Goal: Task Accomplishment & Management: Complete application form

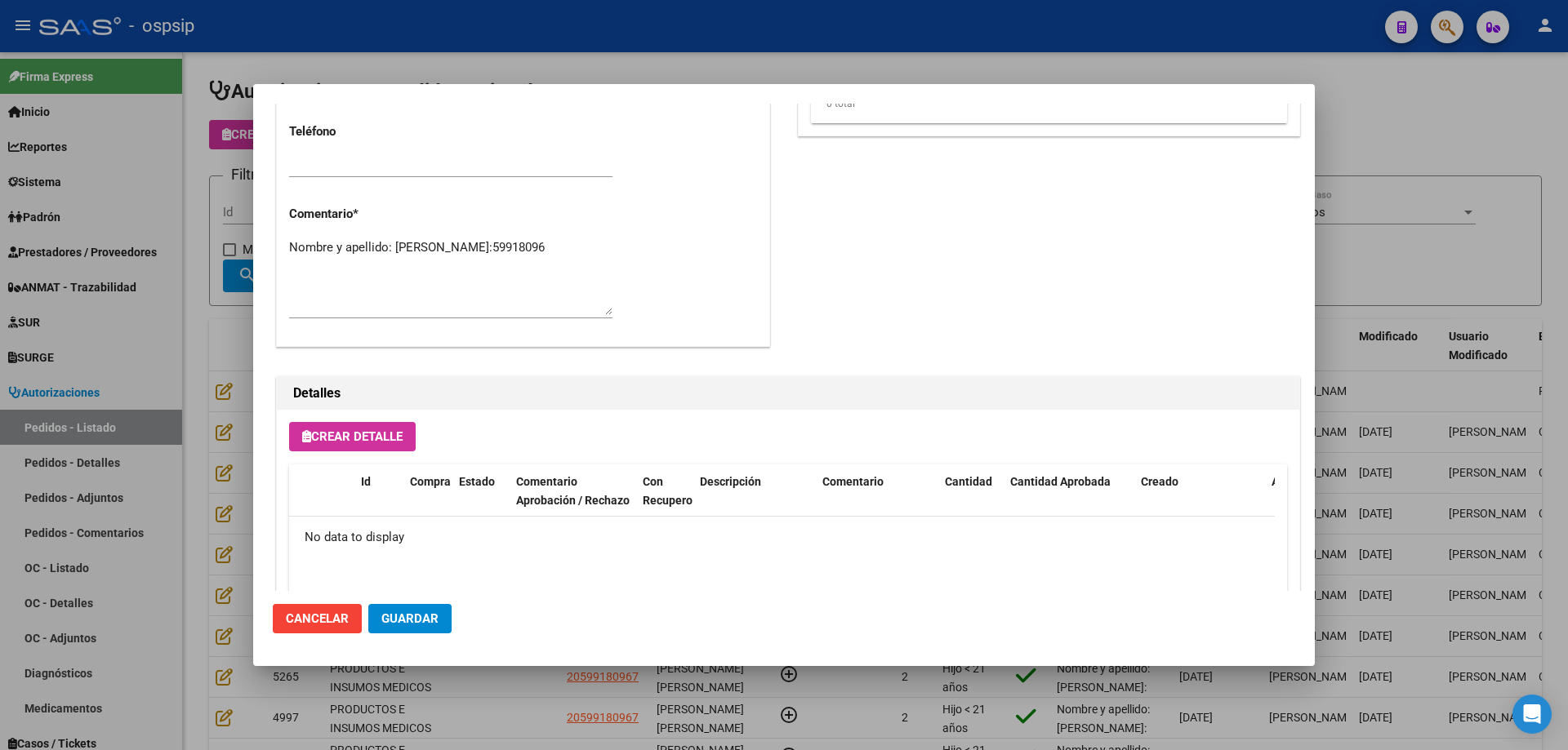
scroll to position [815, 0]
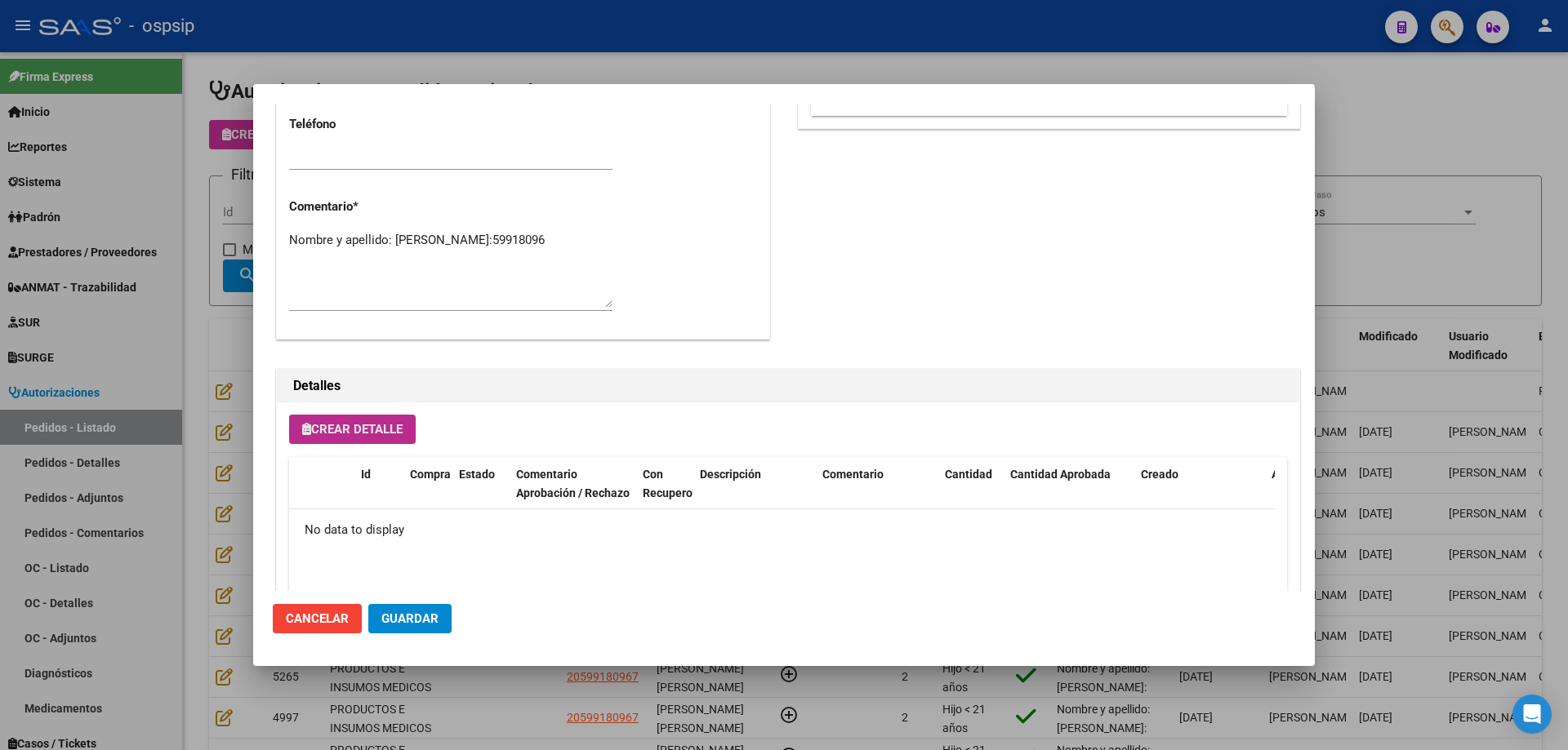
click at [360, 422] on span "Crear Detalle" at bounding box center [352, 429] width 100 height 14
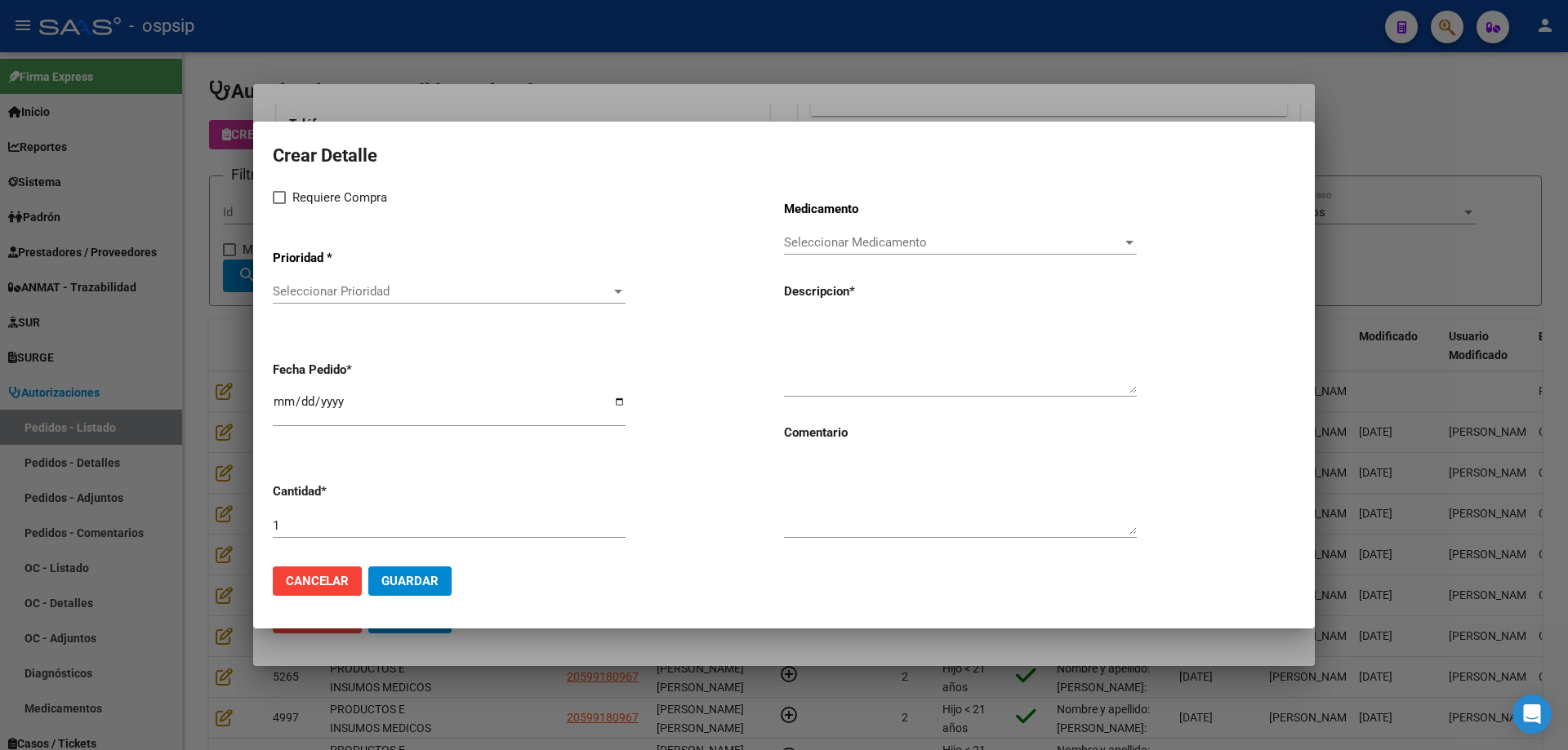
click at [377, 279] on div "Seleccionar Prioridad Seleccionar Prioridad" at bounding box center [449, 291] width 352 height 24
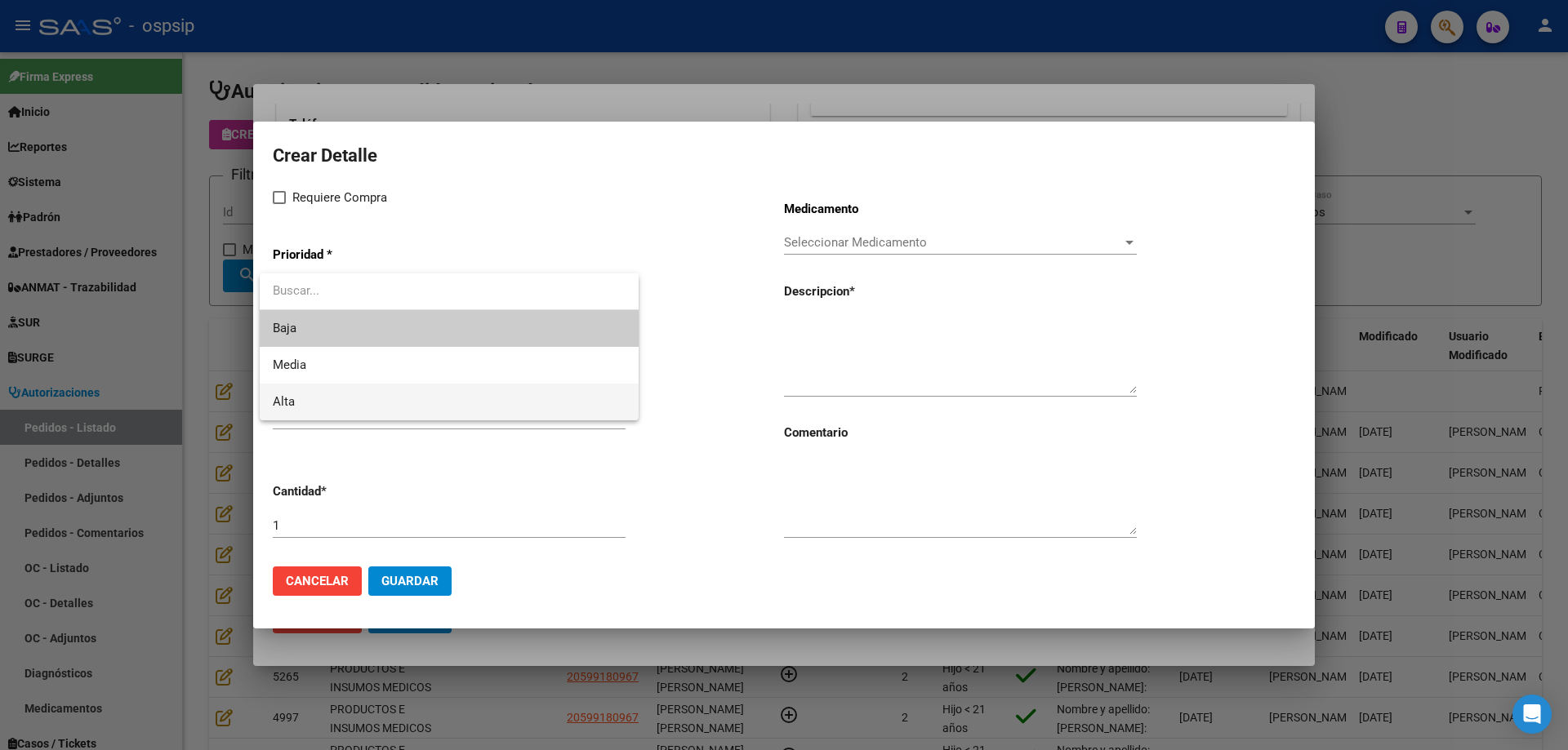
drag, startPoint x: 344, startPoint y: 405, endPoint x: 334, endPoint y: 281, distance: 124.4
click at [344, 404] on span "Alta" at bounding box center [449, 401] width 352 height 37
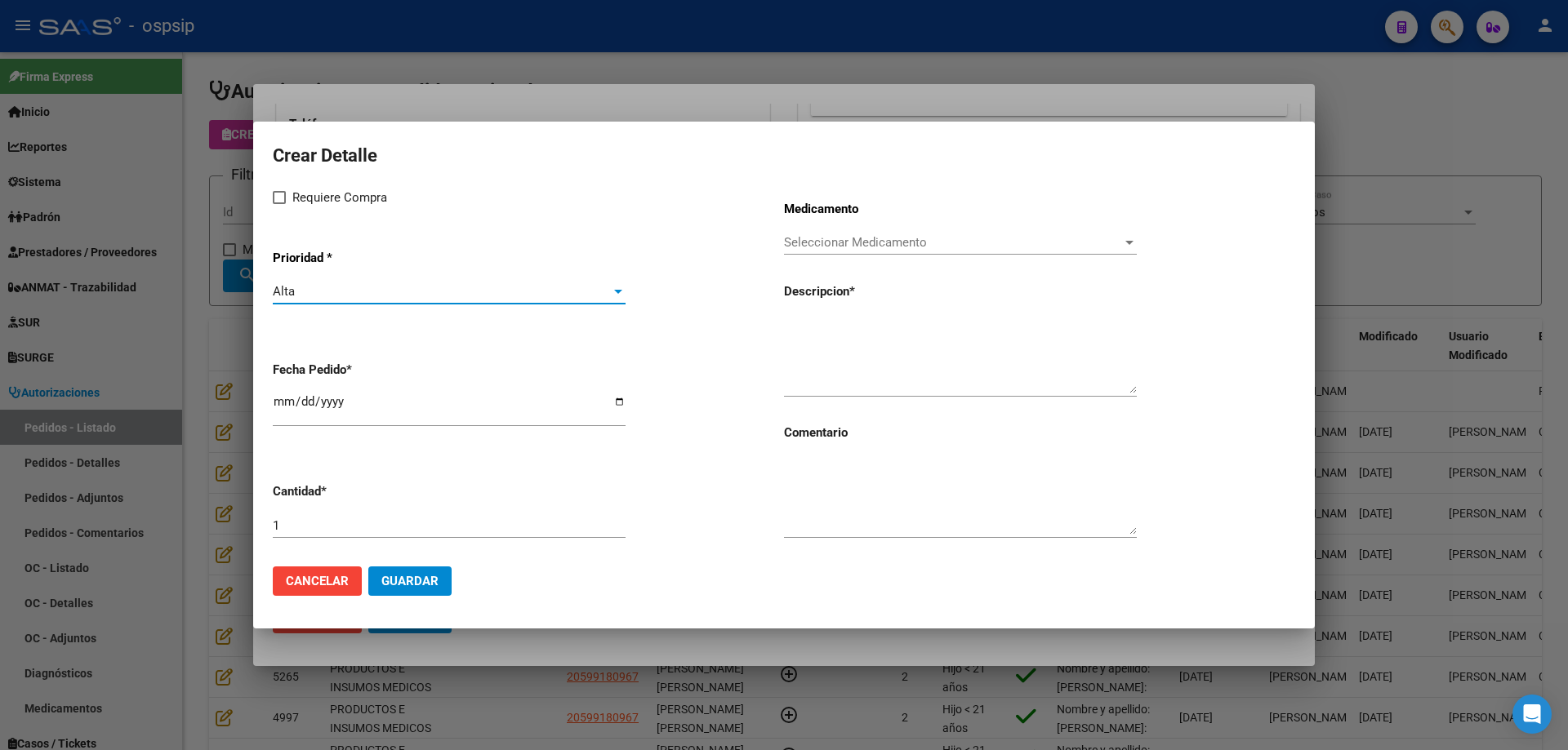
drag, startPoint x: 319, startPoint y: 196, endPoint x: 318, endPoint y: 226, distance: 30.0
click at [318, 196] on span "Requiere Compra" at bounding box center [340, 198] width 95 height 20
click at [279, 204] on input "Requiere Compra" at bounding box center [278, 204] width 1 height 1
checkbox input "true"
click at [277, 403] on input "[DATE]" at bounding box center [449, 408] width 352 height 26
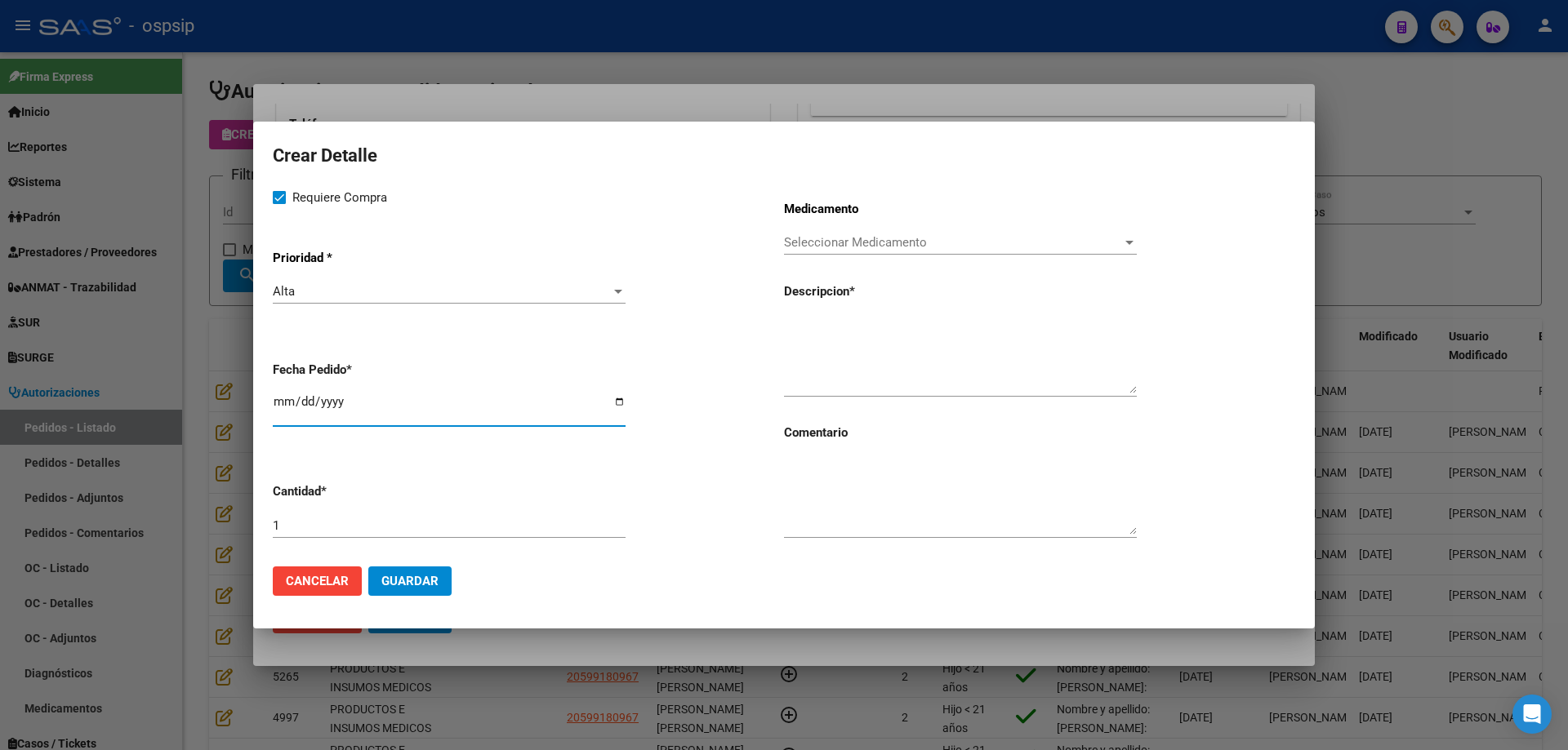
type input "[DATE]"
click at [801, 249] on span "Seleccionar Medicamento" at bounding box center [954, 242] width 338 height 14
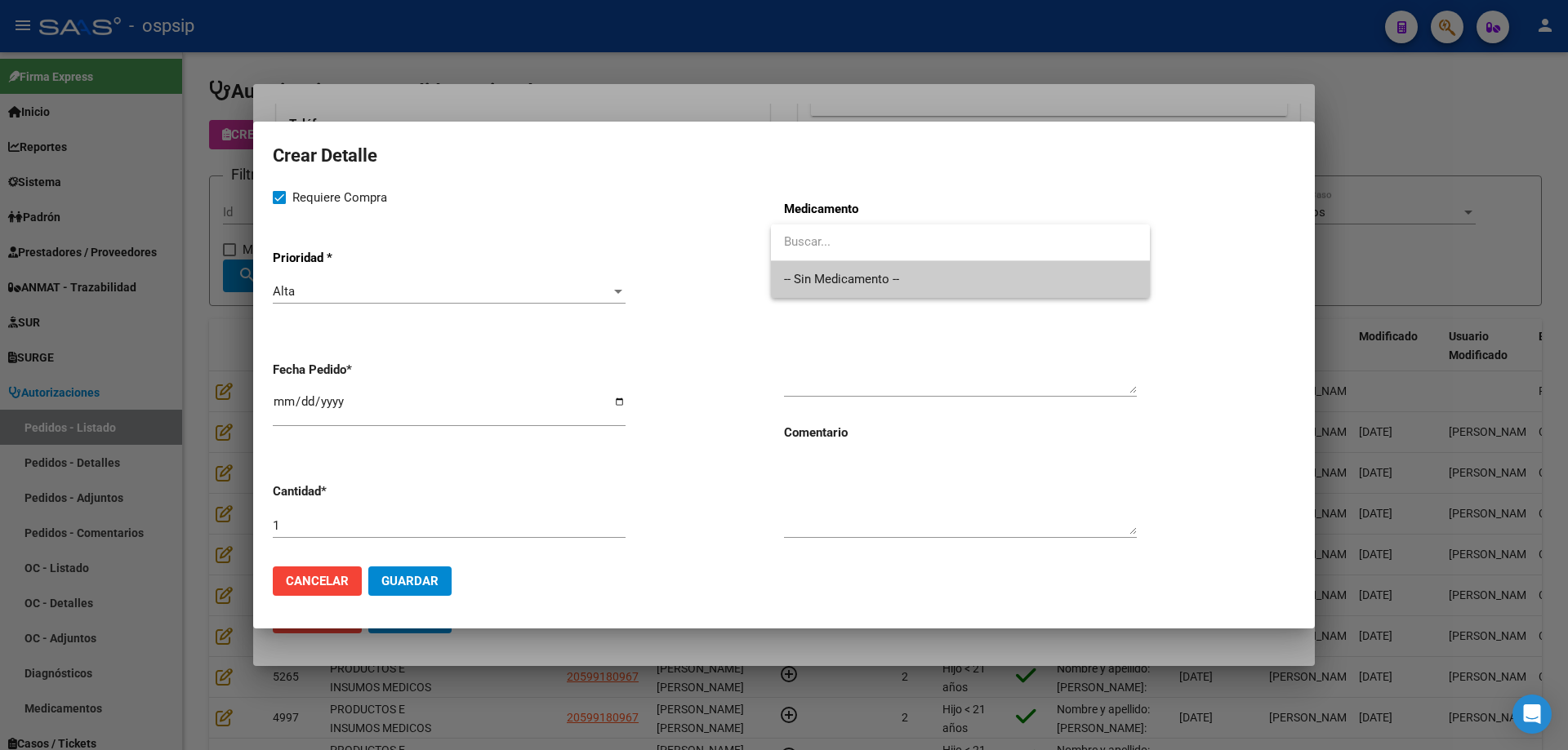
click at [809, 294] on span "-- Sin Medicamento --" at bounding box center [961, 279] width 352 height 37
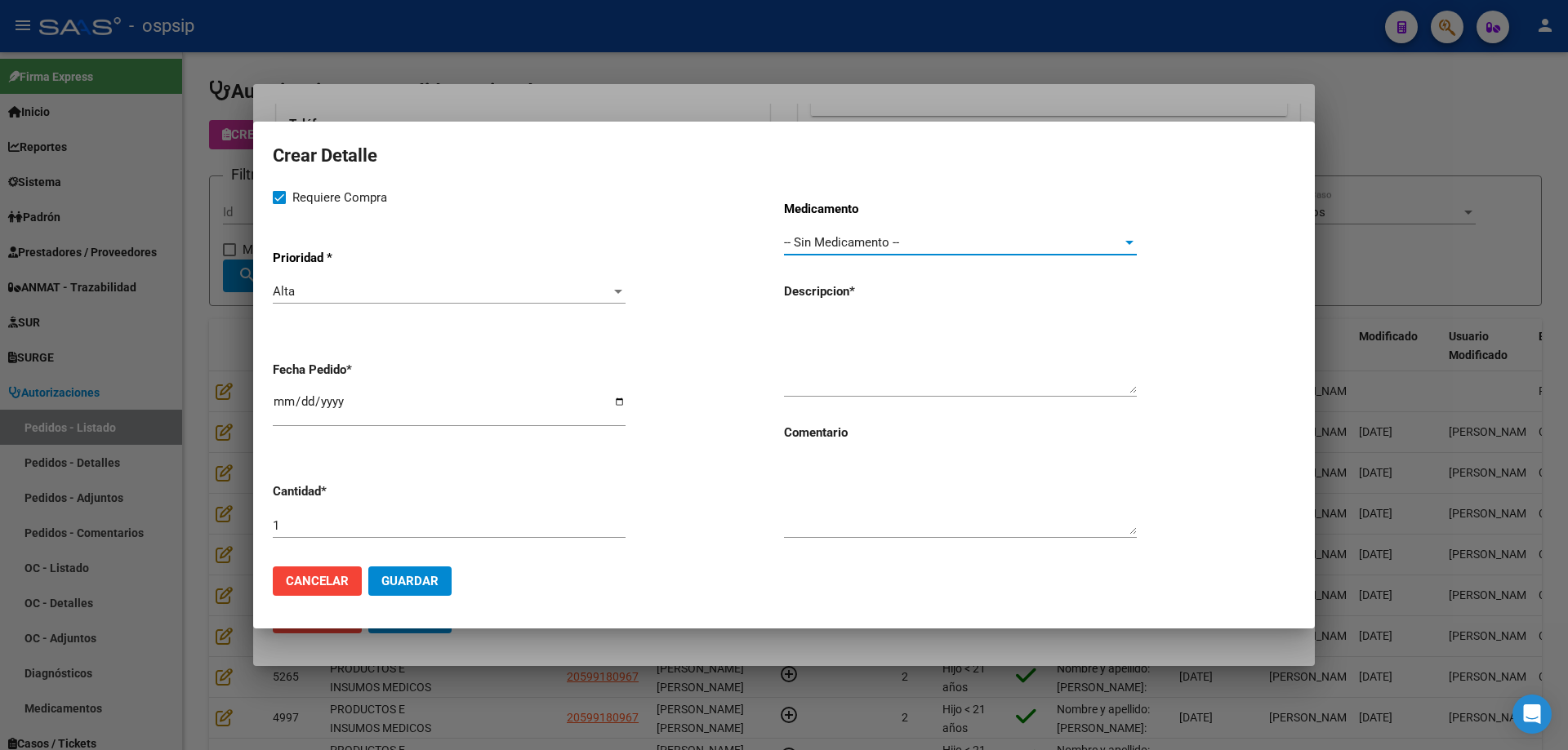
click at [808, 352] on textarea at bounding box center [961, 355] width 352 height 77
type textarea "Tagader chico"
click at [546, 516] on div "1" at bounding box center [449, 525] width 352 height 24
type input "12"
click at [894, 314] on div "Tagader chico" at bounding box center [961, 355] width 352 height 83
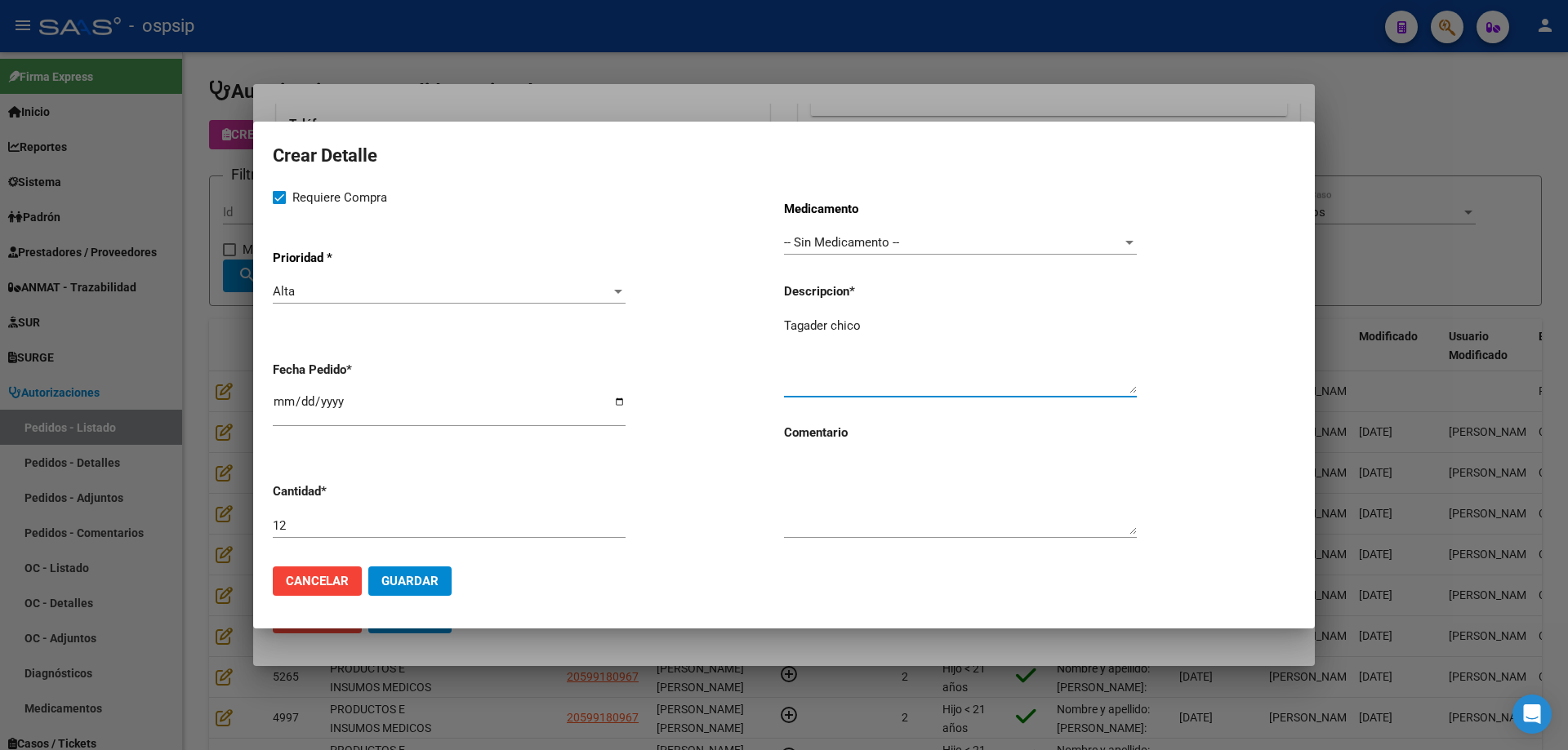
click at [892, 321] on textarea "Tagader chico" at bounding box center [961, 355] width 352 height 77
click at [421, 577] on span "Guardar" at bounding box center [410, 581] width 57 height 14
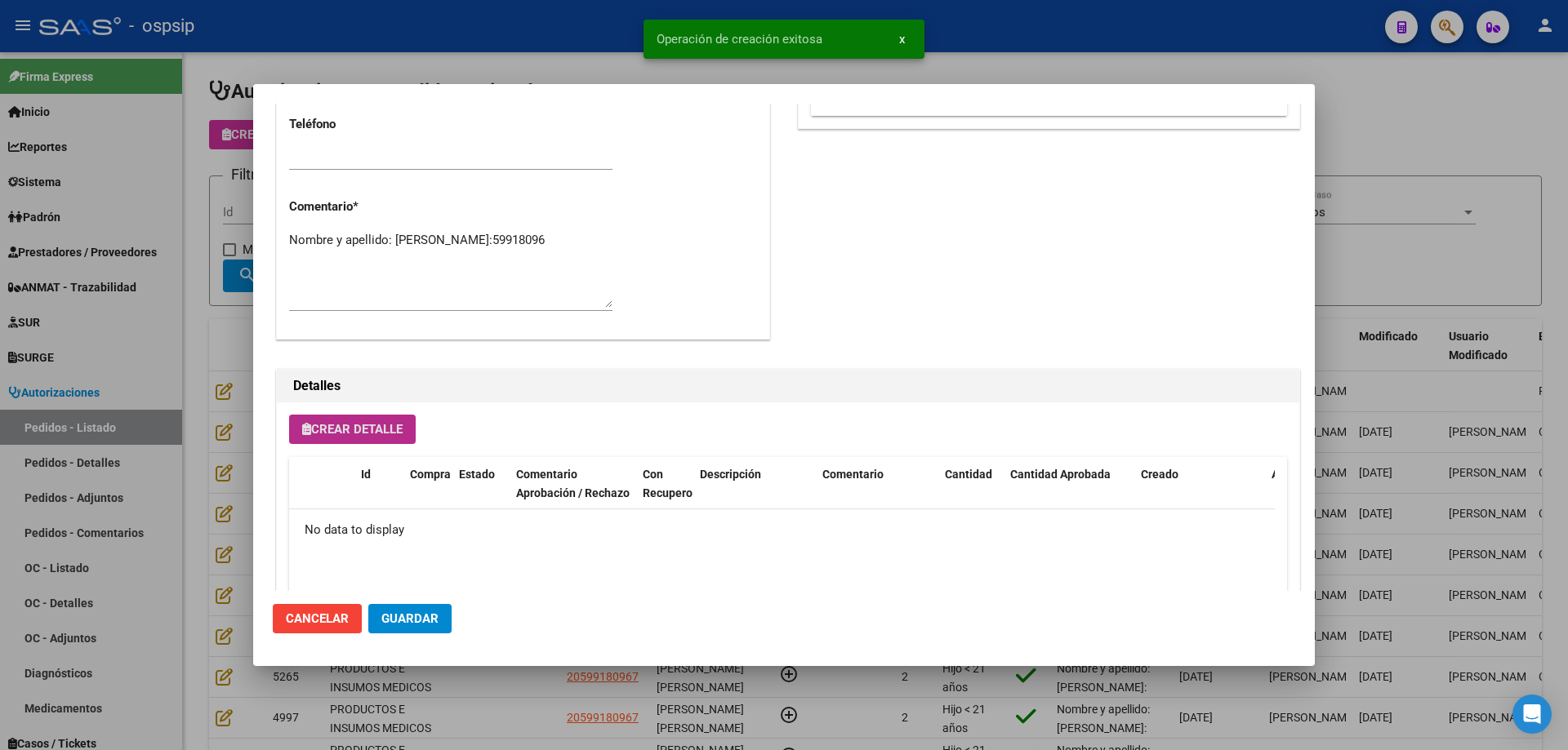
type input "[PERSON_NAME] [PERSON_NAME]"
type input "[GEOGRAPHIC_DATA], [GEOGRAPHIC_DATA], AV DEBEDETTI 1382"
click at [374, 421] on button "Crear Detalle" at bounding box center [352, 429] width 127 height 29
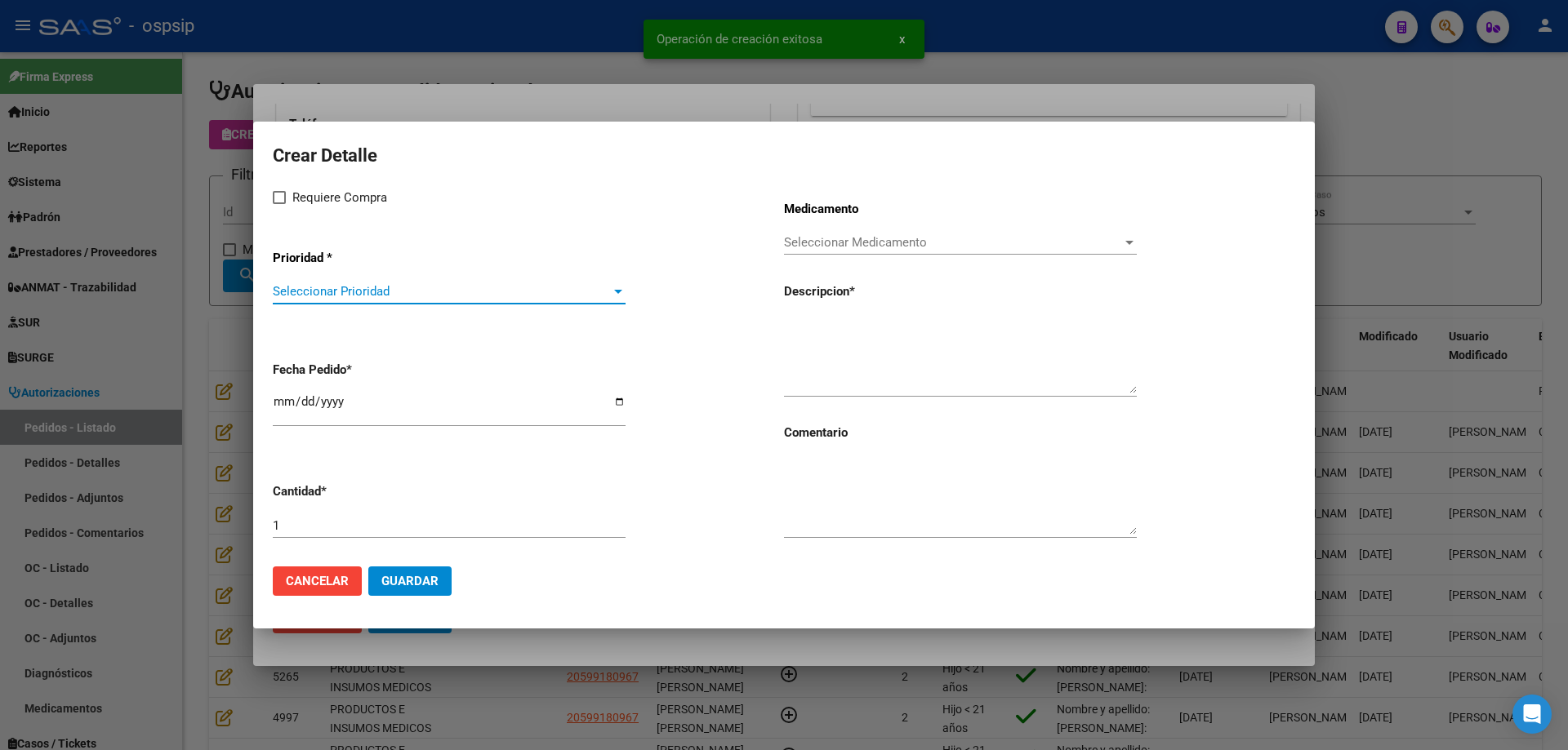
click at [396, 285] on span "Seleccionar Prioridad" at bounding box center [442, 291] width 338 height 14
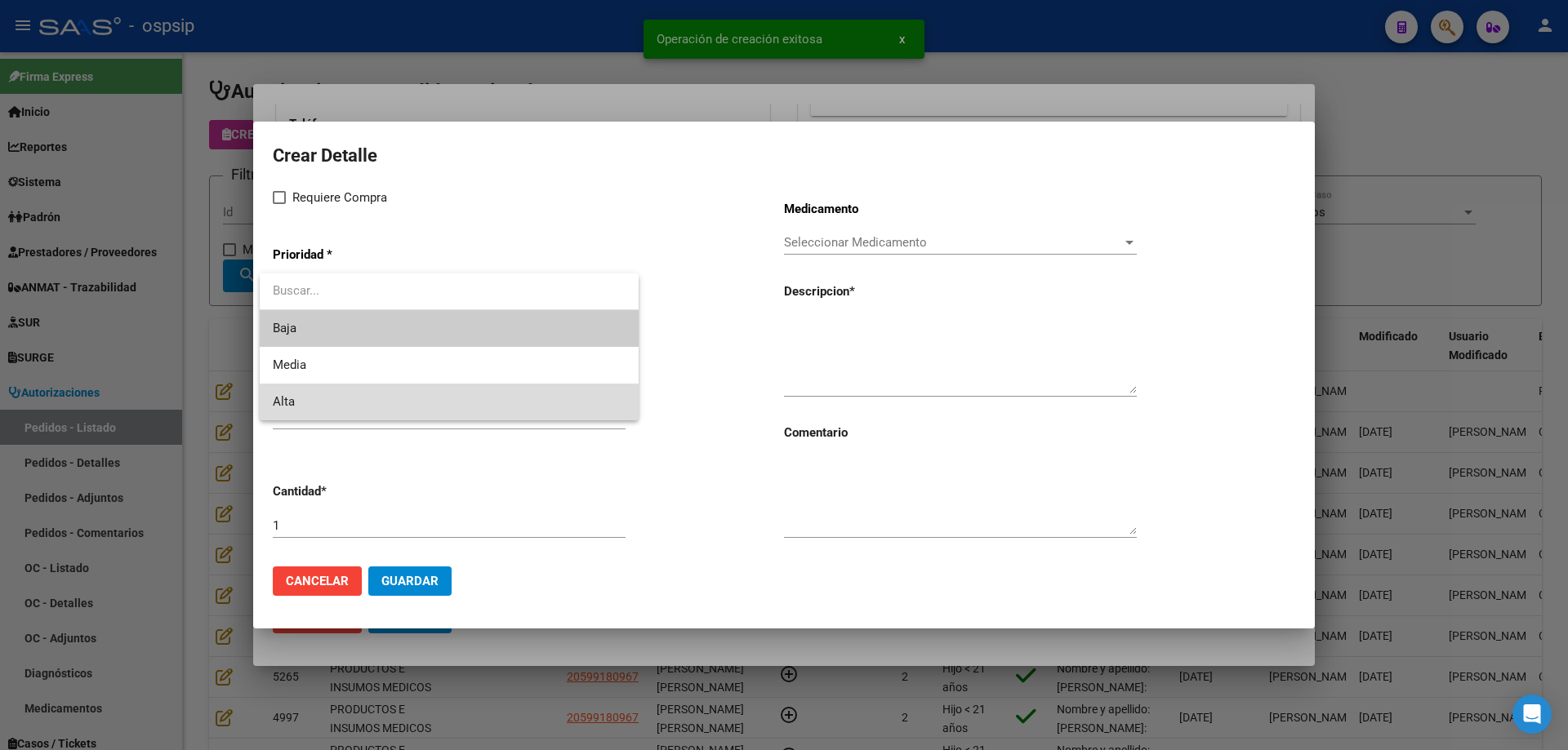
click at [362, 389] on span "Alta" at bounding box center [449, 401] width 352 height 37
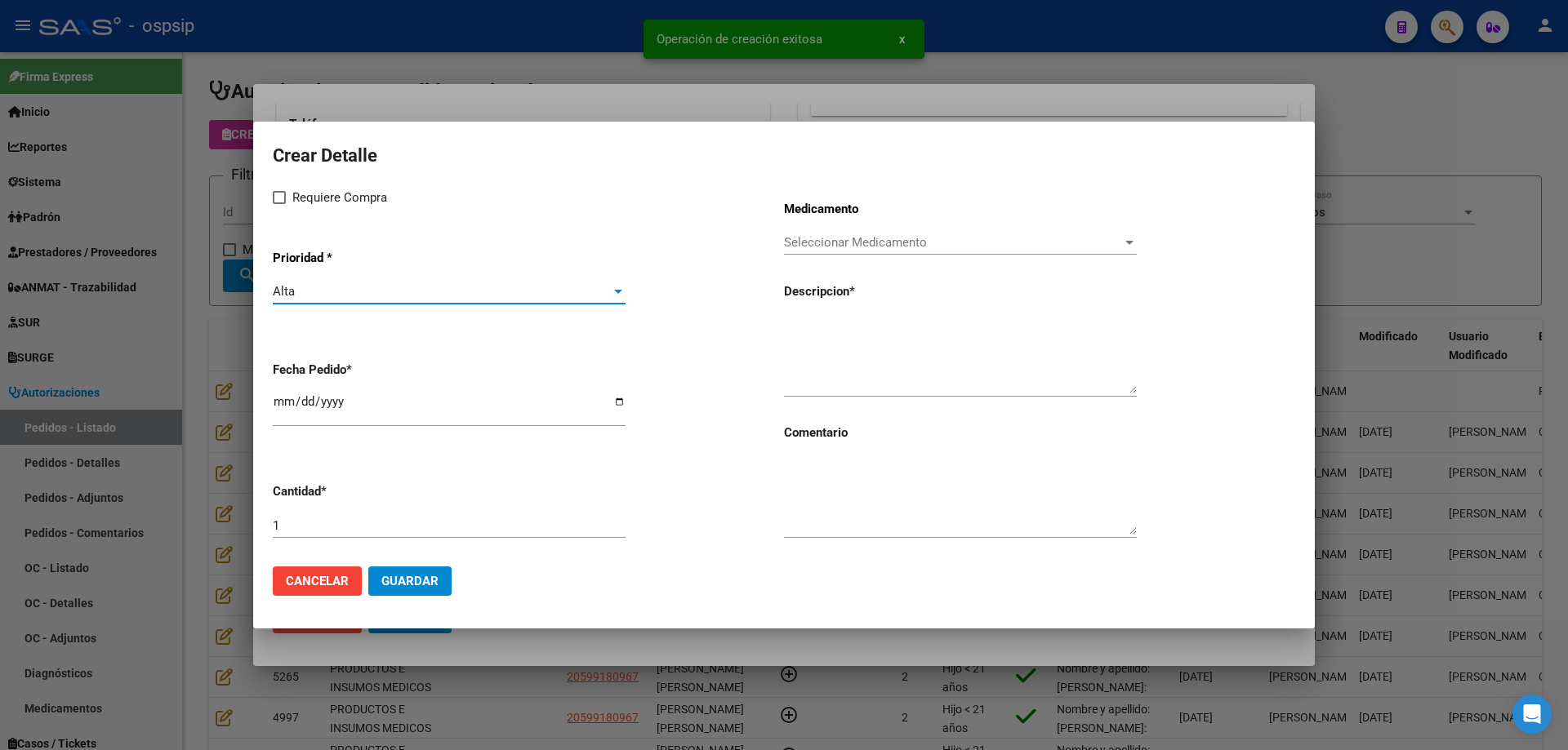
click at [307, 190] on span "Requiere Compra" at bounding box center [340, 198] width 95 height 20
click at [279, 204] on input "Requiere Compra" at bounding box center [278, 204] width 1 height 1
checkbox input "true"
click at [277, 411] on input "[DATE]" at bounding box center [449, 408] width 352 height 26
type input "[DATE]"
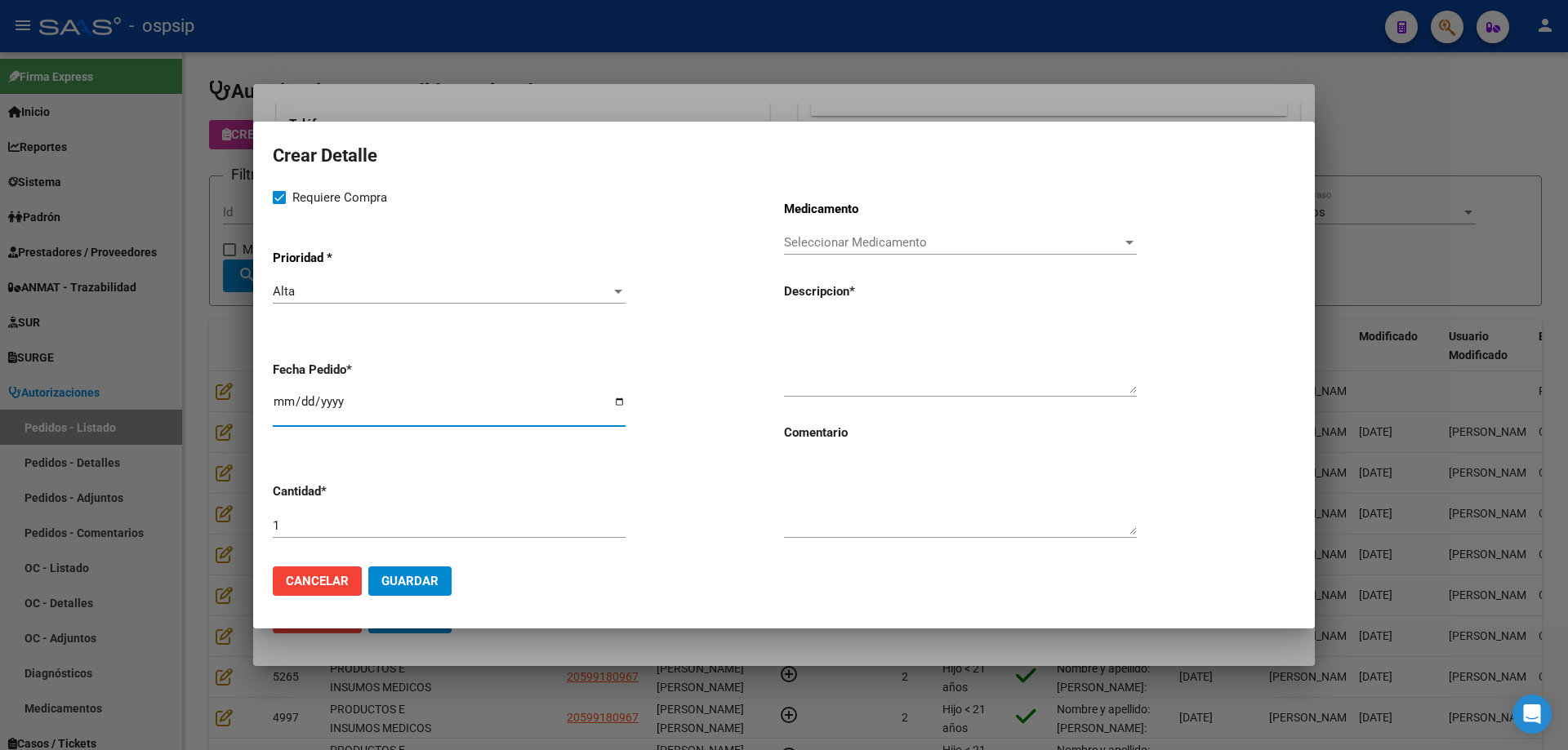
click at [944, 235] on span "Seleccionar Medicamento" at bounding box center [954, 242] width 338 height 14
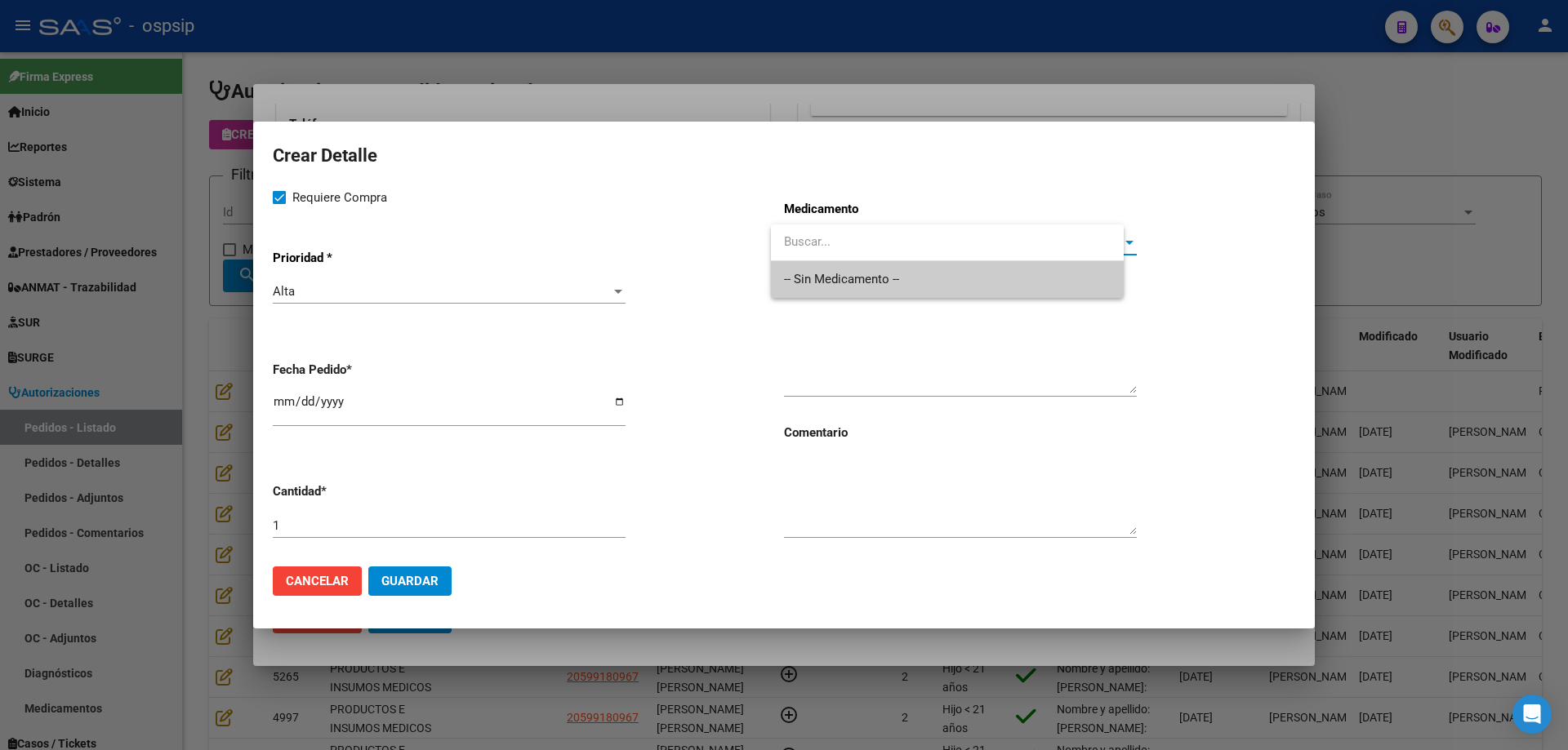
click at [937, 264] on div "-- Sin Medicamento --" at bounding box center [947, 261] width 352 height 73
click at [935, 277] on span "-- Sin Medicamento --" at bounding box center [961, 279] width 352 height 37
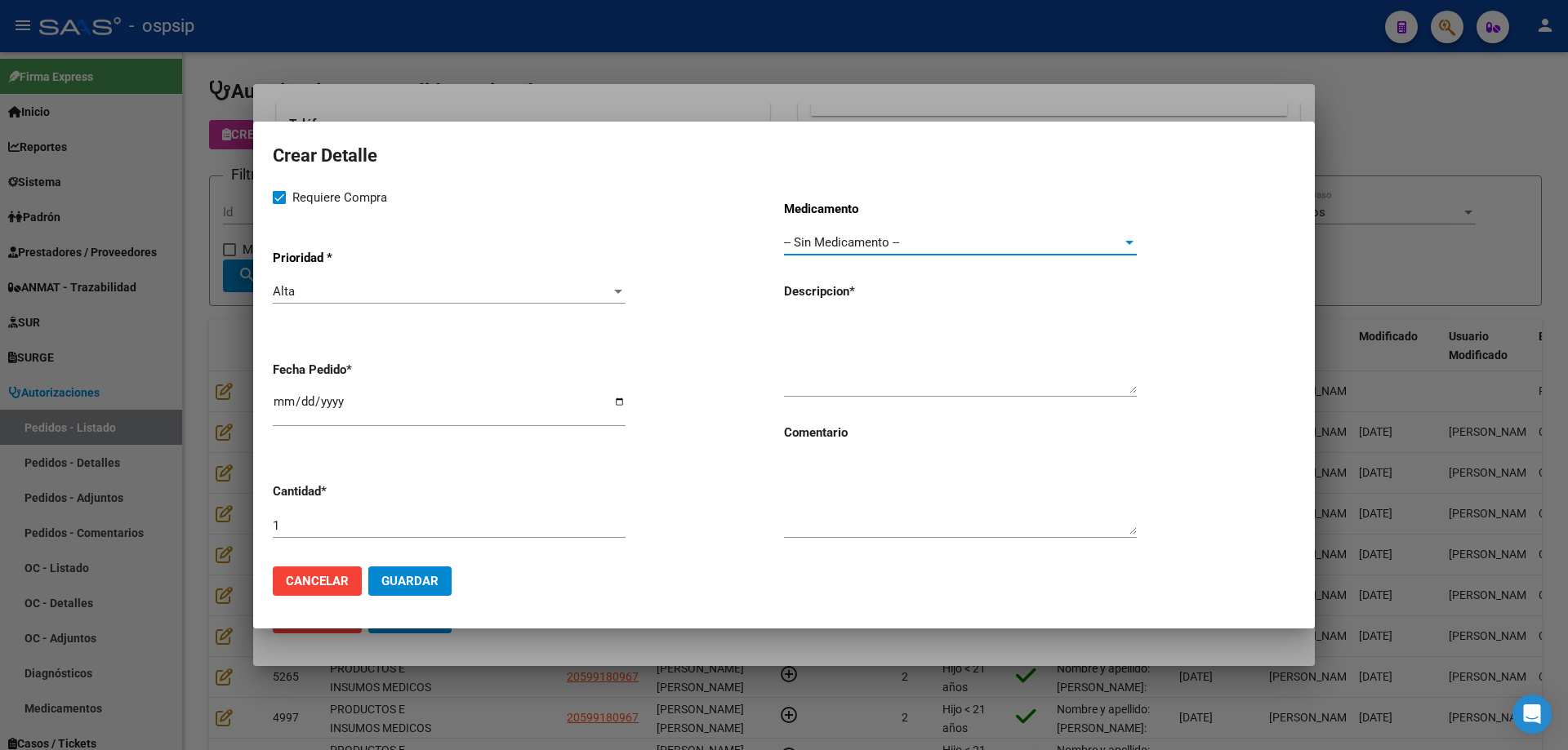
click at [907, 332] on textarea at bounding box center [961, 355] width 352 height 77
type textarea "Gasas medianas"
click at [458, 534] on div "1" at bounding box center [449, 525] width 352 height 24
type input "20"
click at [402, 591] on button "Guardar" at bounding box center [410, 581] width 83 height 29
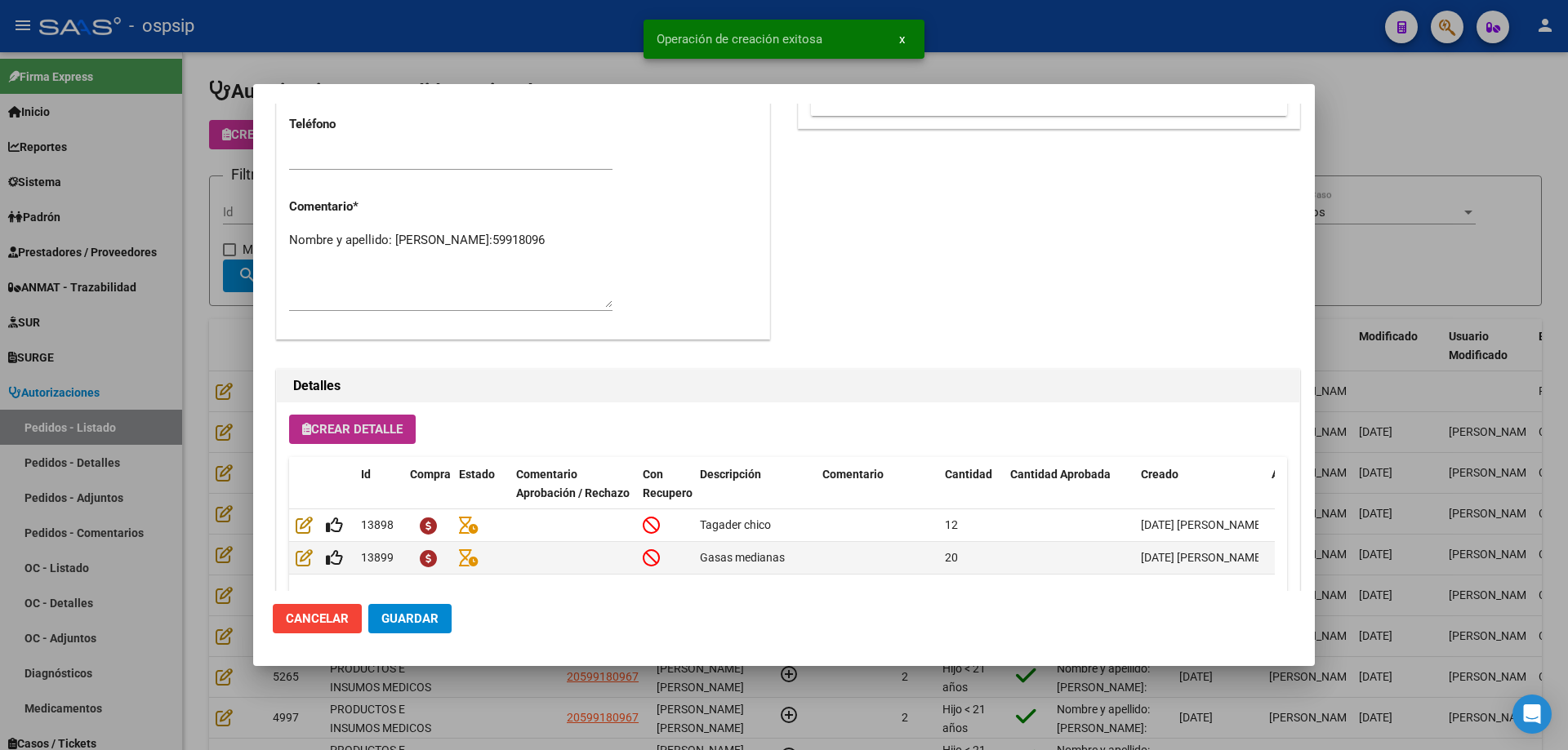
click at [371, 423] on span "Crear Detalle" at bounding box center [352, 429] width 100 height 14
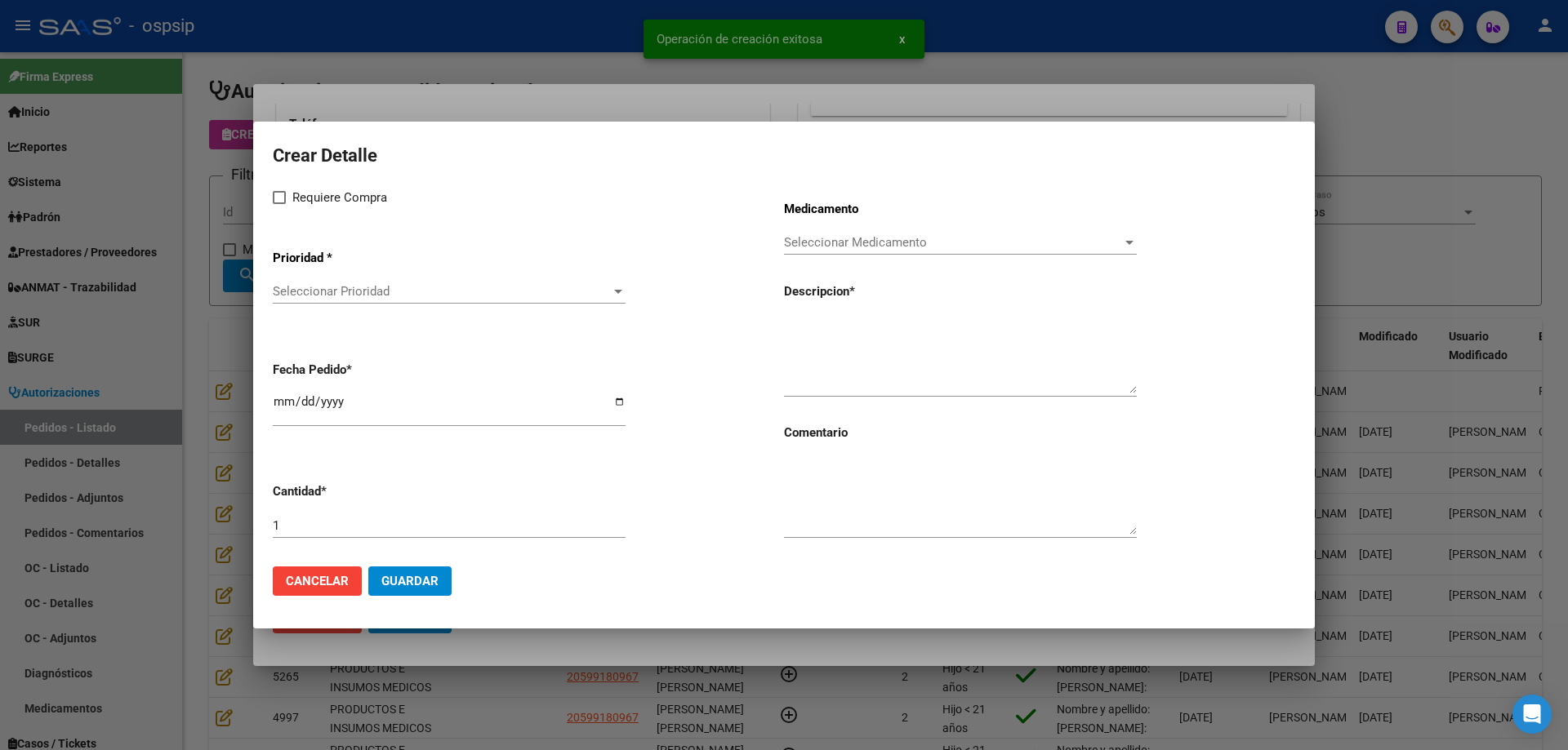
click at [369, 295] on span "Seleccionar Prioridad" at bounding box center [442, 291] width 338 height 14
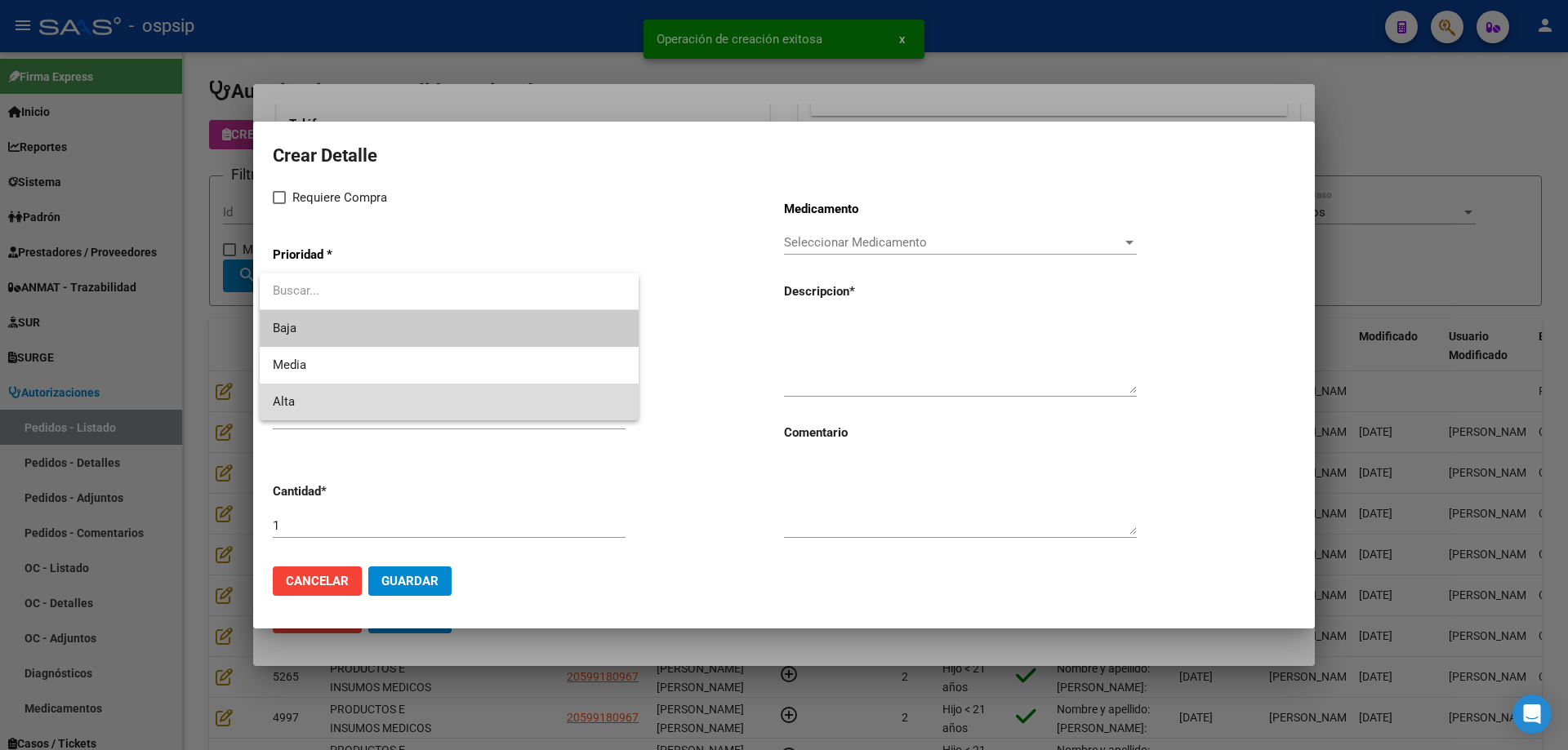
drag, startPoint x: 310, startPoint y: 402, endPoint x: 322, endPoint y: 221, distance: 181.4
click at [311, 397] on span "Alta" at bounding box center [449, 401] width 352 height 37
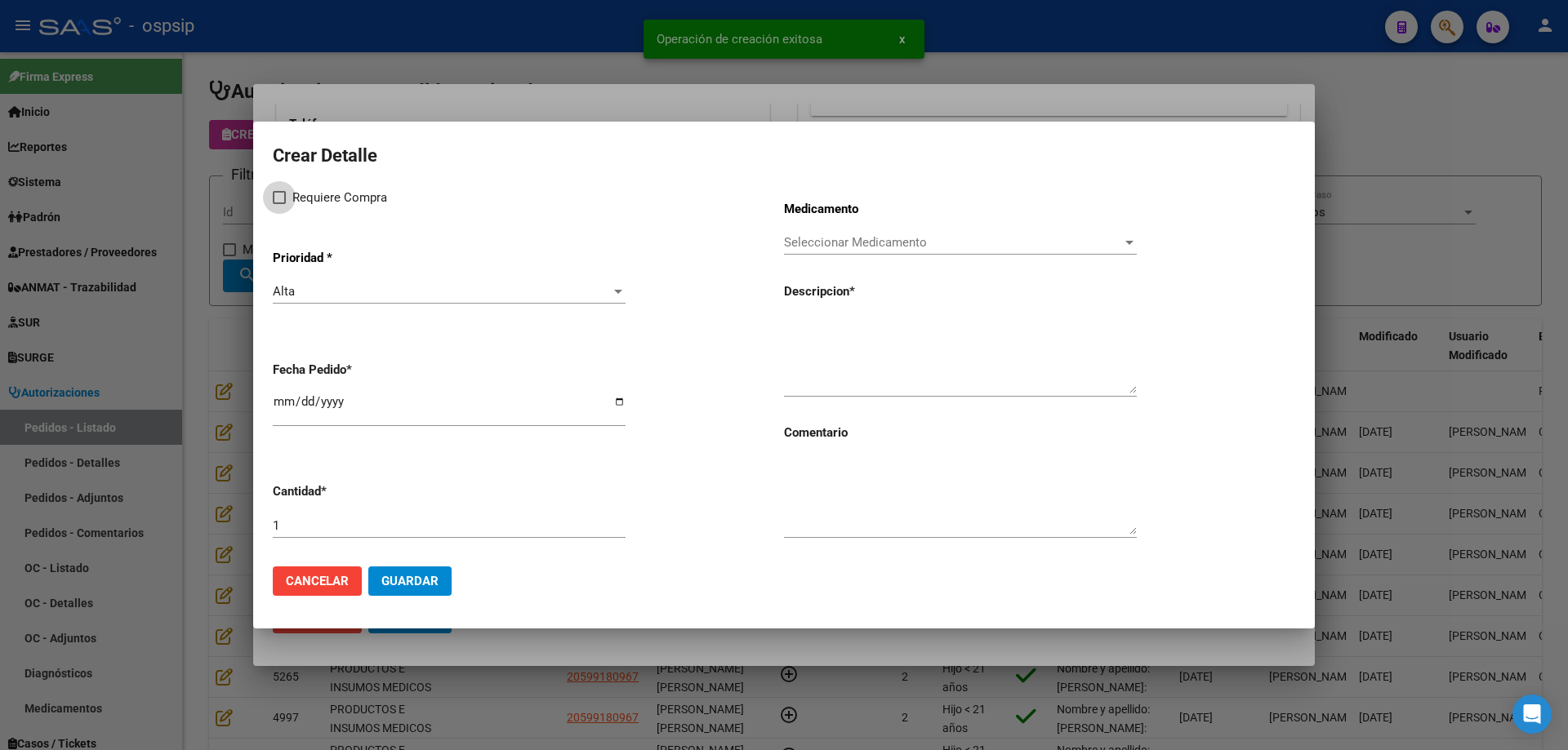
drag, startPoint x: 316, startPoint y: 193, endPoint x: 331, endPoint y: 306, distance: 114.0
click at [315, 193] on span "Requiere Compra" at bounding box center [340, 198] width 95 height 20
click at [279, 204] on input "Requiere Compra" at bounding box center [278, 204] width 1 height 1
checkbox input "true"
click at [288, 401] on input "[DATE]" at bounding box center [449, 408] width 352 height 26
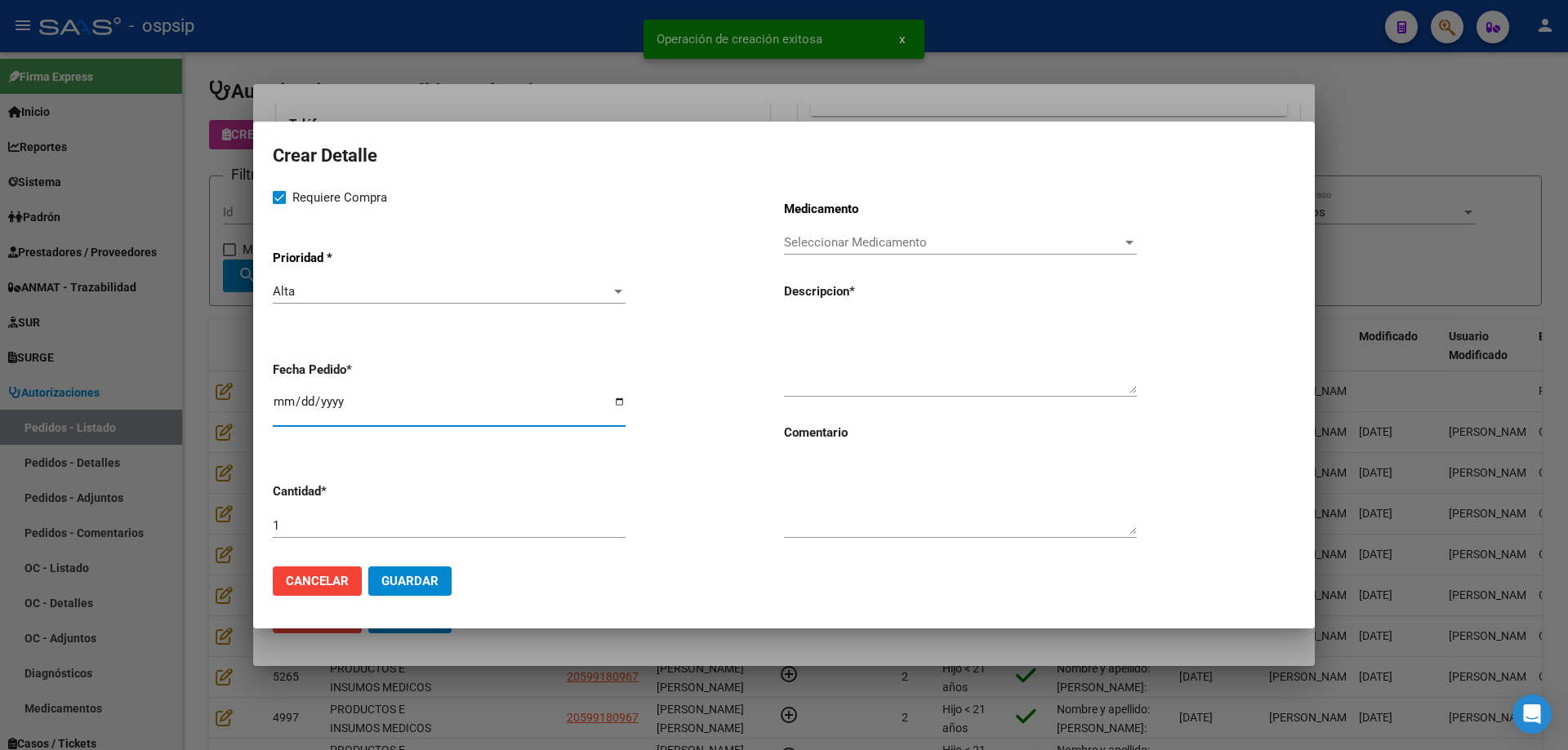
type input "[DATE]"
click at [869, 247] on span "Seleccionar Medicamento" at bounding box center [954, 242] width 338 height 14
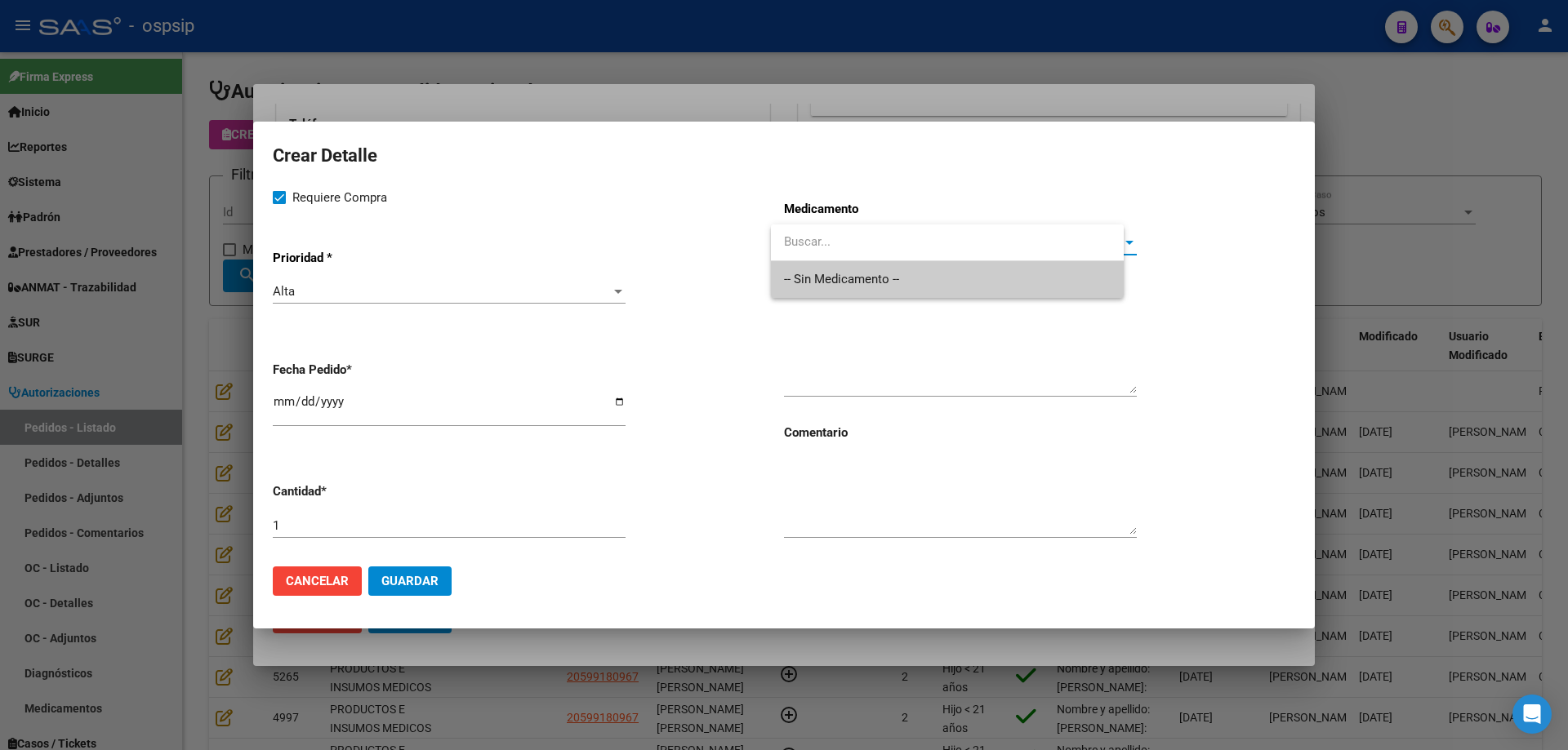
click at [860, 269] on span "-- Sin Medicamento --" at bounding box center [947, 279] width 326 height 37
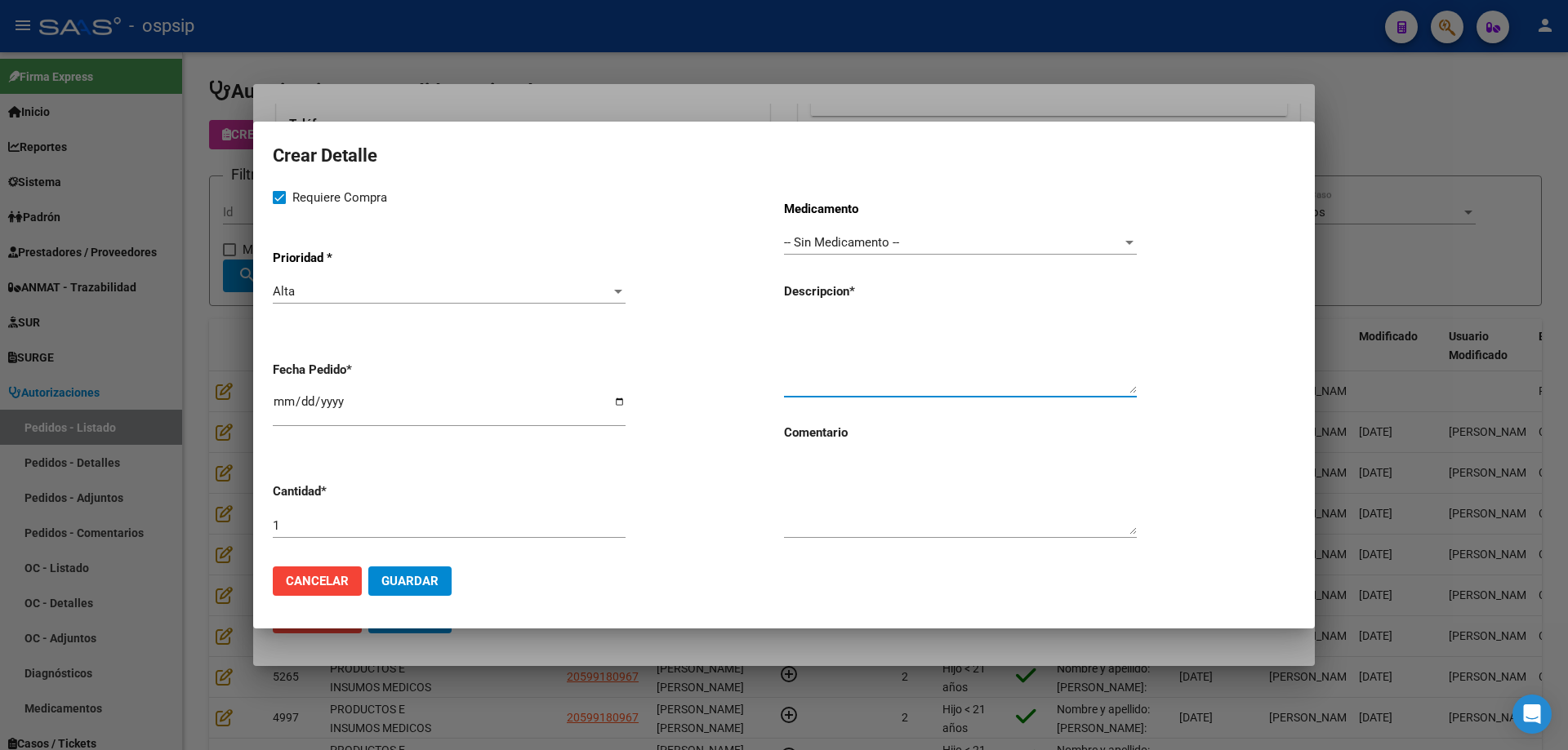
click at [867, 341] on textarea at bounding box center [961, 355] width 352 height 77
type textarea "Jeringas de 10ml"
click at [541, 532] on input "1" at bounding box center [449, 526] width 352 height 14
type input "20"
click at [395, 577] on span "Guardar" at bounding box center [410, 581] width 57 height 14
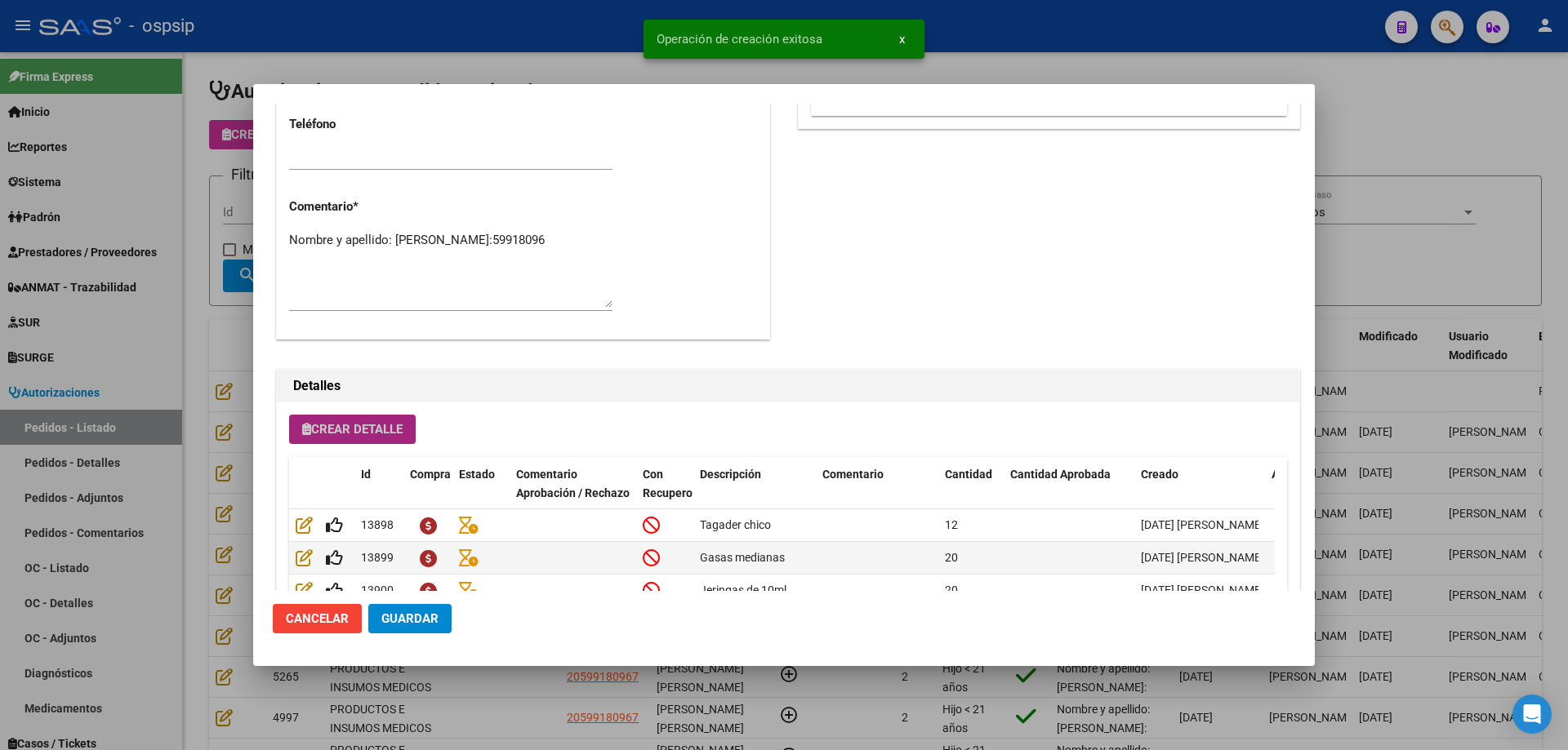
click at [361, 430] on span "Crear Detalle" at bounding box center [352, 429] width 100 height 14
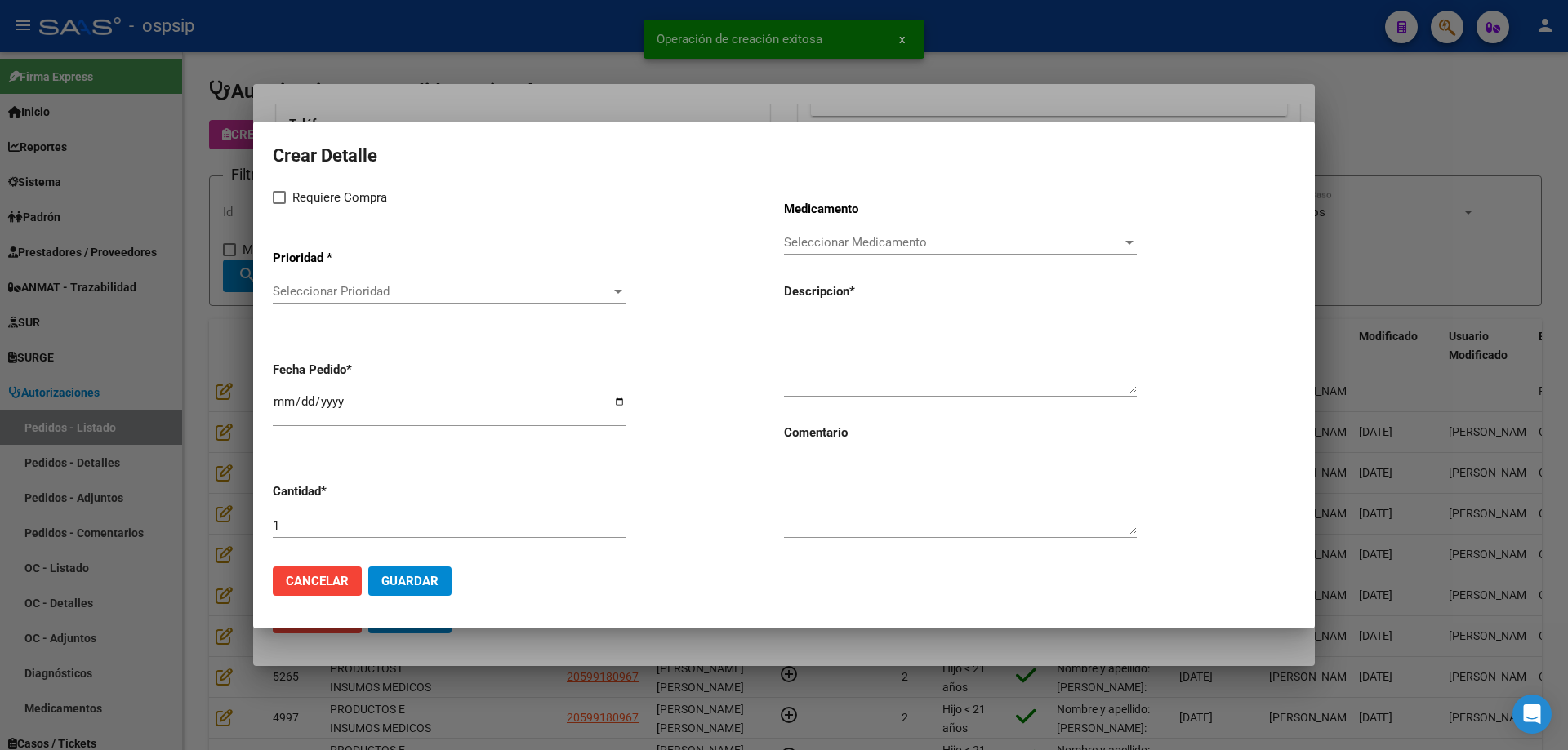
click at [390, 289] on span "Seleccionar Prioridad" at bounding box center [442, 291] width 338 height 14
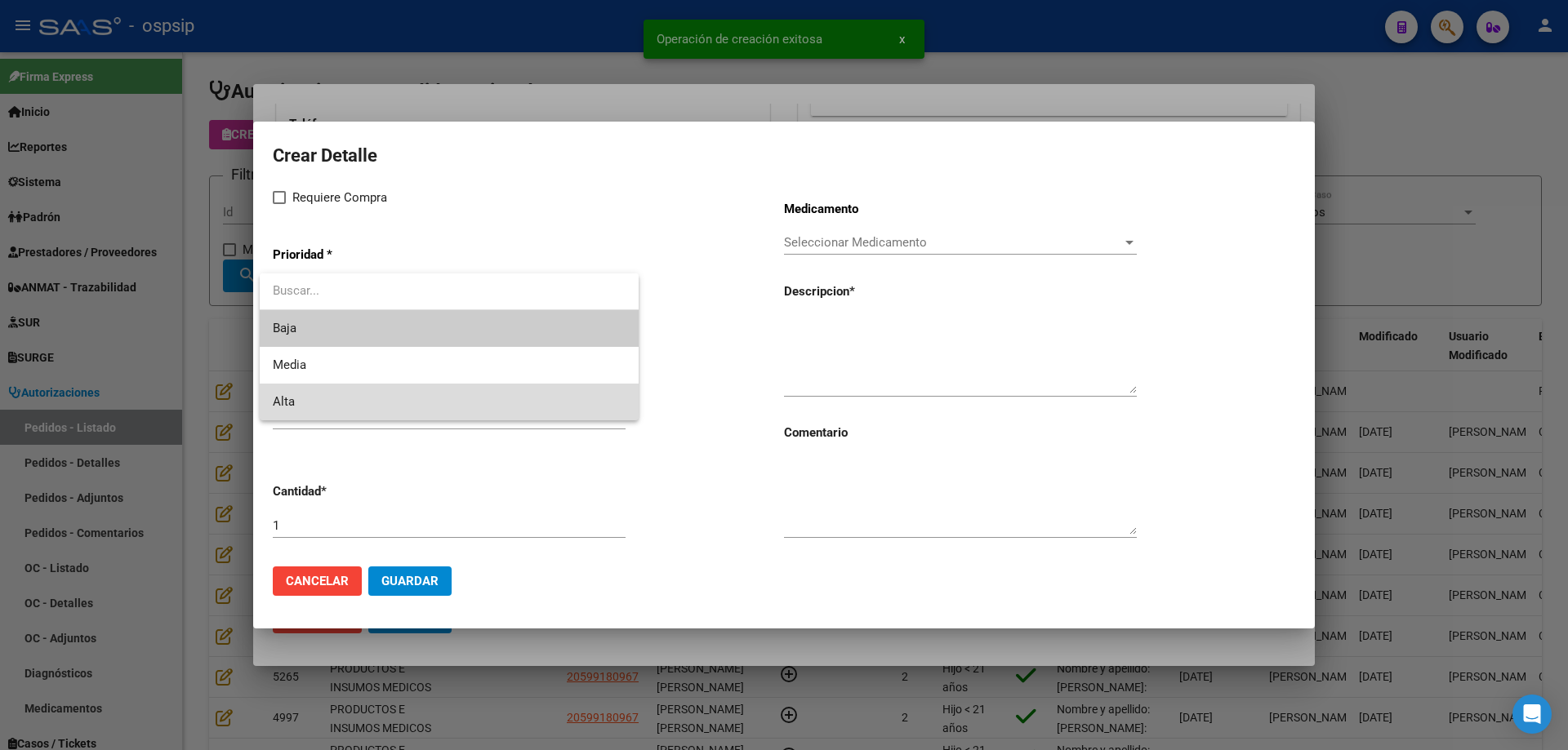
drag, startPoint x: 369, startPoint y: 392, endPoint x: 328, endPoint y: 276, distance: 123.0
click at [369, 390] on span "Alta" at bounding box center [449, 401] width 352 height 37
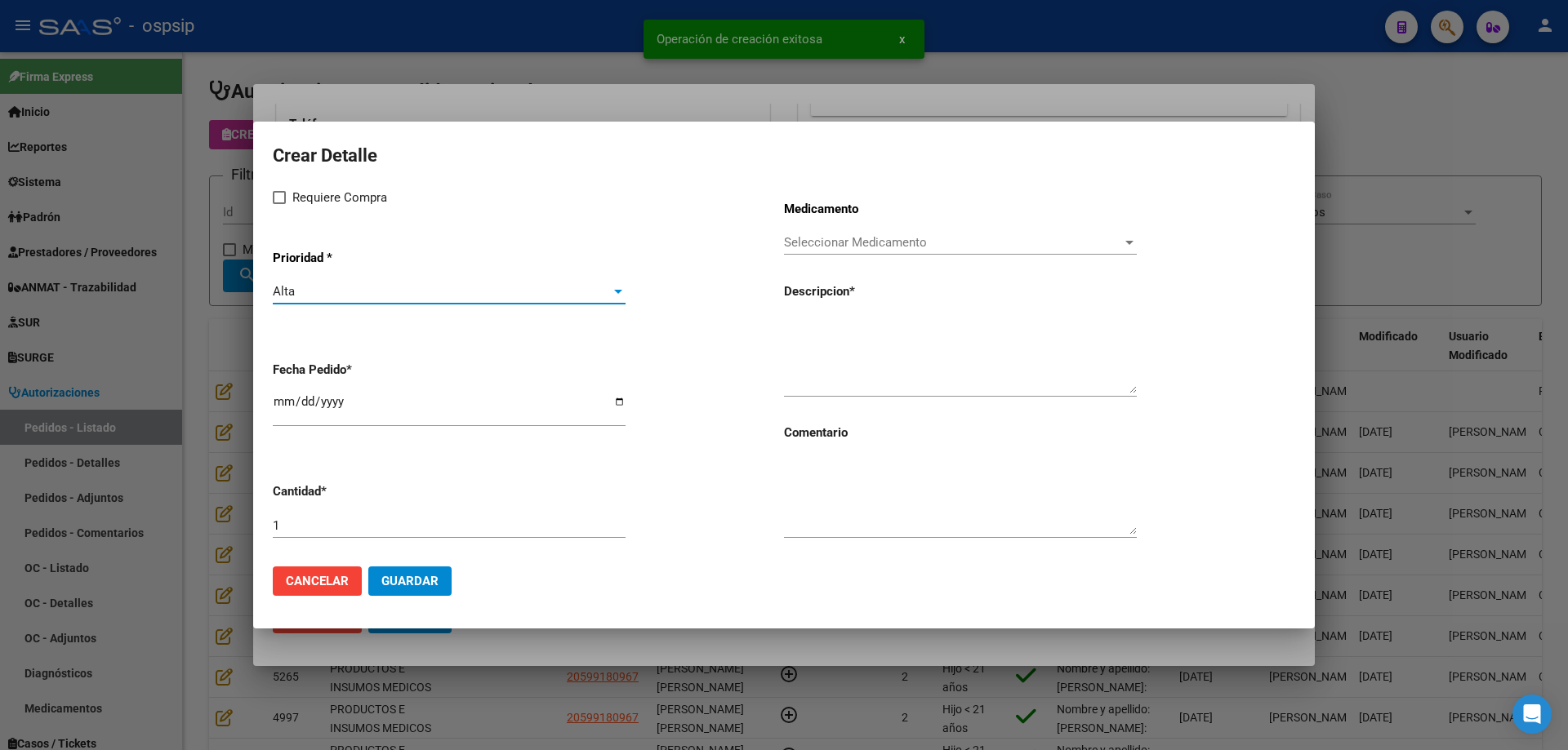
click at [301, 188] on span "Requiere Compra" at bounding box center [340, 198] width 95 height 20
click at [279, 204] on input "Requiere Compra" at bounding box center [278, 204] width 1 height 1
checkbox input "true"
click at [282, 396] on input "[DATE]" at bounding box center [449, 408] width 352 height 26
type input "[DATE]"
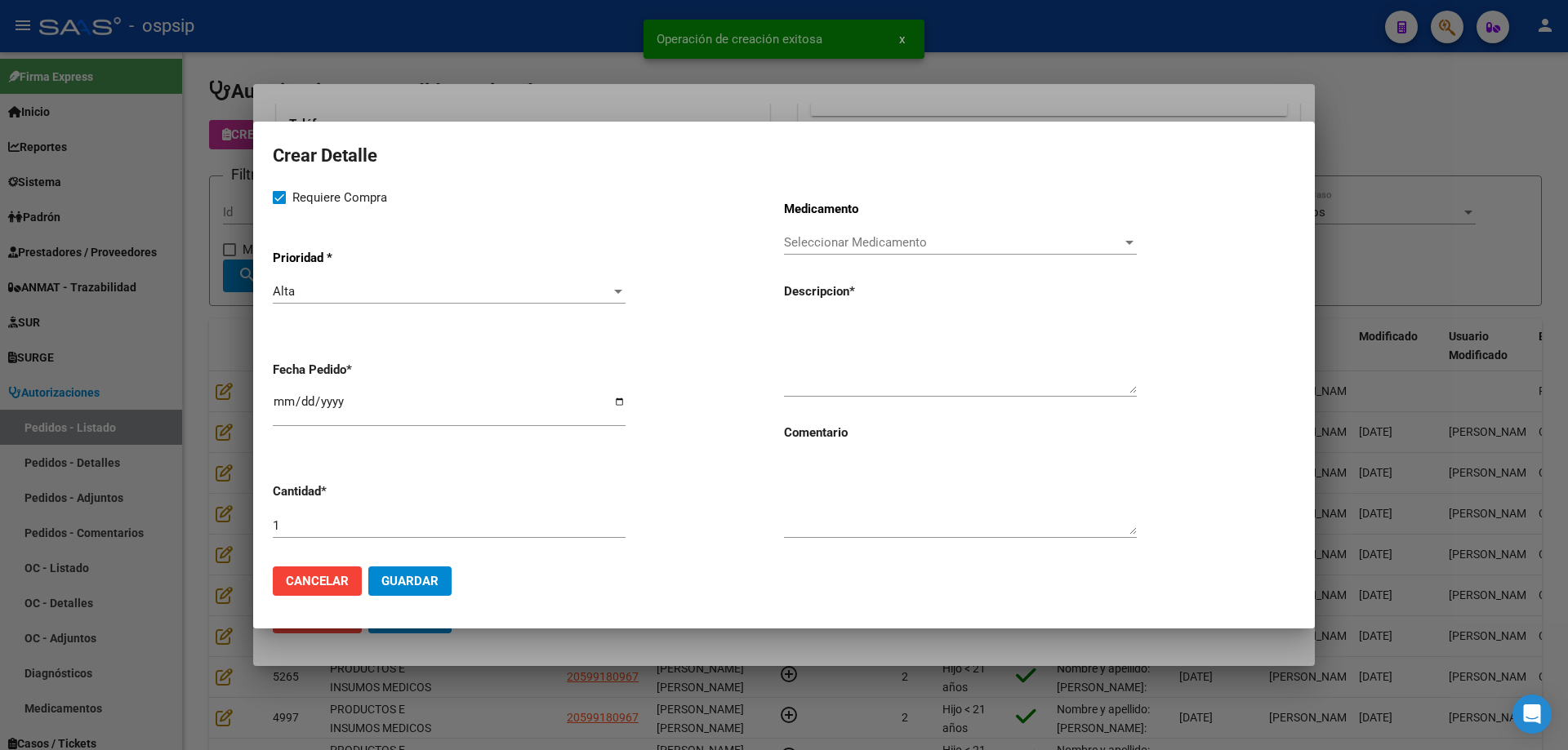
click at [845, 251] on div "Seleccionar Medicamento Seleccionar Medicamento" at bounding box center [961, 241] width 352 height 24
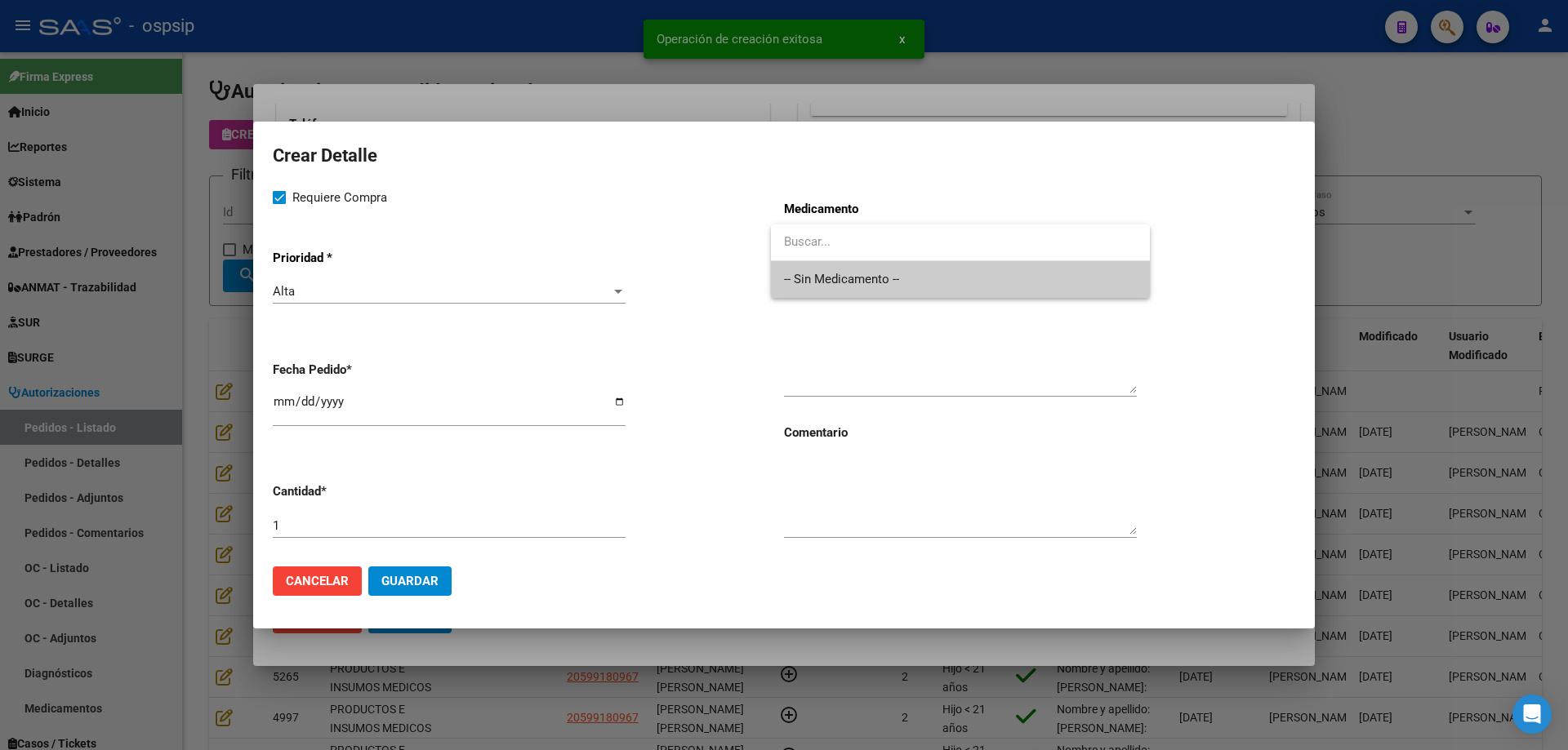
drag, startPoint x: 845, startPoint y: 251, endPoint x: 848, endPoint y: 337, distance: 86.1
click at [845, 285] on span "-- Sin Medicamento --" at bounding box center [961, 279] width 352 height 37
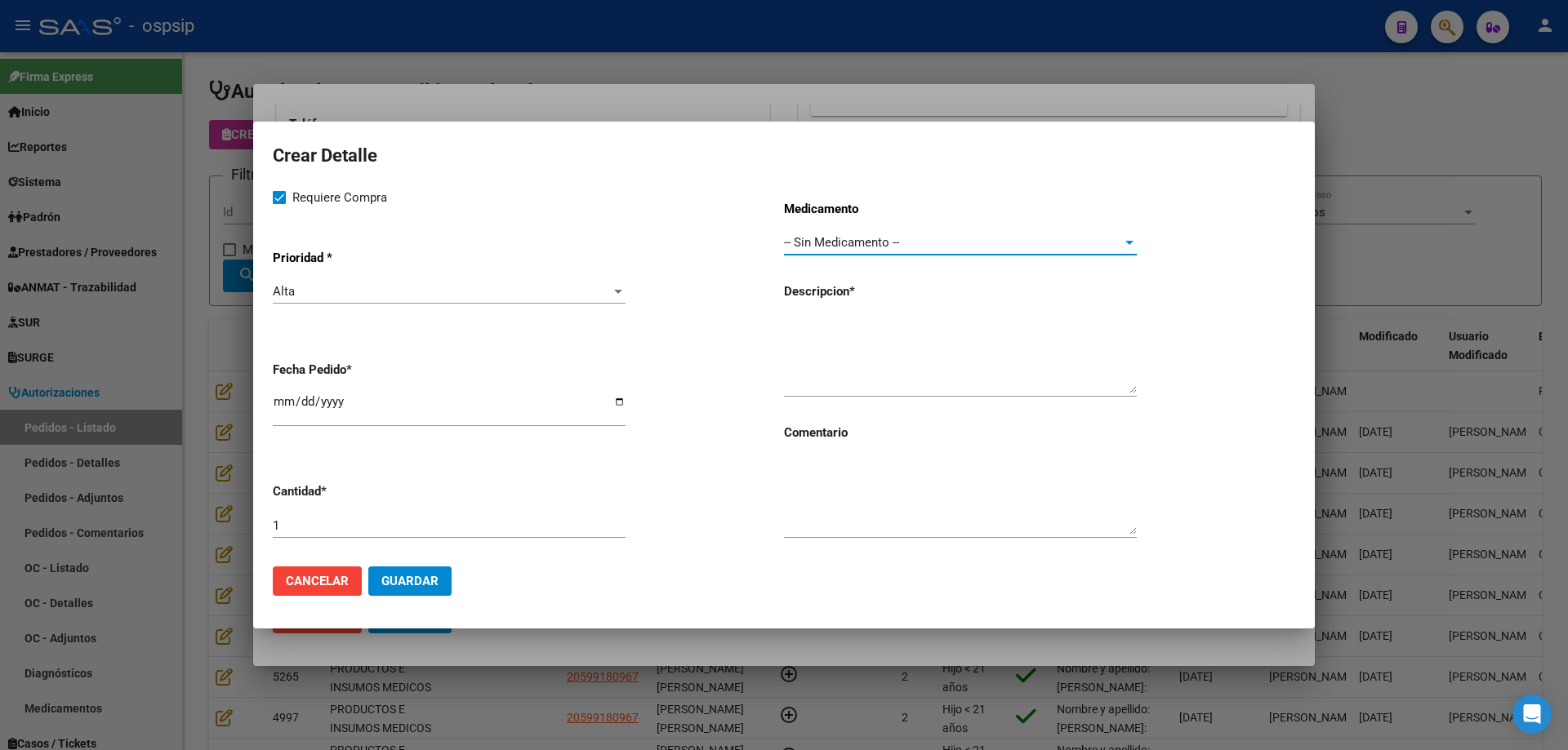
click at [854, 344] on textarea at bounding box center [961, 355] width 352 height 77
type textarea "Solucion fisiologica de 10ml"
click at [550, 527] on input "1" at bounding box center [449, 526] width 352 height 14
type input "20"
click at [973, 317] on textarea "Solución fisiológica de 10ml" at bounding box center [961, 355] width 352 height 77
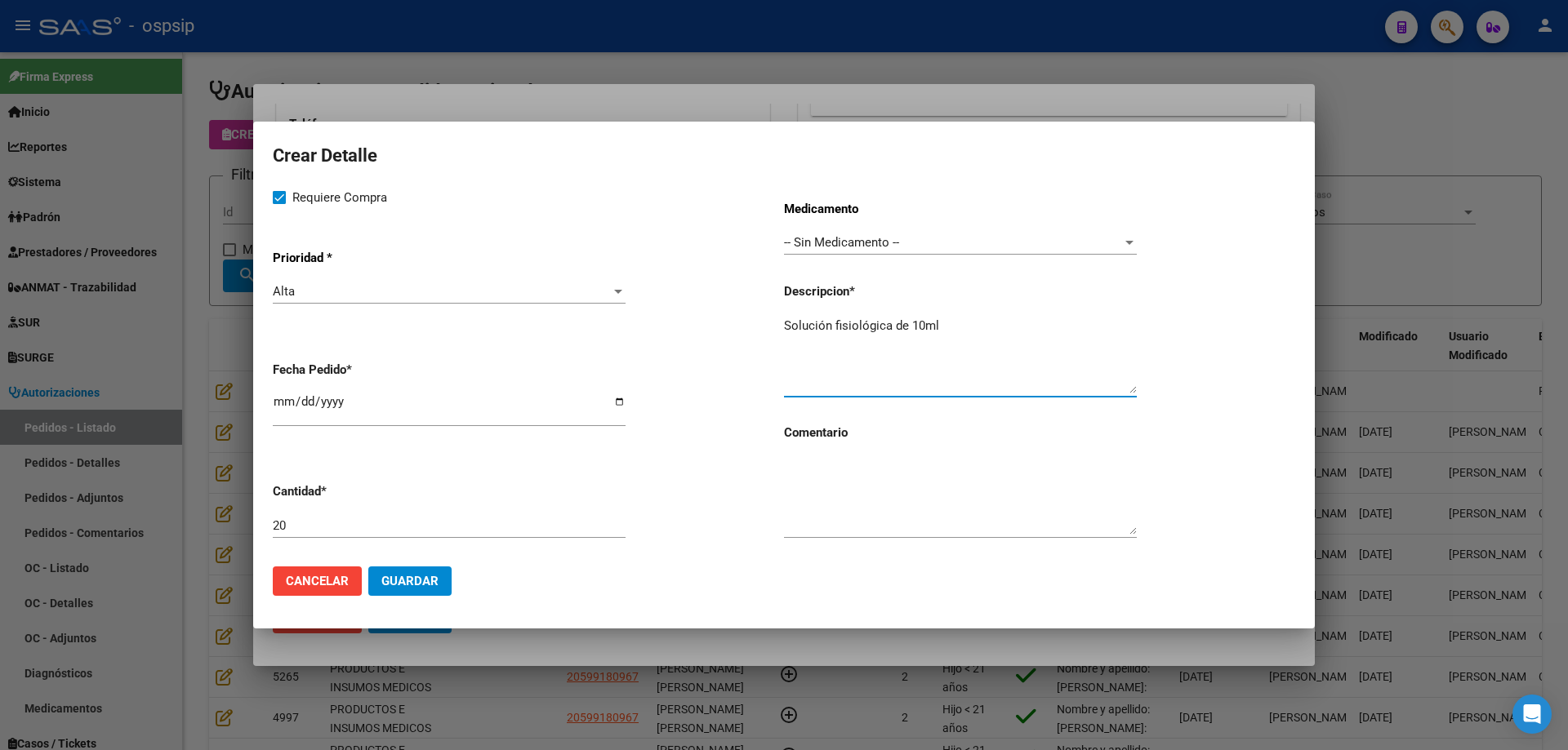
type textarea "Solución fisiológica de 10ml"
click at [411, 584] on span "Guardar" at bounding box center [410, 581] width 57 height 14
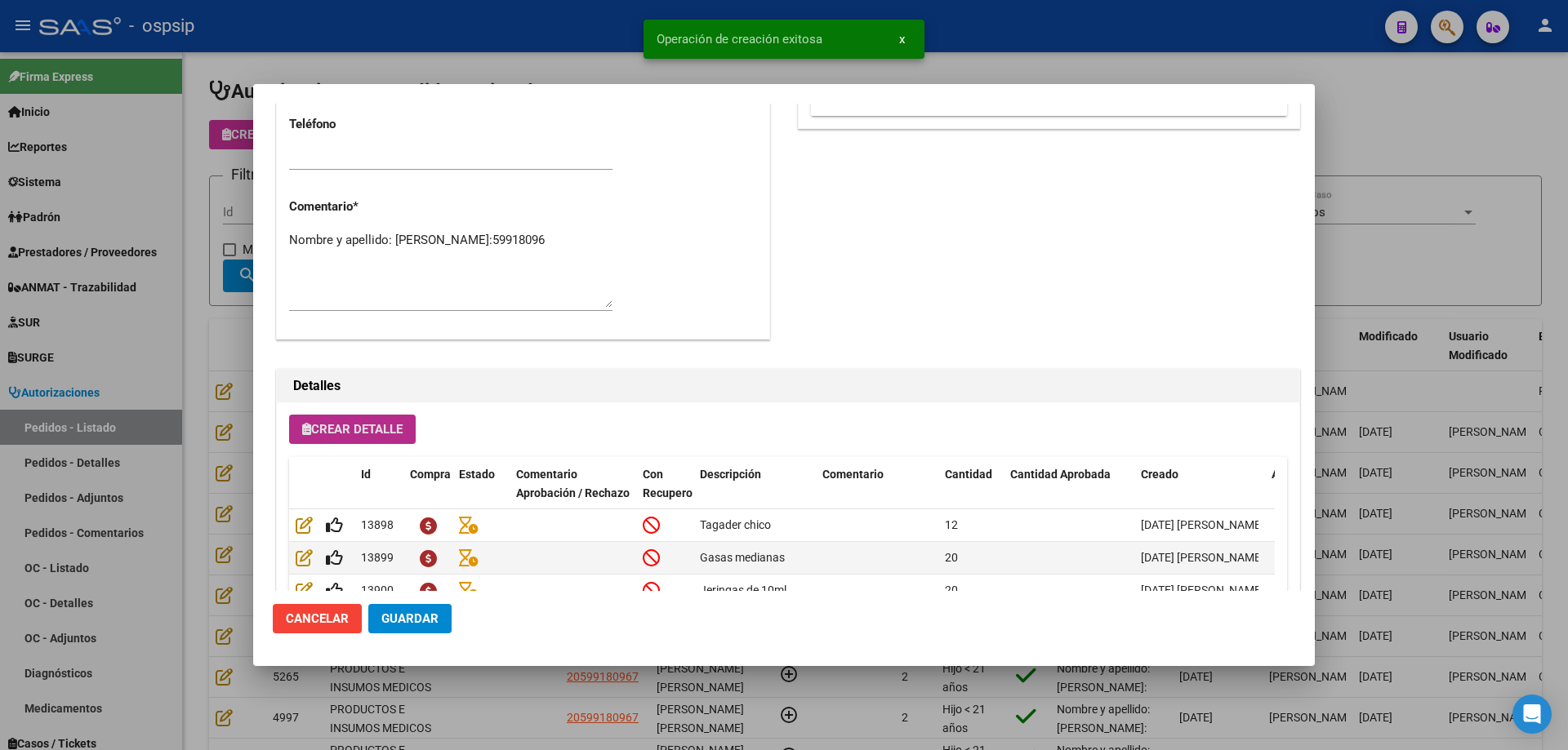
click at [343, 427] on span "Crear Detalle" at bounding box center [352, 429] width 100 height 14
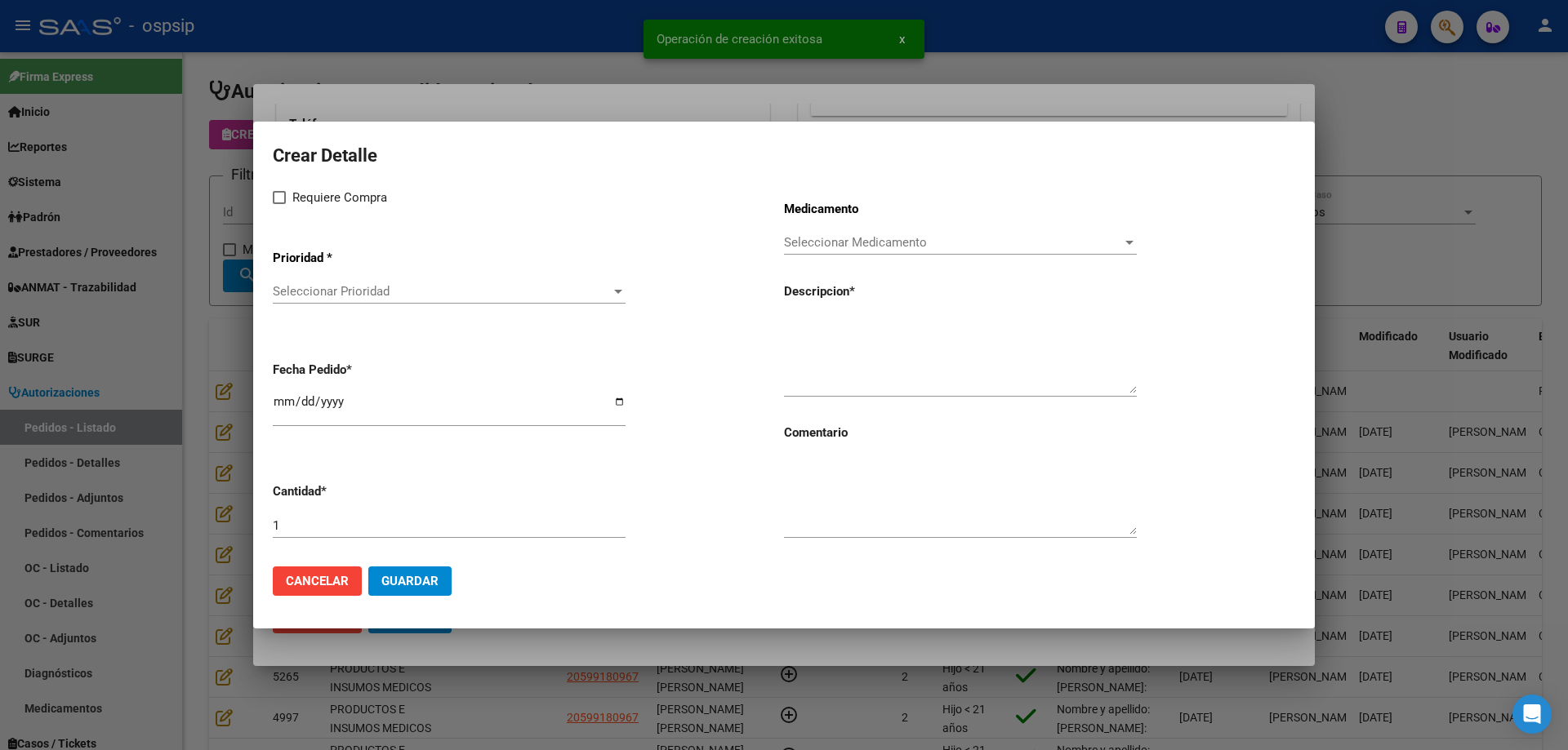
click at [377, 292] on span "Seleccionar Prioridad" at bounding box center [442, 291] width 338 height 14
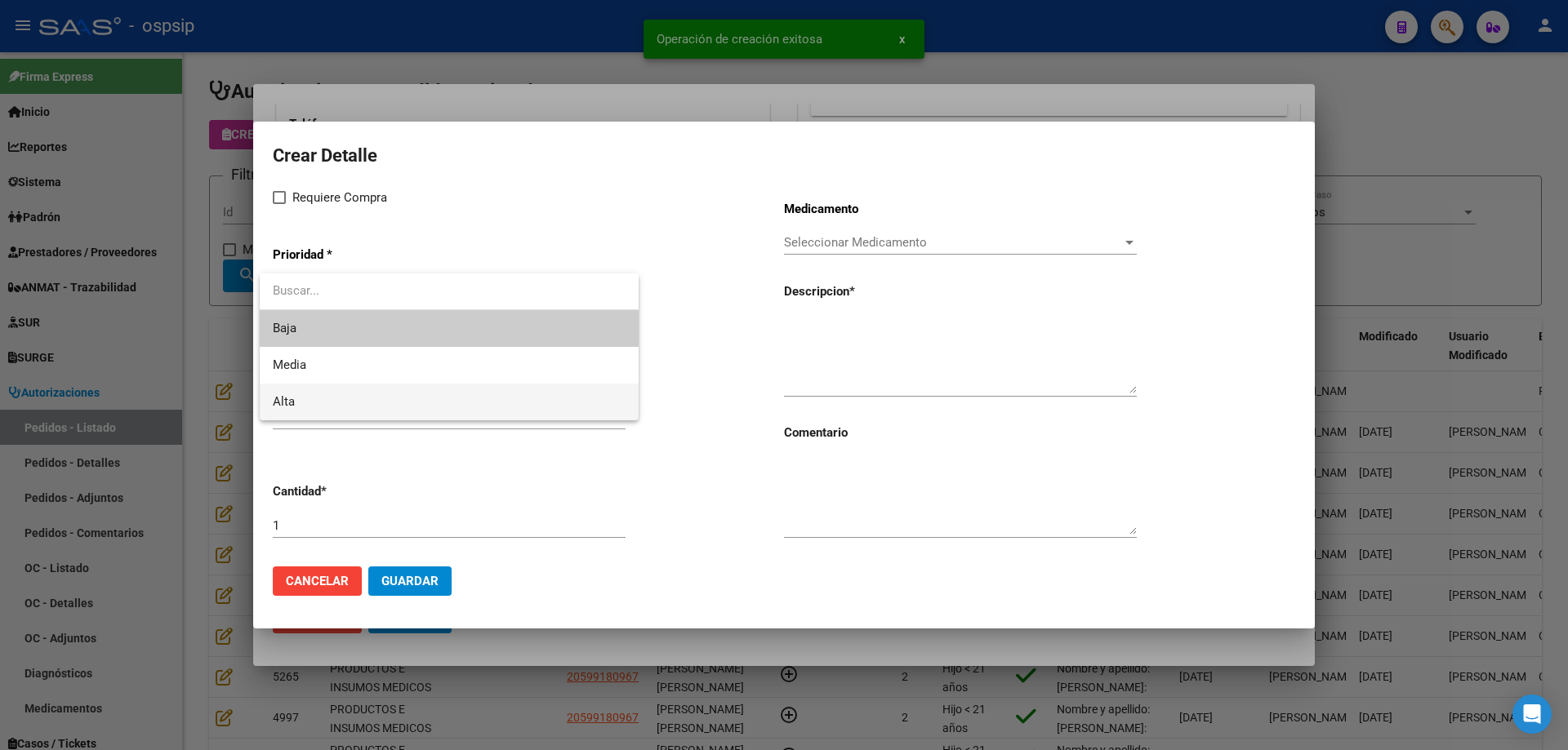
drag, startPoint x: 352, startPoint y: 398, endPoint x: 343, endPoint y: 278, distance: 120.3
click at [352, 393] on span "Alta" at bounding box center [449, 401] width 352 height 37
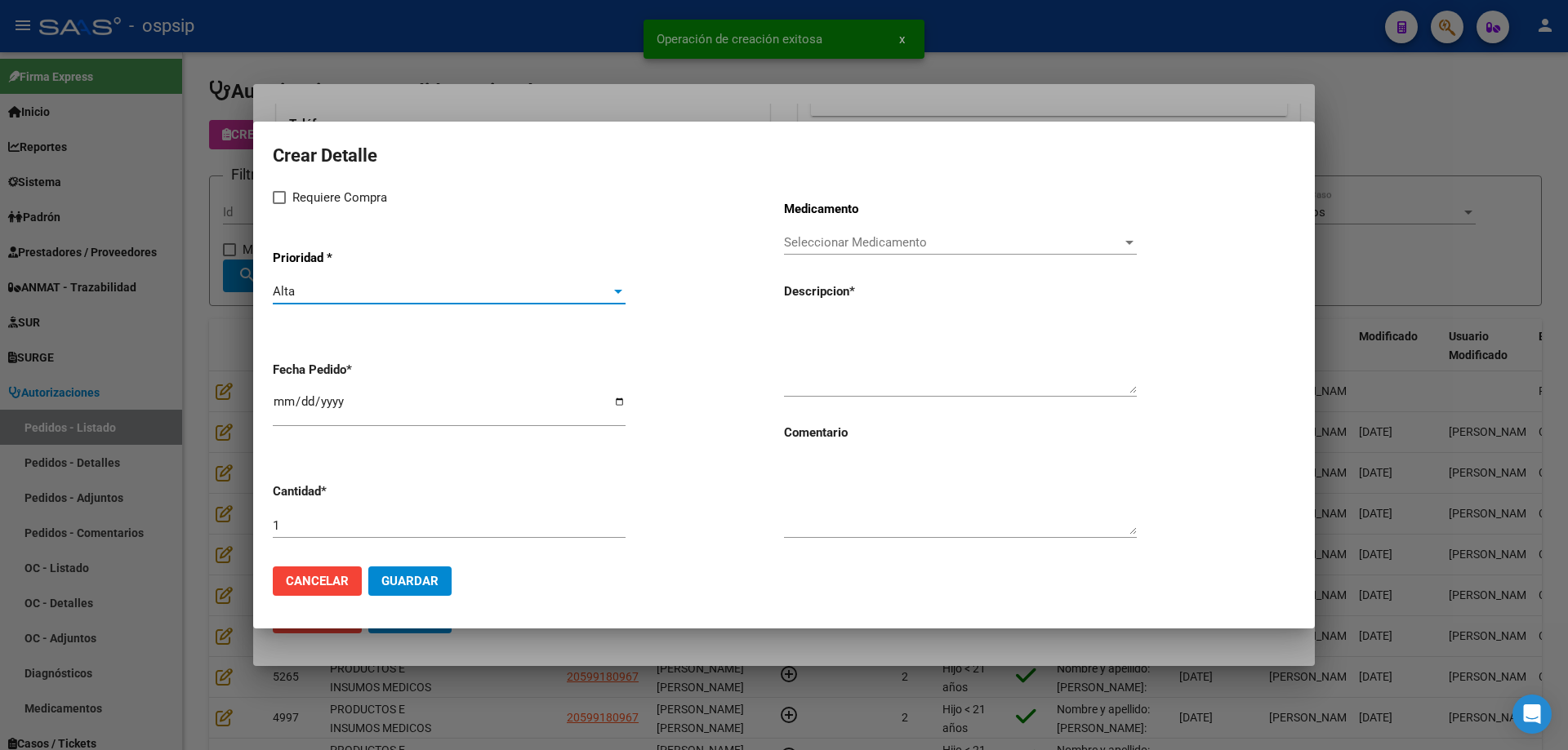
click at [310, 202] on span "Requiere Compra" at bounding box center [340, 198] width 95 height 20
click at [279, 204] on input "Requiere Compra" at bounding box center [278, 204] width 1 height 1
checkbox input "true"
click at [289, 405] on input "[DATE]" at bounding box center [449, 408] width 352 height 26
type input "[DATE]"
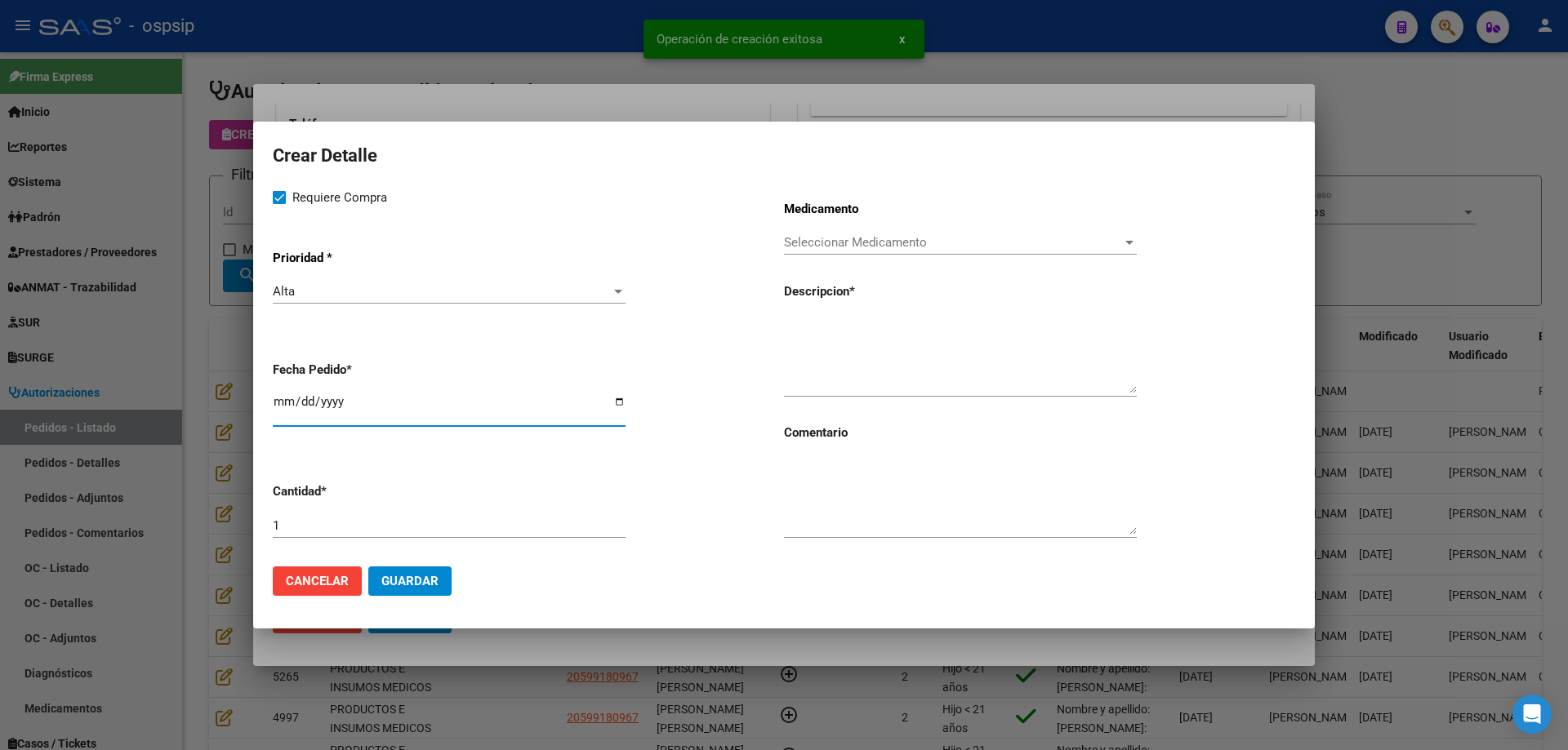
click at [899, 247] on span "Seleccionar Medicamento" at bounding box center [954, 242] width 338 height 14
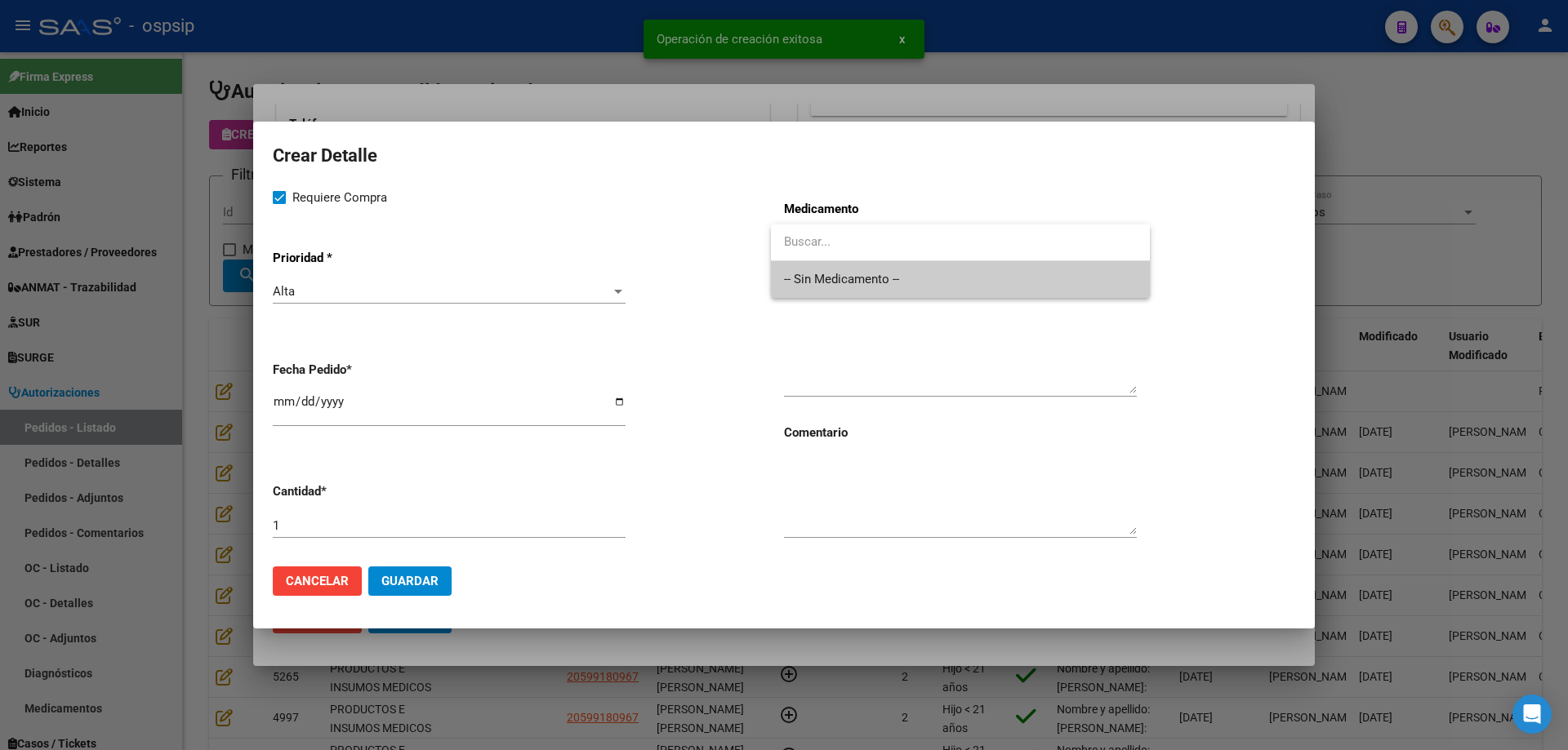
click at [888, 283] on span "-- Sin Medicamento --" at bounding box center [961, 279] width 352 height 37
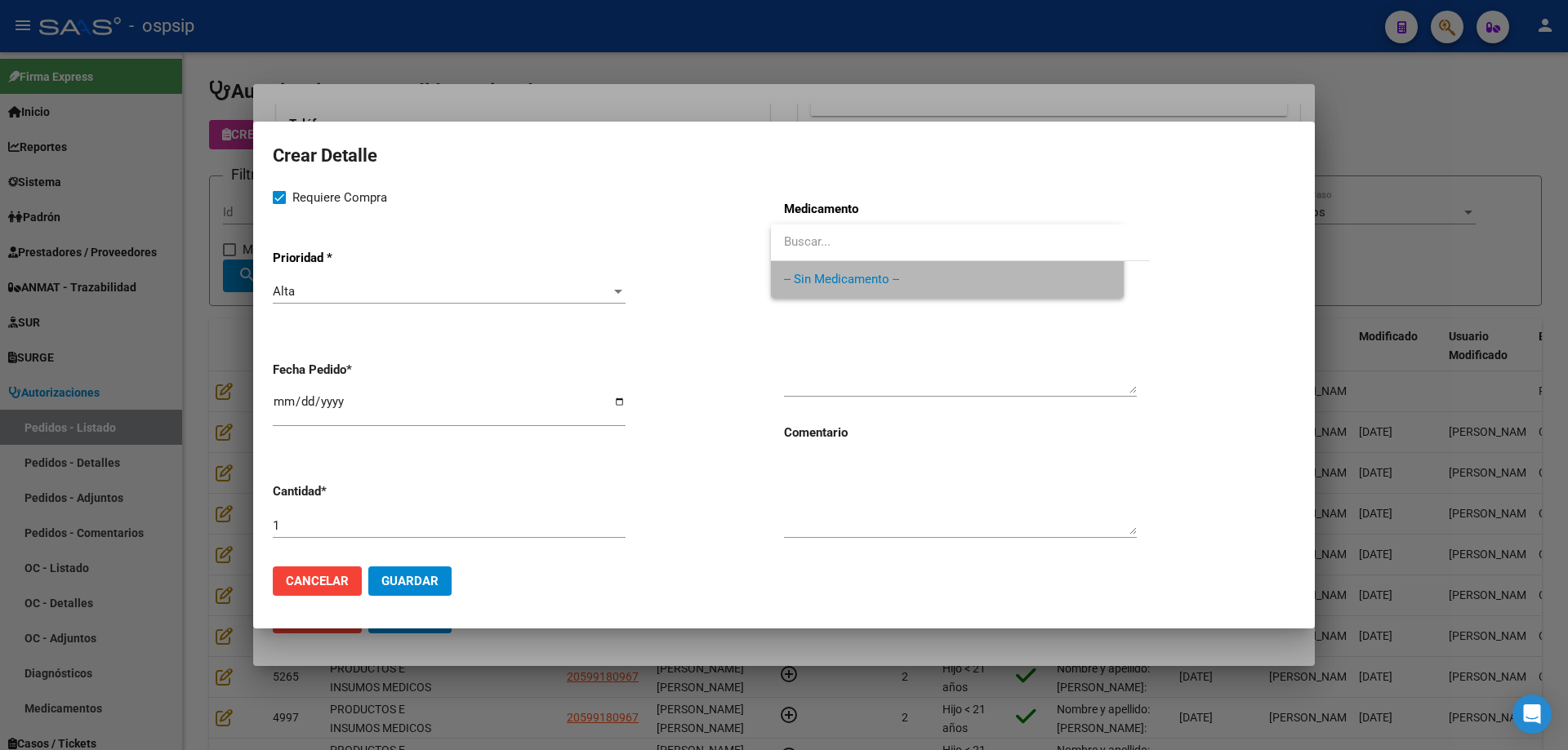
click at [862, 356] on textarea at bounding box center [961, 355] width 352 height 77
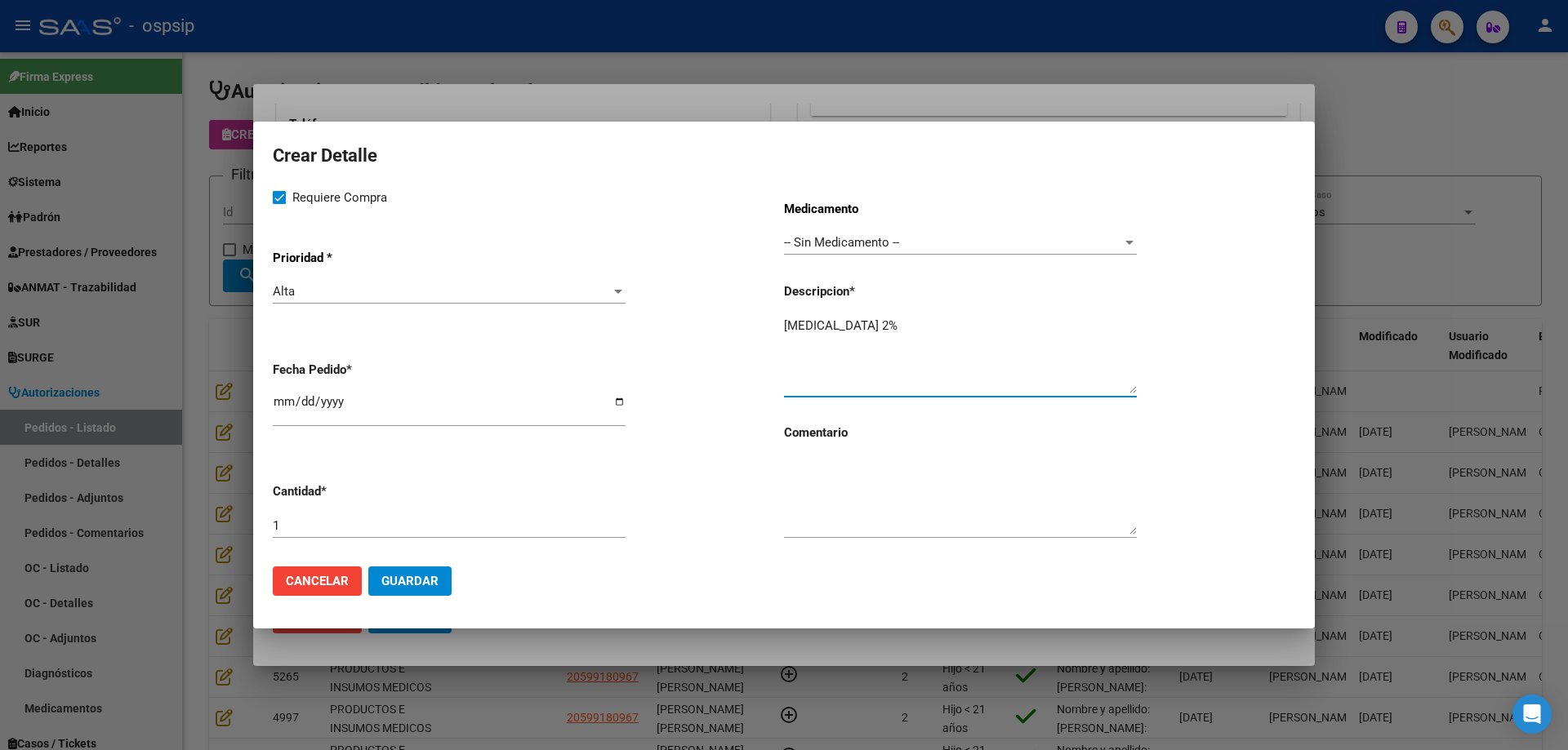
type textarea "[MEDICAL_DATA] 2%"
click at [414, 586] on span "Guardar" at bounding box center [410, 581] width 57 height 14
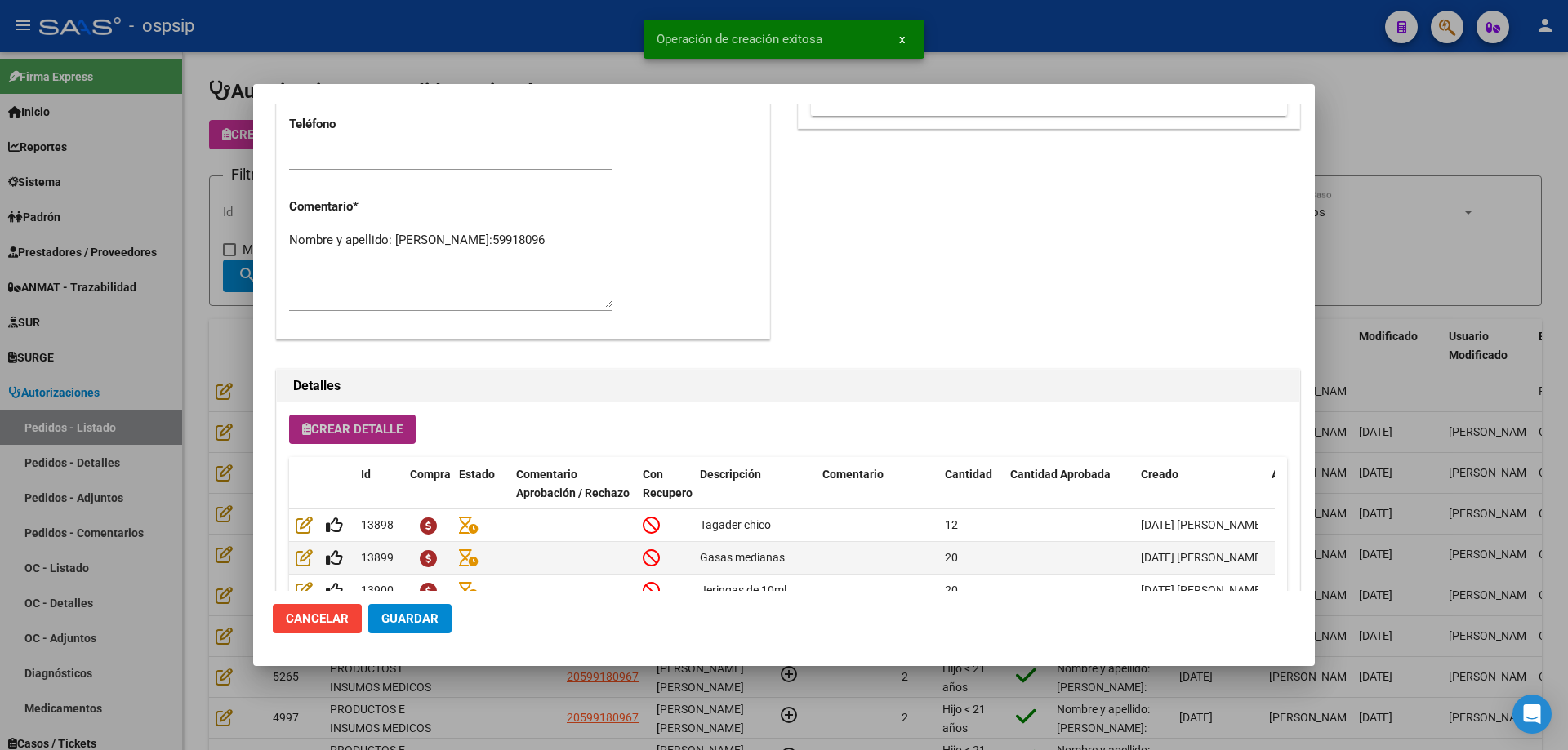
click at [352, 427] on span "Crear Detalle" at bounding box center [352, 429] width 100 height 14
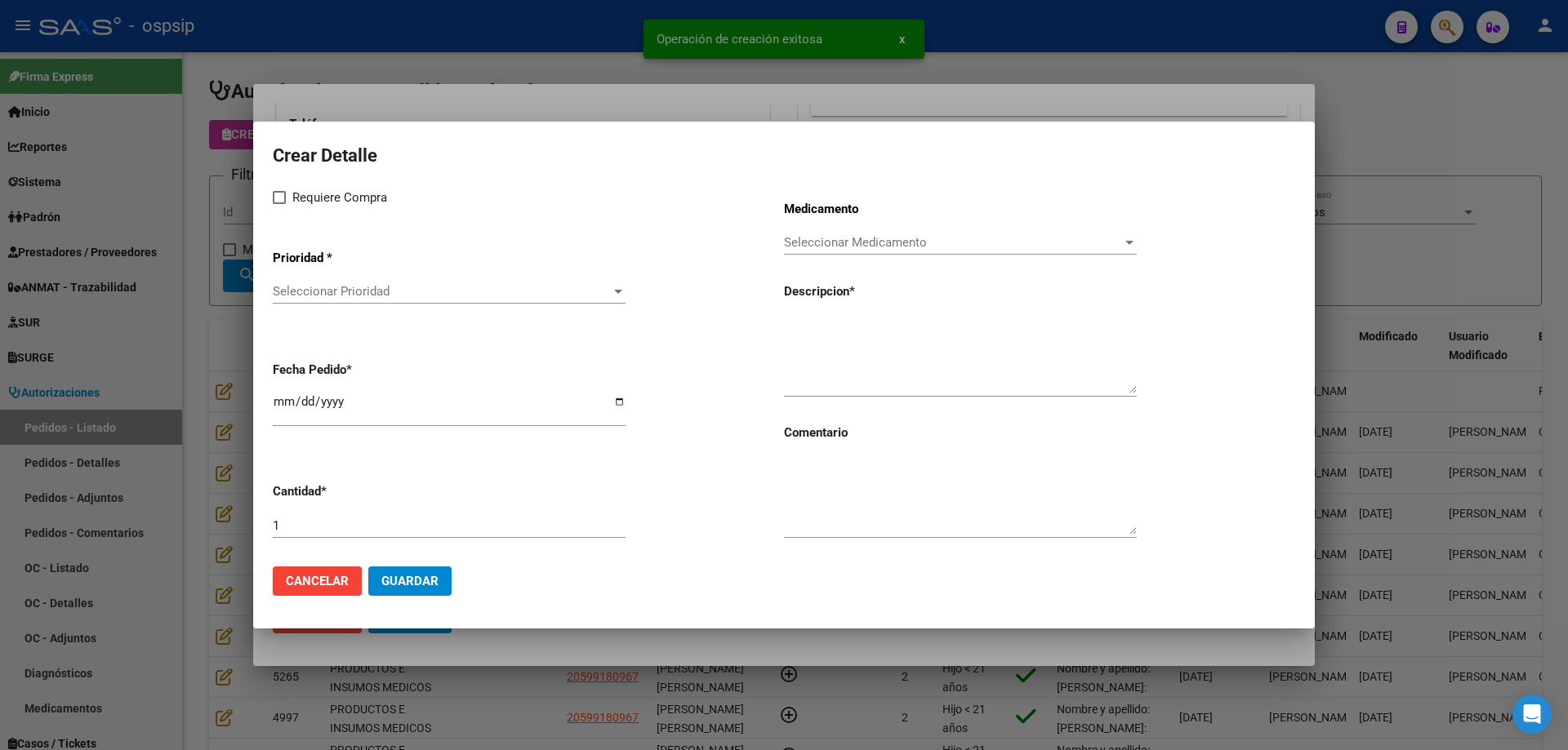
click at [351, 291] on span "Seleccionar Prioridad" at bounding box center [442, 291] width 338 height 14
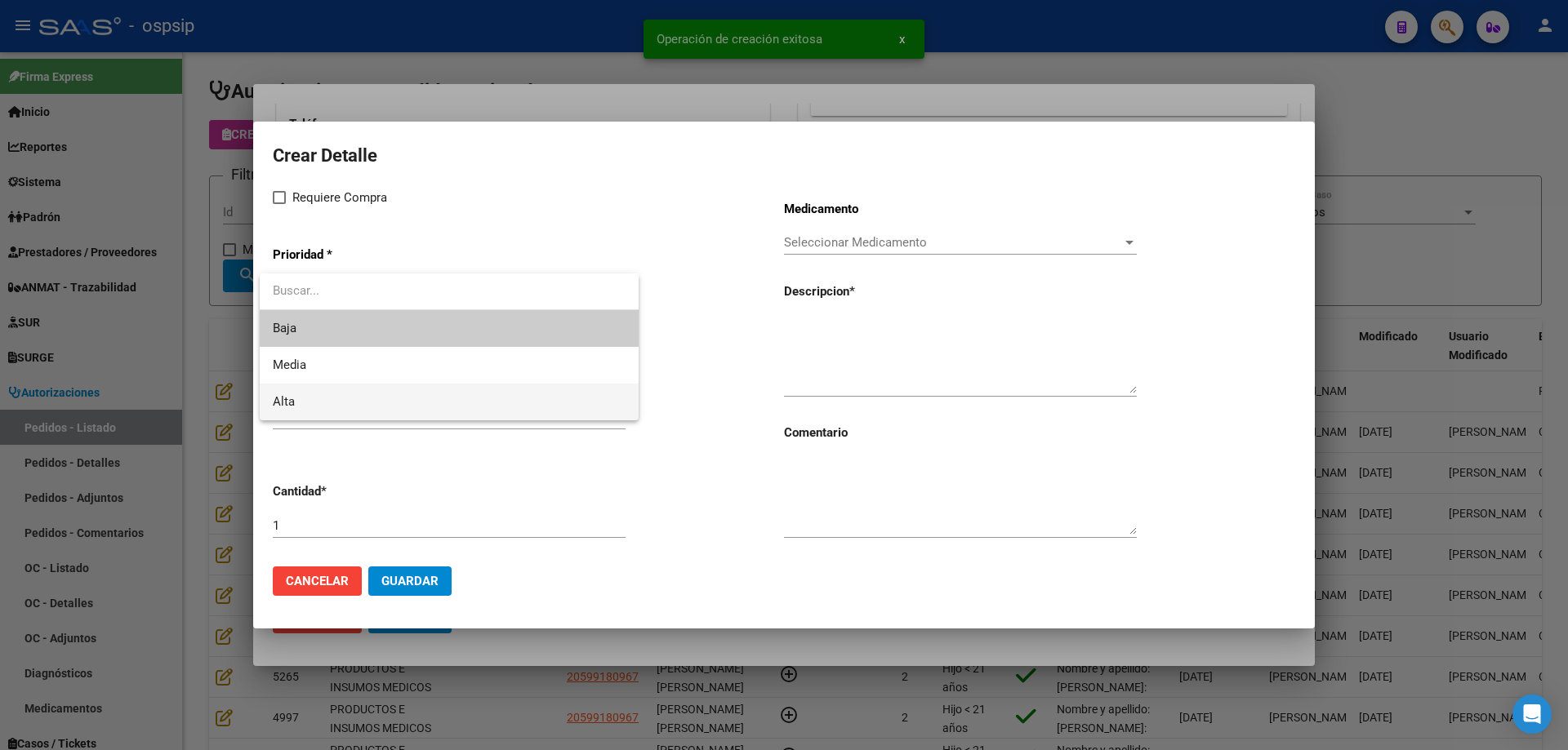
drag, startPoint x: 317, startPoint y: 403, endPoint x: 309, endPoint y: 265, distance: 138.2
click at [317, 383] on span "Alta" at bounding box center [449, 401] width 352 height 37
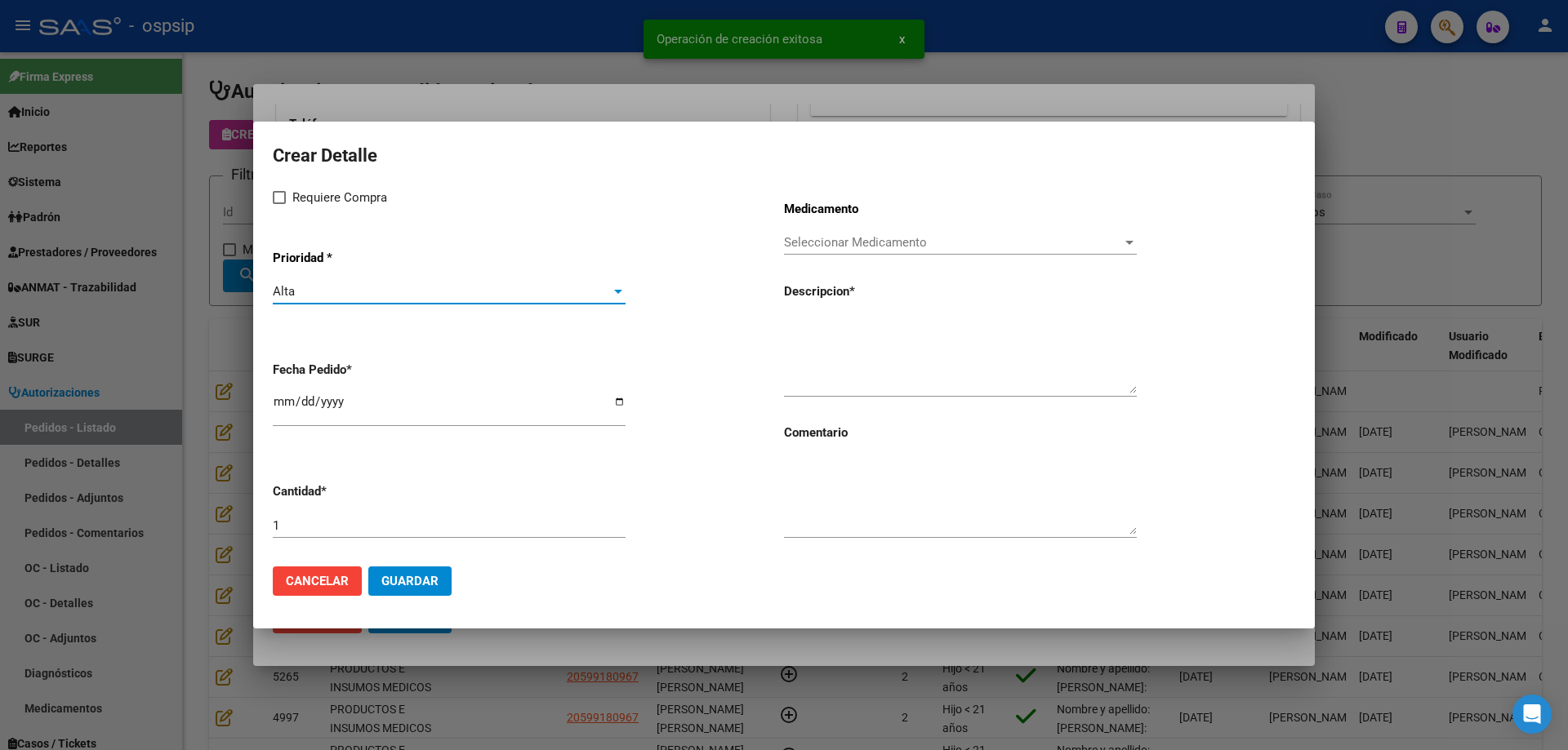
click at [291, 197] on label "Requiere Compra" at bounding box center [330, 198] width 114 height 20
click at [279, 204] on input "Requiere Compra" at bounding box center [278, 204] width 1 height 1
checkbox input "true"
click at [284, 406] on input "[DATE]" at bounding box center [449, 408] width 352 height 26
type input "[DATE]"
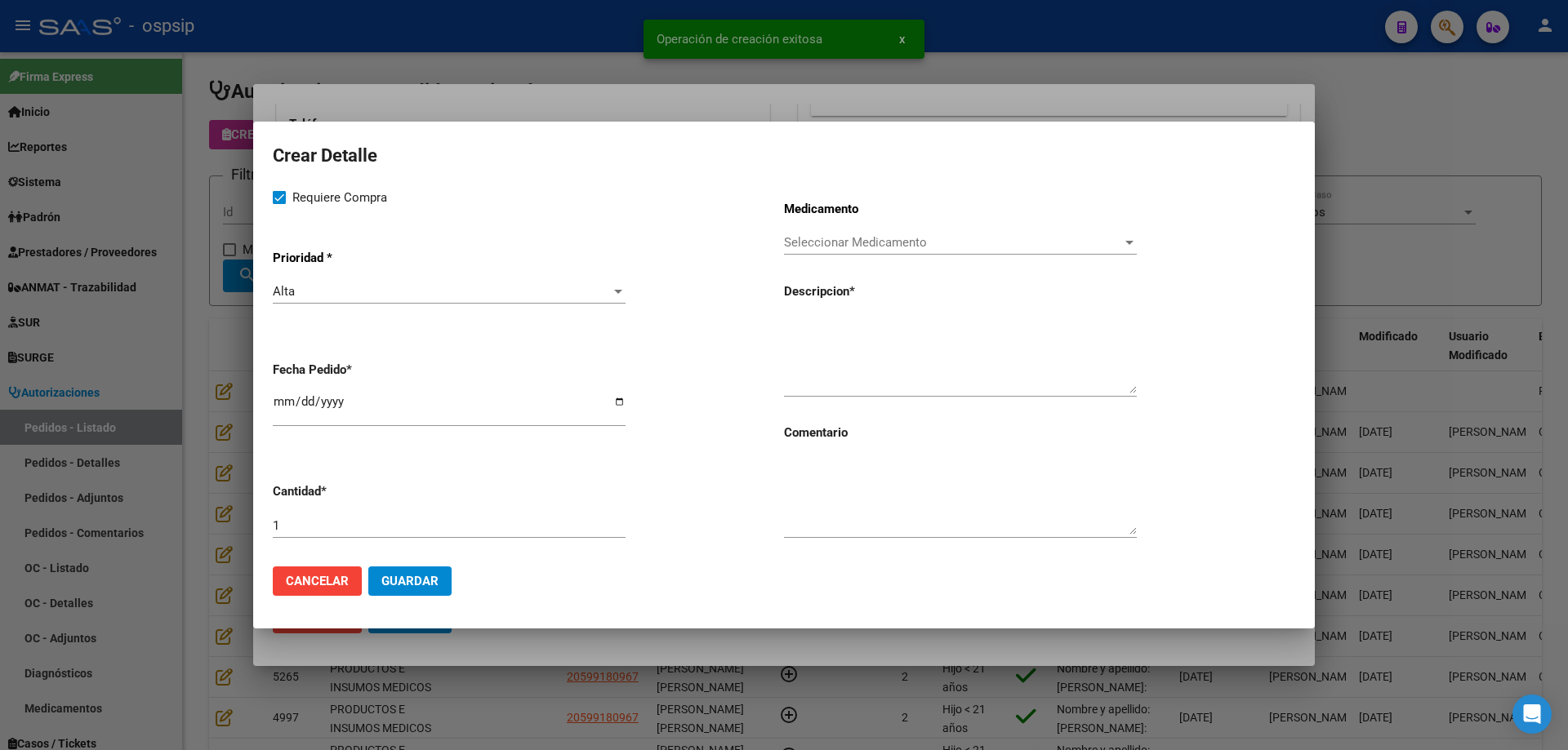
click at [954, 253] on div "Seleccionar Medicamento Seleccionar Medicamento" at bounding box center [961, 241] width 352 height 24
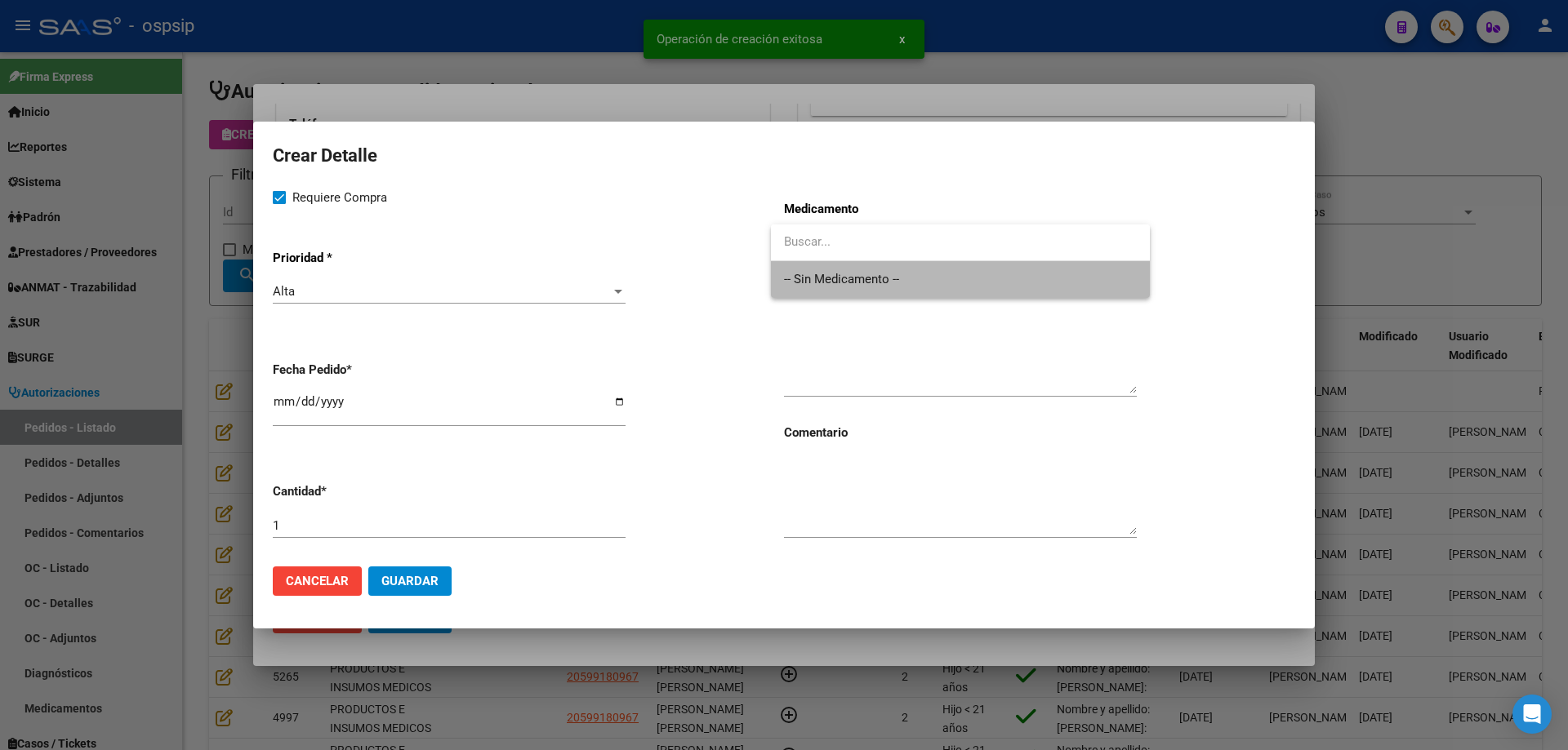
click at [937, 286] on span "-- Sin Medicamento --" at bounding box center [961, 279] width 352 height 37
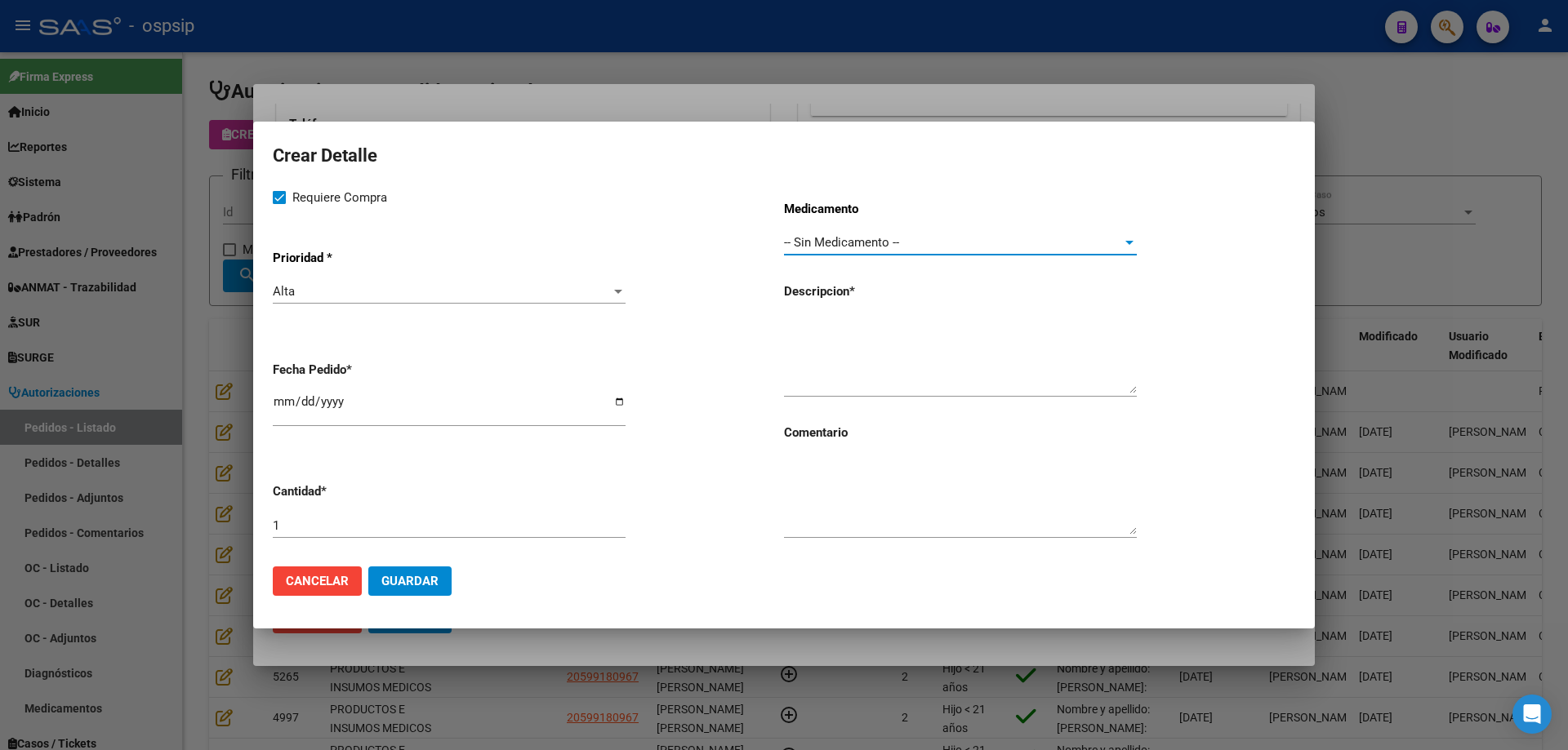
click at [907, 355] on textarea at bounding box center [961, 355] width 352 height 77
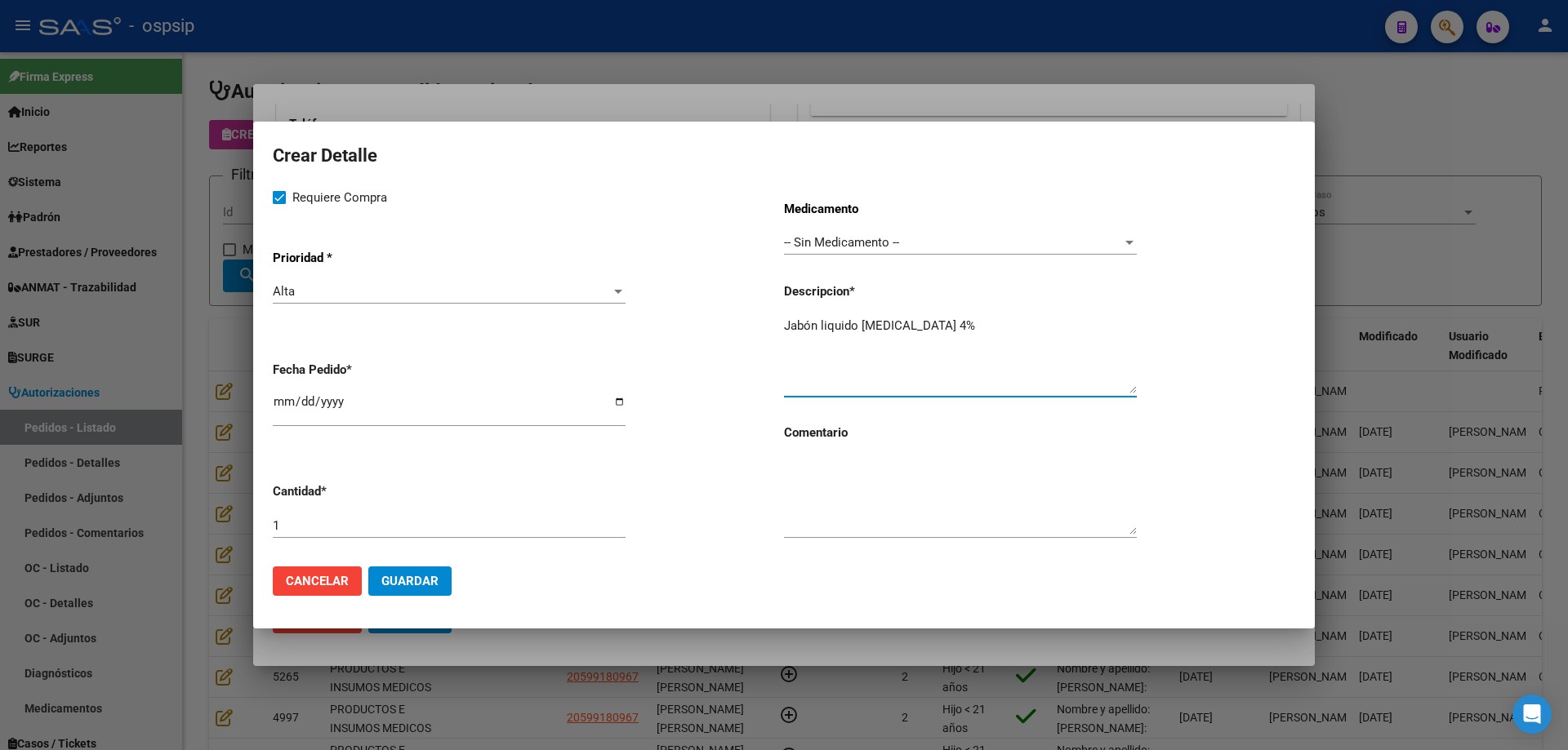
click at [982, 316] on textarea "Jabón liquido [MEDICAL_DATA] 4%" at bounding box center [961, 355] width 352 height 77
type textarea "Jabón liquido [MEDICAL_DATA] 4%"
click at [412, 589] on button "Guardar" at bounding box center [410, 581] width 83 height 29
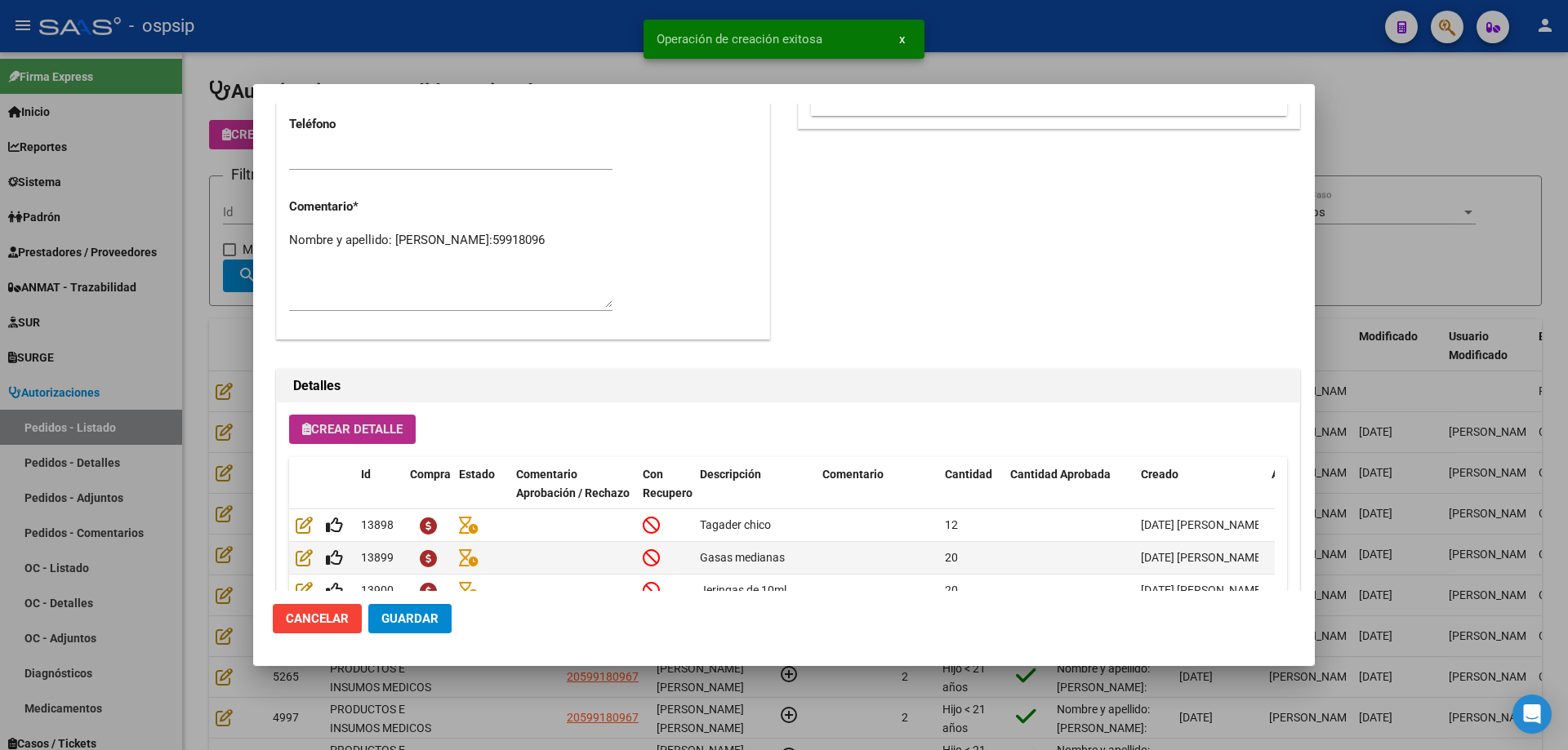
click at [319, 422] on span "Crear Detalle" at bounding box center [352, 429] width 100 height 14
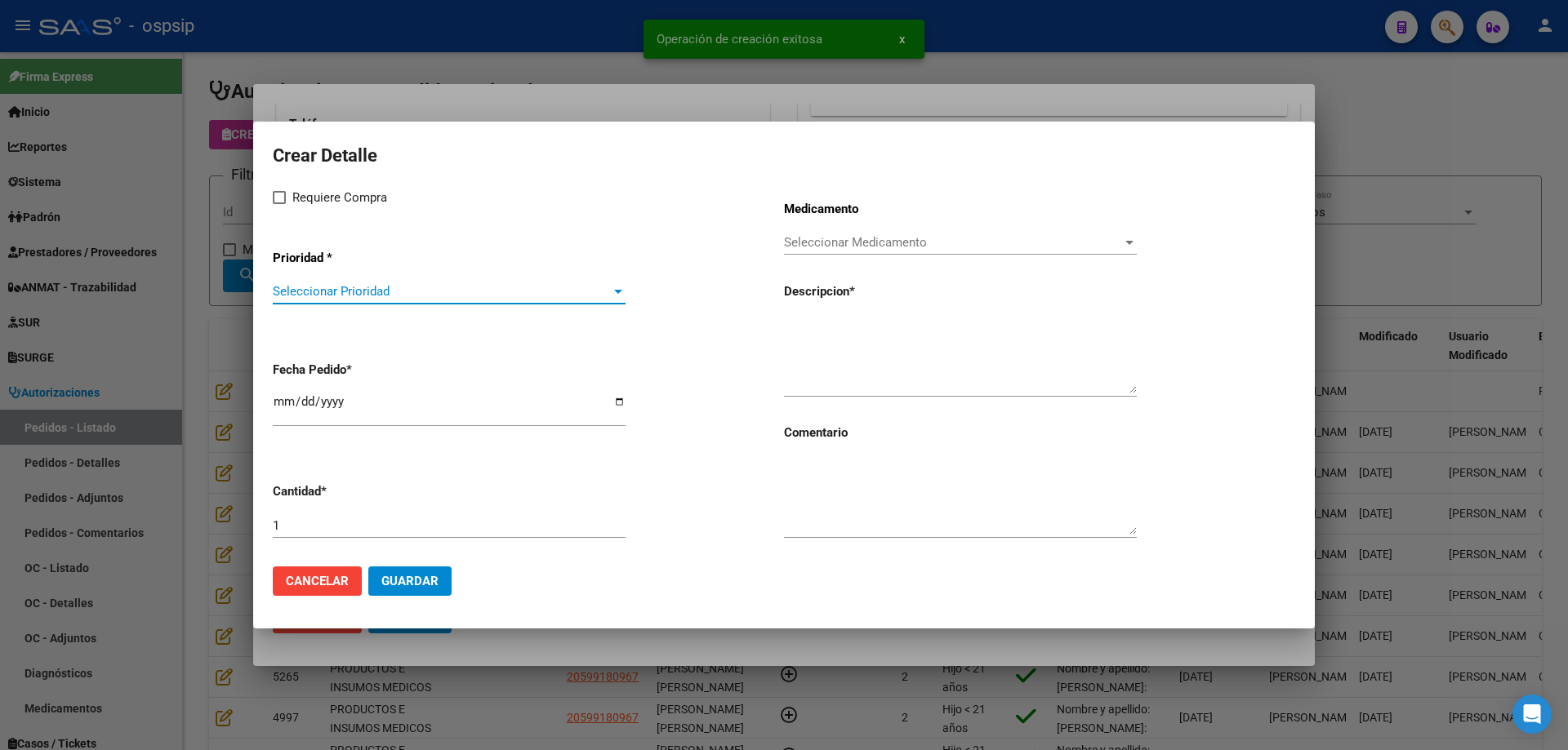
click at [342, 292] on span "Seleccionar Prioridad" at bounding box center [442, 291] width 338 height 14
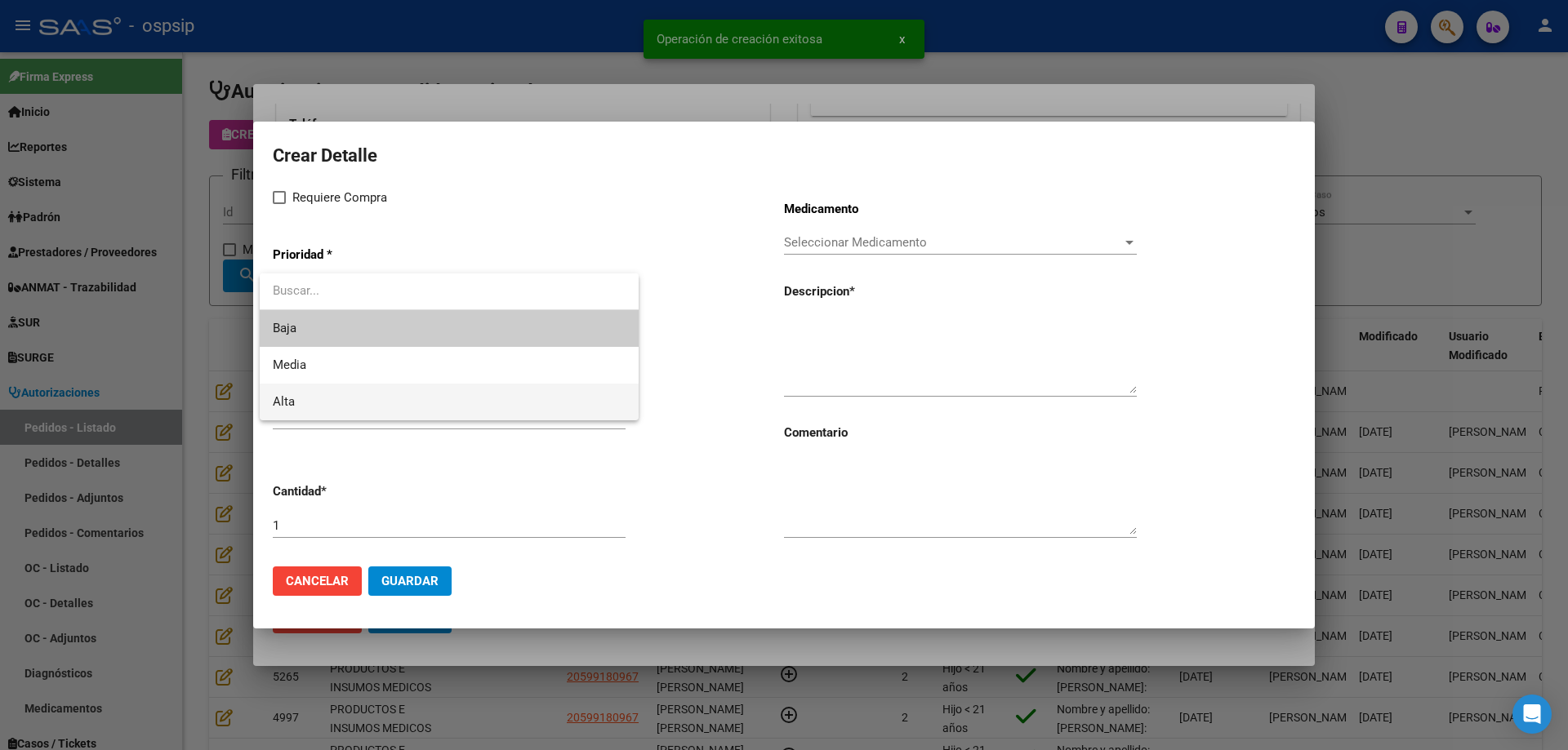
click at [335, 398] on span "Alta" at bounding box center [449, 401] width 352 height 37
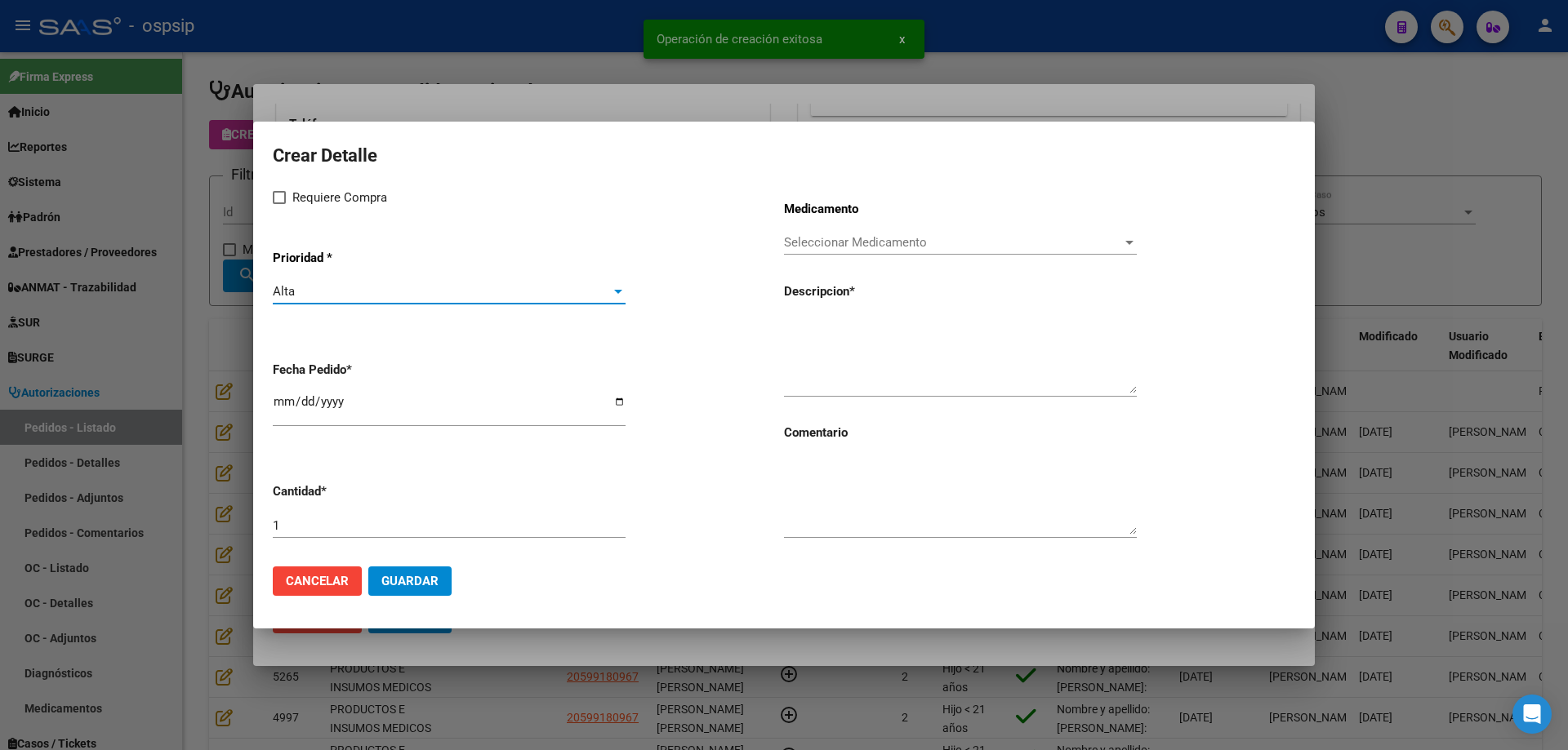
click at [296, 207] on div "Requiere Compra Prioridad * Alta Seleccionar Prioridad Fecha Pedido * [DATE] Ca…" at bounding box center [529, 370] width 512 height 366
click at [288, 195] on label "Requiere Compra" at bounding box center [330, 198] width 114 height 20
click at [279, 204] on input "Requiere Compra" at bounding box center [278, 204] width 1 height 1
checkbox input "true"
click at [279, 403] on input "[DATE]" at bounding box center [449, 408] width 352 height 26
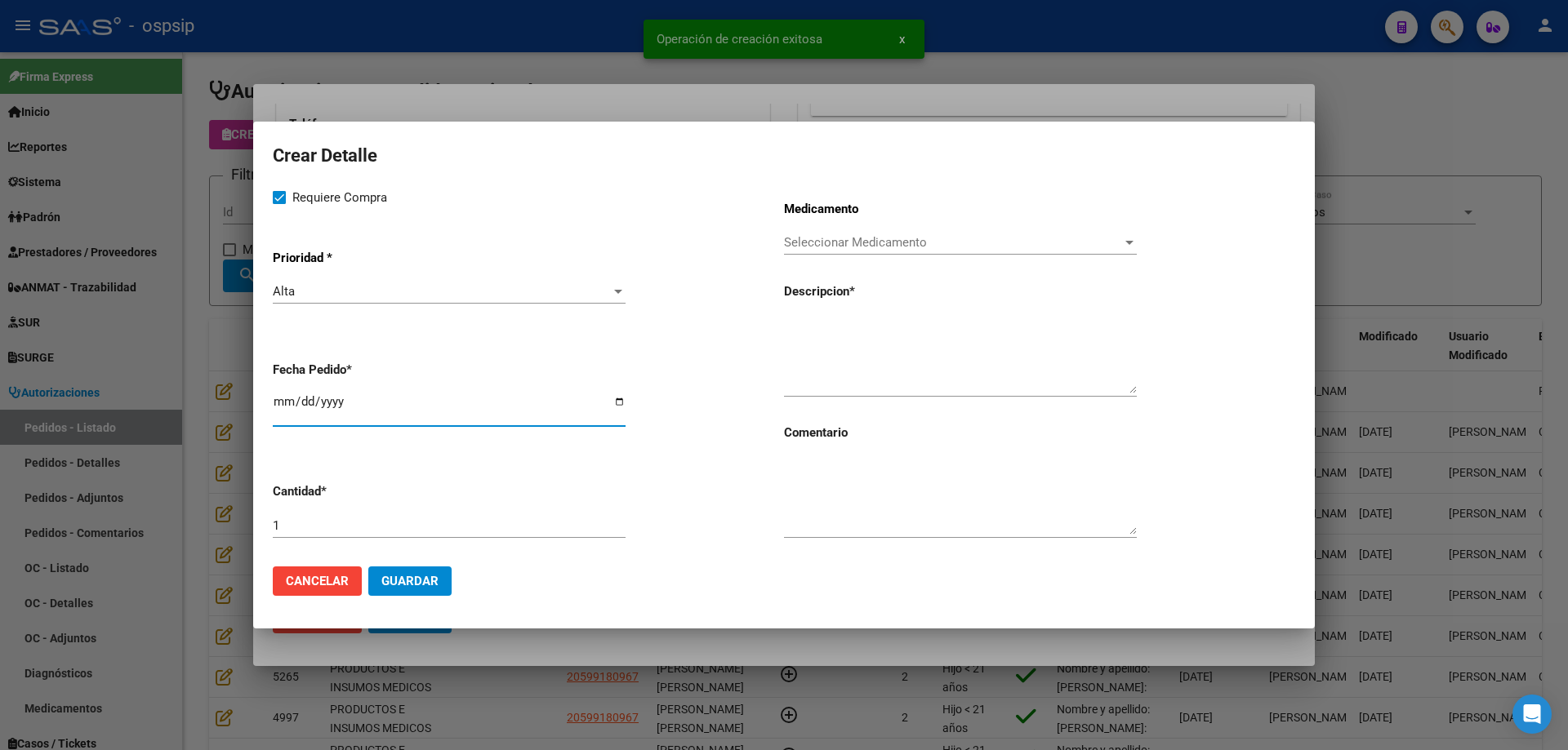
type input "[DATE]"
click at [826, 244] on span "Seleccionar Medicamento" at bounding box center [954, 242] width 338 height 14
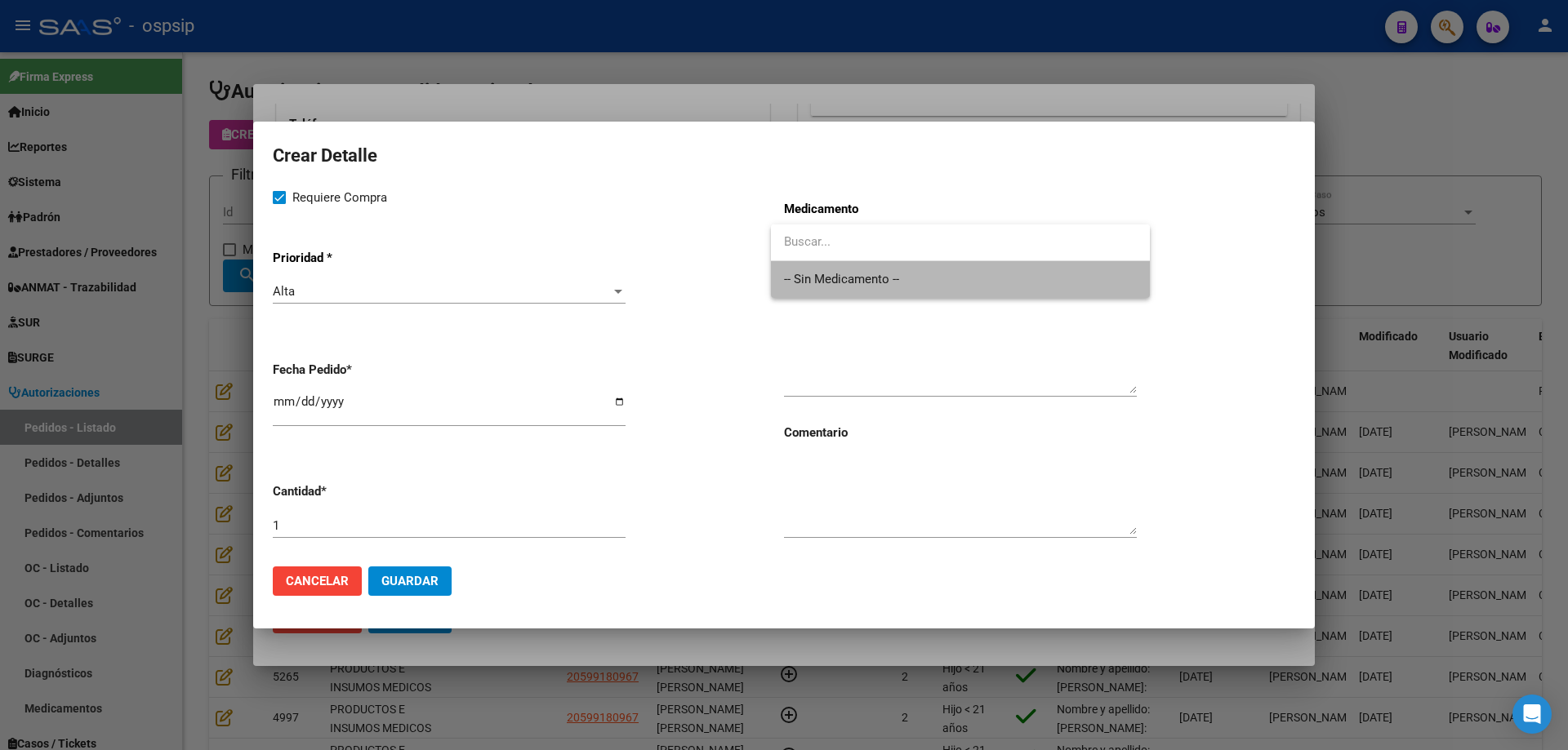
click at [818, 277] on span "-- Sin Medicamento --" at bounding box center [961, 279] width 352 height 37
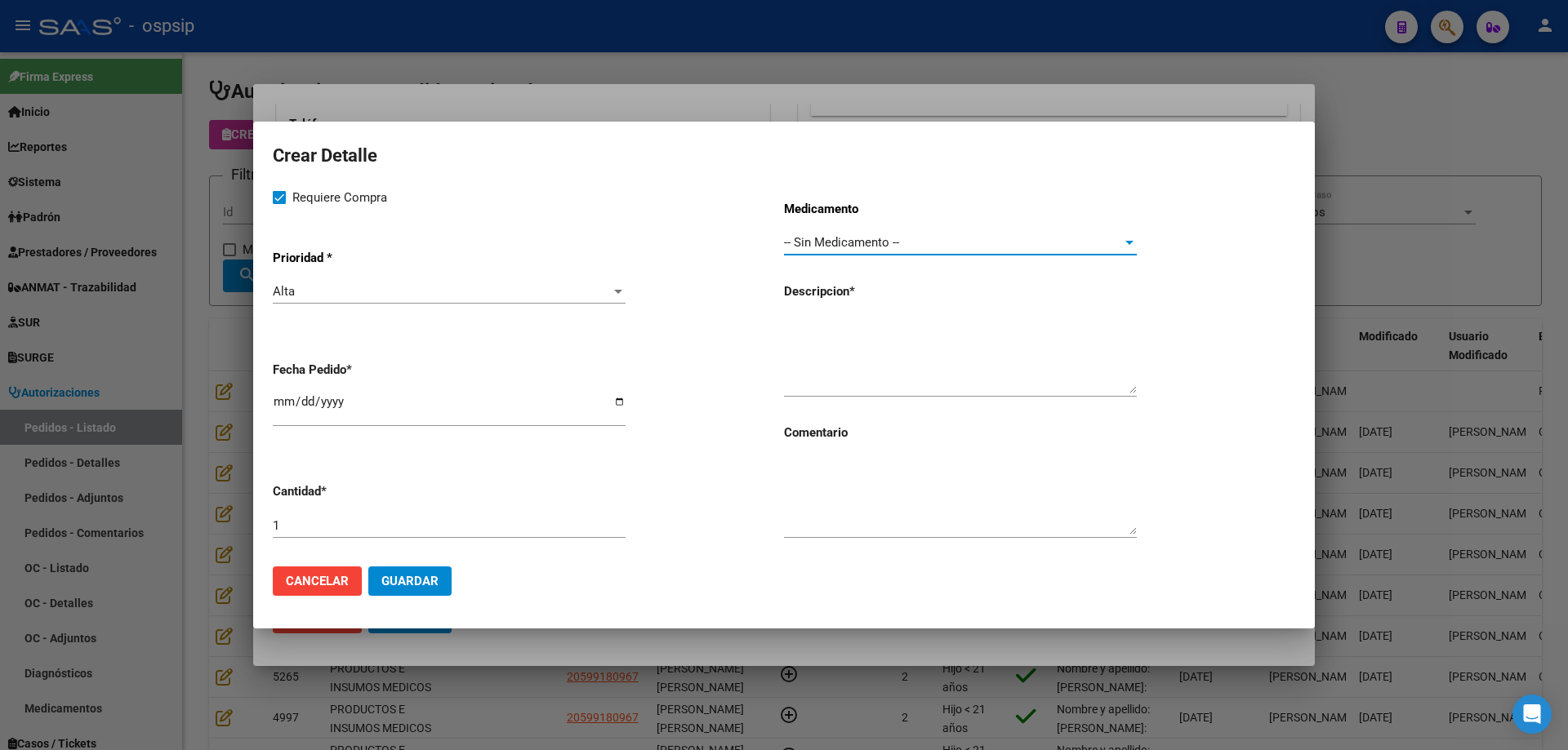
click at [826, 346] on textarea at bounding box center [961, 355] width 352 height 77
type textarea "Alcohol en gel"
click at [343, 523] on input "1" at bounding box center [449, 526] width 352 height 14
click at [406, 577] on span "Guardar" at bounding box center [410, 581] width 57 height 14
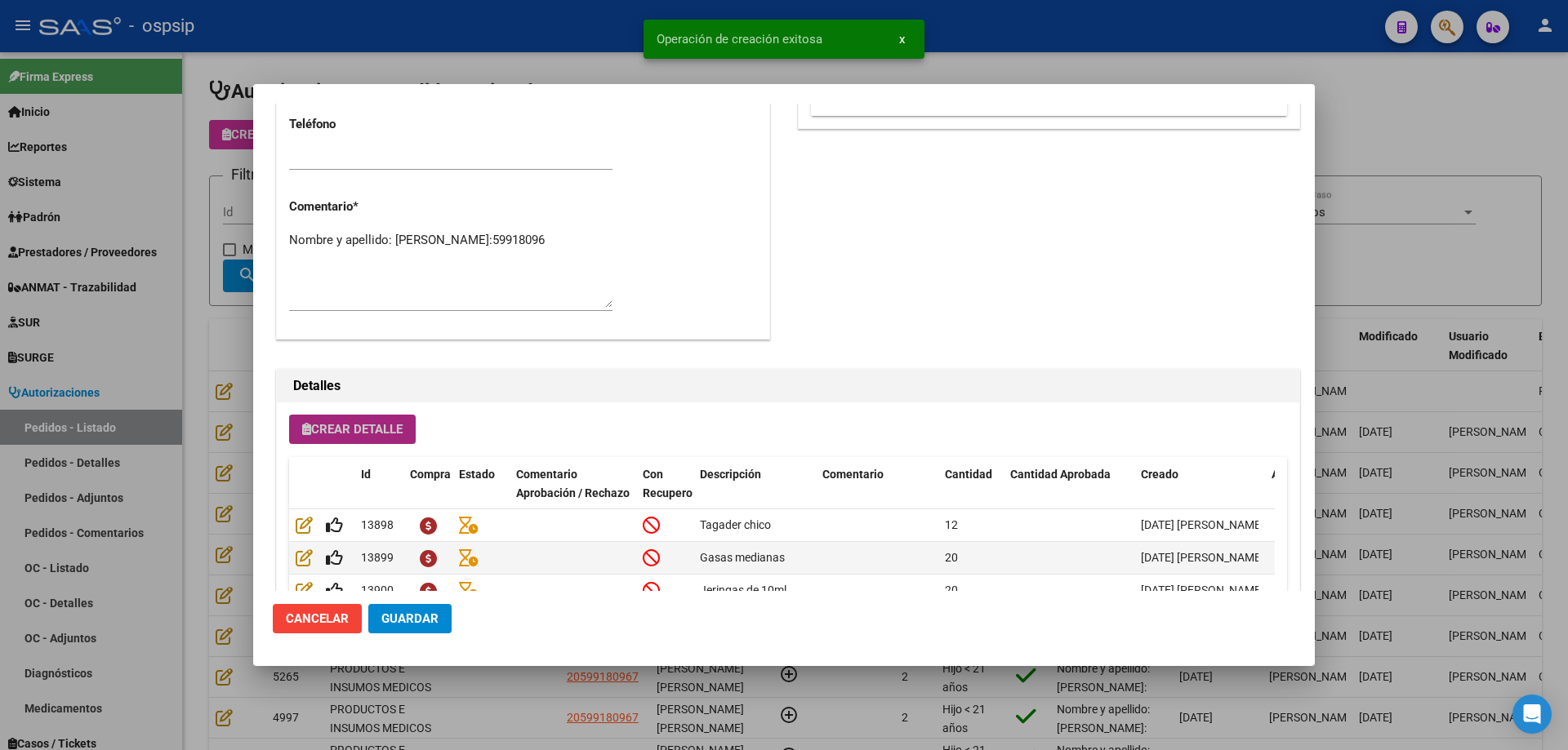
click at [349, 428] on span "Crear Detalle" at bounding box center [352, 429] width 100 height 14
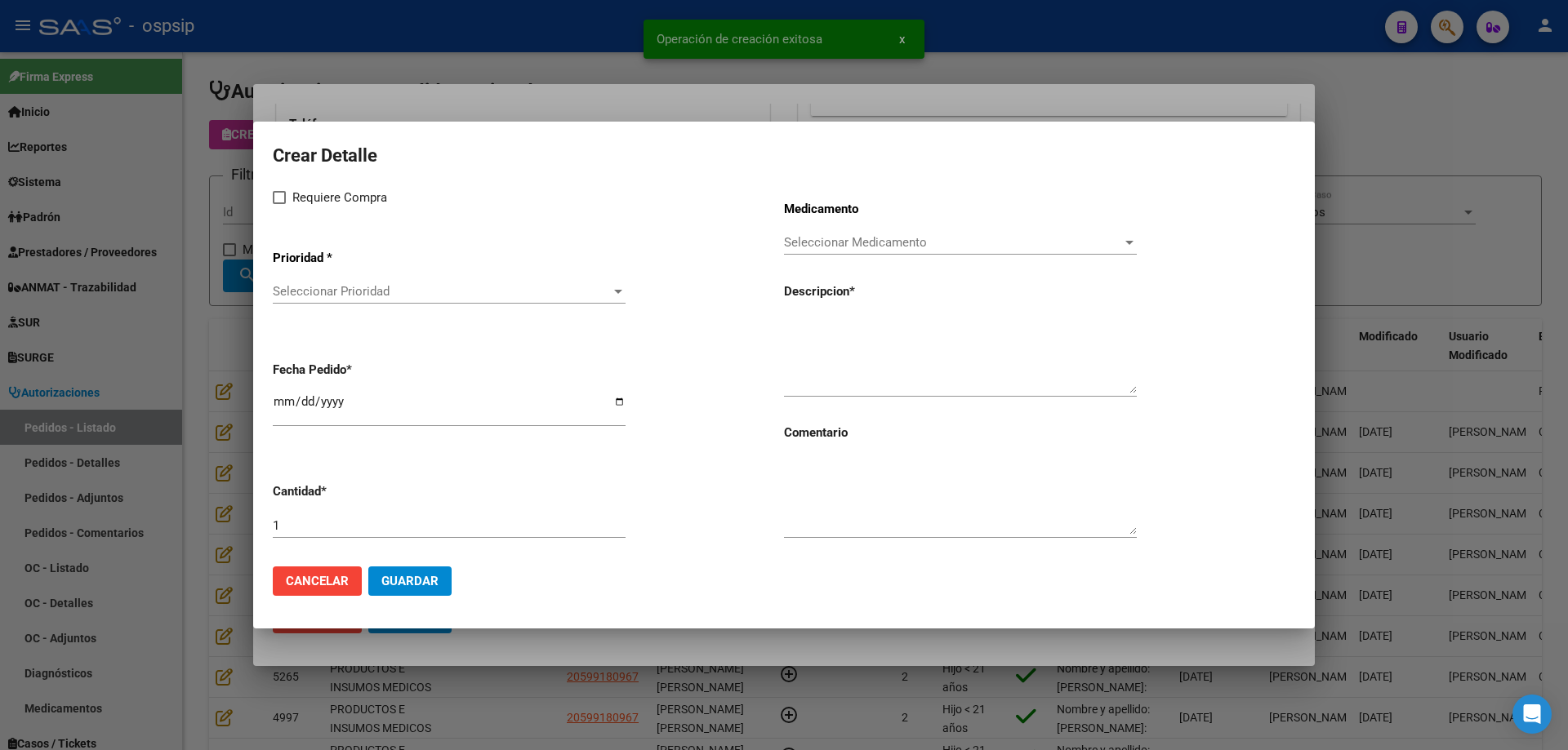
click at [353, 294] on span "Seleccionar Prioridad" at bounding box center [442, 291] width 338 height 14
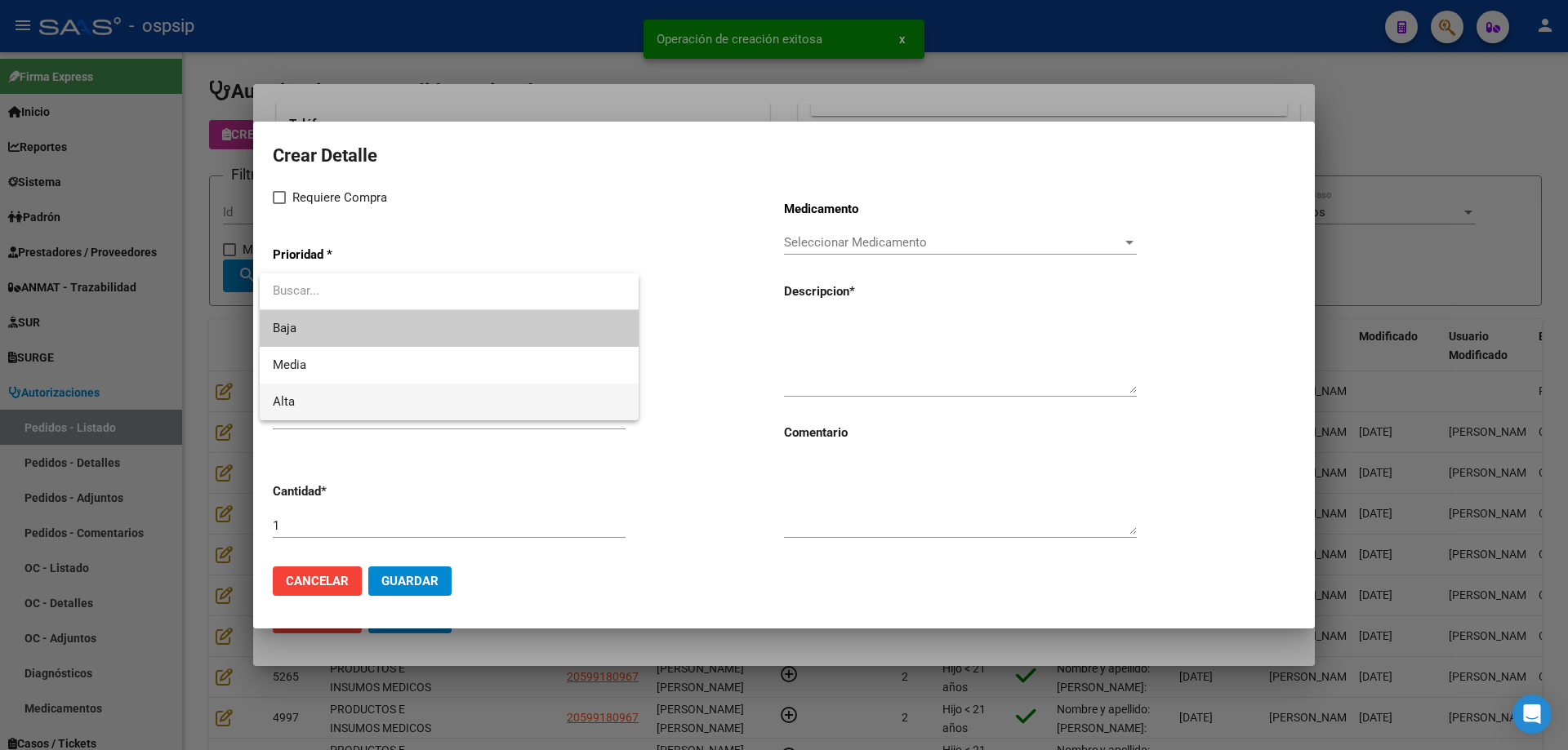
drag, startPoint x: 325, startPoint y: 401, endPoint x: 325, endPoint y: 371, distance: 30.0
click at [325, 400] on span "Alta" at bounding box center [449, 401] width 352 height 37
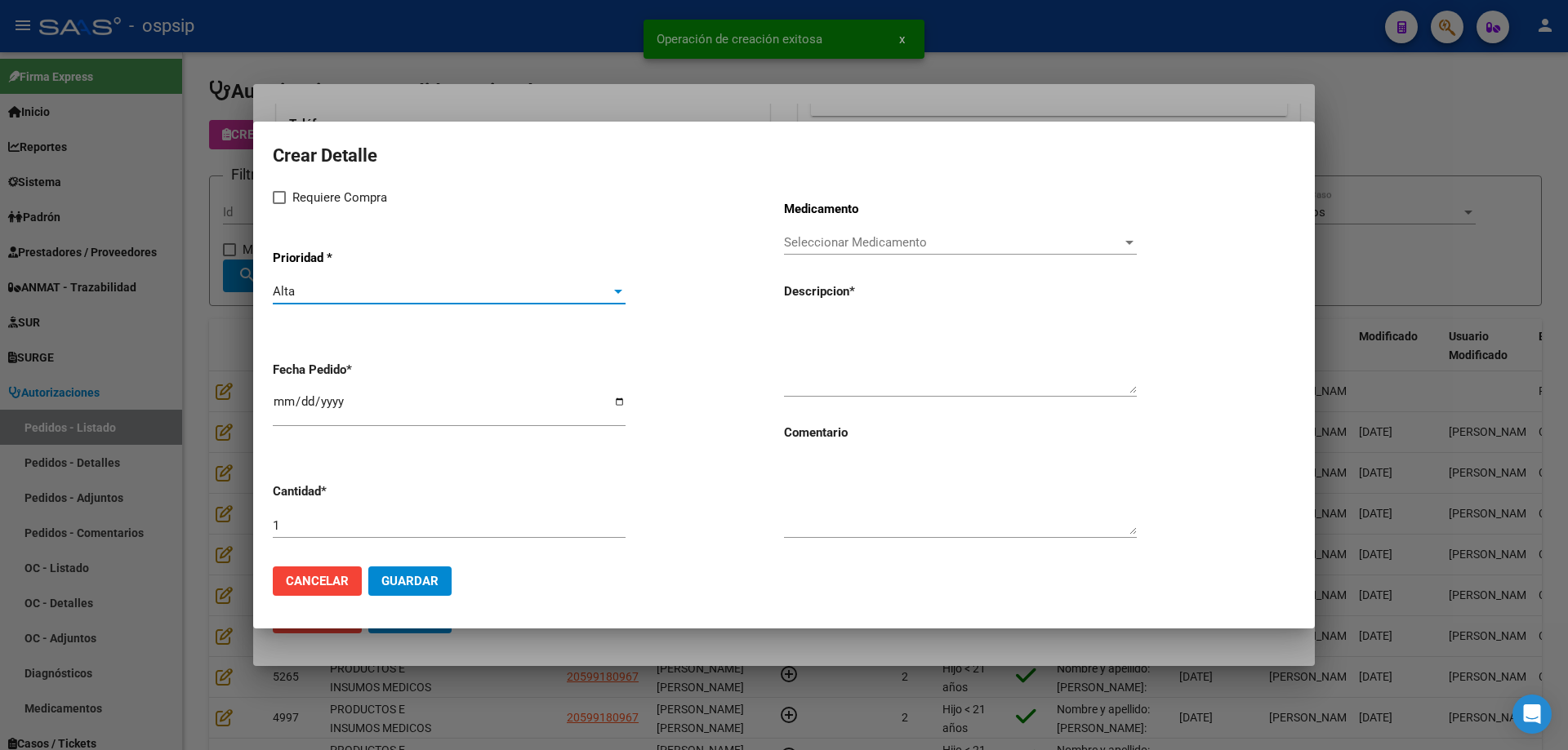
click at [286, 196] on label "Requiere Compra" at bounding box center [330, 198] width 114 height 20
click at [279, 204] on input "Requiere Compra" at bounding box center [278, 204] width 1 height 1
checkbox input "true"
click at [275, 409] on input "[DATE]" at bounding box center [449, 408] width 352 height 26
type input "[DATE]"
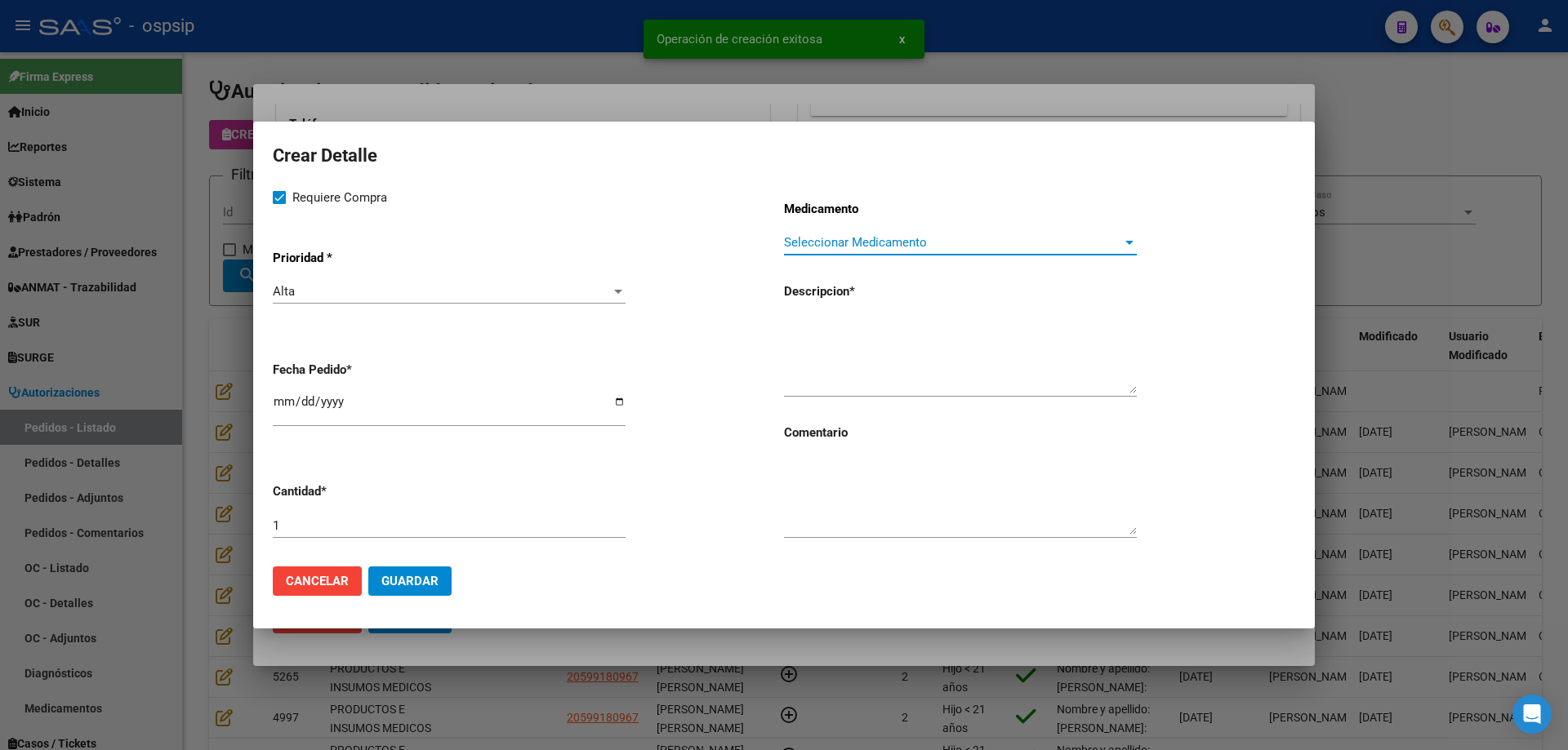
click at [851, 235] on span "Seleccionar Medicamento" at bounding box center [954, 242] width 338 height 14
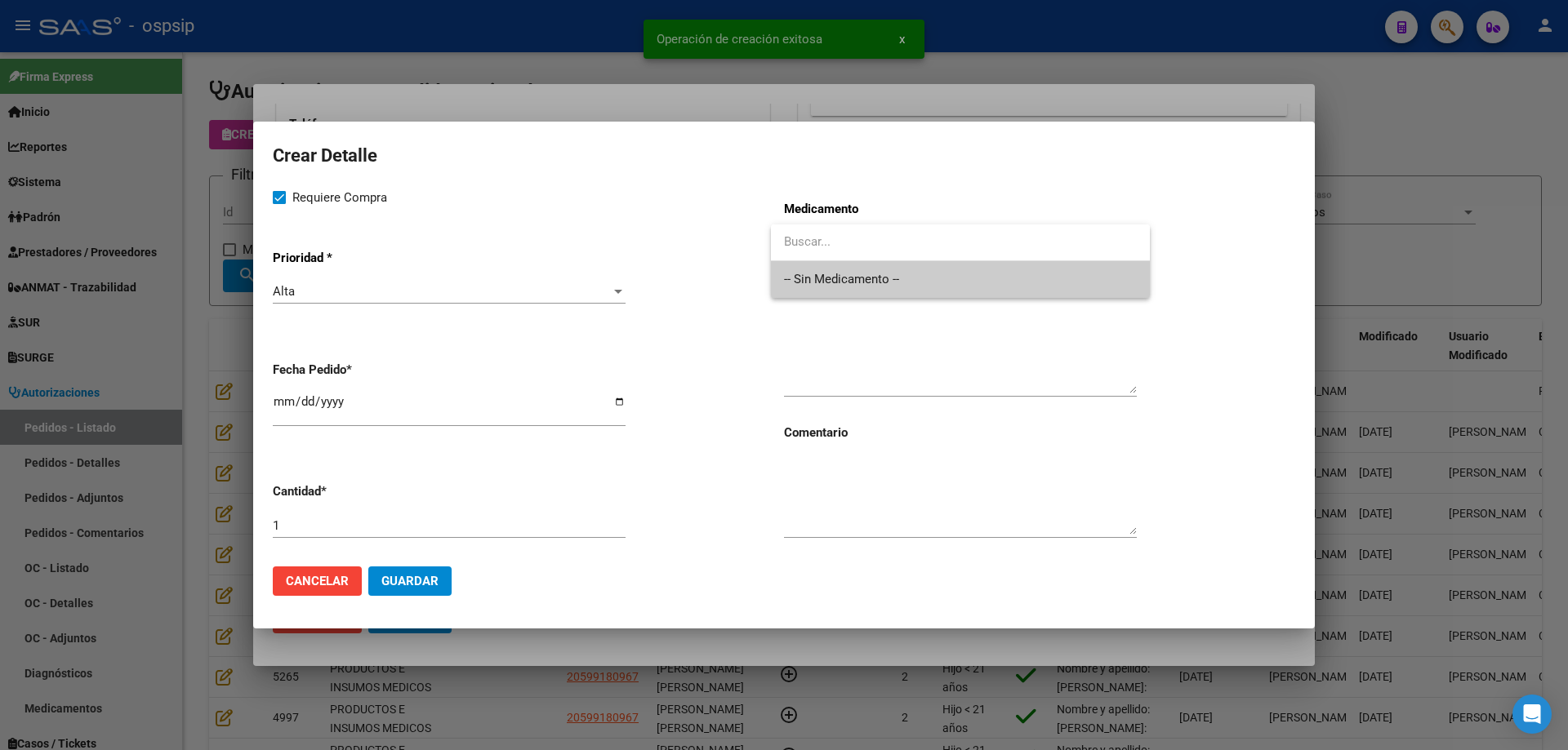
click at [853, 269] on div "-- Sin Medicamento --" at bounding box center [961, 261] width 379 height 73
click at [854, 281] on span "-- Sin Medicamento --" at bounding box center [961, 279] width 352 height 37
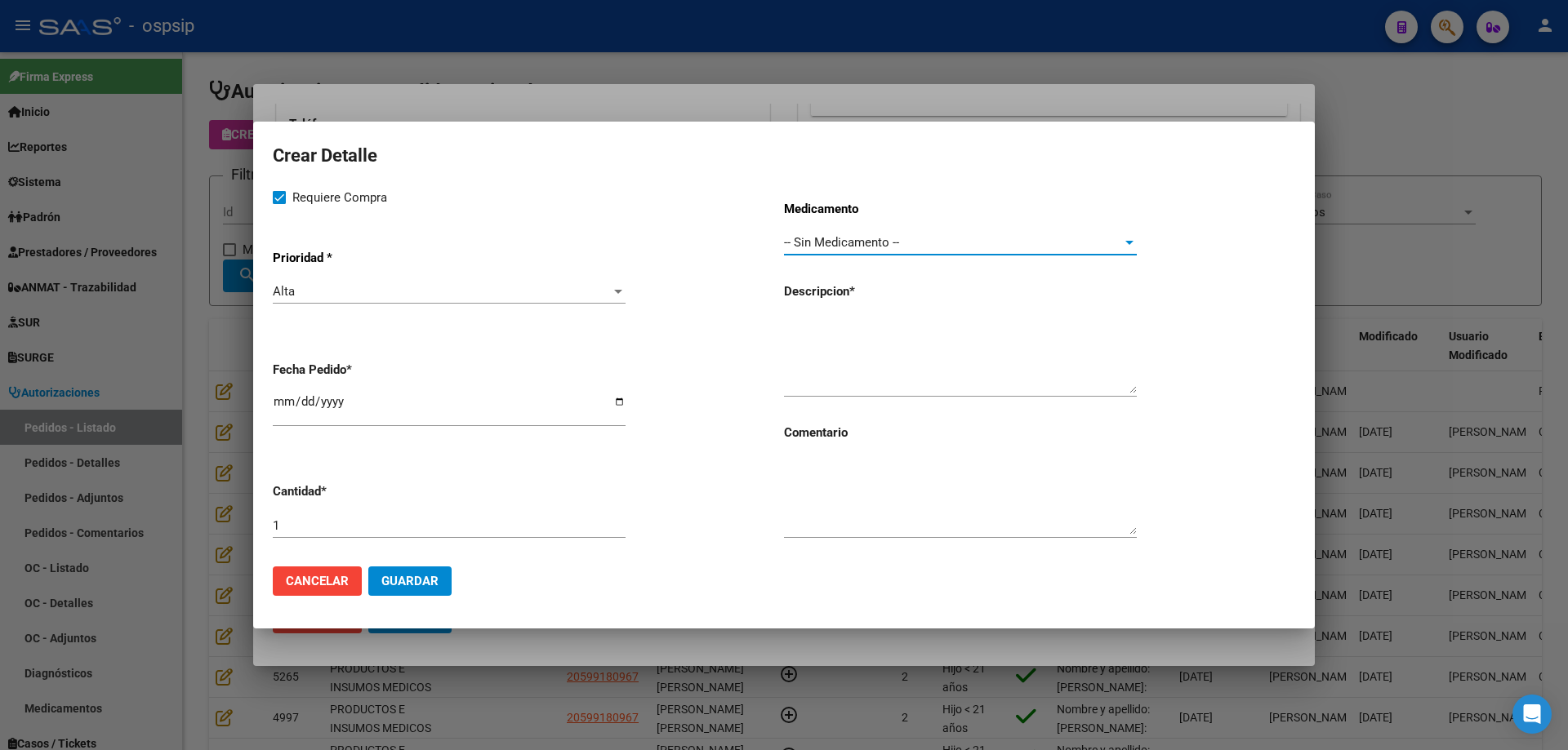
click at [854, 333] on textarea at bounding box center [961, 355] width 352 height 77
click at [184, 434] on div at bounding box center [784, 375] width 1568 height 750
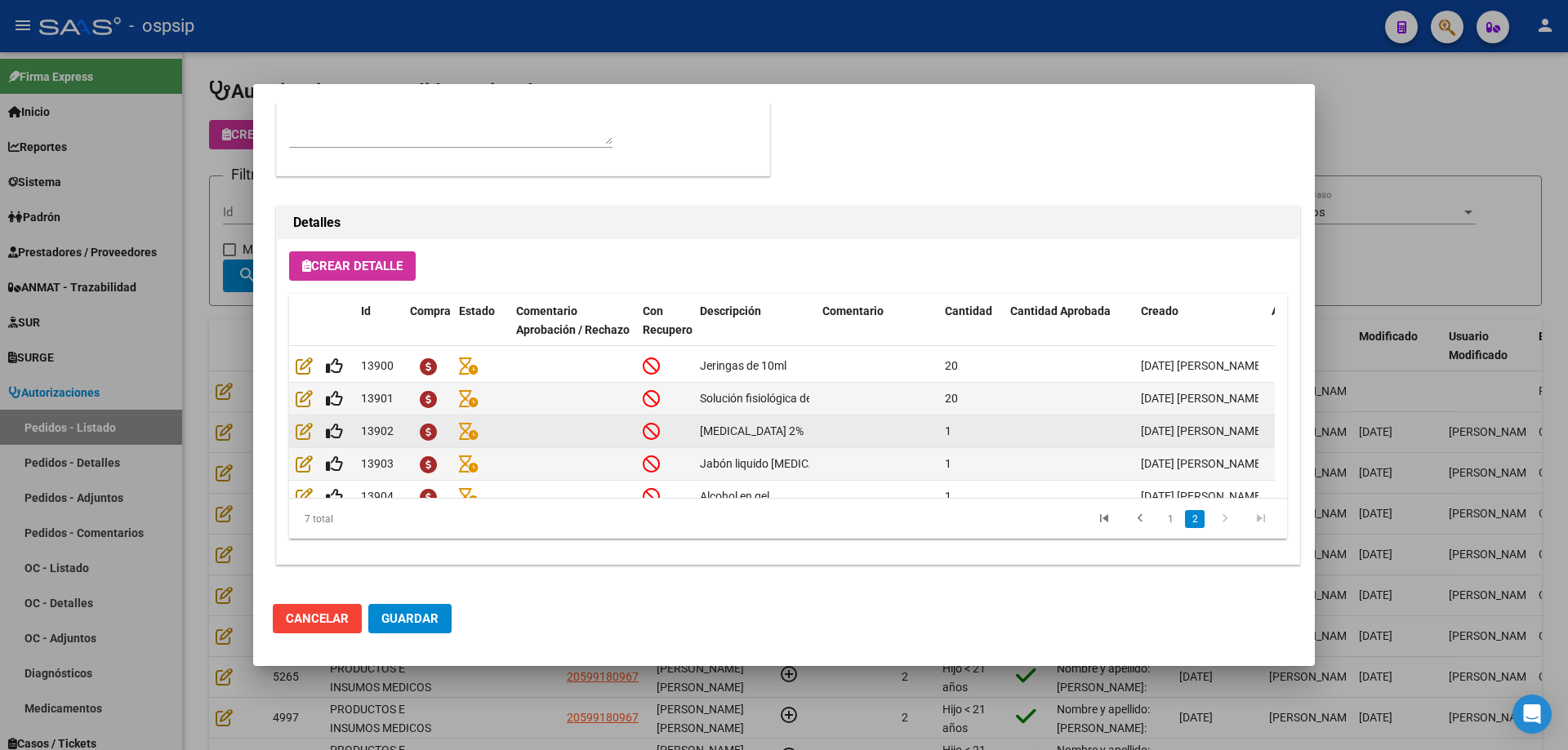
scroll to position [95, 0]
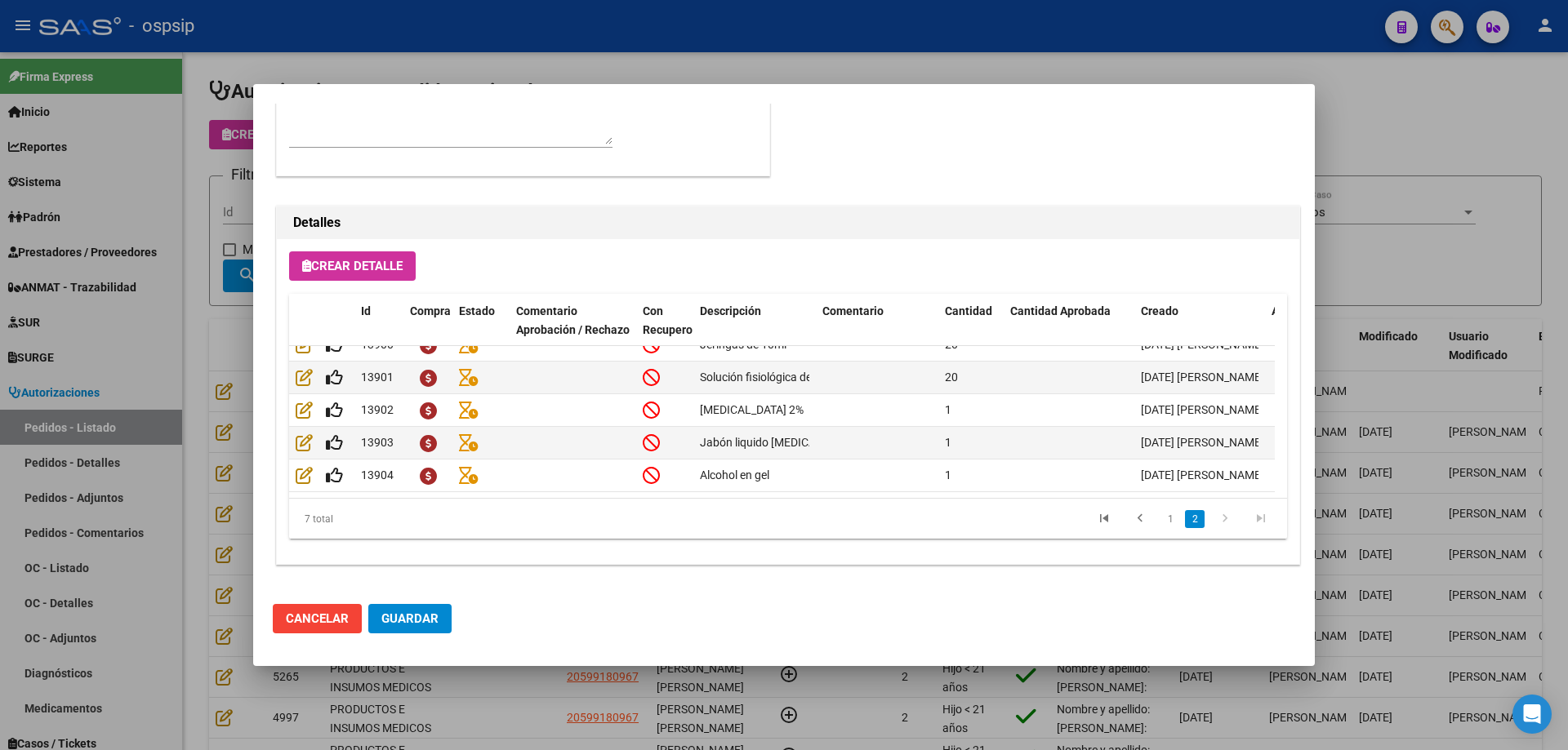
click at [348, 278] on button "Crear Detalle" at bounding box center [352, 265] width 127 height 29
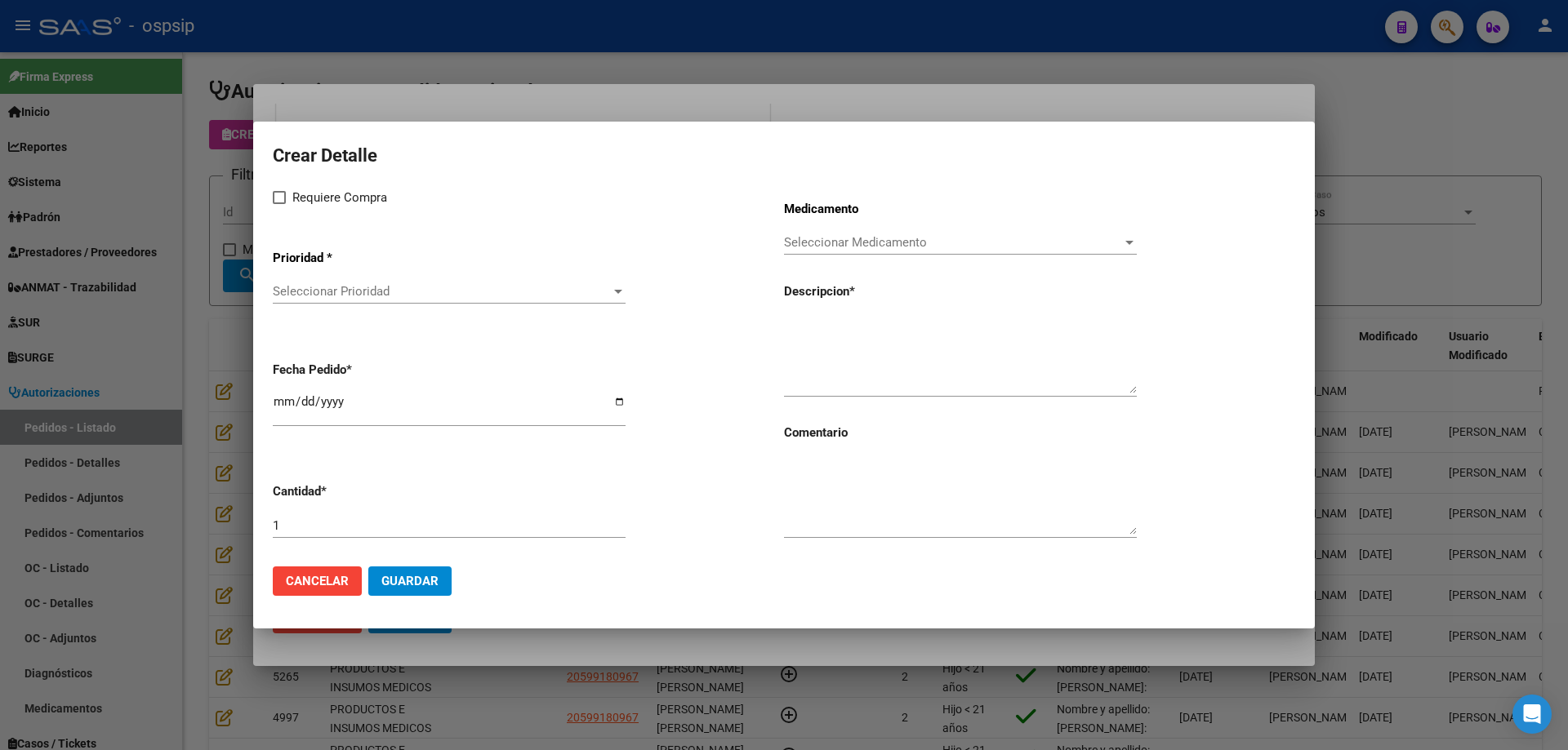
click at [344, 300] on div "Seleccionar Prioridad Seleccionar Prioridad" at bounding box center [449, 291] width 352 height 24
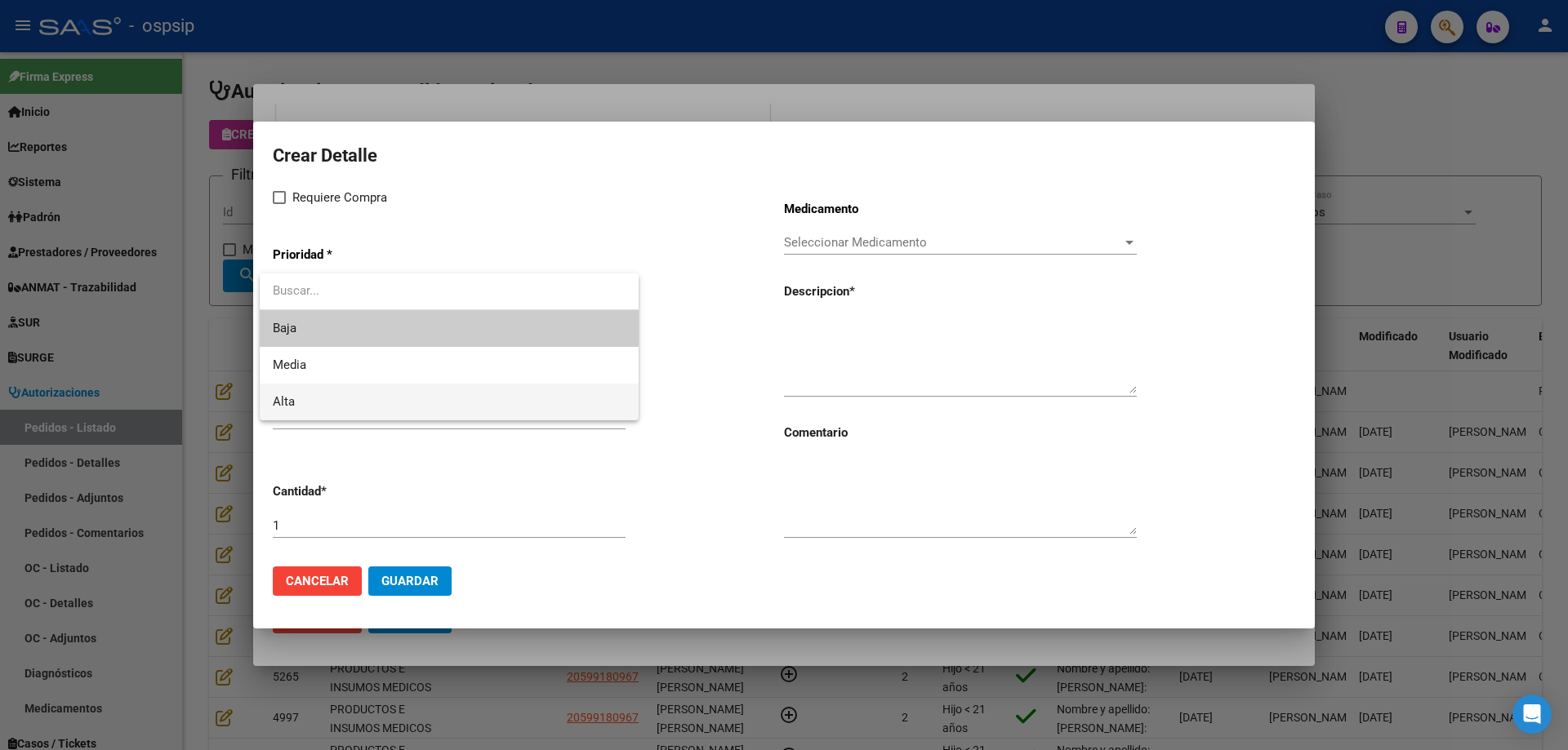
click at [325, 397] on span "Alta" at bounding box center [449, 401] width 352 height 37
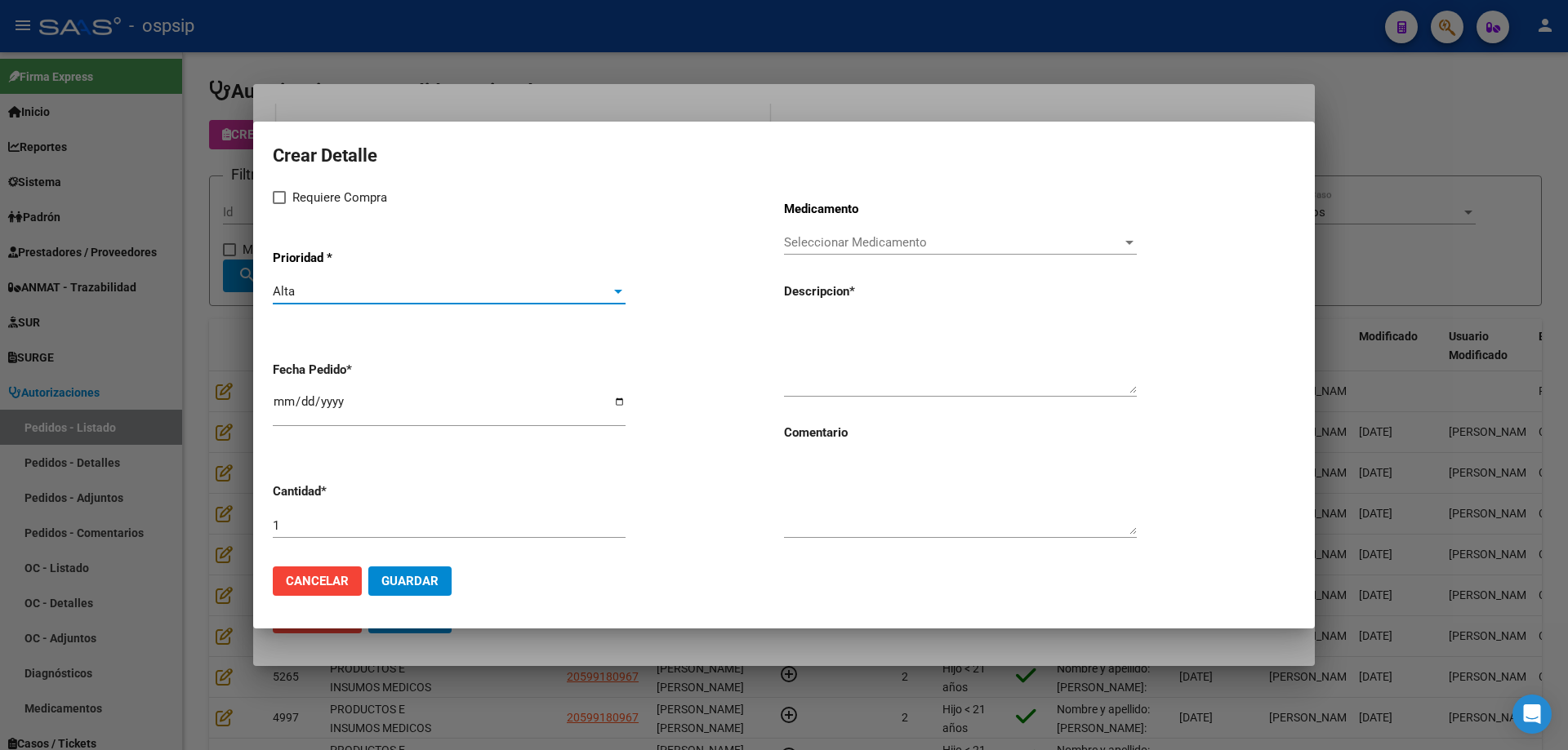
click at [306, 194] on span "Requiere Compra" at bounding box center [340, 198] width 95 height 20
click at [279, 204] on input "Requiere Compra" at bounding box center [278, 204] width 1 height 1
checkbox input "true"
click at [288, 395] on input "[DATE]" at bounding box center [449, 408] width 352 height 26
type input "[DATE]"
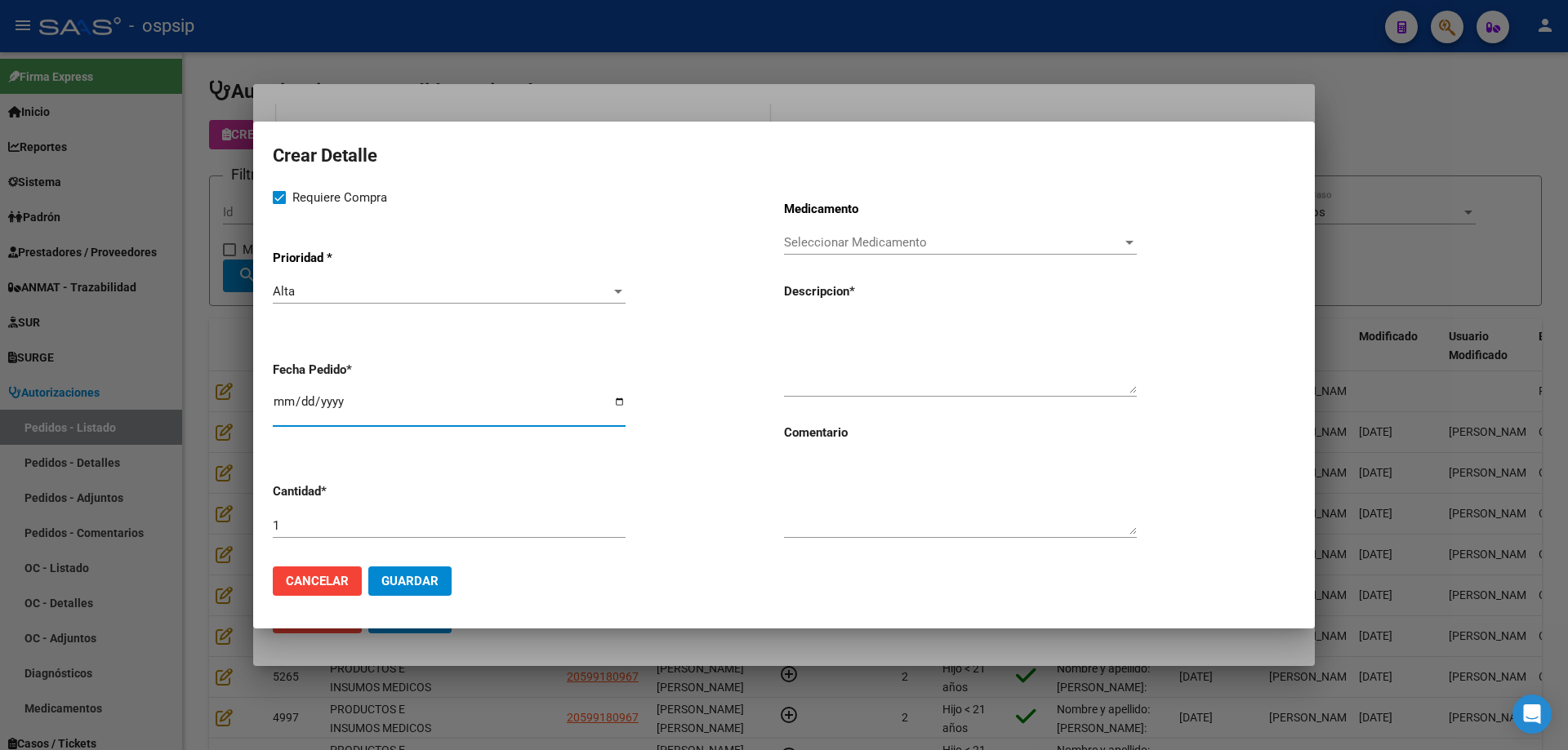
drag, startPoint x: 913, startPoint y: 228, endPoint x: 903, endPoint y: 255, distance: 28.8
click at [912, 230] on div "Medicamento Seleccionar Medicamento Seleccionar Medicamento Descripcion * Comen…" at bounding box center [1040, 370] width 512 height 366
click at [903, 256] on div "Seleccionar Medicamento Seleccionar Medicamento" at bounding box center [961, 249] width 352 height 40
click at [906, 242] on span "Seleccionar Medicamento" at bounding box center [954, 242] width 338 height 14
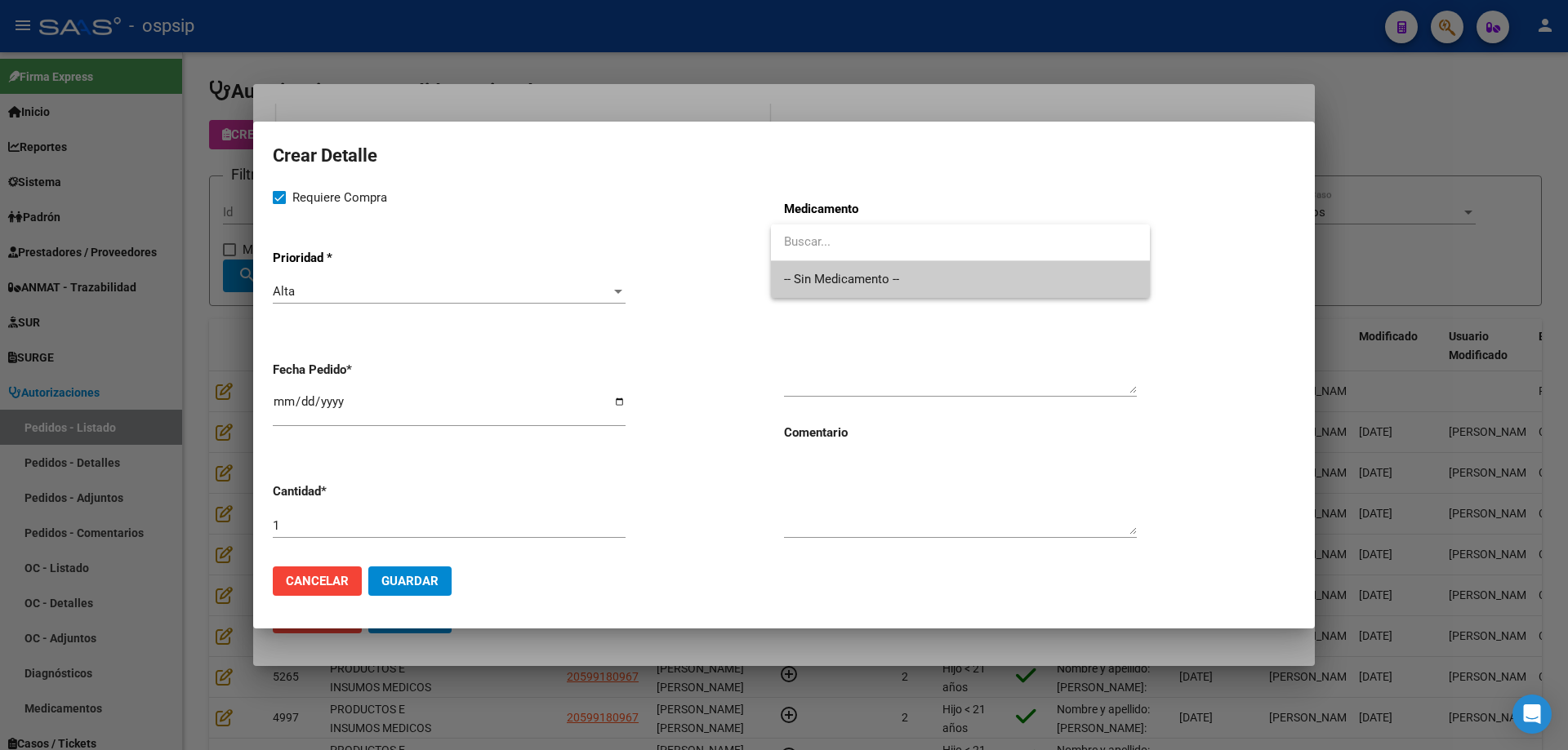
drag, startPoint x: 898, startPoint y: 269, endPoint x: 877, endPoint y: 335, distance: 69.3
click at [898, 271] on span "-- Sin Medicamento --" at bounding box center [961, 279] width 352 height 37
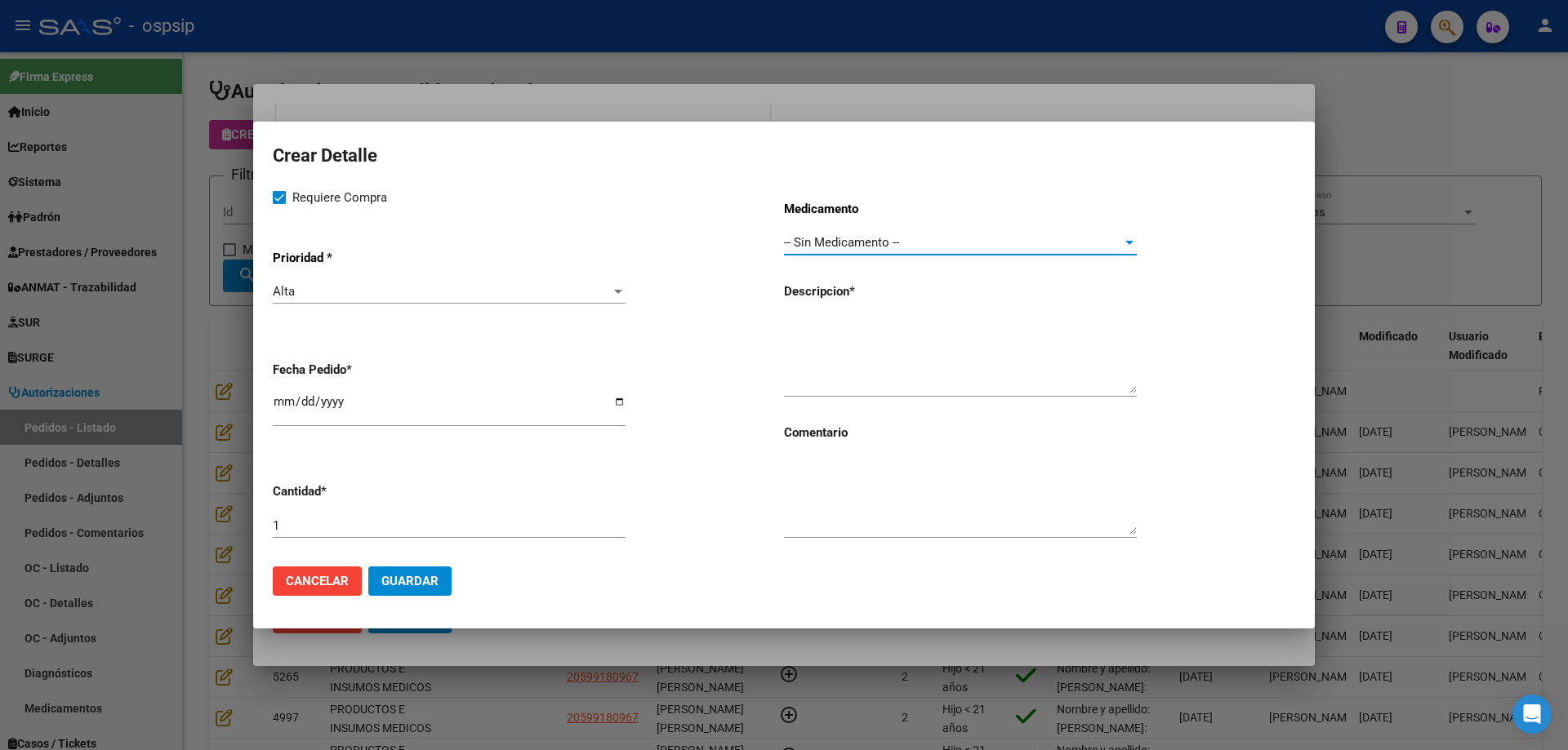
click at [877, 337] on textarea at bounding box center [961, 355] width 352 height 77
click at [825, 324] on textarea "Caja de guantes 7 1/2" at bounding box center [961, 355] width 352 height 77
click at [962, 328] on textarea "Caja esteril de guantes 7 1/2" at bounding box center [961, 355] width 352 height 77
type textarea "Caja esteril de guantes 7 1/2"
drag, startPoint x: 436, startPoint y: 577, endPoint x: 428, endPoint y: 559, distance: 19.7
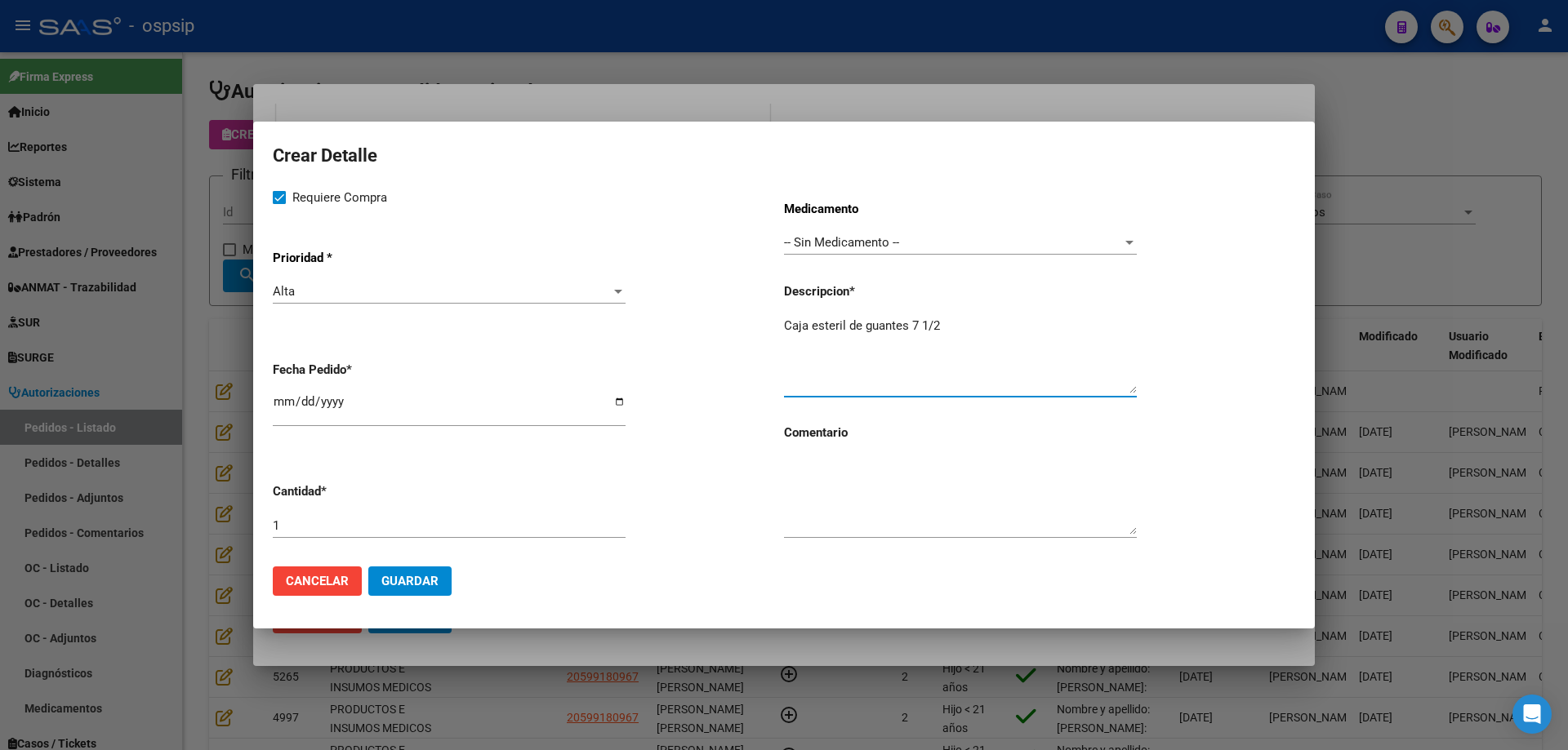
click at [436, 577] on span "Guardar" at bounding box center [410, 581] width 57 height 14
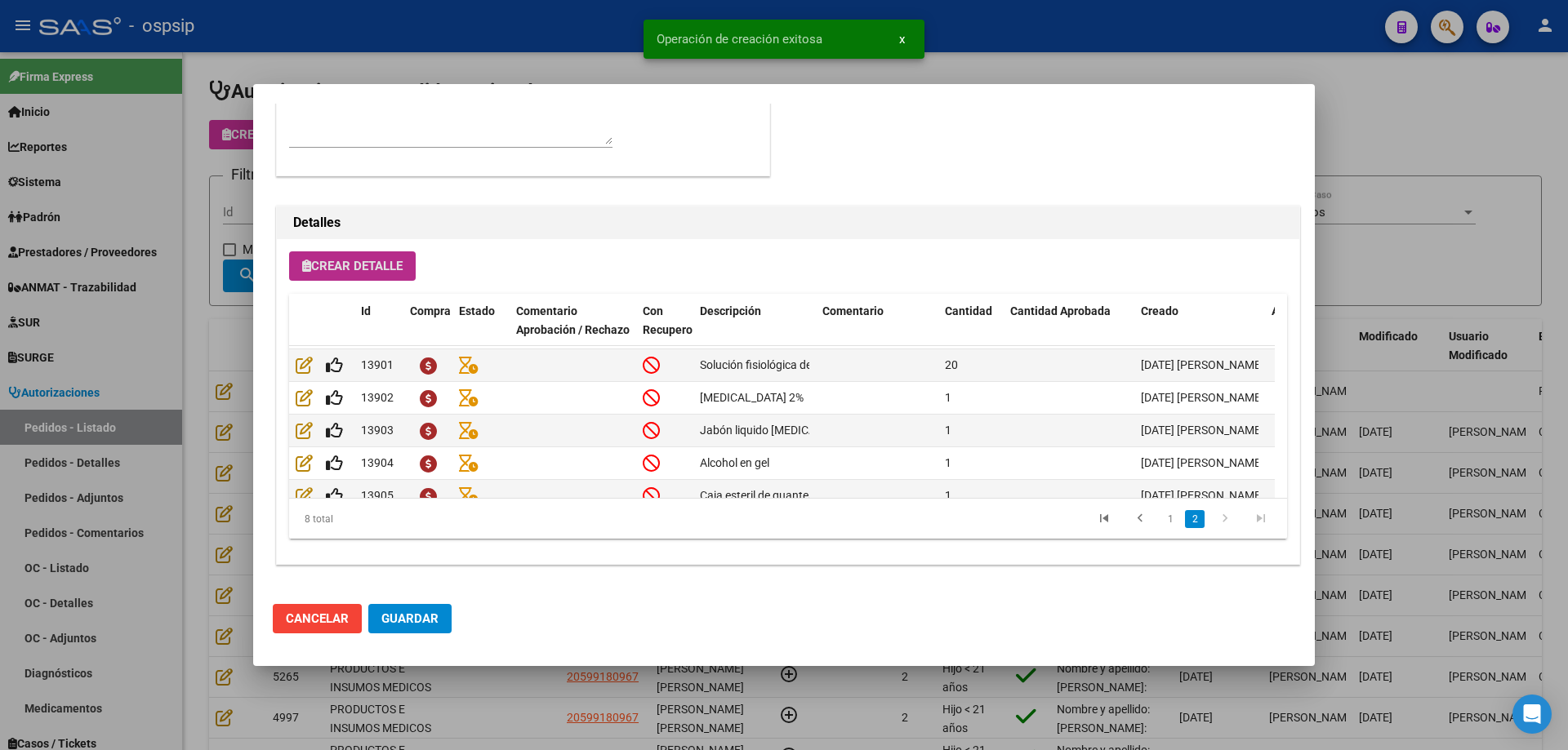
scroll to position [979, 0]
click at [343, 265] on span "Crear Detalle" at bounding box center [352, 265] width 100 height 14
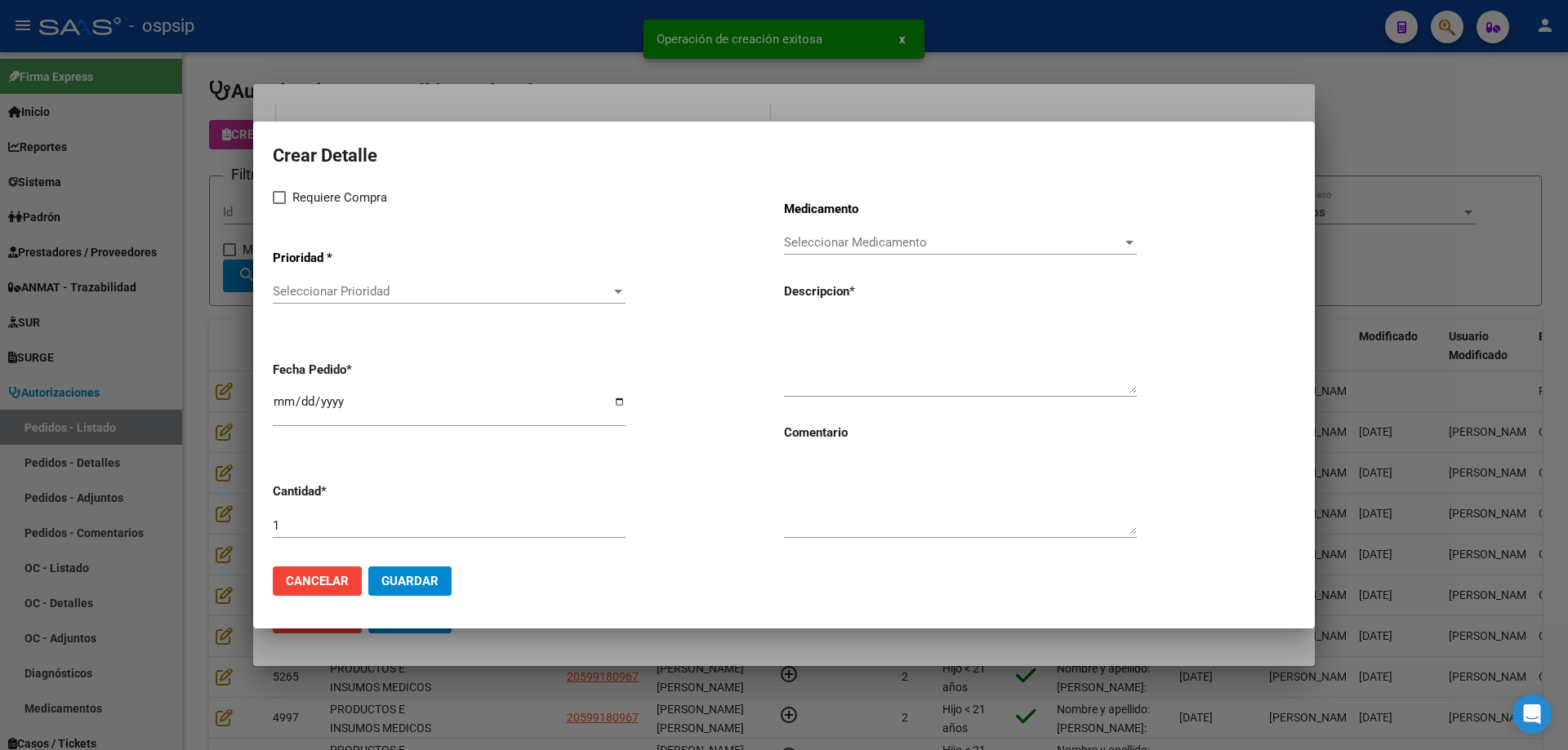
click at [934, 349] on textarea at bounding box center [961, 355] width 352 height 77
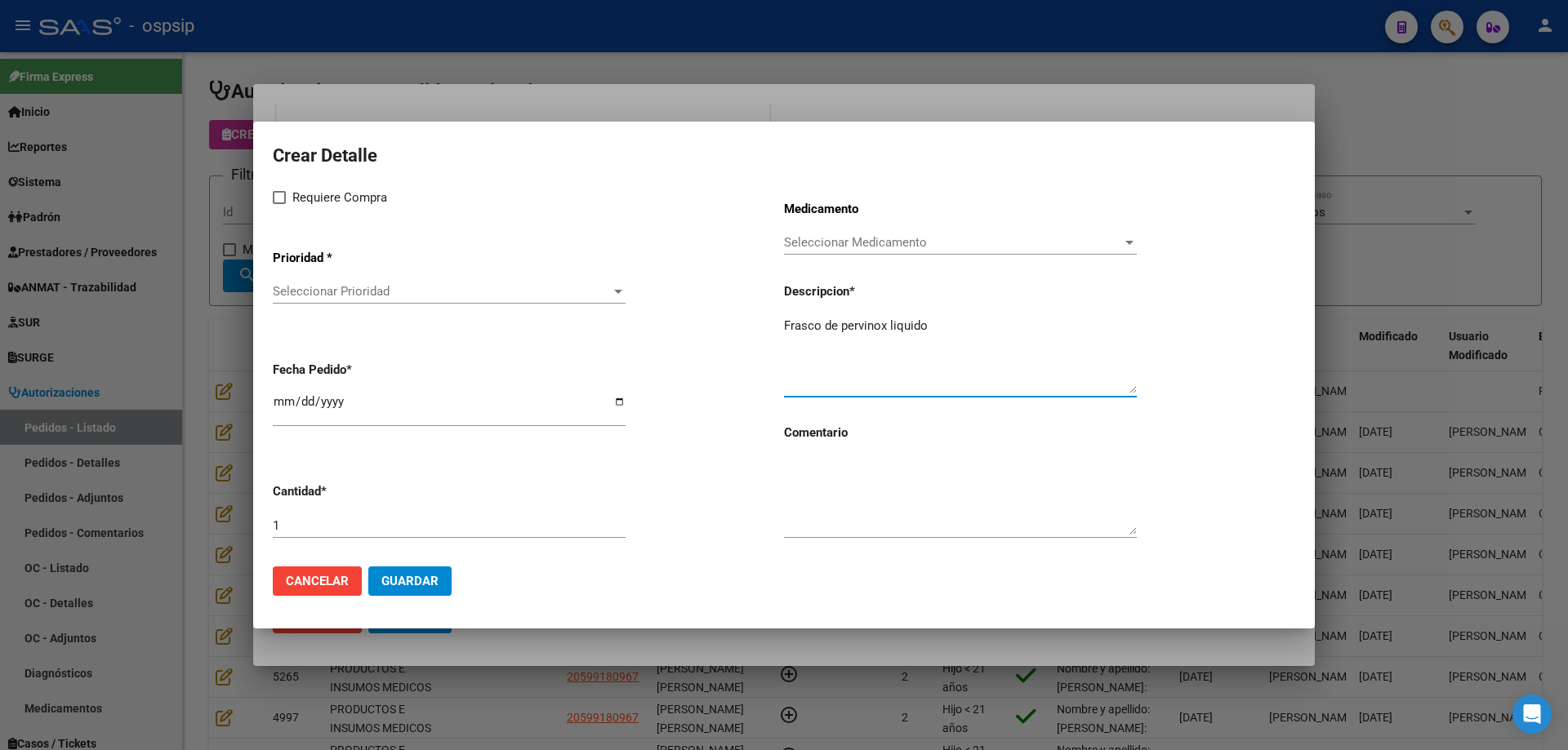
type textarea "Frasco de pervinox liquido"
click at [876, 231] on div "Seleccionar Medicamento Seleccionar Medicamento" at bounding box center [961, 241] width 352 height 24
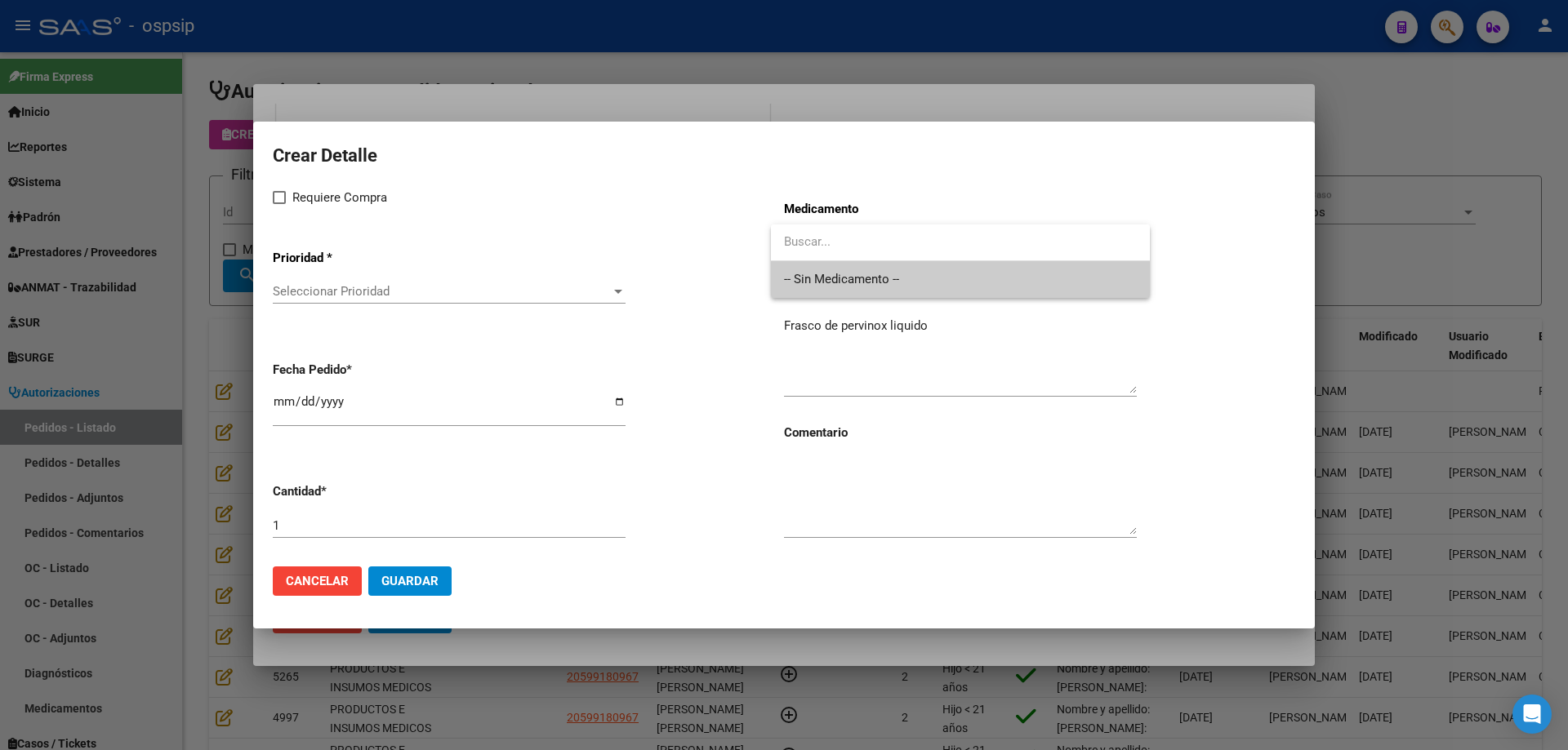
click at [860, 275] on span "-- Sin Medicamento --" at bounding box center [961, 279] width 352 height 37
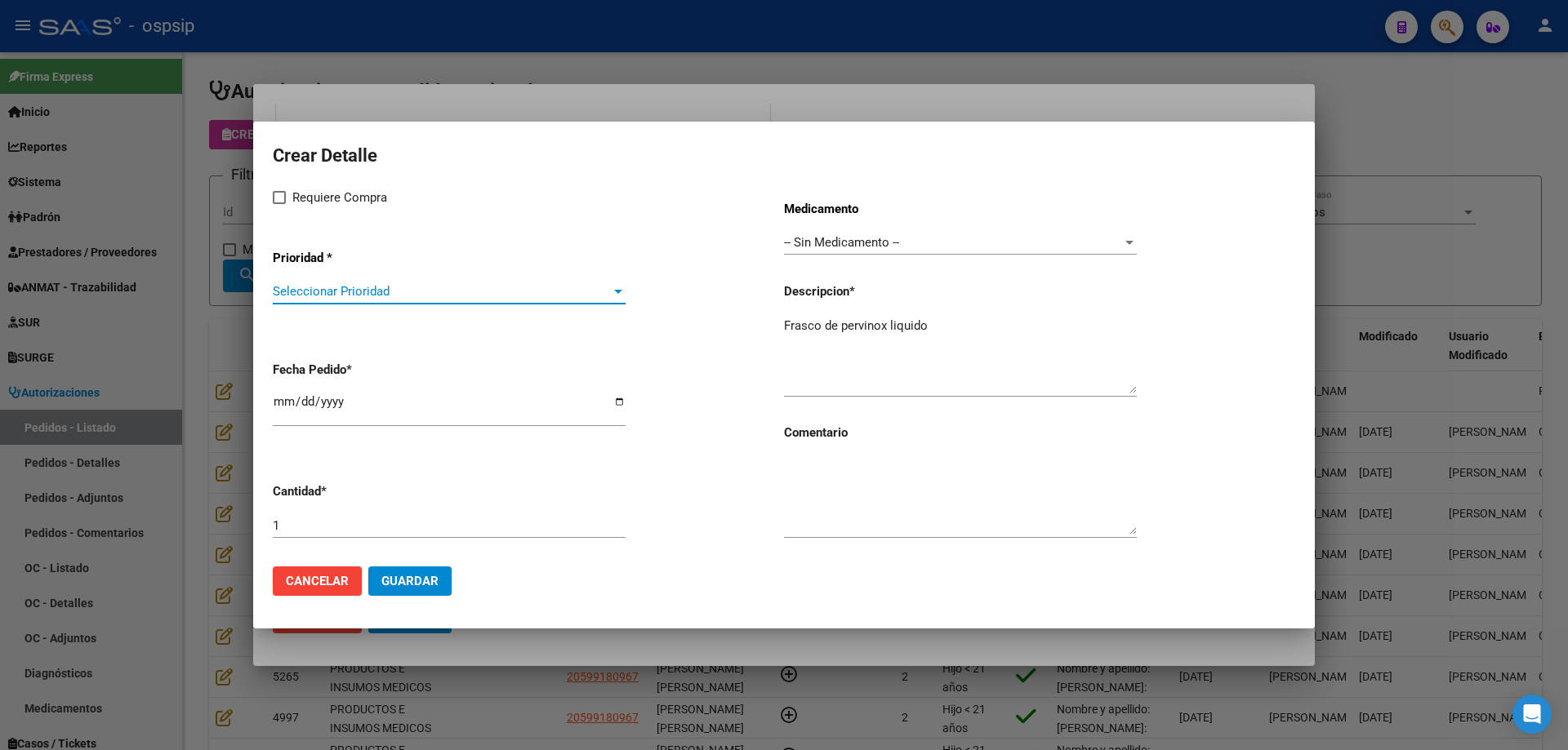
click at [406, 296] on span "Seleccionar Prioridad" at bounding box center [442, 291] width 338 height 14
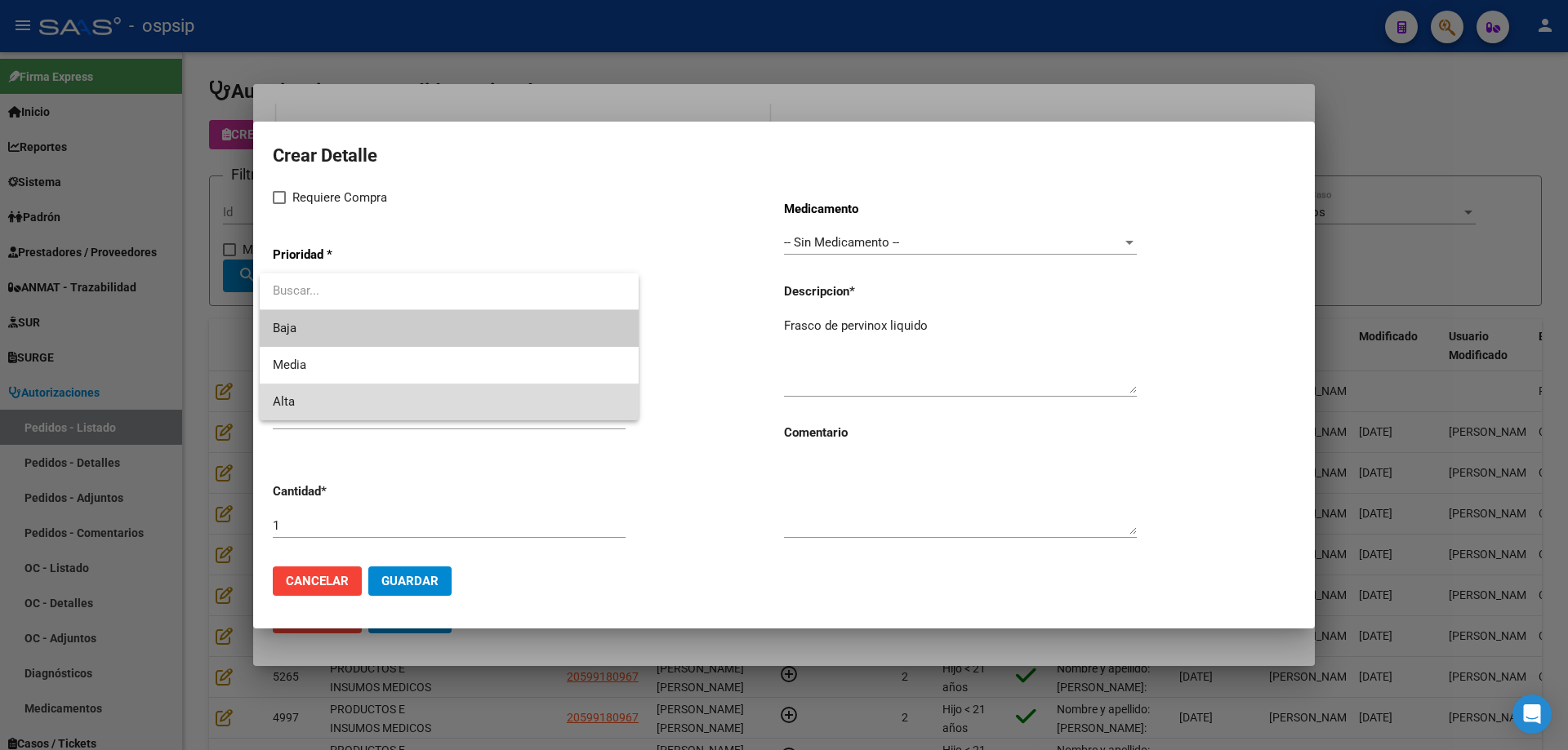
click at [356, 389] on span "Alta" at bounding box center [449, 401] width 352 height 37
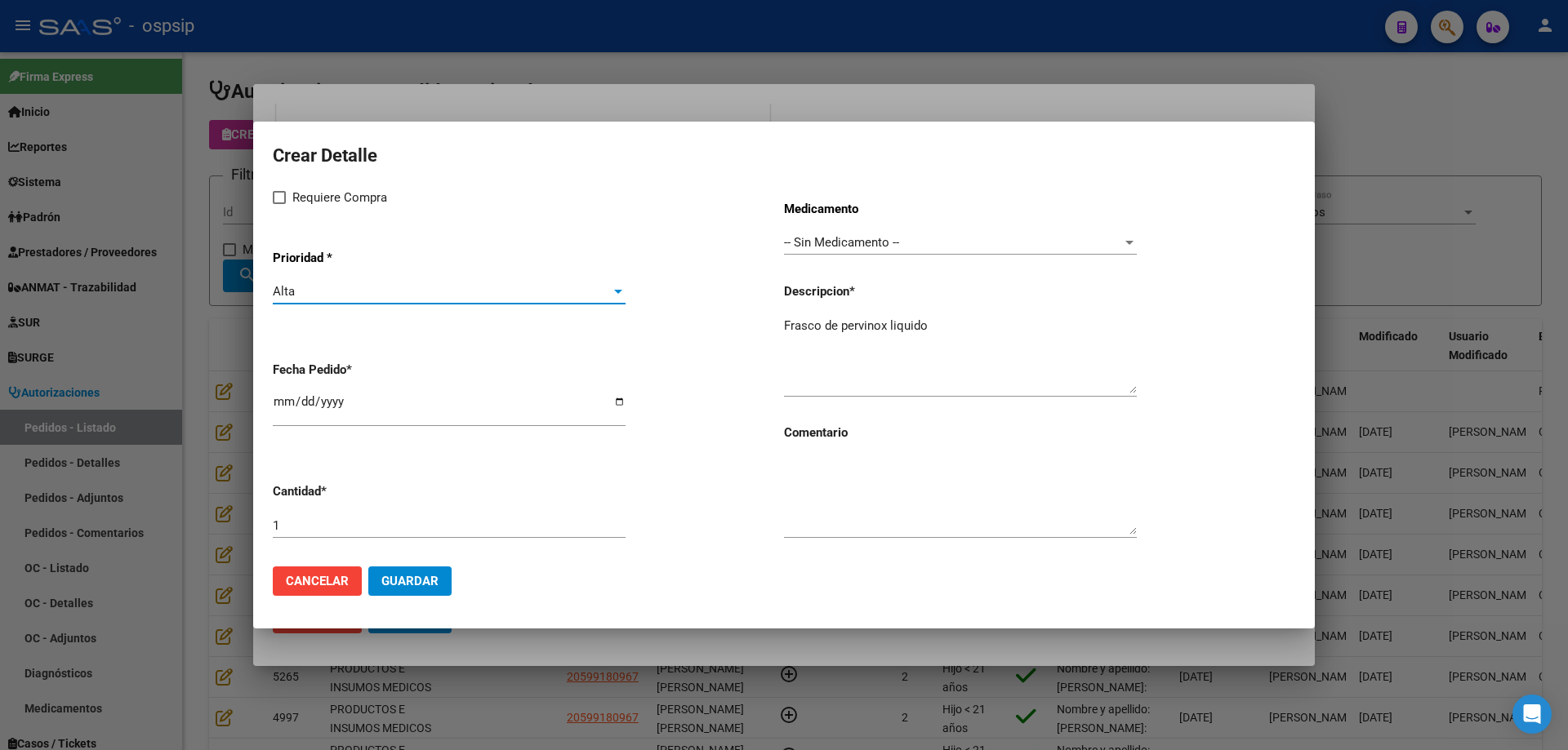
click at [313, 199] on span "Requiere Compra" at bounding box center [340, 198] width 95 height 20
click at [279, 204] on input "Requiere Compra" at bounding box center [278, 204] width 1 height 1
checkbox input "true"
click at [283, 405] on input "[DATE]" at bounding box center [449, 408] width 352 height 26
type input "[DATE]"
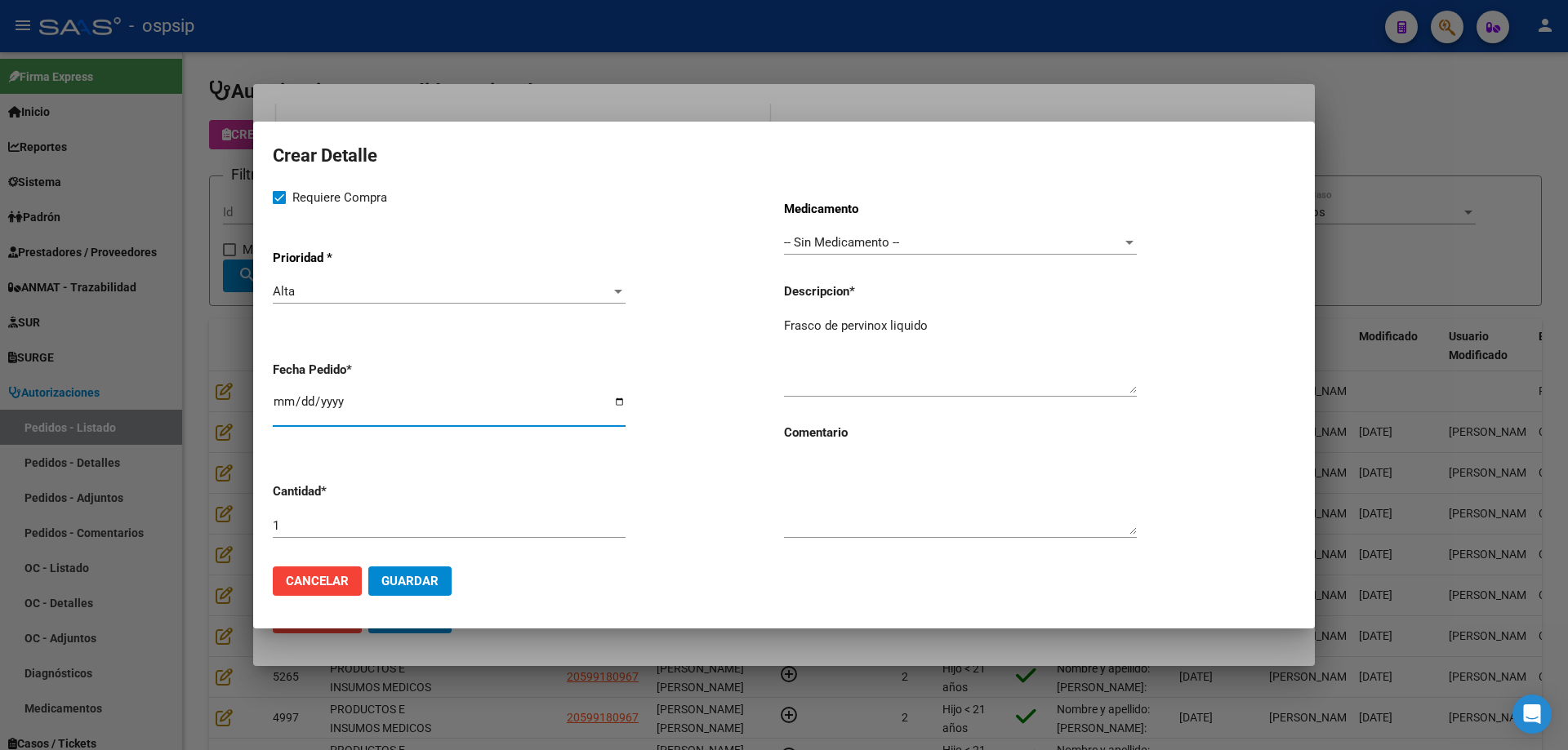
click at [390, 585] on span "Guardar" at bounding box center [410, 581] width 57 height 14
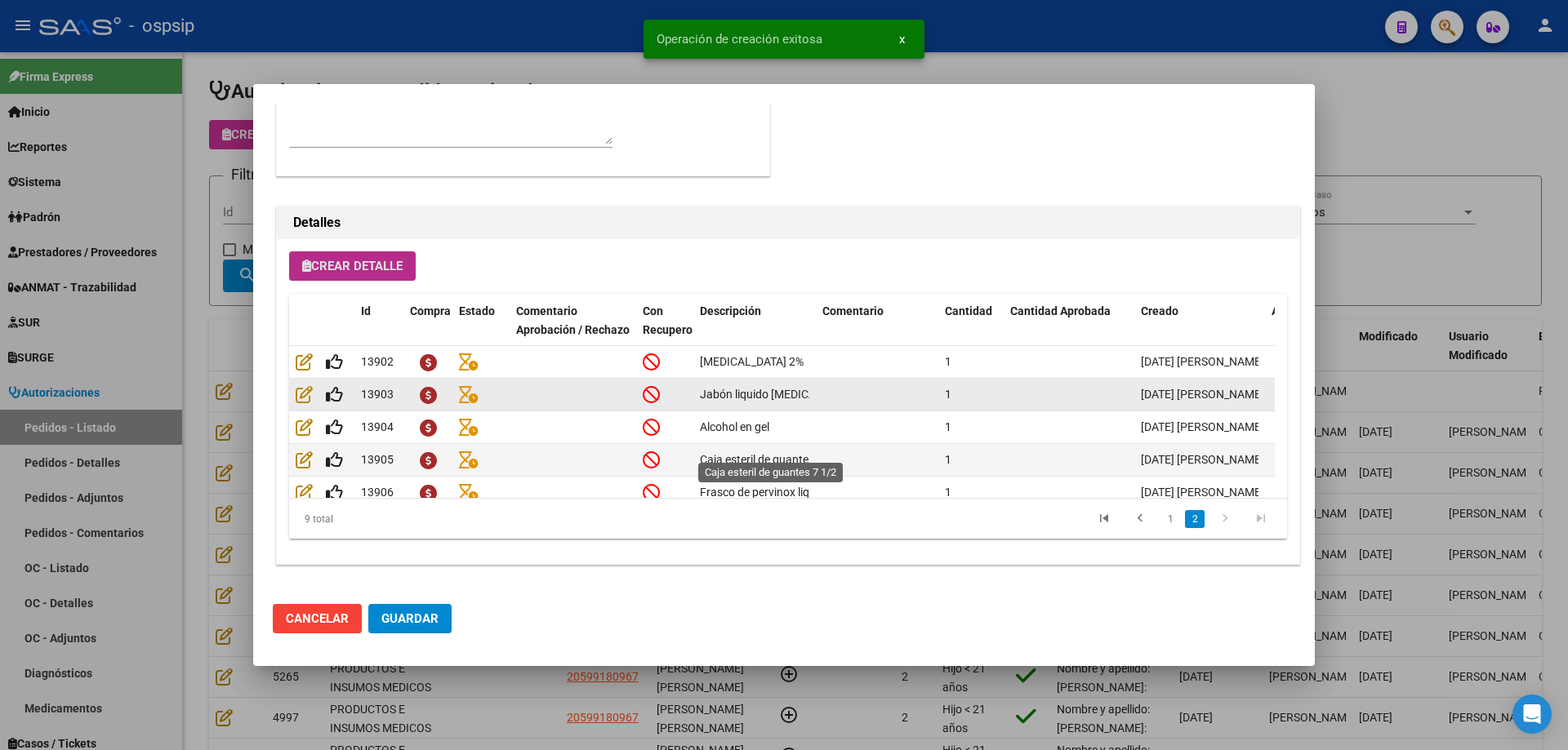
scroll to position [160, 0]
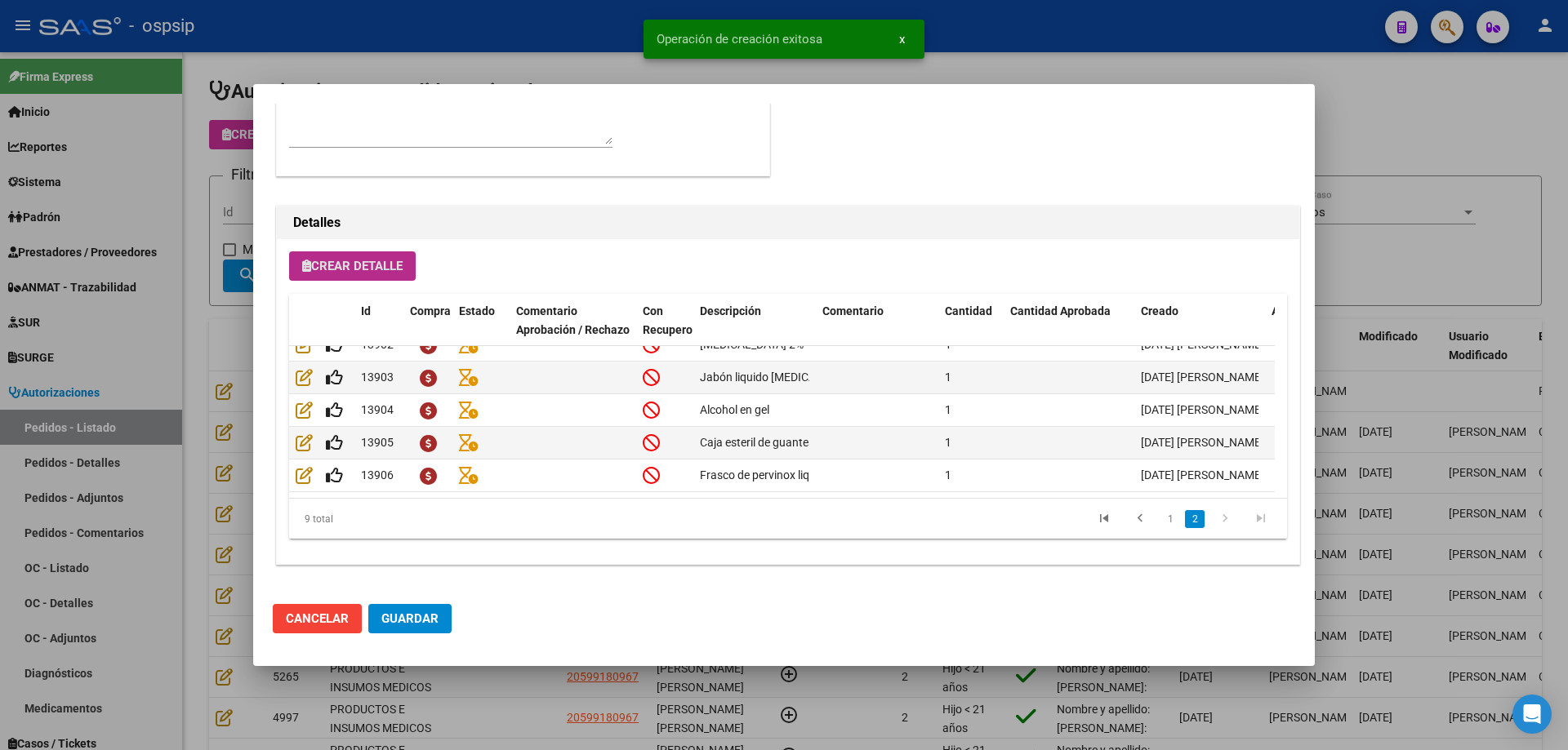
click at [433, 619] on span "Guardar" at bounding box center [410, 619] width 57 height 14
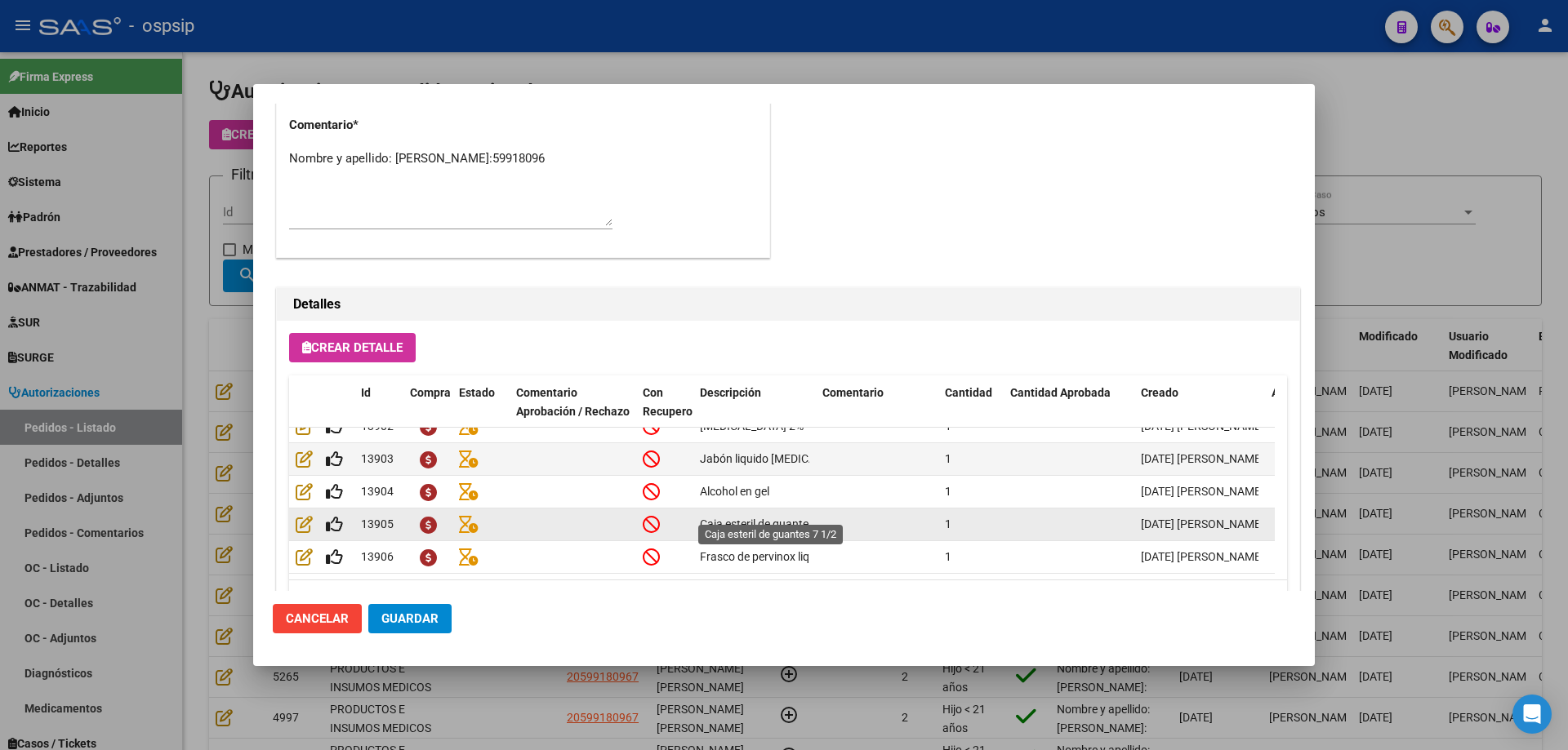
scroll to position [979, 0]
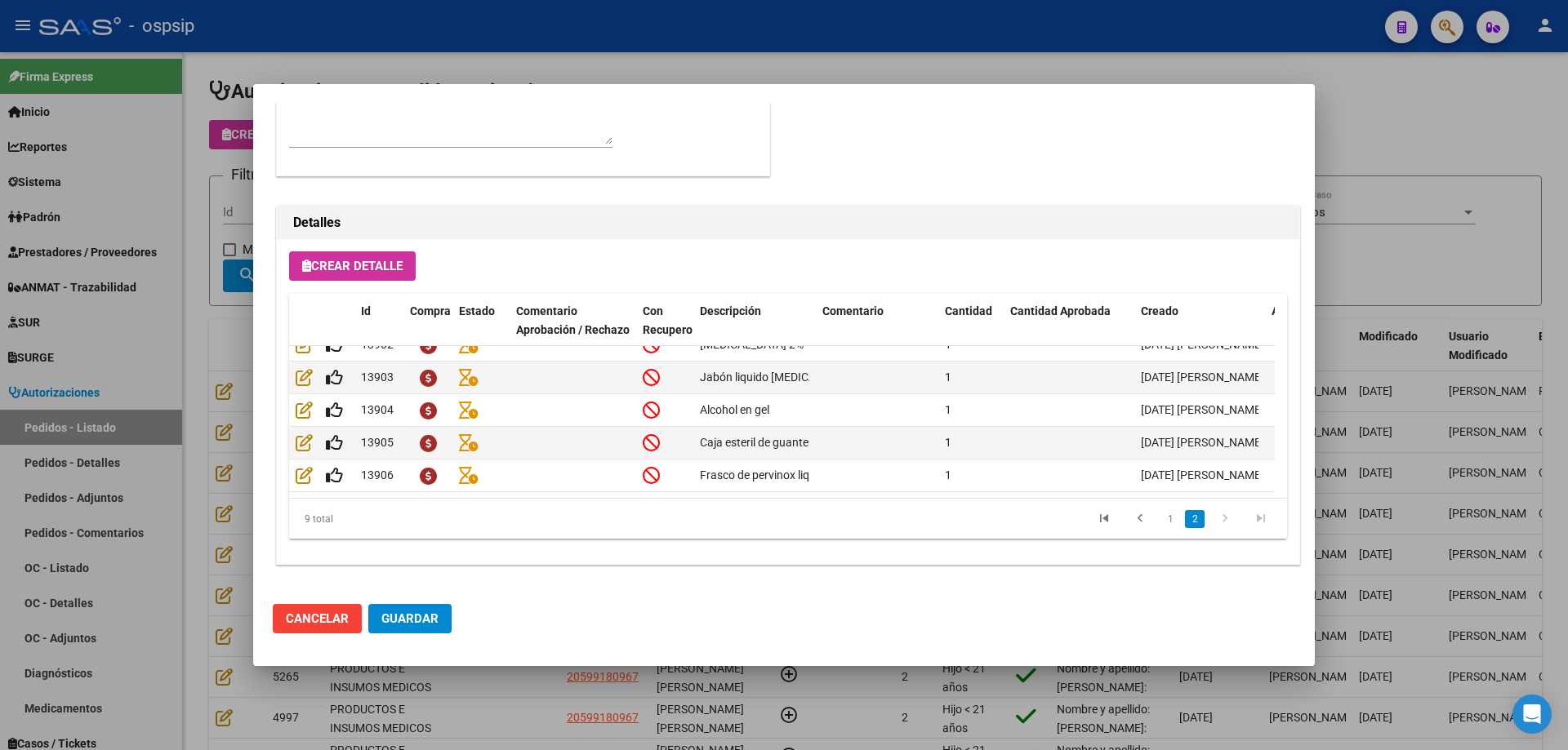
click at [401, 610] on button "Guardar" at bounding box center [410, 619] width 83 height 29
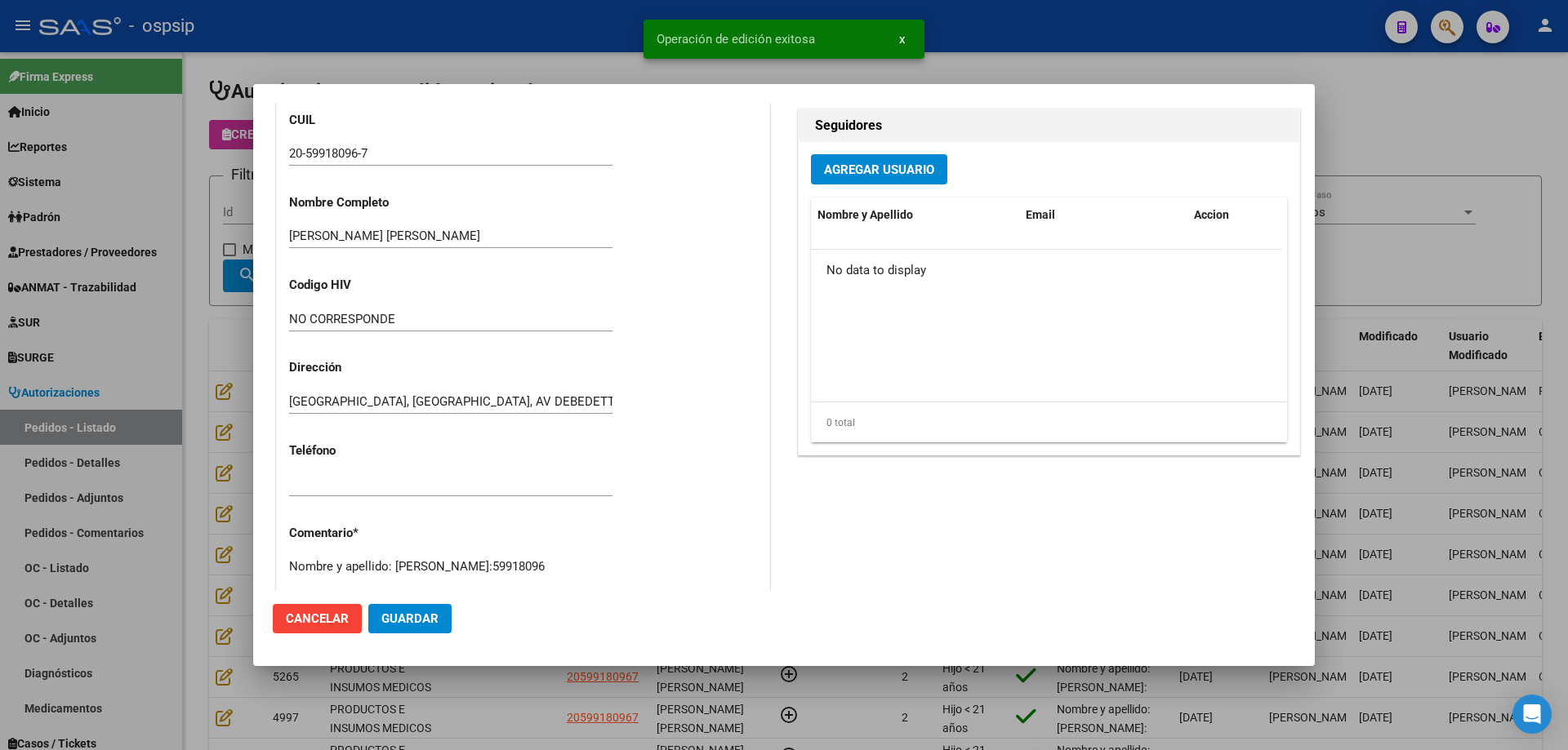
scroll to position [570, 0]
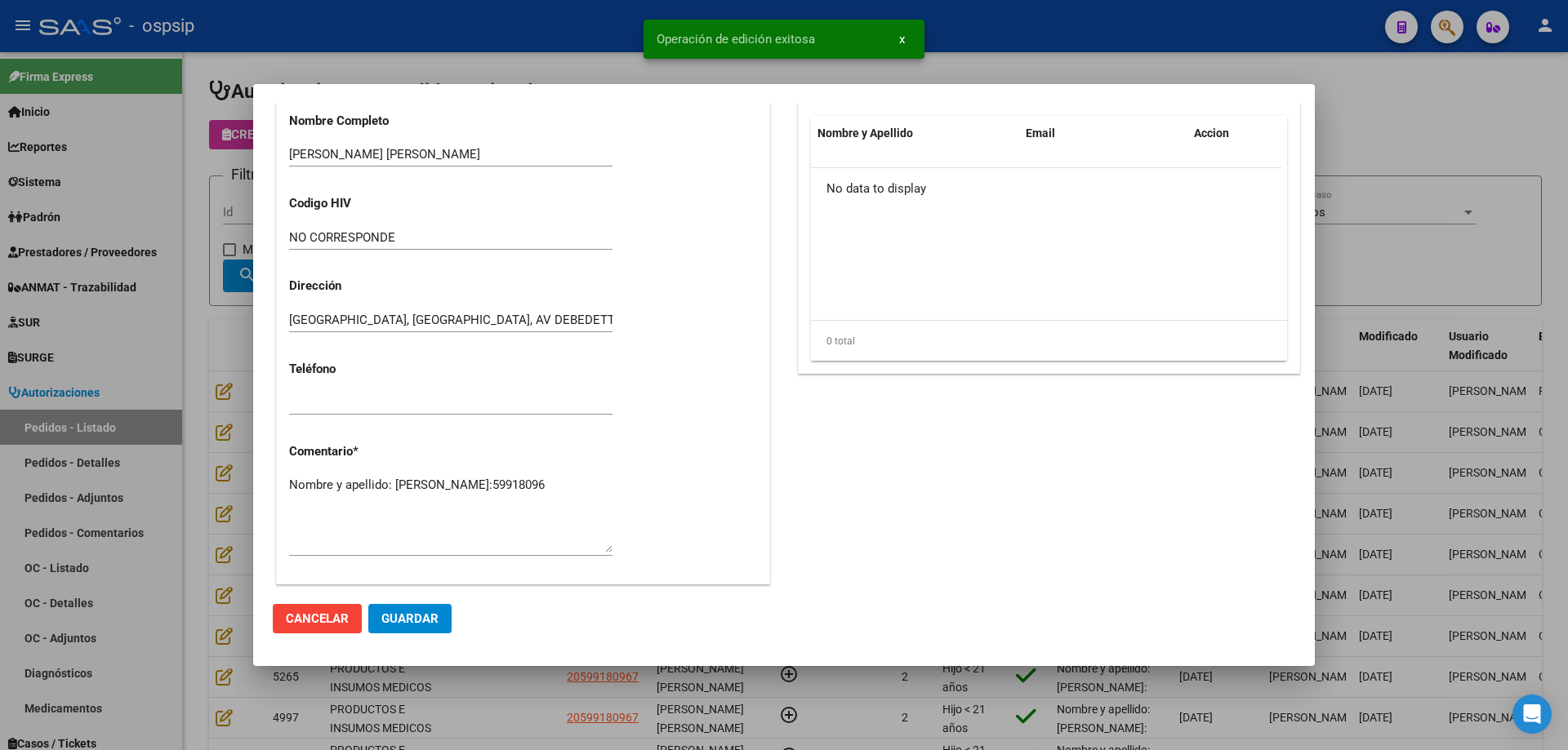
click at [328, 493] on textarea "Nombre y apellido: [PERSON_NAME]:59918096" at bounding box center [451, 514] width 324 height 77
click at [327, 495] on textarea "Nombre y apellido: [PERSON_NAME]:59918096" at bounding box center [451, 514] width 324 height 77
click at [88, 210] on div at bounding box center [784, 375] width 1568 height 750
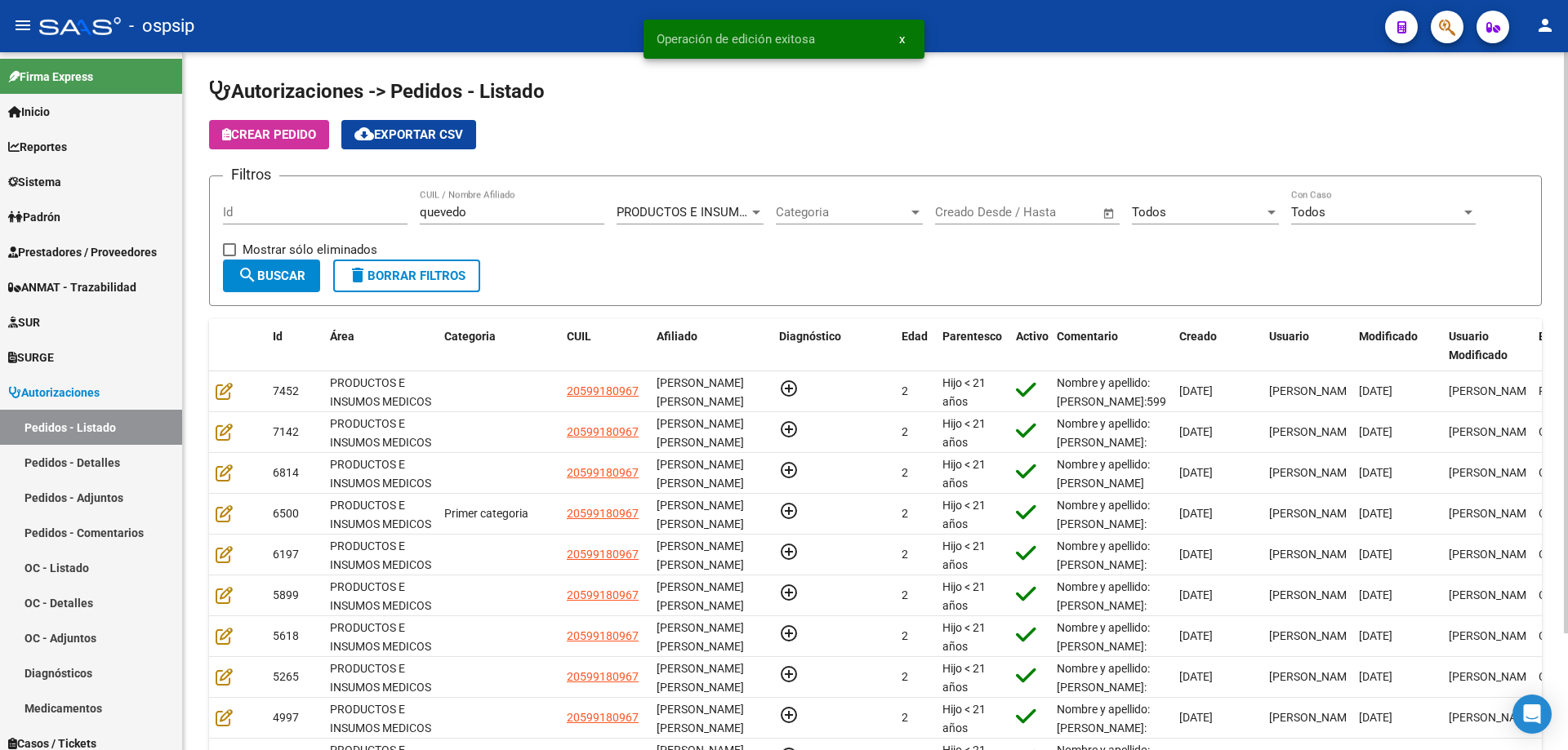
drag, startPoint x: 507, startPoint y: 212, endPoint x: 198, endPoint y: 221, distance: 309.1
click at [198, 221] on div "Autorizaciones -> Pedidos - Listado Crear Pedido cloud_download Exportar CSV Fi…" at bounding box center [876, 465] width 1386 height 826
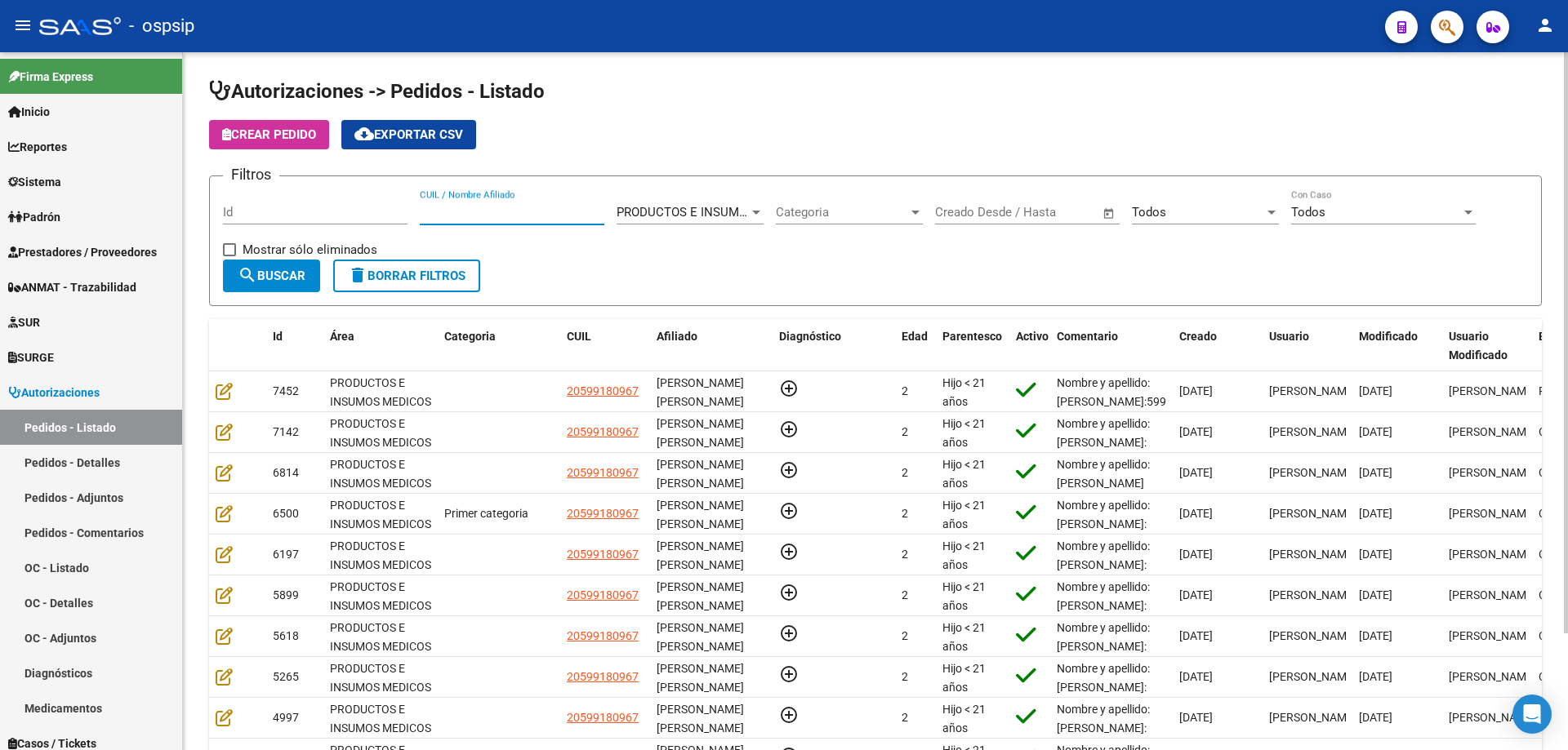
paste input "59918096"
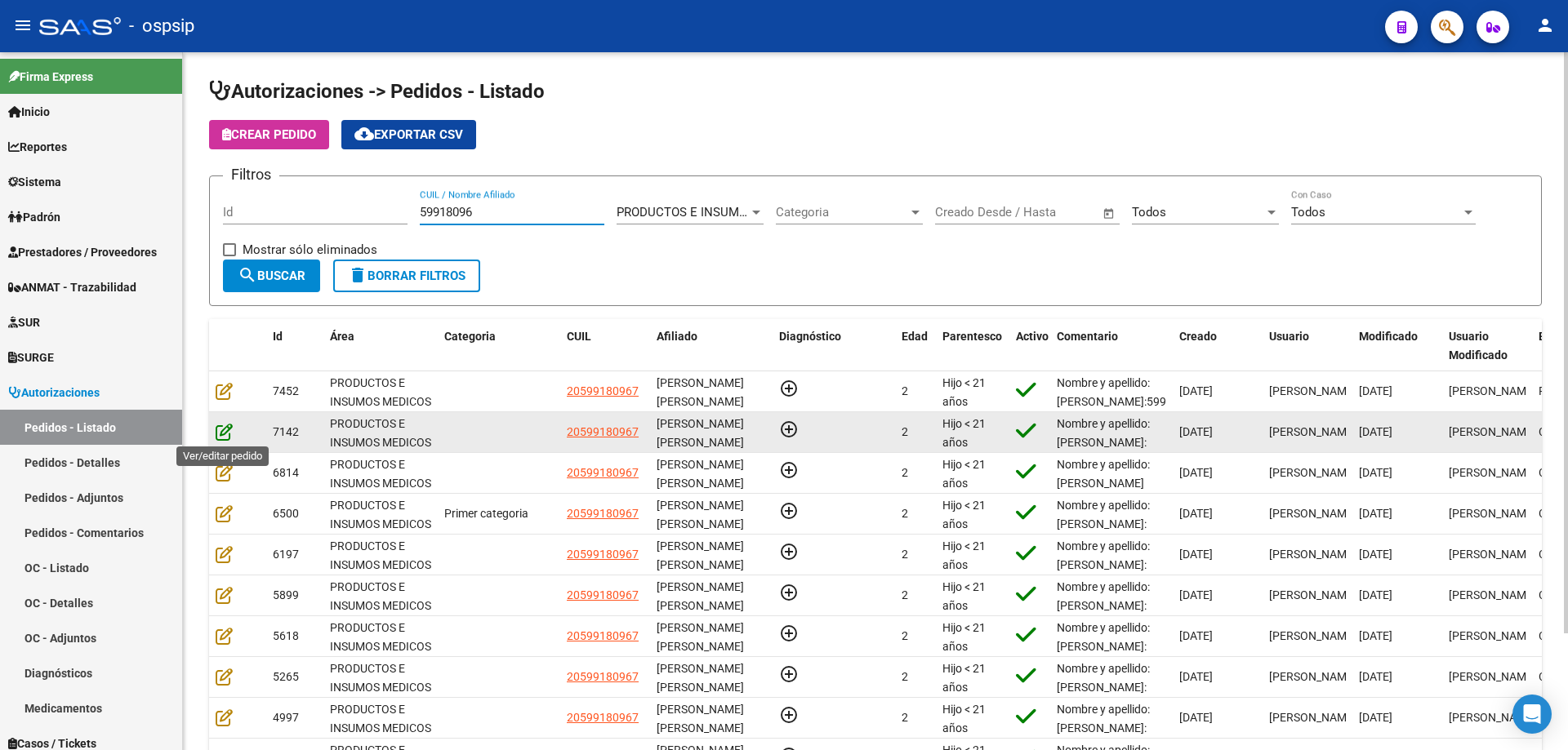
type input "59918096"
click at [218, 429] on icon at bounding box center [224, 432] width 17 height 18
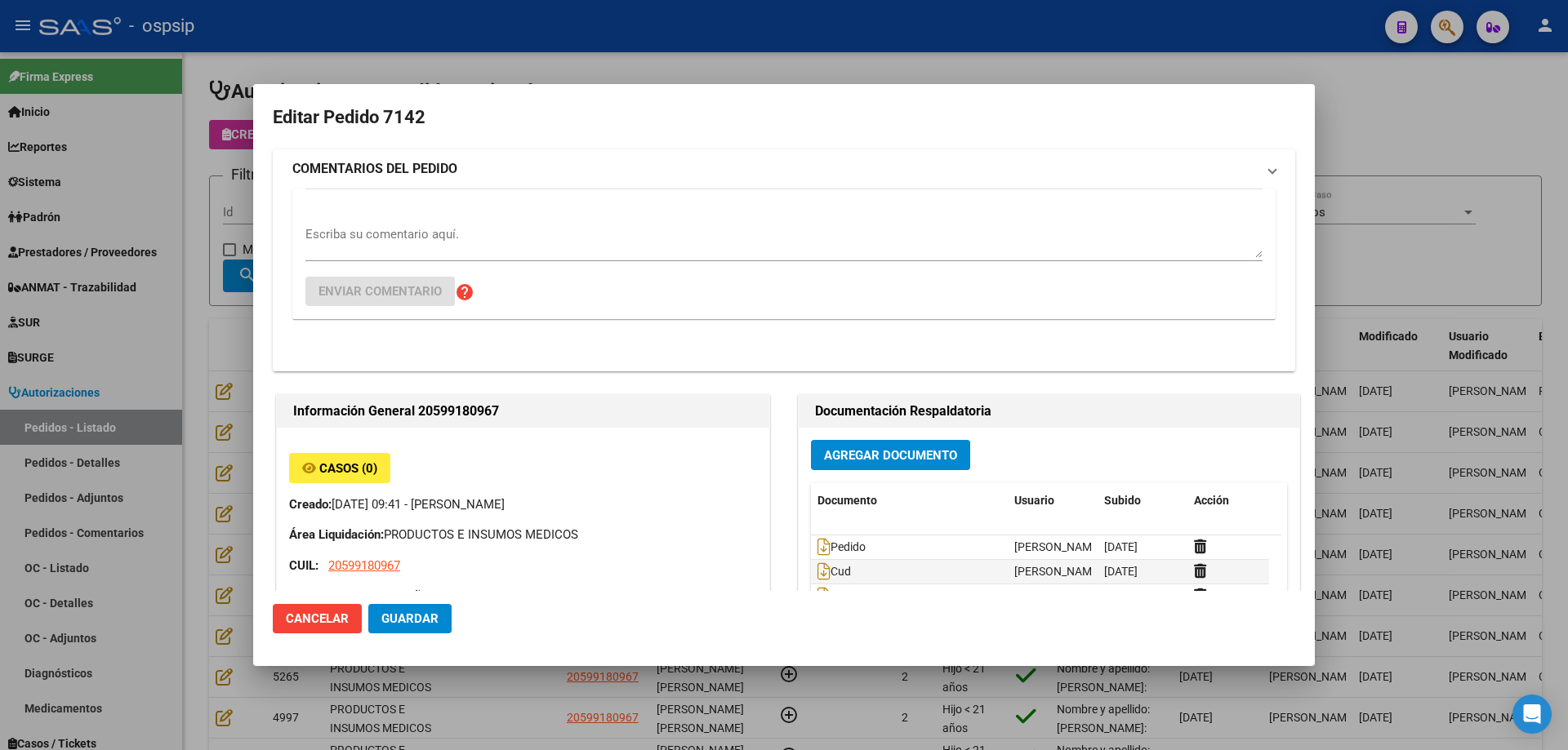
type input "[PERSON_NAME]"
type input "[GEOGRAPHIC_DATA], [GEOGRAPHIC_DATA], [PERSON_NAME] 1145, Departamento: 8"
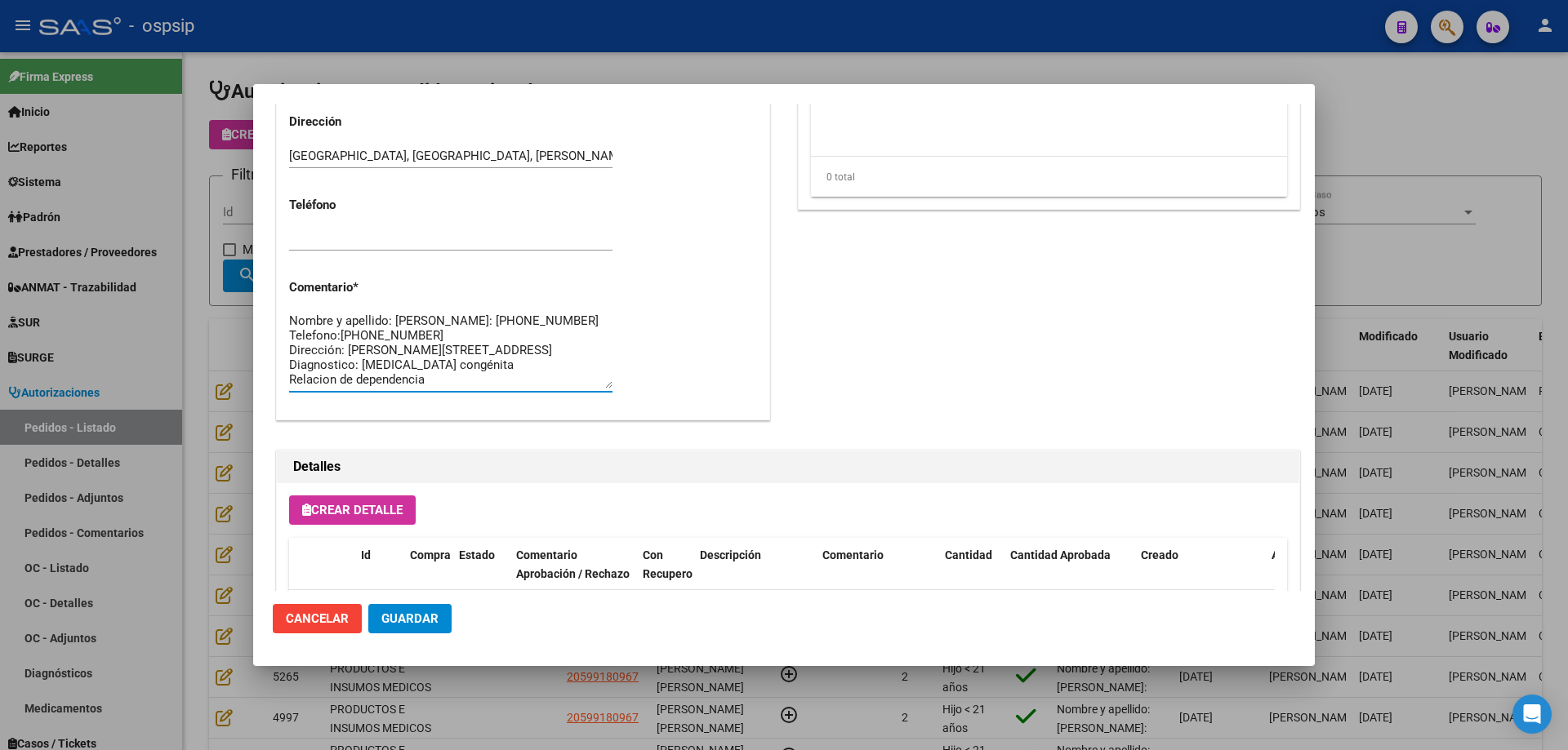
scroll to position [14, 0]
drag, startPoint x: 292, startPoint y: 349, endPoint x: 547, endPoint y: 403, distance: 260.7
click at [547, 403] on div "Nombre y apellido: [PERSON_NAME]: [PHONE_NUMBER] Telefono:[PHONE_NUMBER] Direcc…" at bounding box center [451, 358] width 324 height 98
click at [163, 335] on div at bounding box center [784, 375] width 1568 height 750
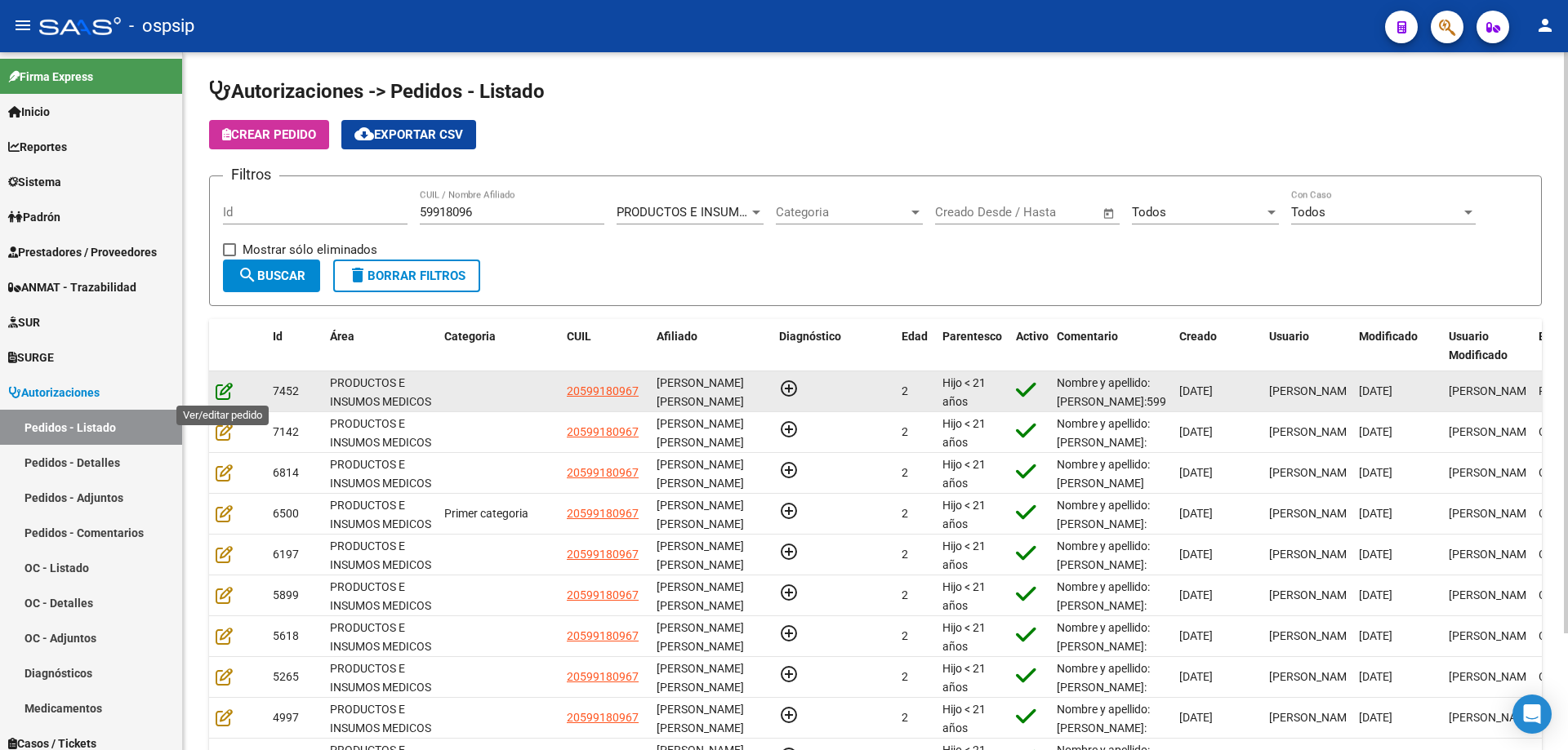
click at [216, 392] on icon at bounding box center [224, 391] width 17 height 18
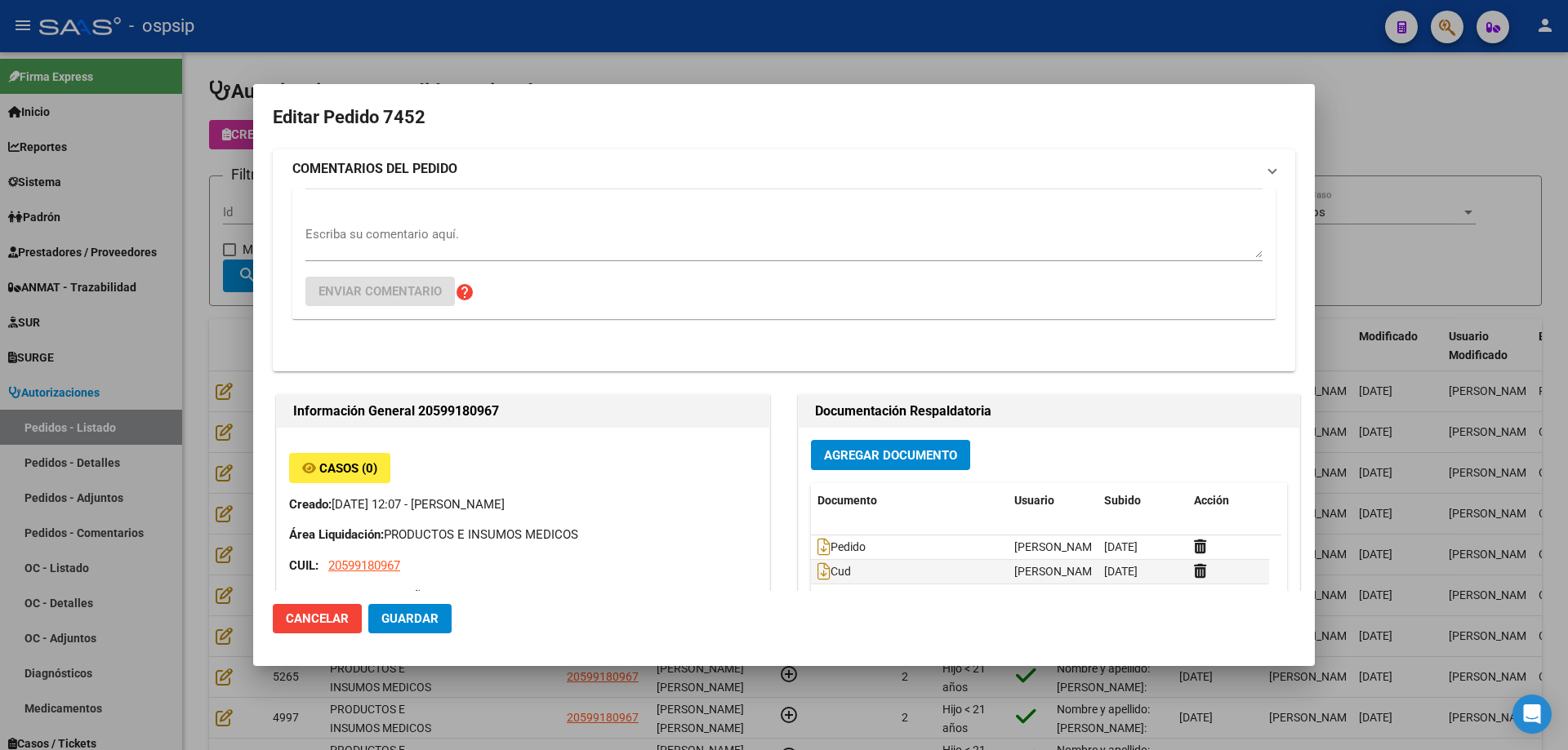
type input "[PERSON_NAME]"
type input "[GEOGRAPHIC_DATA], [GEOGRAPHIC_DATA], [PERSON_NAME] 1145, Departamento: 8"
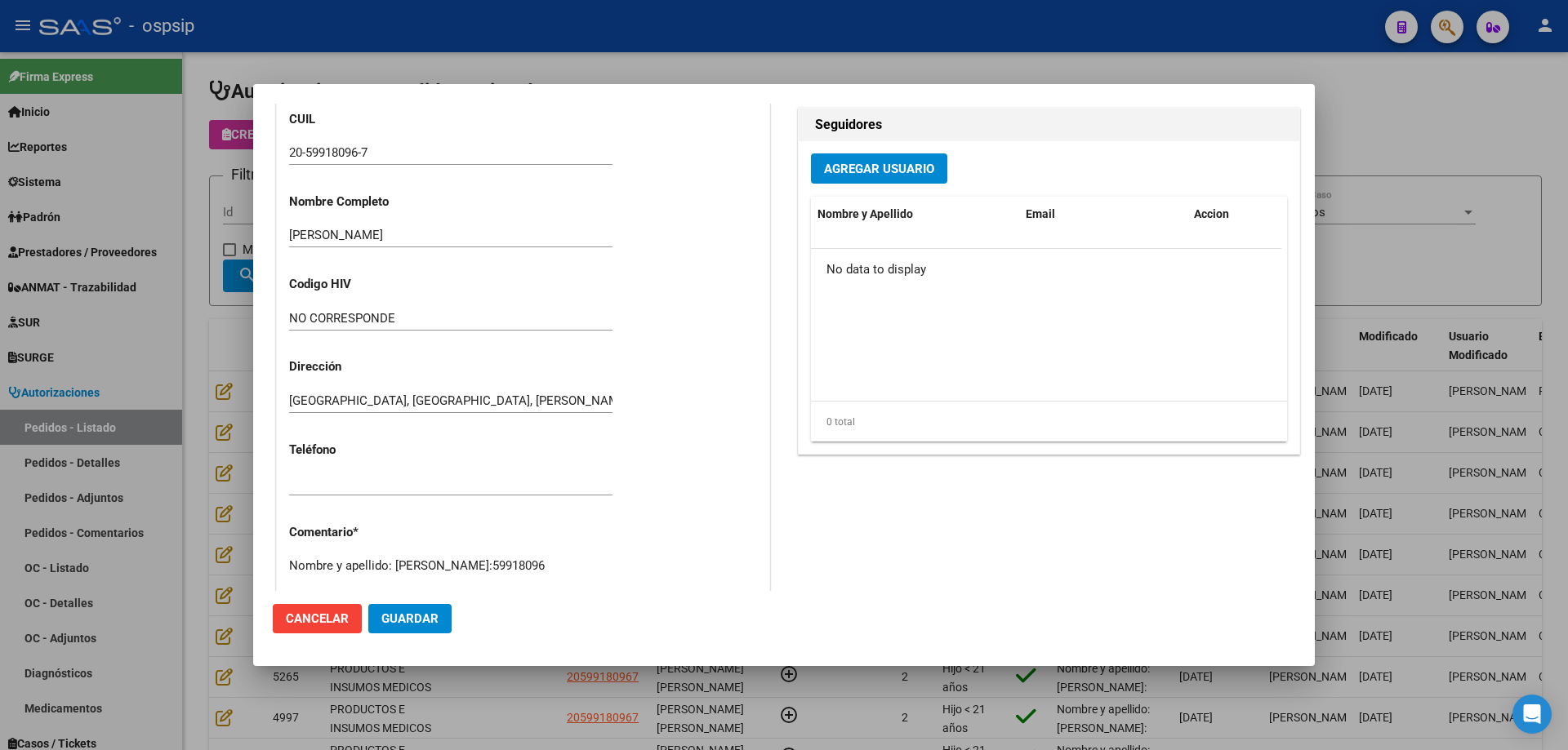
scroll to position [735, 0]
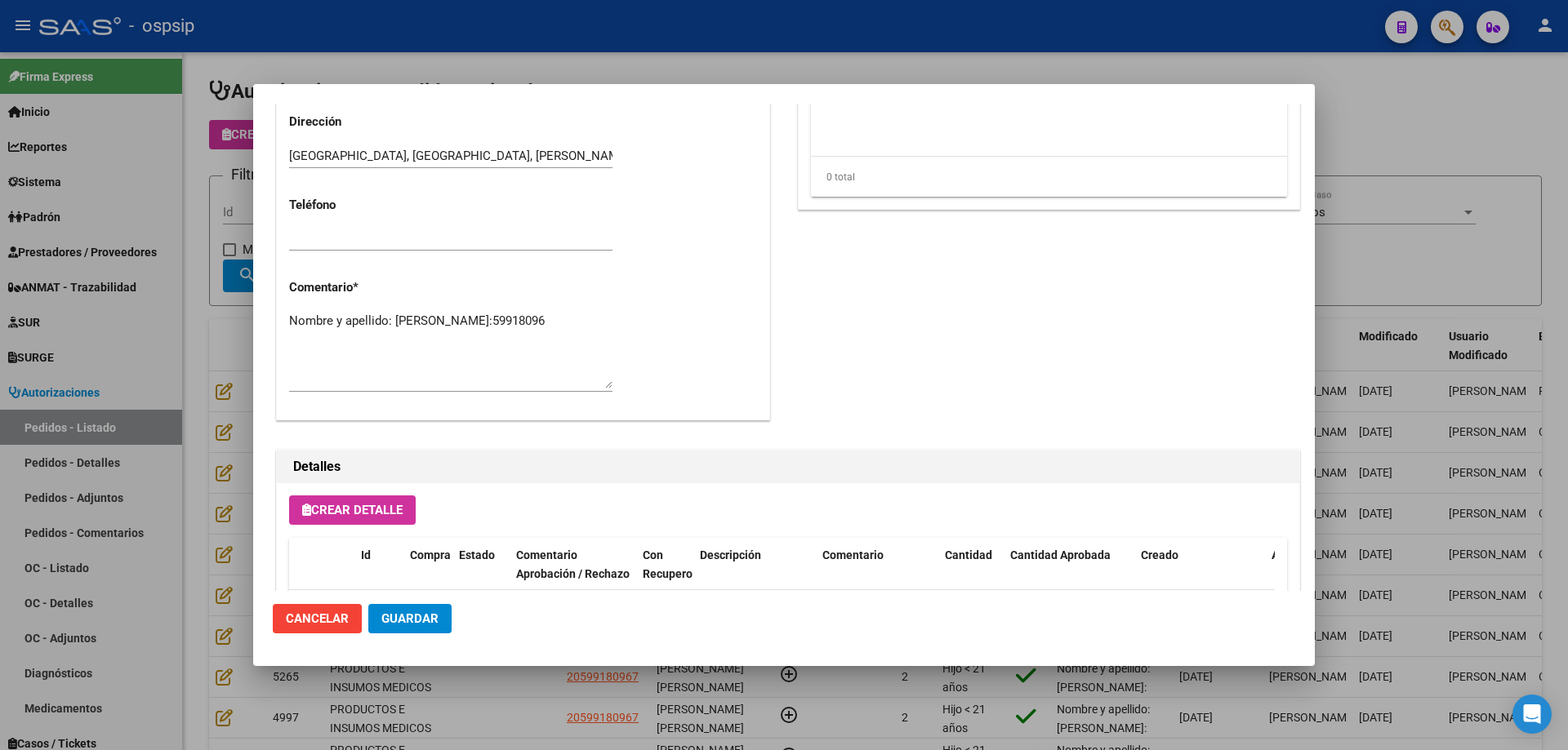
click at [411, 333] on textarea "Nombre y apellido: [PERSON_NAME]:59918096" at bounding box center [451, 350] width 324 height 77
paste textarea "Telefono:[PHONE_NUMBER] Dirección: [PERSON_NAME][STREET_ADDRESS] Diagnostico: […"
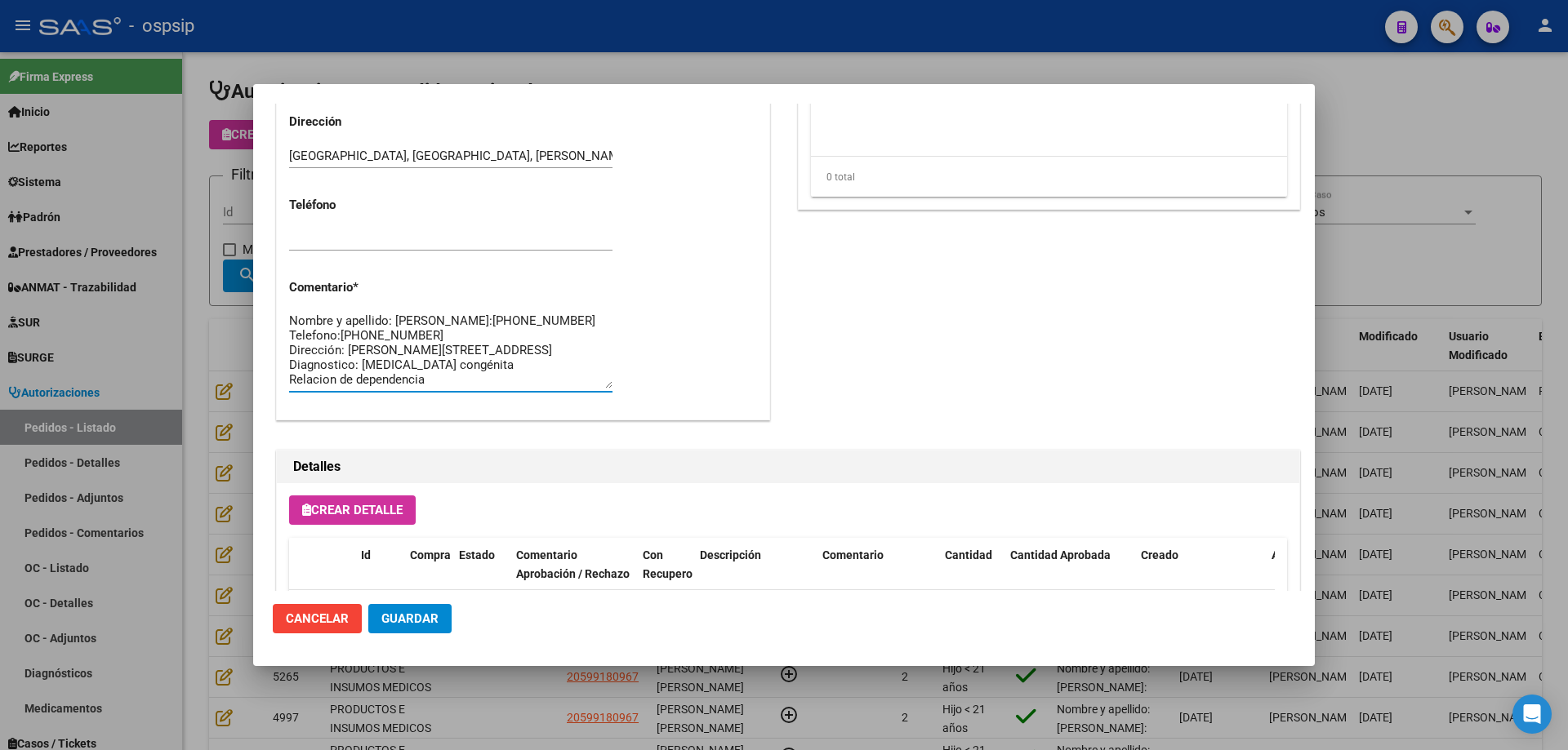
scroll to position [14, 0]
type textarea "Nombre y apellido: [PERSON_NAME]:[PHONE_NUMBER] Telefono:[PHONE_NUMBER] Direcci…"
click at [400, 619] on span "Guardar" at bounding box center [410, 619] width 57 height 14
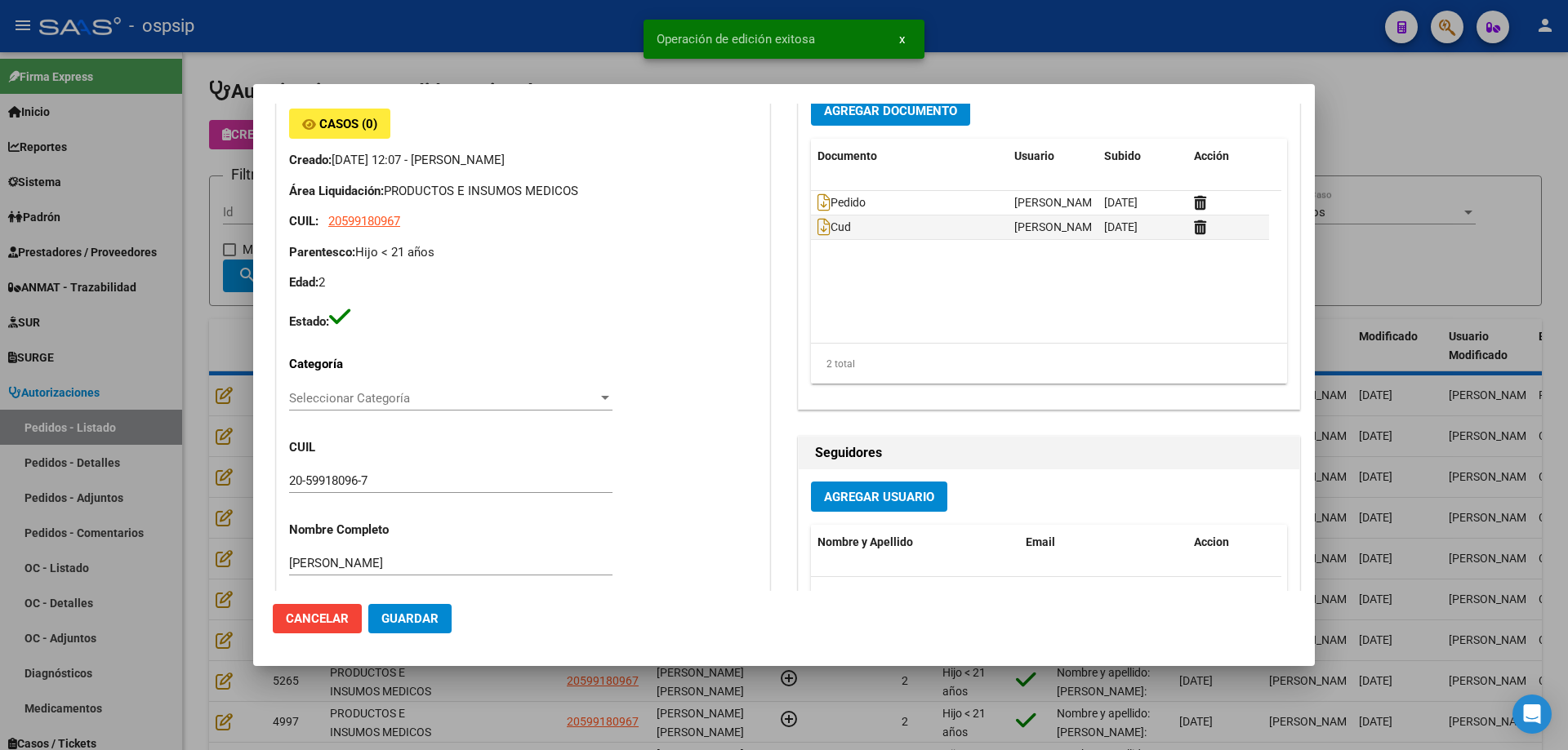
scroll to position [0, 0]
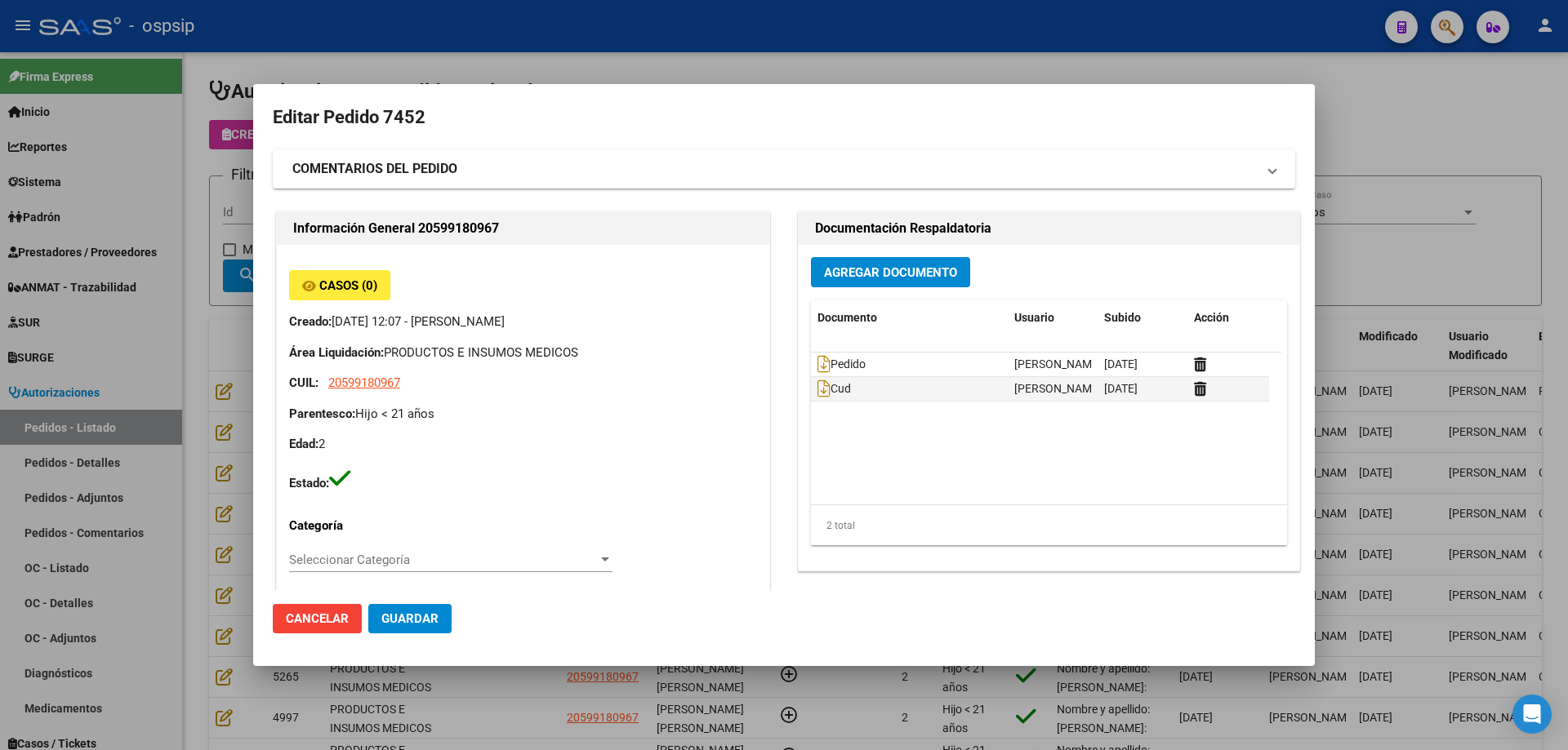
drag, startPoint x: 131, startPoint y: 202, endPoint x: 290, endPoint y: 272, distance: 173.7
click at [131, 203] on div at bounding box center [784, 375] width 1568 height 750
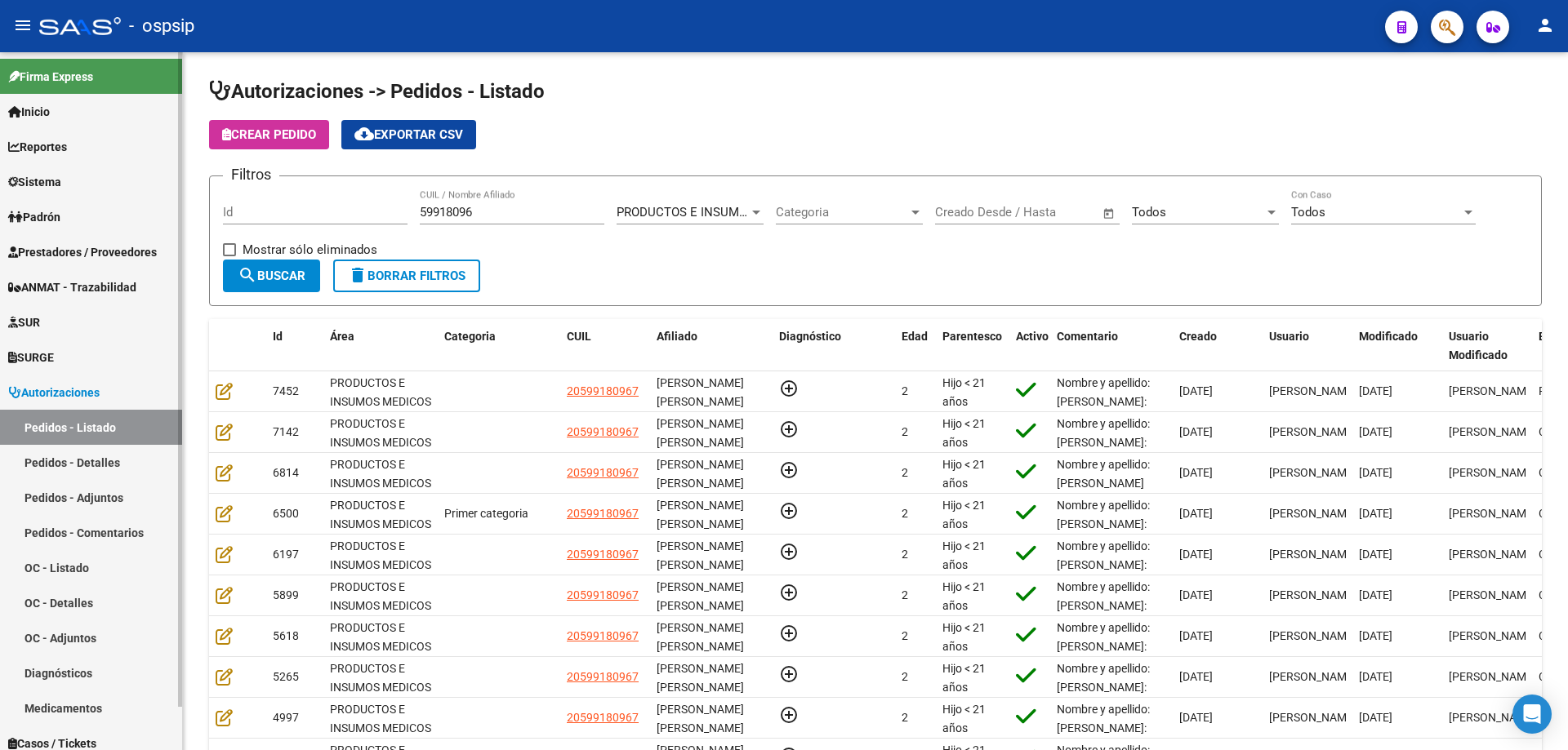
drag, startPoint x: 402, startPoint y: 207, endPoint x: 0, endPoint y: 198, distance: 402.1
click at [0, 198] on mat-sidenav-container "Firma Express Inicio Calendario SSS Instructivos Contacto OS Reportes Egresos D…" at bounding box center [784, 400] width 1568 height 698
click at [513, 221] on div "59918096 CUIL / Nombre Afiliado" at bounding box center [512, 206] width 184 height 35
drag, startPoint x: 513, startPoint y: 210, endPoint x: 155, endPoint y: 224, distance: 358.3
click at [155, 224] on mat-sidenav-container "Firma Express Inicio Calendario SSS Instructivos Contacto OS Reportes Egresos D…" at bounding box center [784, 400] width 1568 height 698
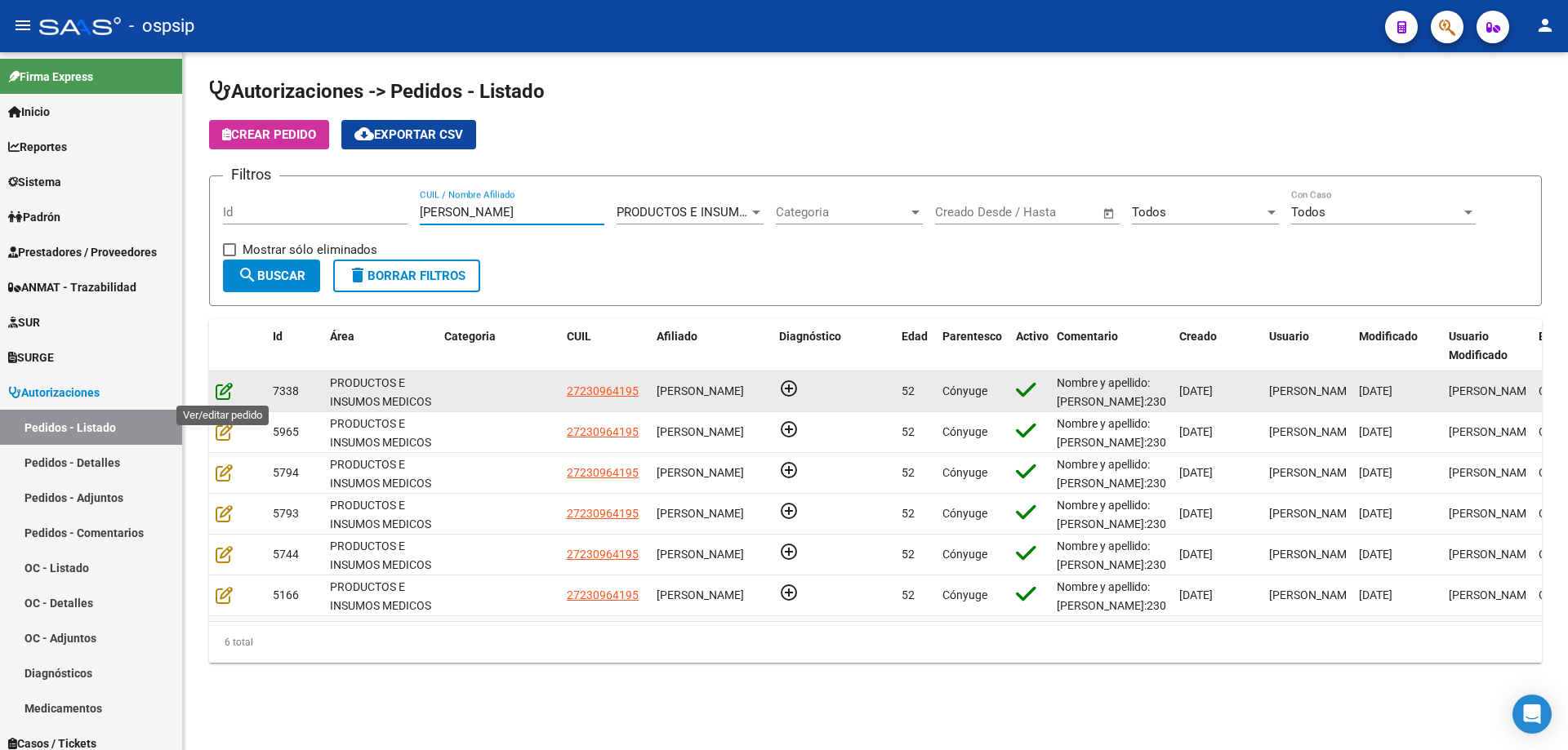
type input "[PERSON_NAME]"
click at [225, 395] on icon at bounding box center [224, 391] width 17 height 18
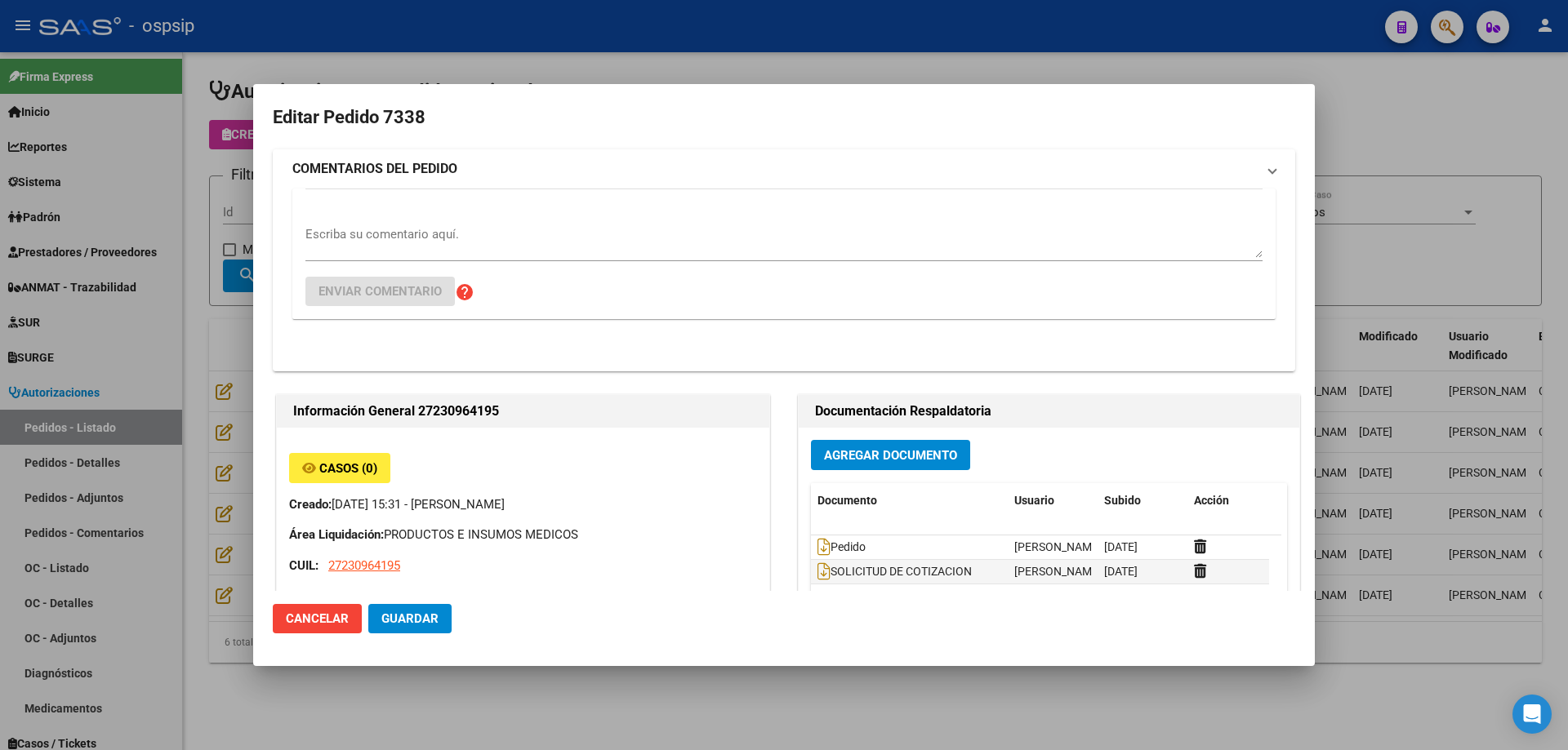
type input "Misiones, POSADAS, [STREET_ADDRESS]"
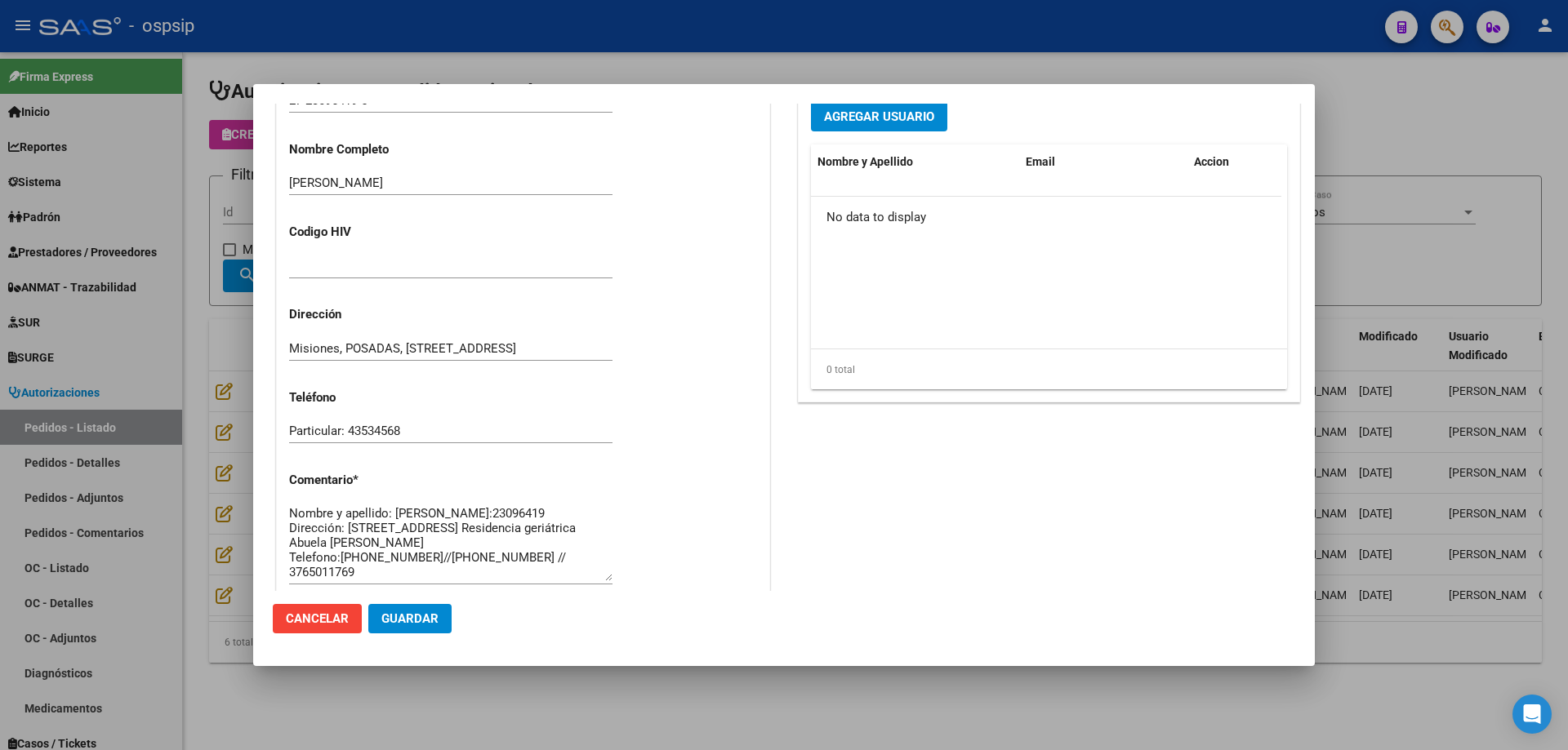
scroll to position [409, 0]
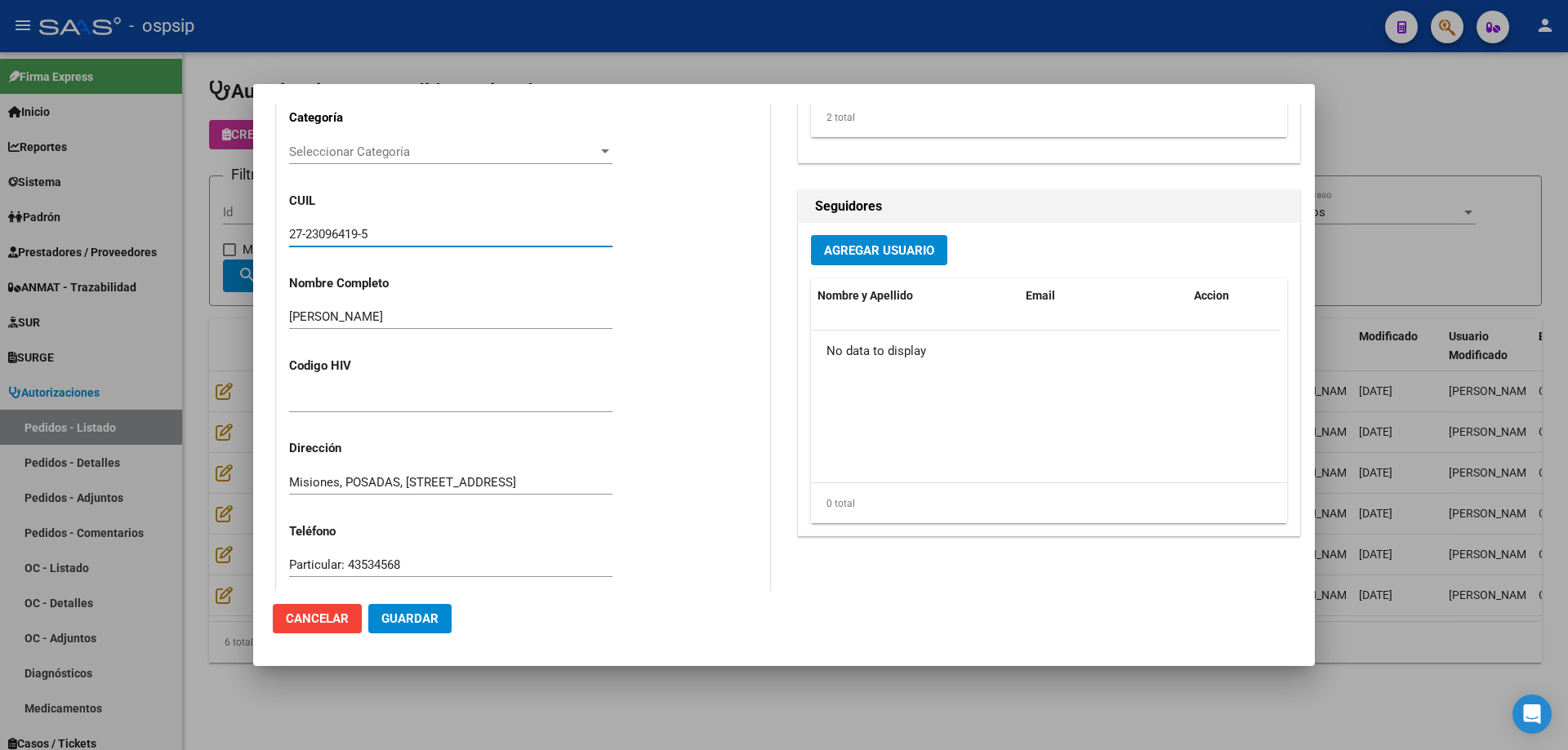
click at [345, 236] on input "27-23096419-5" at bounding box center [451, 234] width 324 height 14
click at [344, 236] on input "27-23096419-5" at bounding box center [451, 234] width 324 height 14
drag, startPoint x: 225, startPoint y: 185, endPoint x: 382, endPoint y: 231, distance: 163.6
click at [225, 188] on div at bounding box center [784, 375] width 1568 height 750
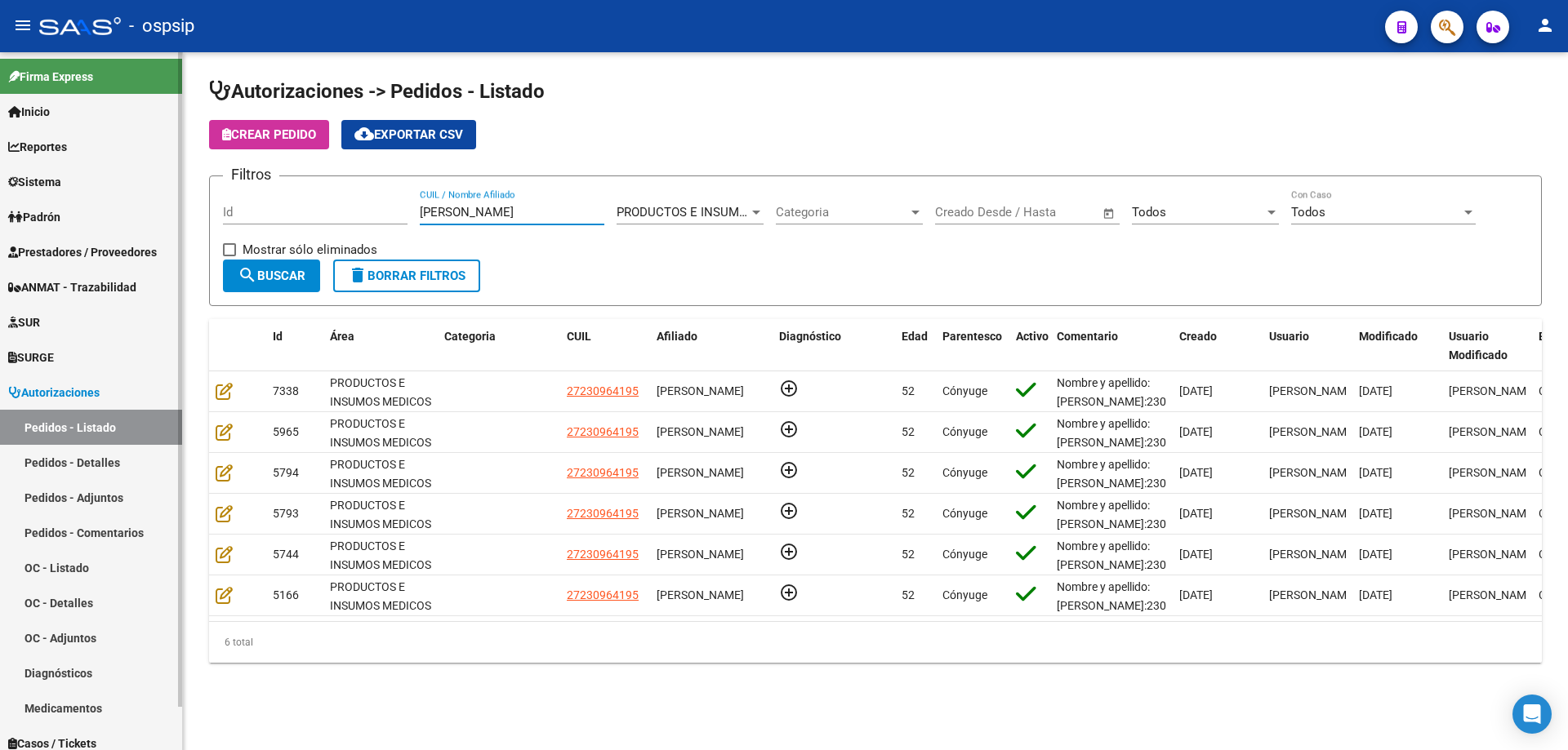
drag, startPoint x: 497, startPoint y: 215, endPoint x: 123, endPoint y: 210, distance: 374.0
click at [123, 210] on mat-sidenav-container "Firma Express Inicio Calendario SSS Instructivos Contacto OS Reportes Egresos D…" at bounding box center [784, 400] width 1568 height 698
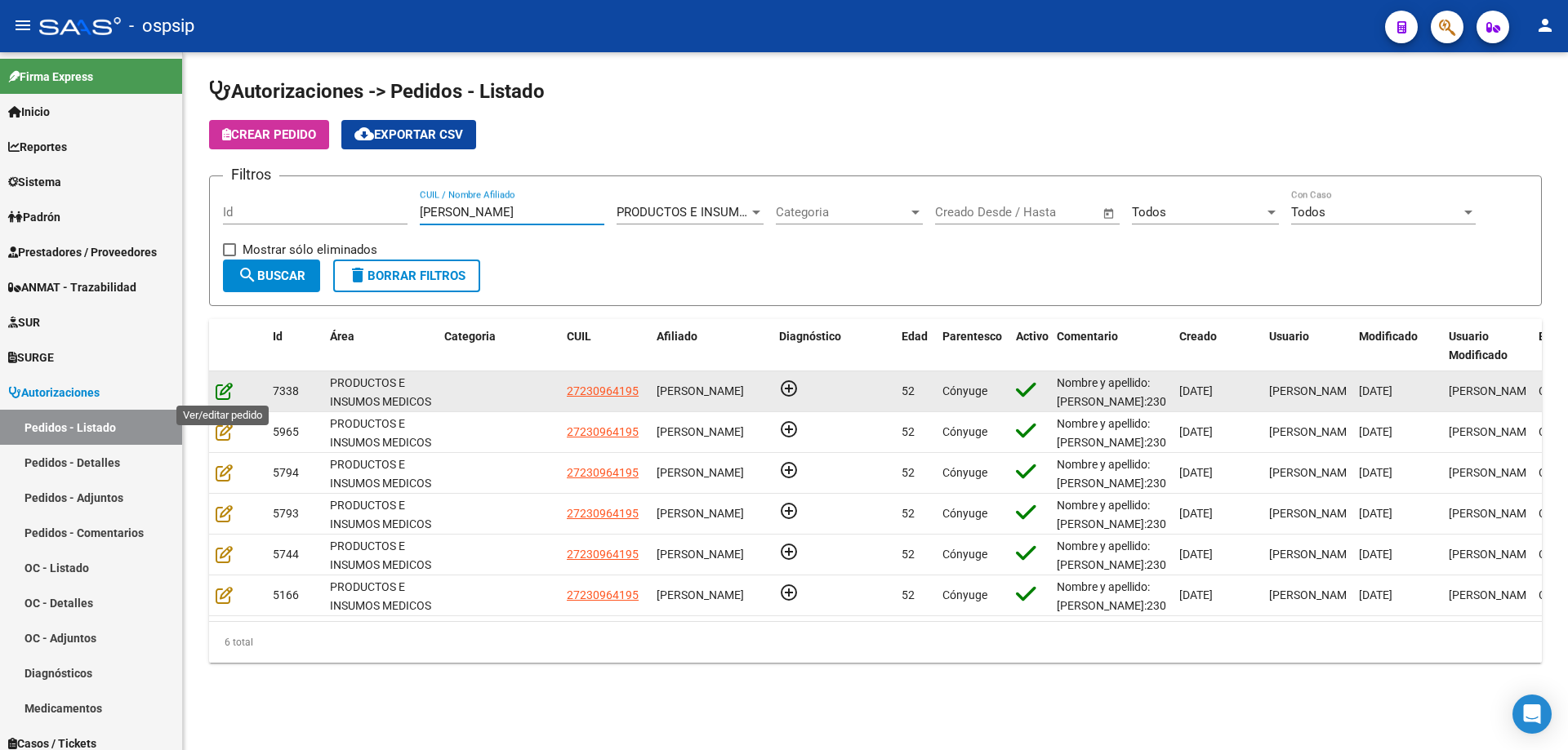
type input "[PERSON_NAME]"
click at [225, 392] on icon at bounding box center [224, 391] width 17 height 18
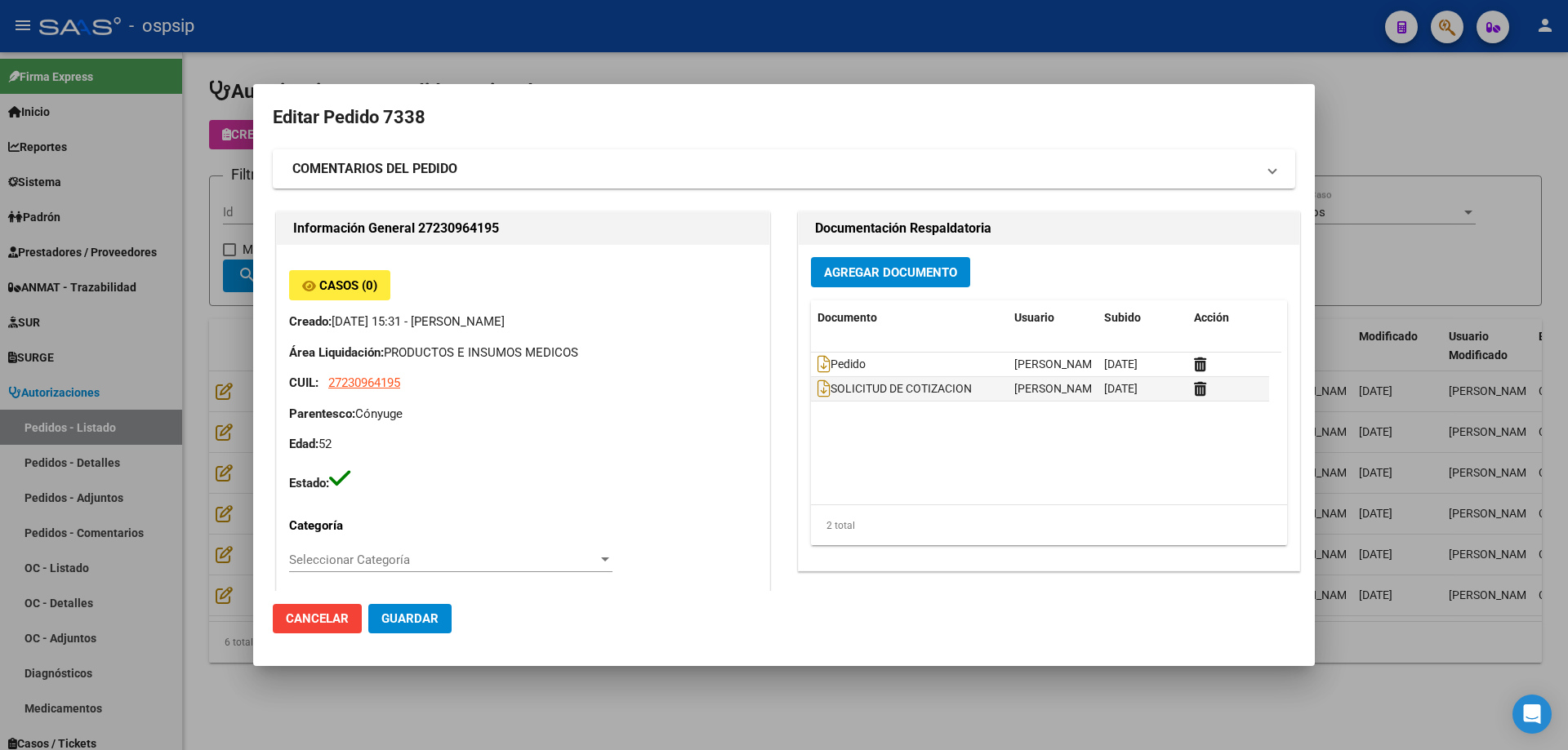
type input "Misiones, POSADAS, [STREET_ADDRESS]"
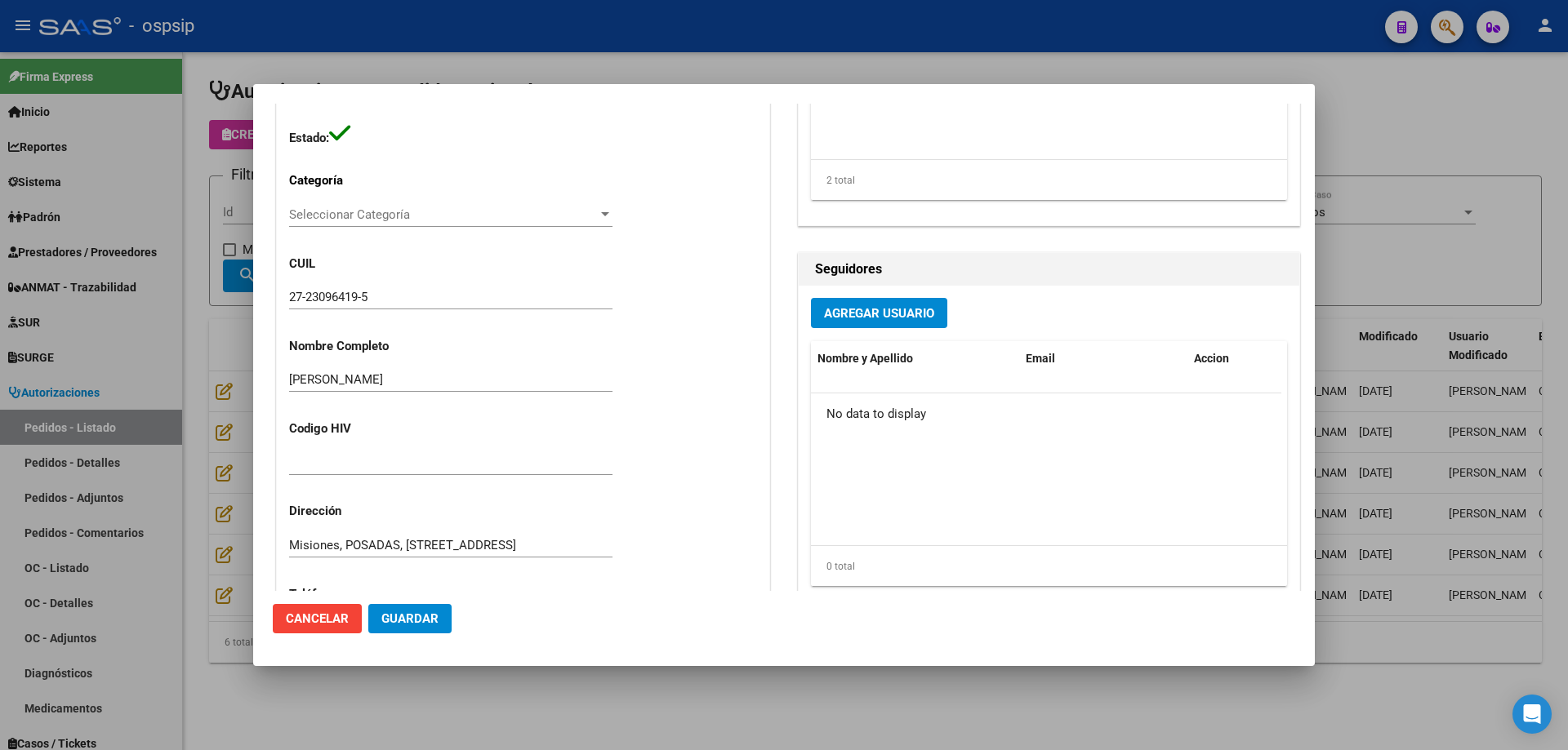
scroll to position [571, 0]
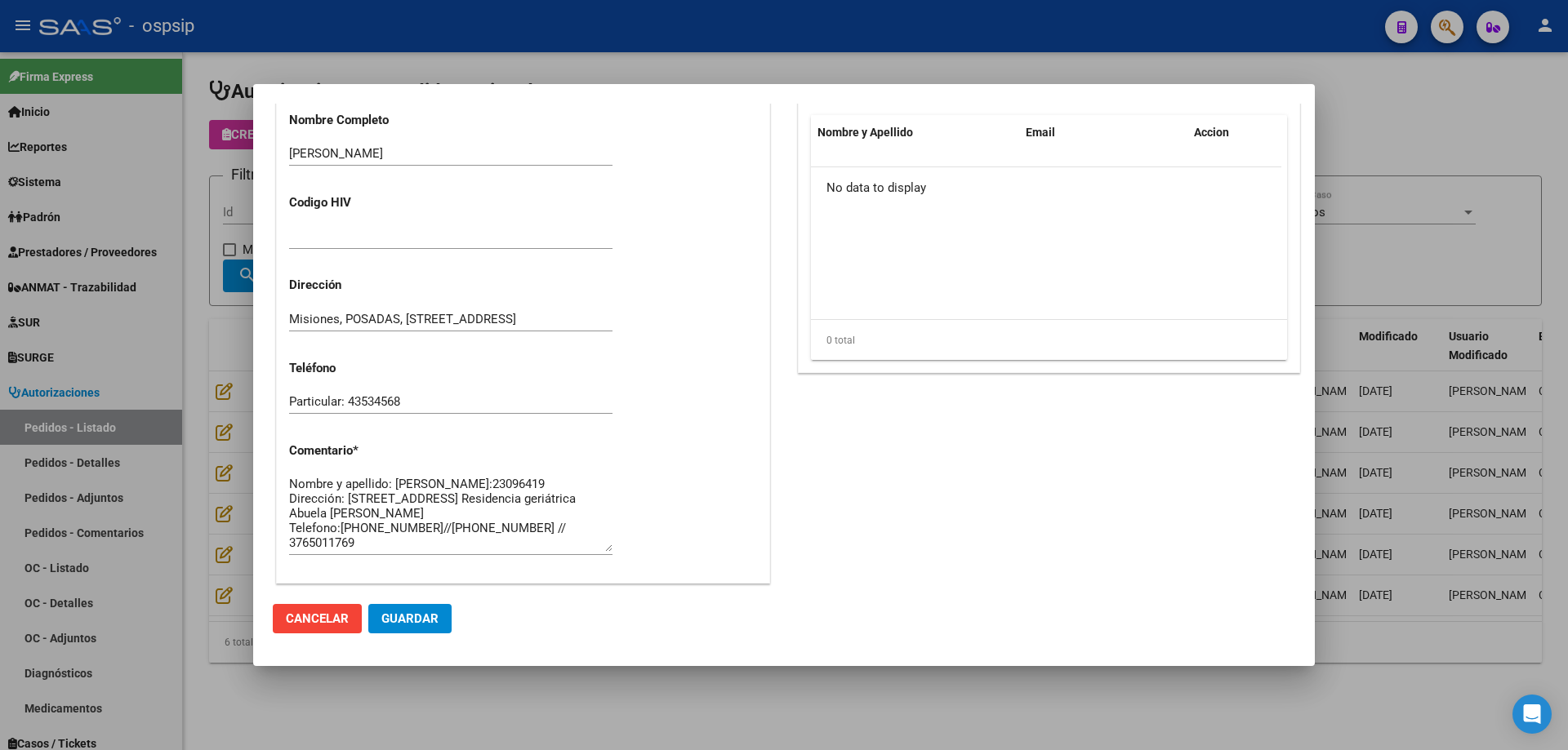
click at [350, 498] on textarea "Nombre y apellido: [PERSON_NAME]:23096419 Dirección: [STREET_ADDRESS] Residenci…" at bounding box center [451, 513] width 324 height 77
click at [211, 188] on div at bounding box center [784, 375] width 1568 height 750
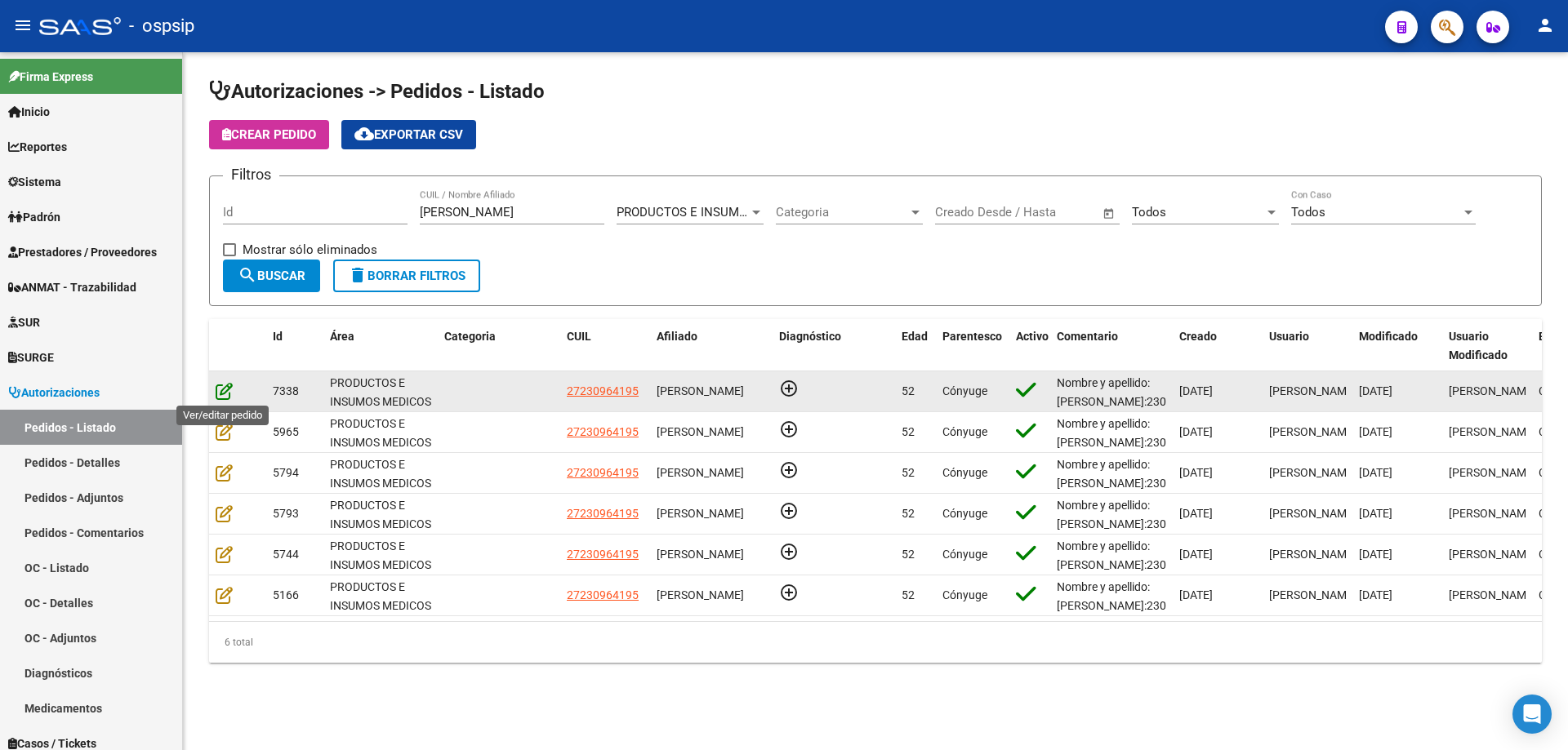
click at [224, 394] on icon at bounding box center [224, 391] width 17 height 18
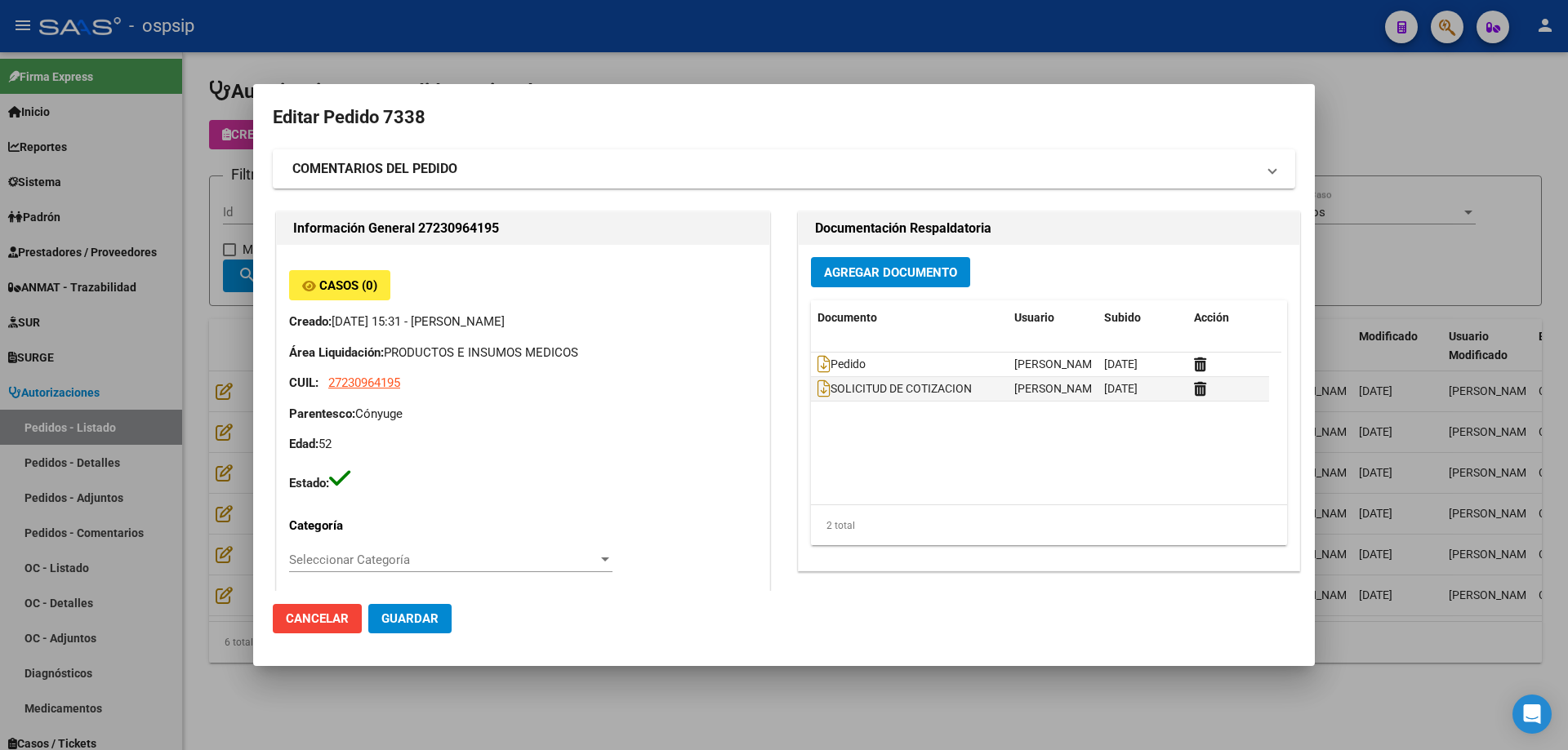
type input "Misiones, POSADAS, [STREET_ADDRESS]"
click at [821, 363] on icon at bounding box center [824, 364] width 13 height 18
click at [1275, 282] on div "Agregar Documento Documento Usuario Subido Acción Pedido [PERSON_NAME] [DATE] S…" at bounding box center [1049, 408] width 501 height 325
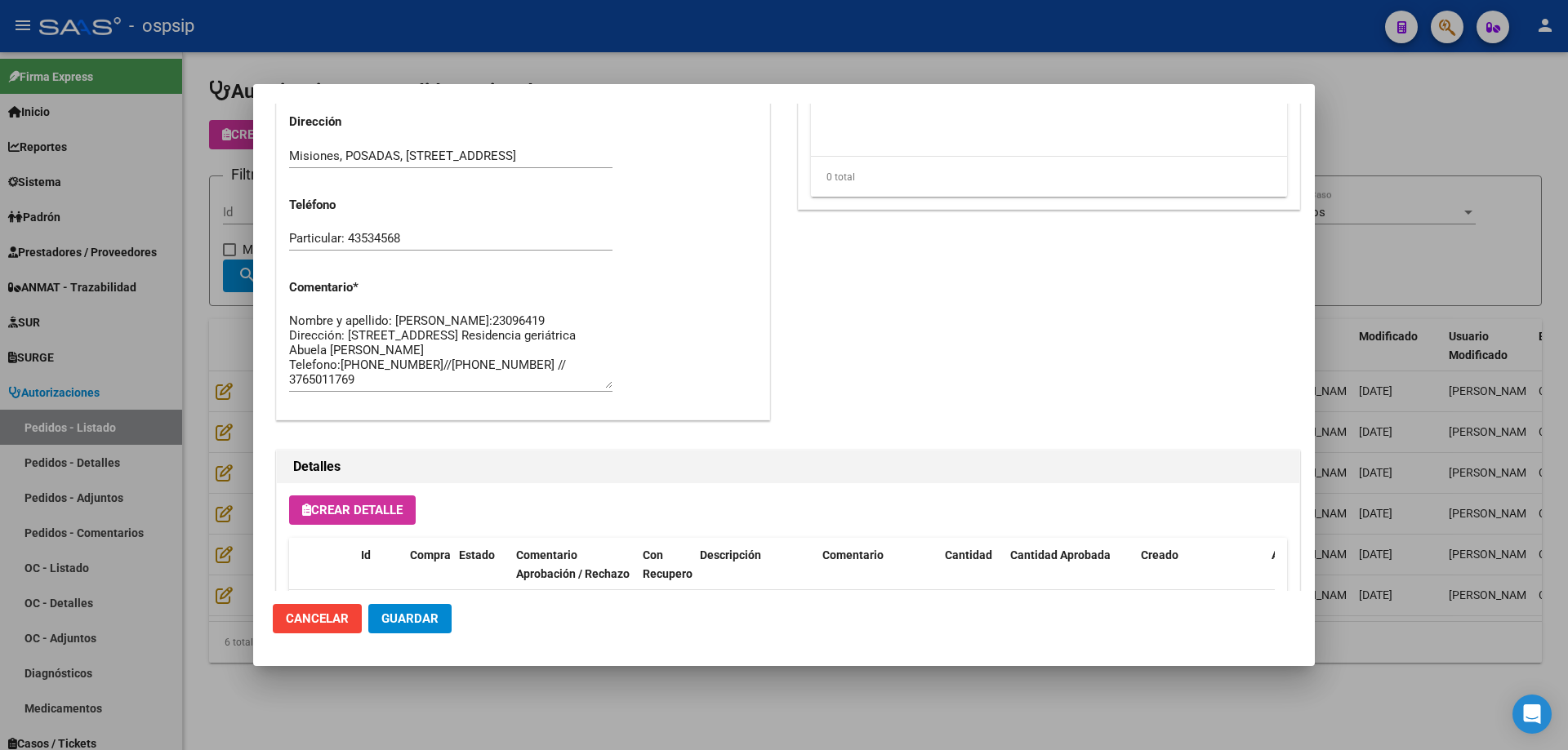
scroll to position [816, 0]
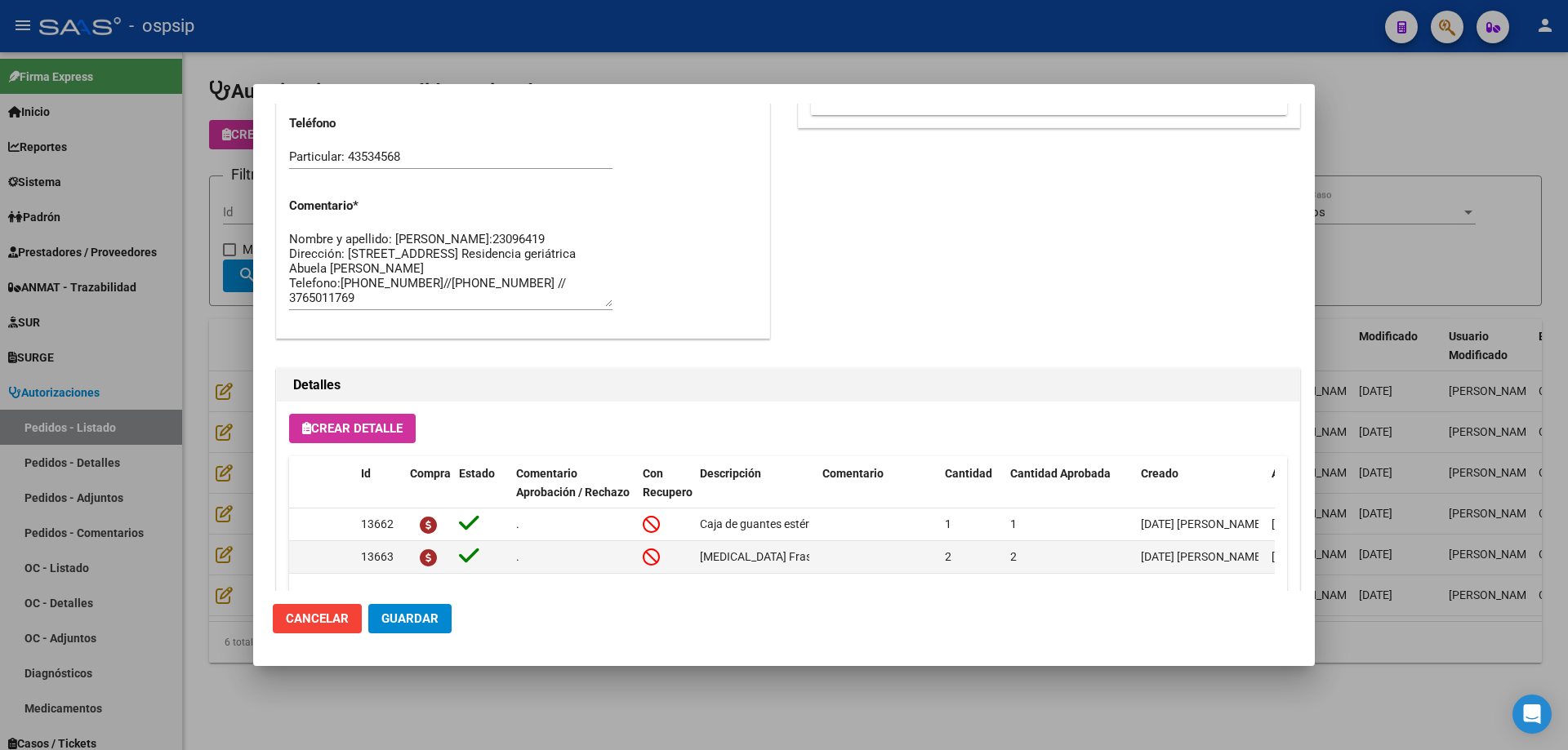
click at [465, 247] on textarea "Nombre y apellido: [PERSON_NAME]:23096419 Dirección: [STREET_ADDRESS] Residenci…" at bounding box center [451, 268] width 324 height 77
click at [460, 255] on textarea "Nombre y apellido: [PERSON_NAME]:23096419 Dirección: [STREET_ADDRESS] Residenci…" at bounding box center [451, 268] width 324 height 77
type textarea "Nombre y apellido: [PERSON_NAME]:23096419 RETIRA POR FARMACIA CON AUTORIZACION …"
click at [428, 613] on span "Guardar" at bounding box center [410, 619] width 57 height 14
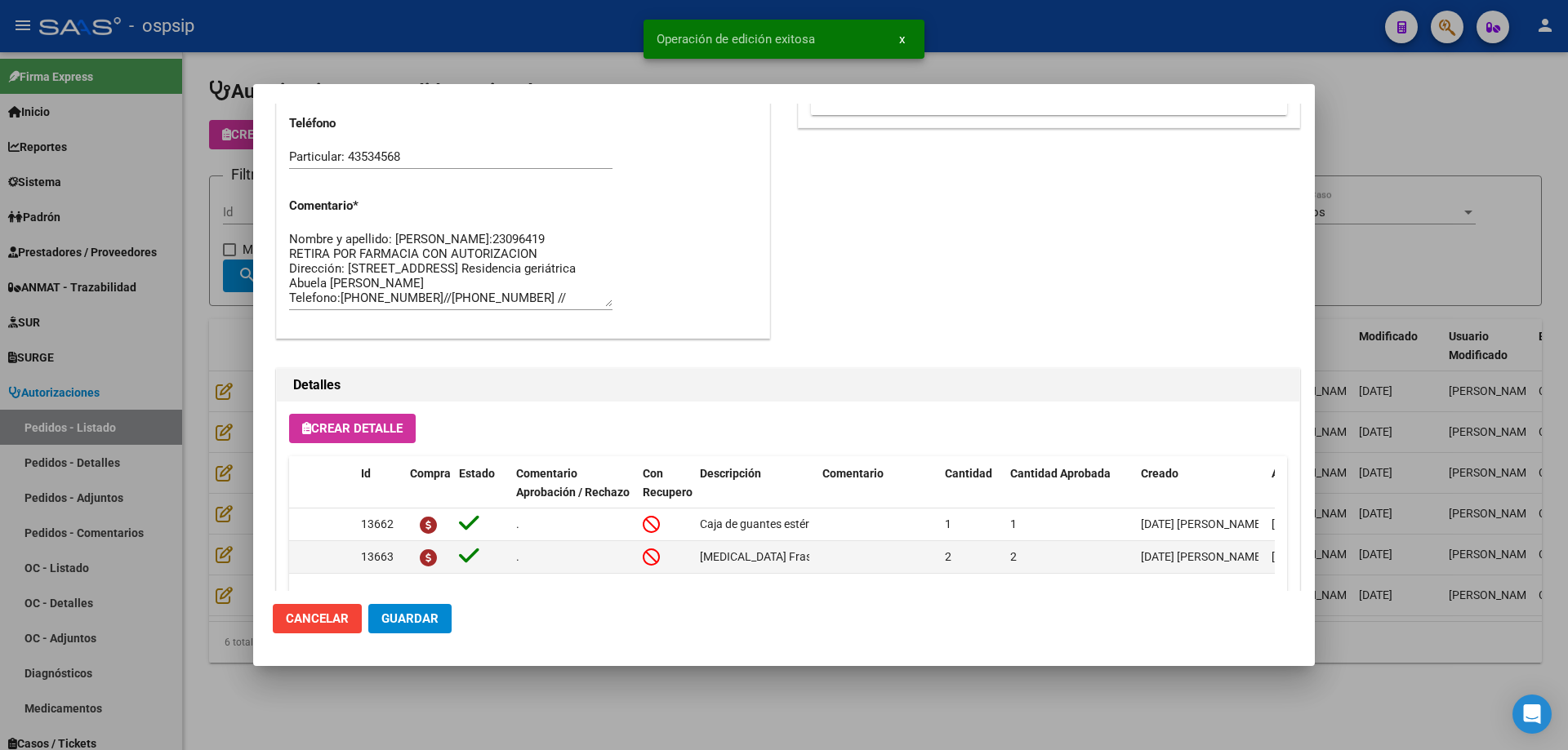
click at [202, 392] on div at bounding box center [784, 375] width 1568 height 750
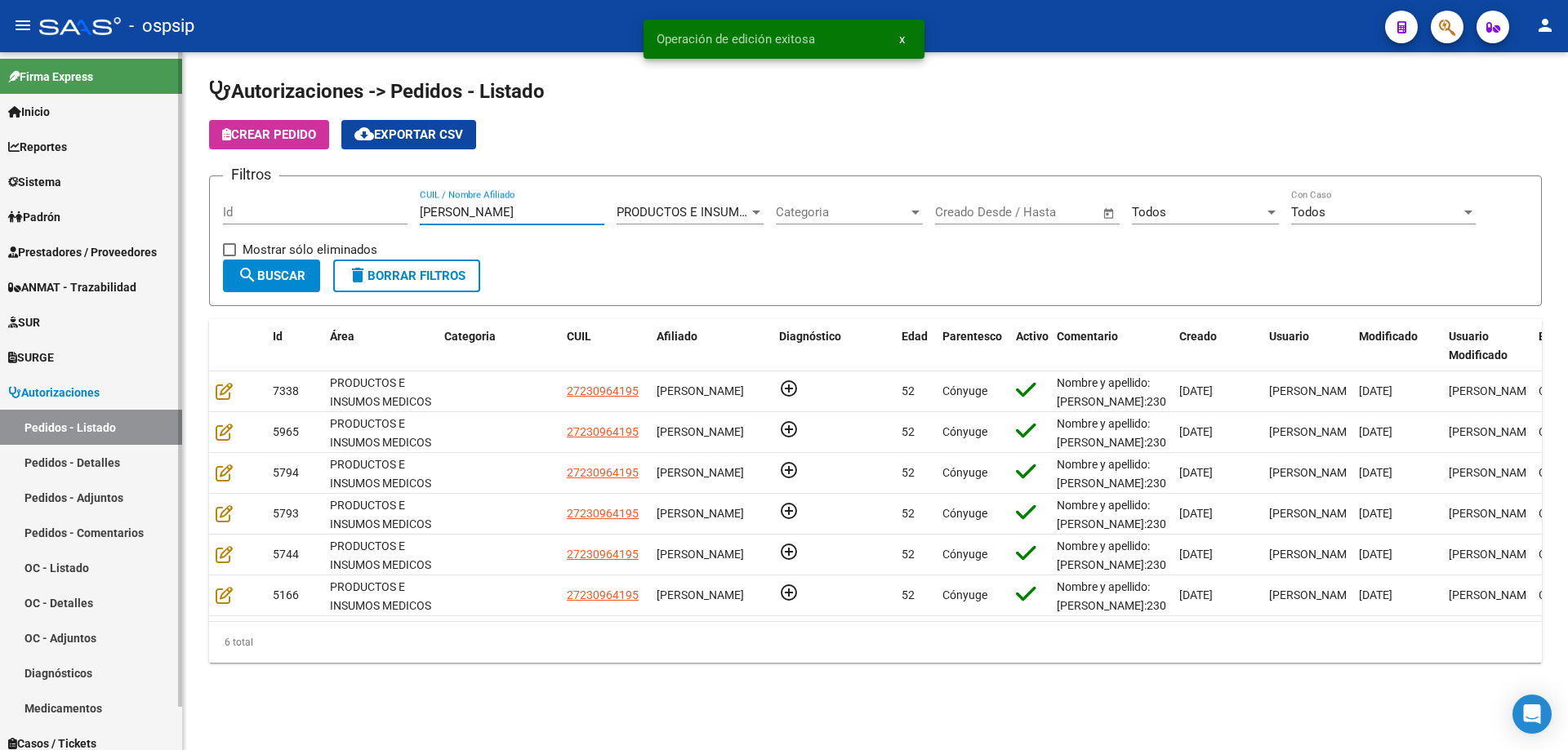
drag, startPoint x: 486, startPoint y: 211, endPoint x: 73, endPoint y: 207, distance: 413.0
click at [73, 207] on mat-sidenav-container "Firma Express Inicio Calendario SSS Instructivos Contacto OS Reportes Egresos D…" at bounding box center [784, 400] width 1568 height 698
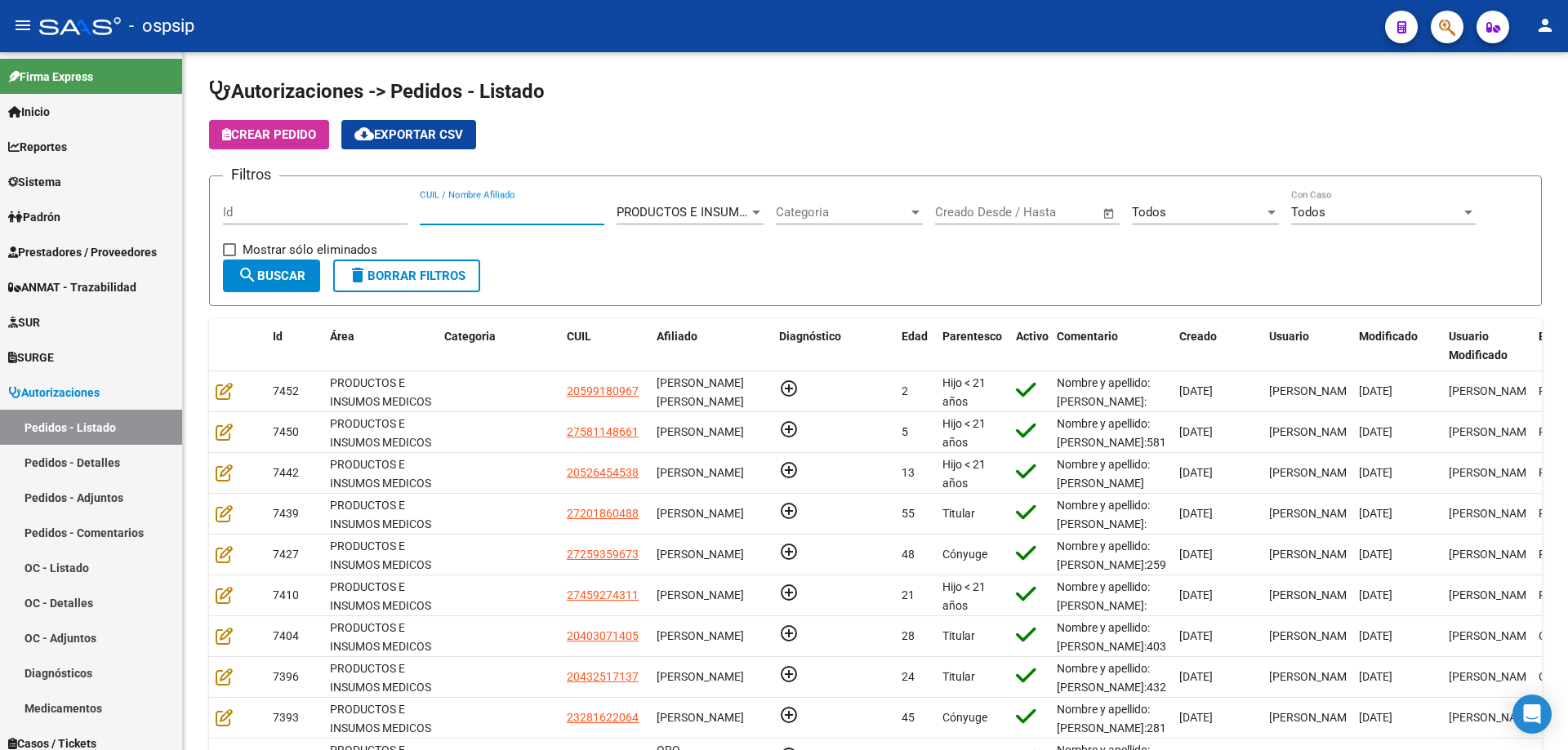
click at [1436, 29] on button "button" at bounding box center [1447, 27] width 33 height 33
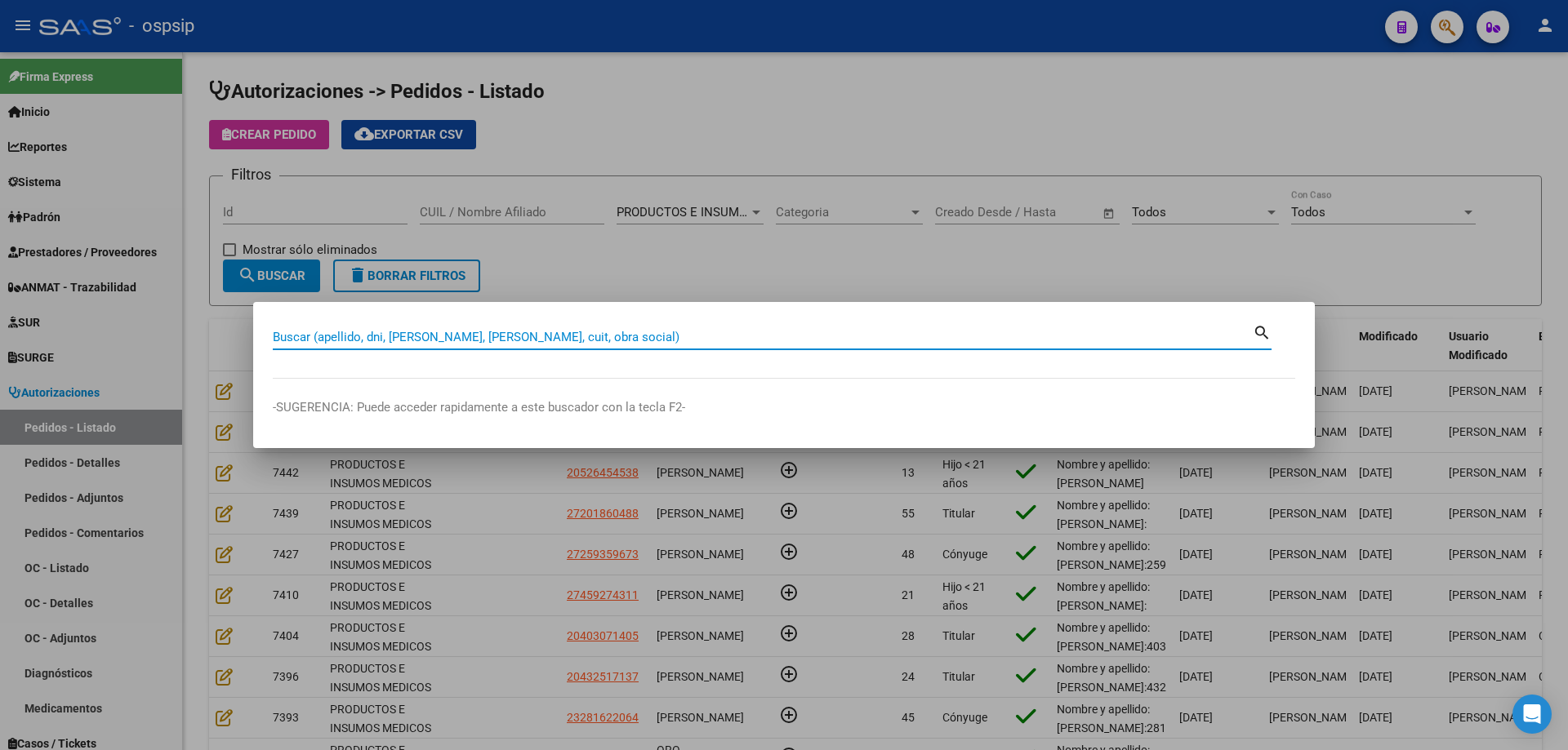
paste input "36237882"
type input "36237882"
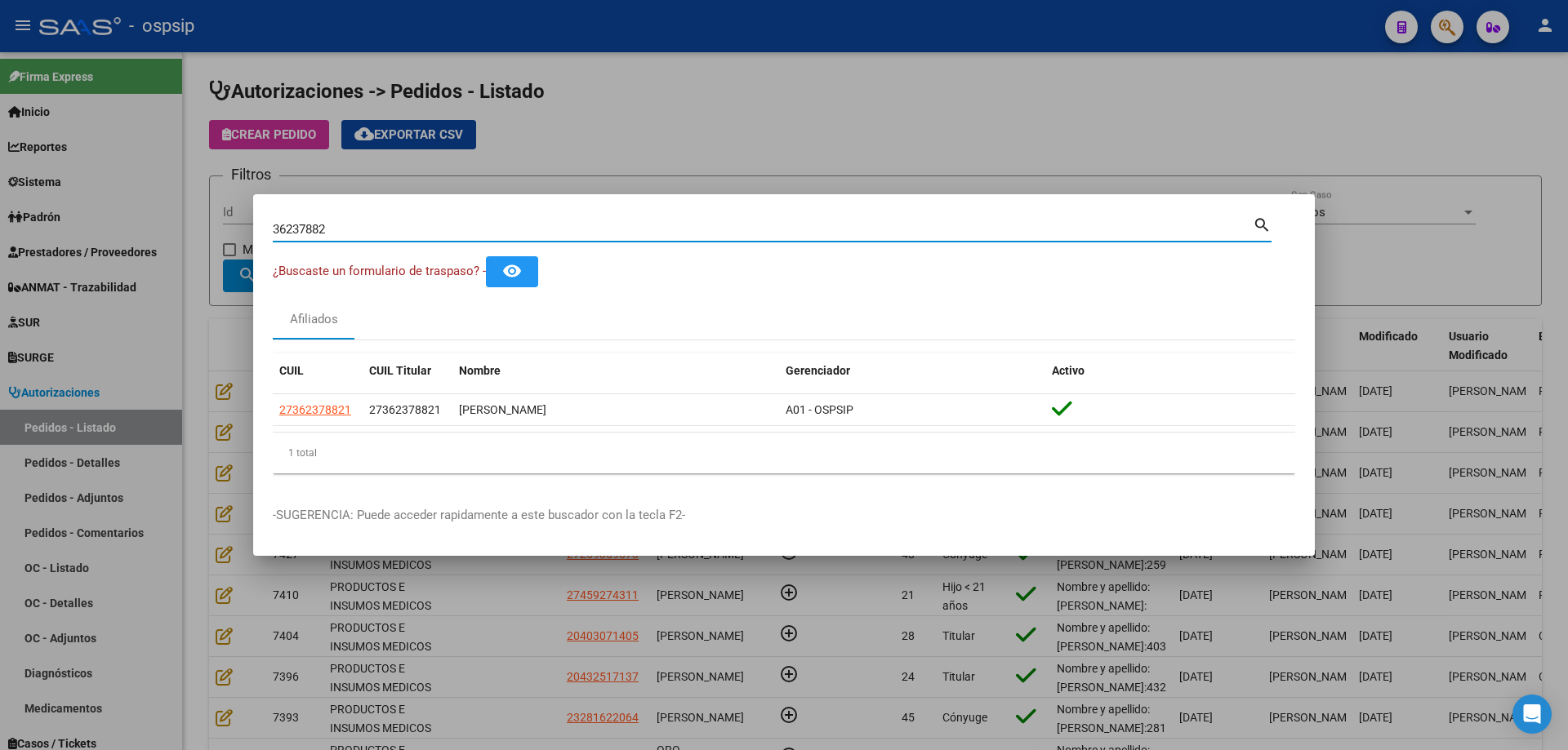
click at [291, 232] on input "36237882" at bounding box center [763, 229] width 980 height 14
paste input "20183798694"
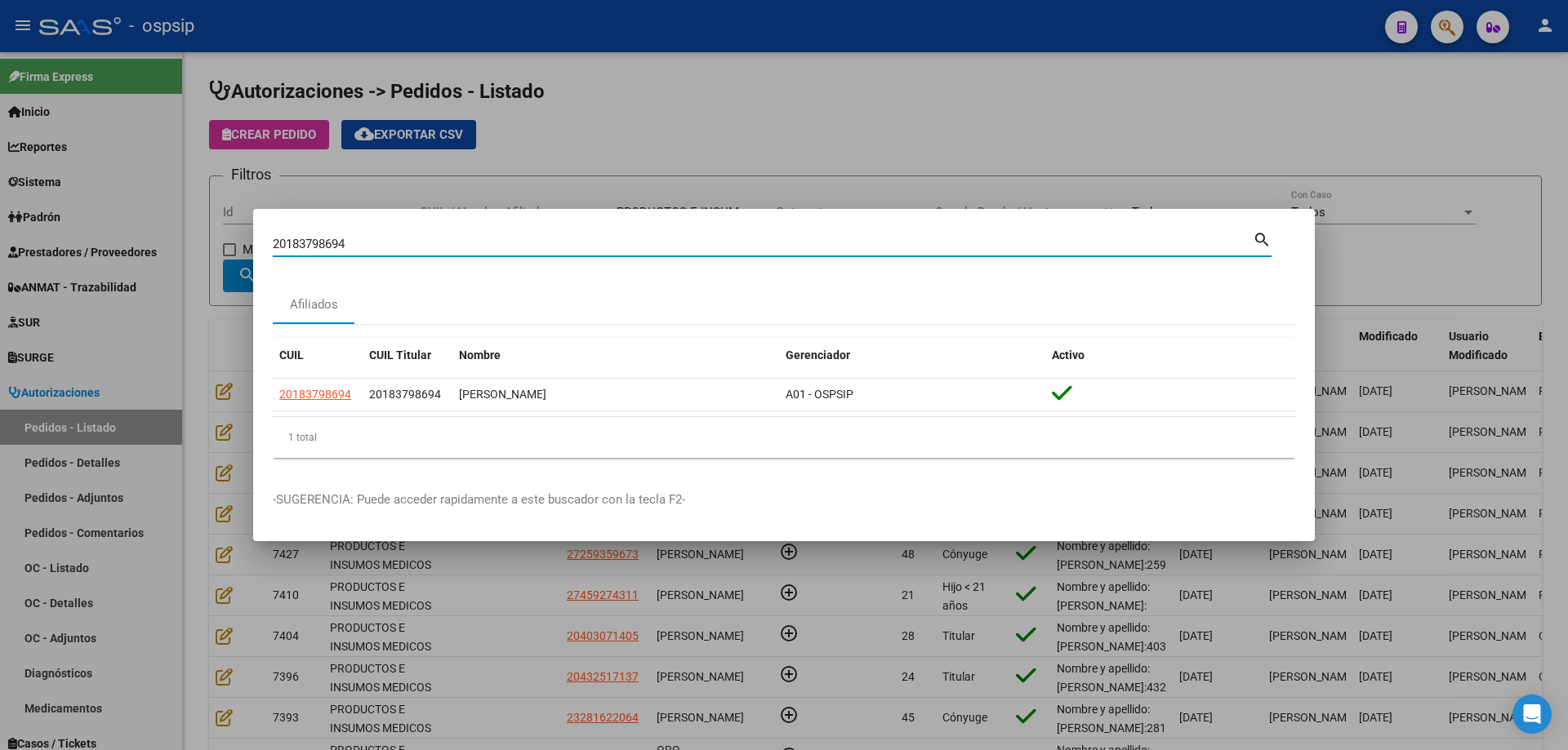
drag, startPoint x: 286, startPoint y: 242, endPoint x: 340, endPoint y: 247, distance: 54.2
click at [340, 247] on input "20183798694" at bounding box center [763, 244] width 980 height 14
type input "2"
paste input "39114105"
type input "39114105"
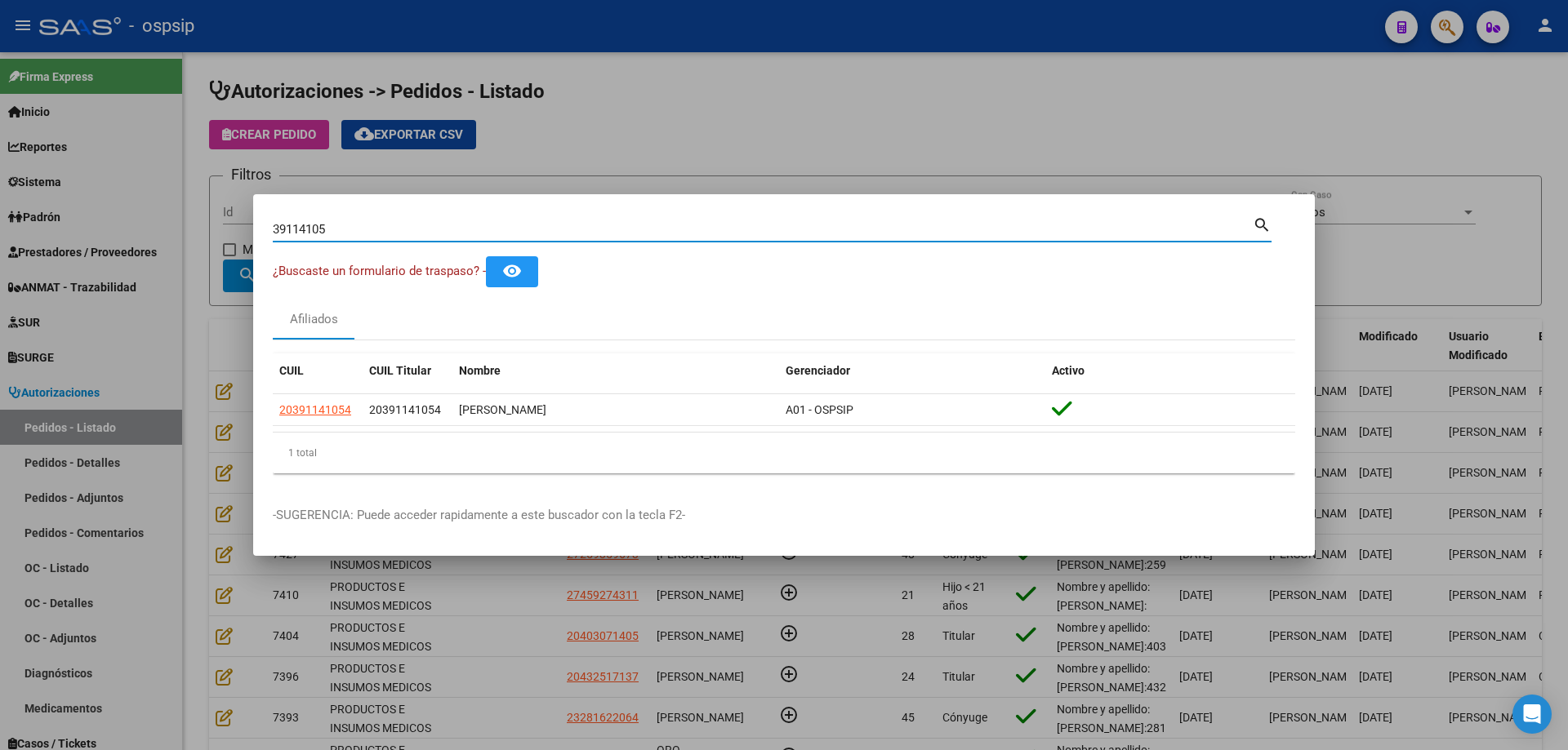
drag, startPoint x: 394, startPoint y: 225, endPoint x: 0, endPoint y: 196, distance: 395.1
click at [0, 197] on div "39114105 Buscar (apellido, dni, cuil, nro traspaso, cuit, obra social) search ¿…" at bounding box center [784, 375] width 1568 height 750
paste input "391141054"
type input "391141054"
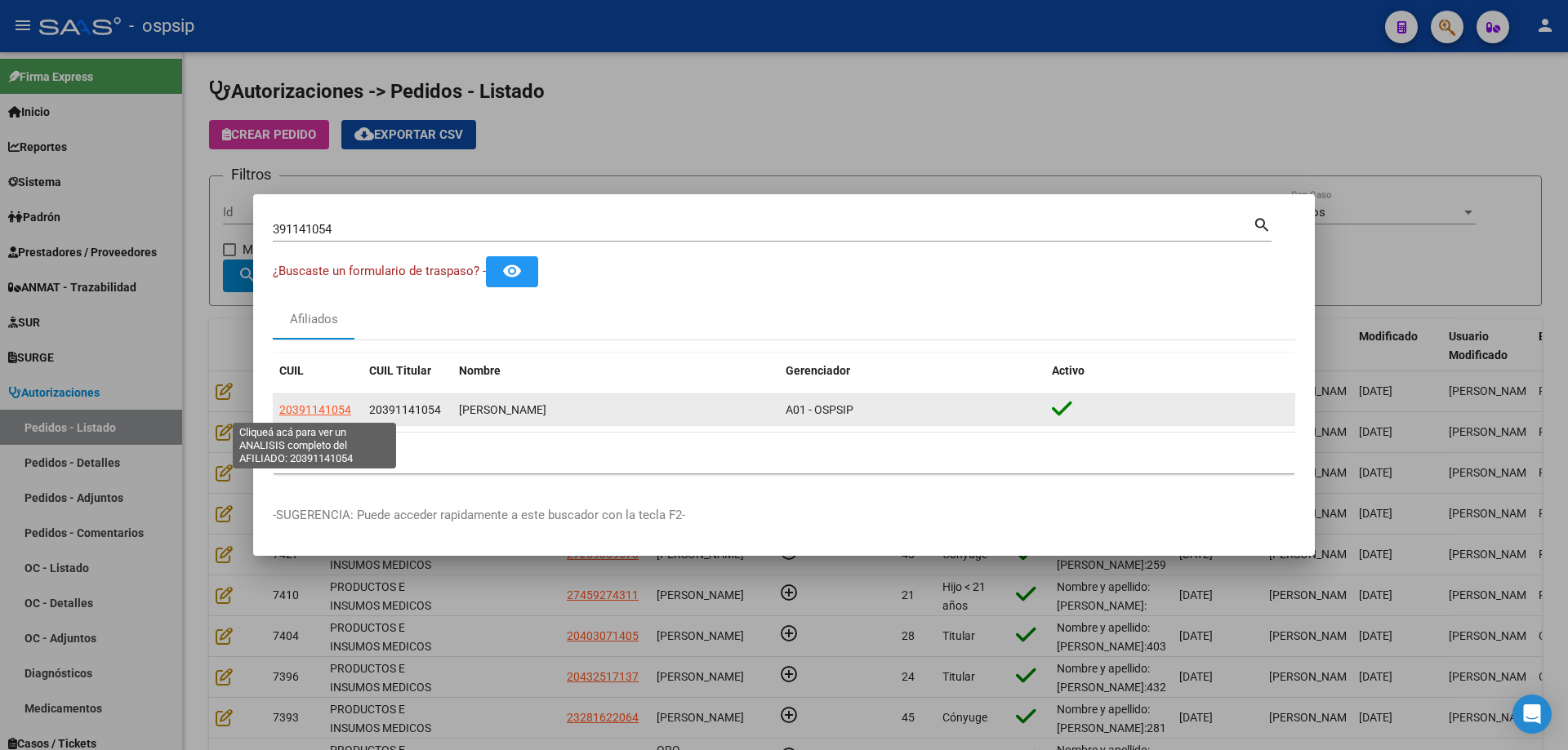
click at [322, 409] on span "20391141054" at bounding box center [315, 409] width 72 height 13
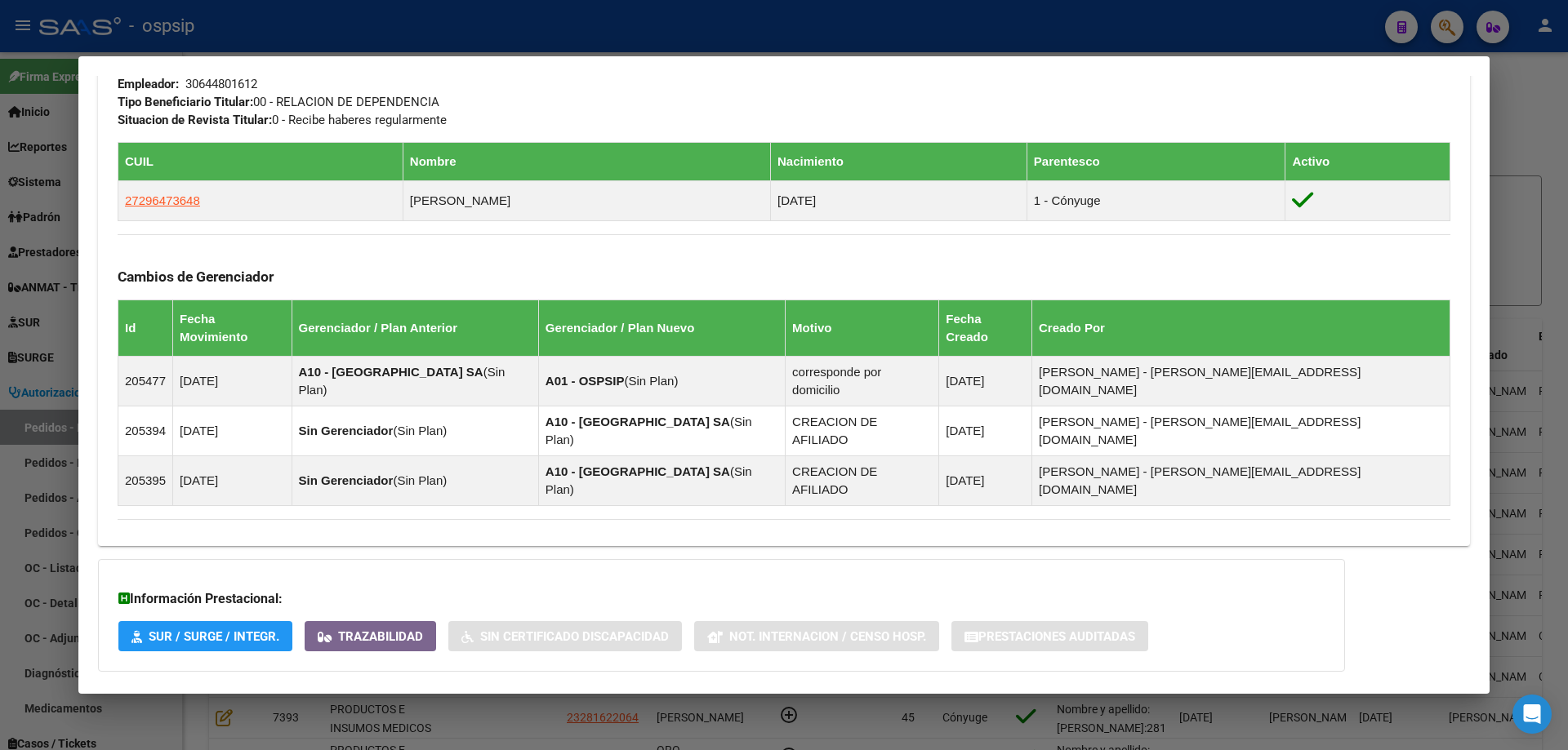
scroll to position [735, 0]
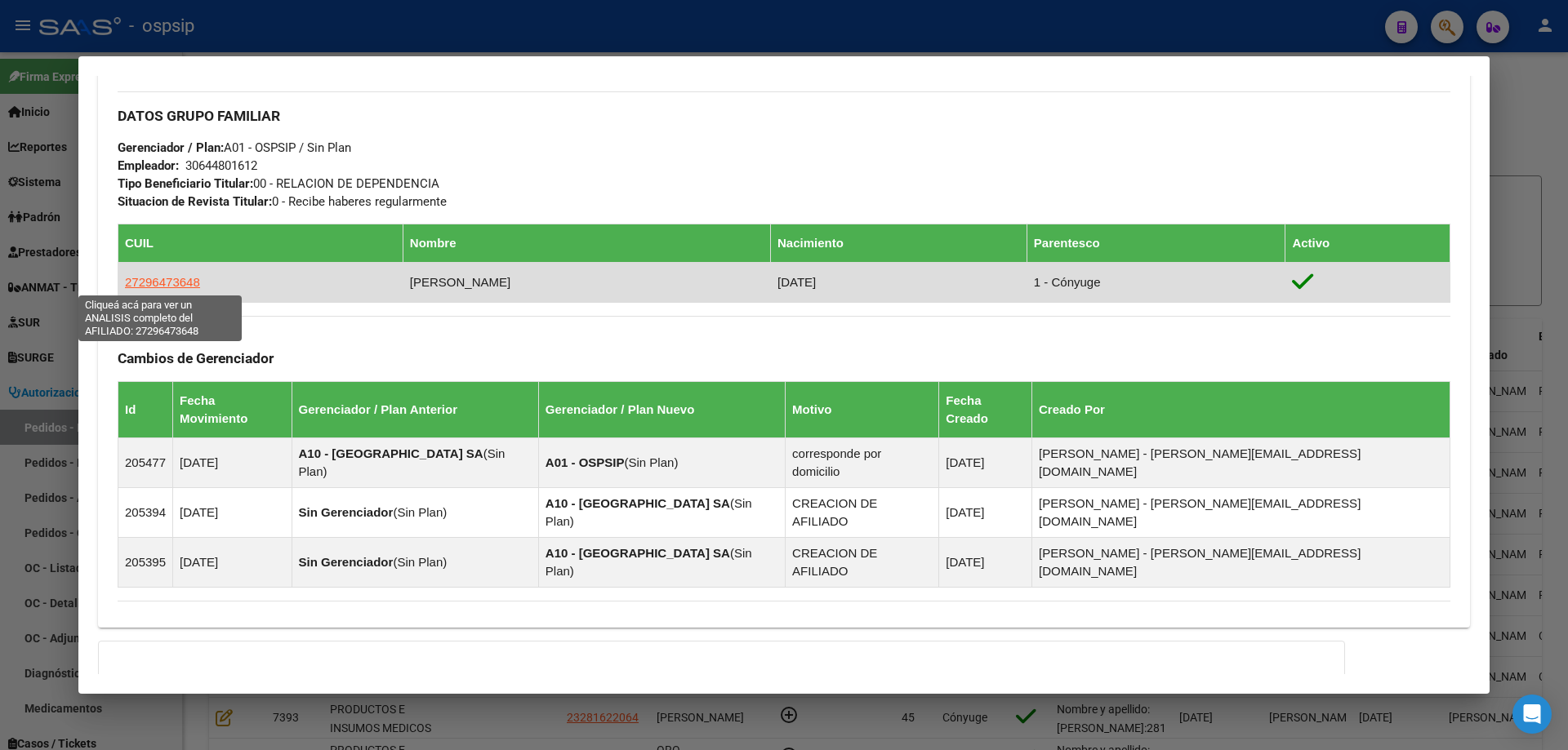
click at [162, 280] on span "27296473648" at bounding box center [163, 282] width 75 height 14
type textarea "27296473648"
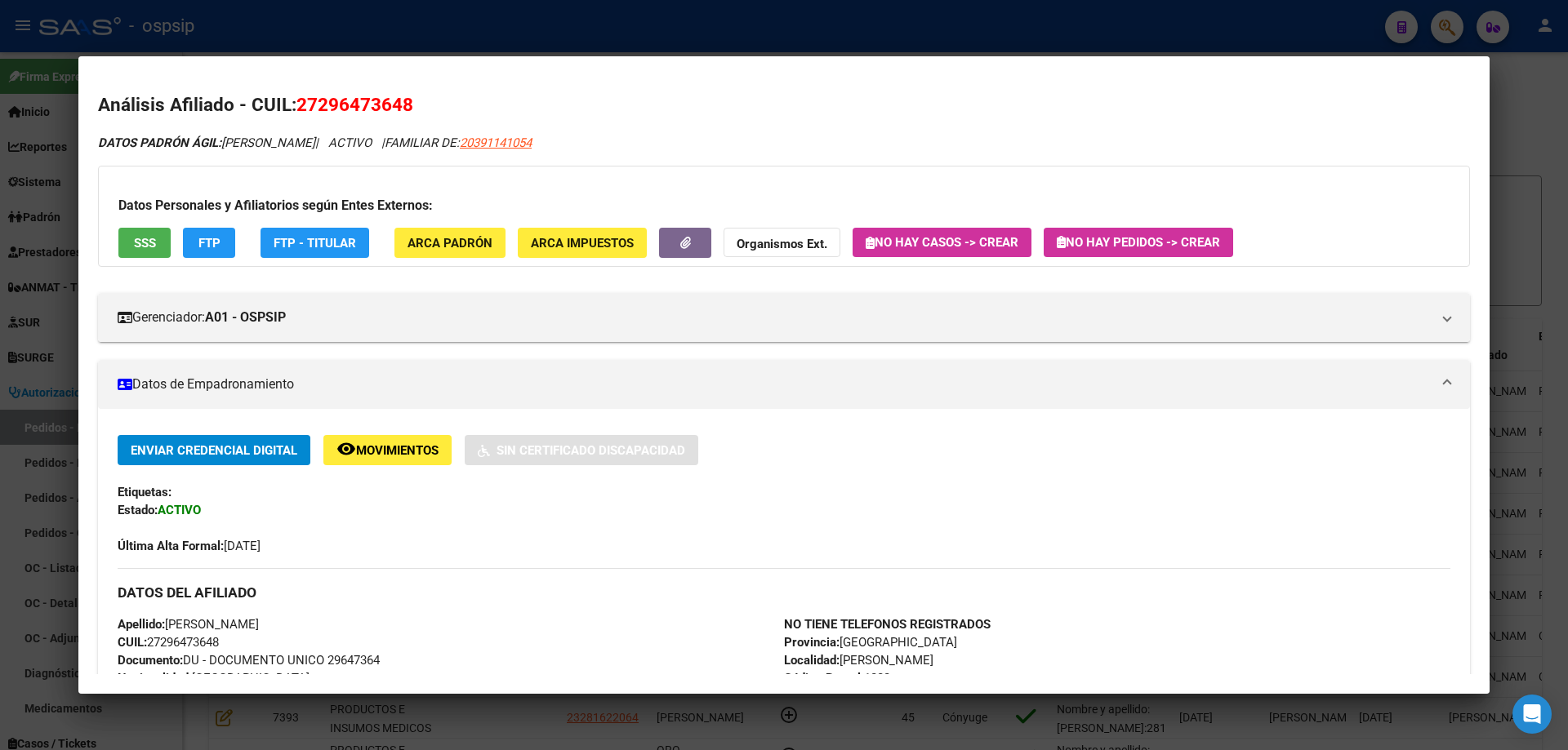
drag, startPoint x: 318, startPoint y: 101, endPoint x: 400, endPoint y: 111, distance: 82.6
click at [400, 111] on span "27296473648" at bounding box center [354, 105] width 117 height 21
copy span "29647364"
click at [23, 157] on div at bounding box center [784, 375] width 1568 height 750
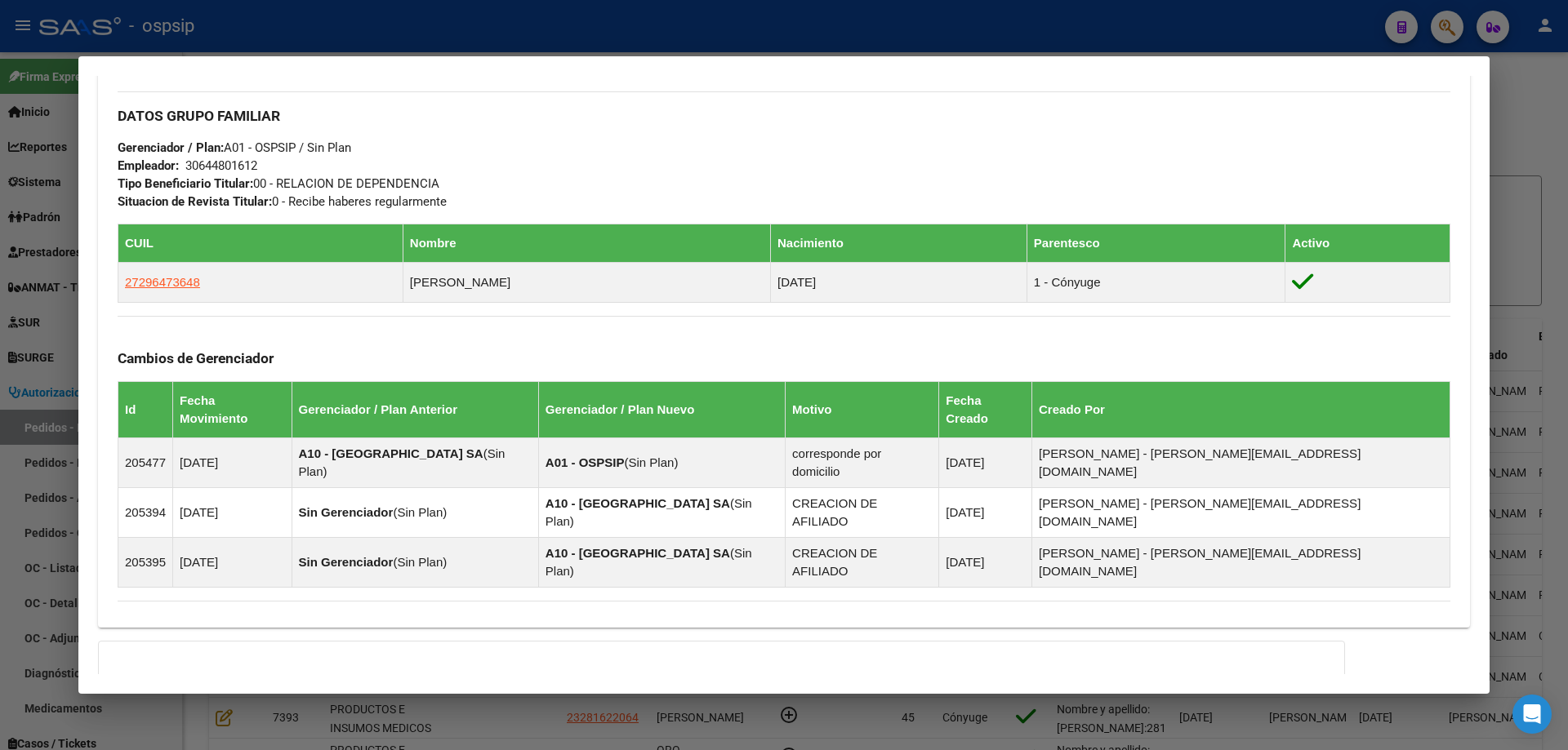
click at [89, 173] on mat-dialog-content "Análisis Afiliado - CUIL: 20391141054 DATOS PADRÓN ÁGIL: [PERSON_NAME] | ACTIVO…" at bounding box center [784, 375] width 1411 height 598
click at [32, 176] on div at bounding box center [784, 375] width 1568 height 750
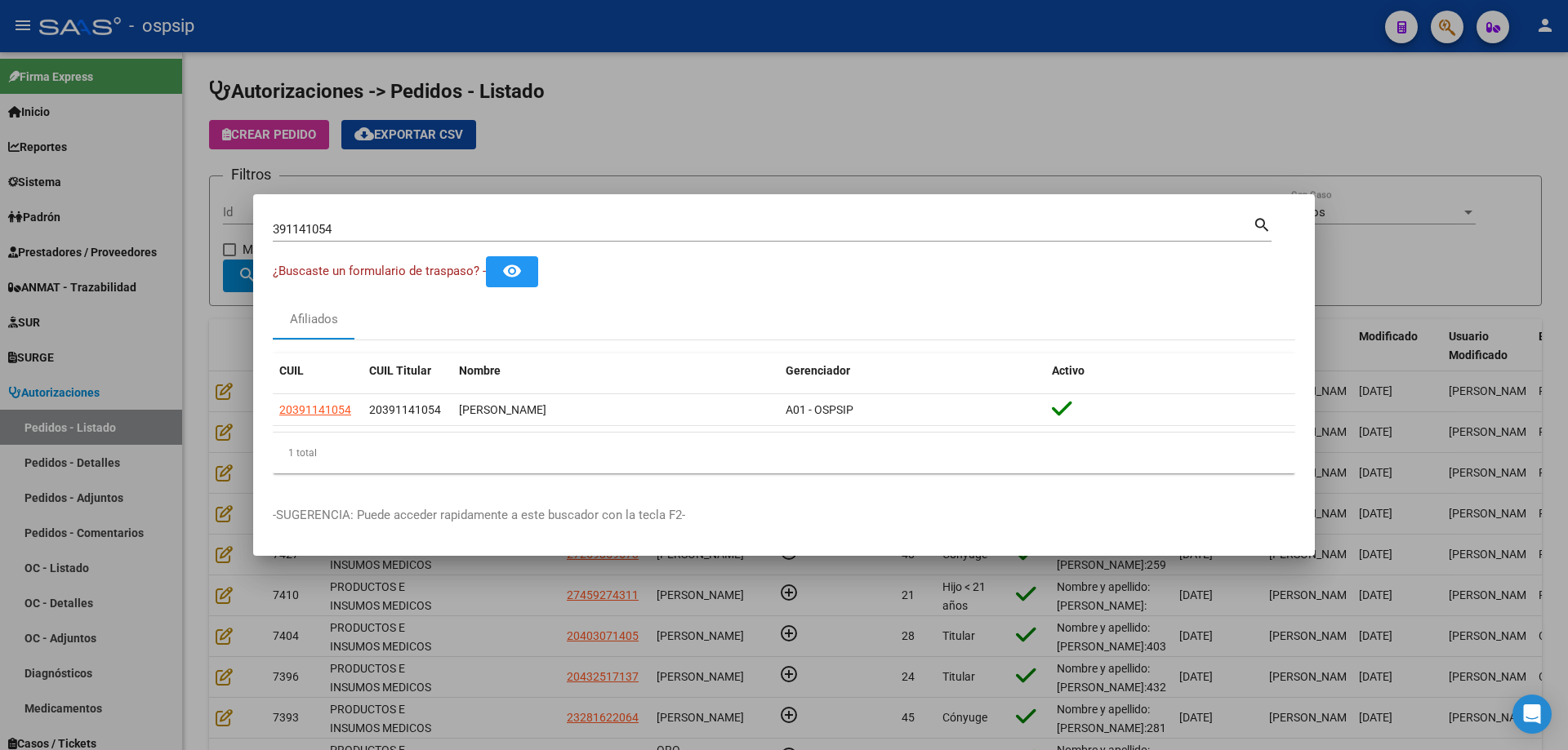
click at [234, 215] on div at bounding box center [784, 375] width 1568 height 750
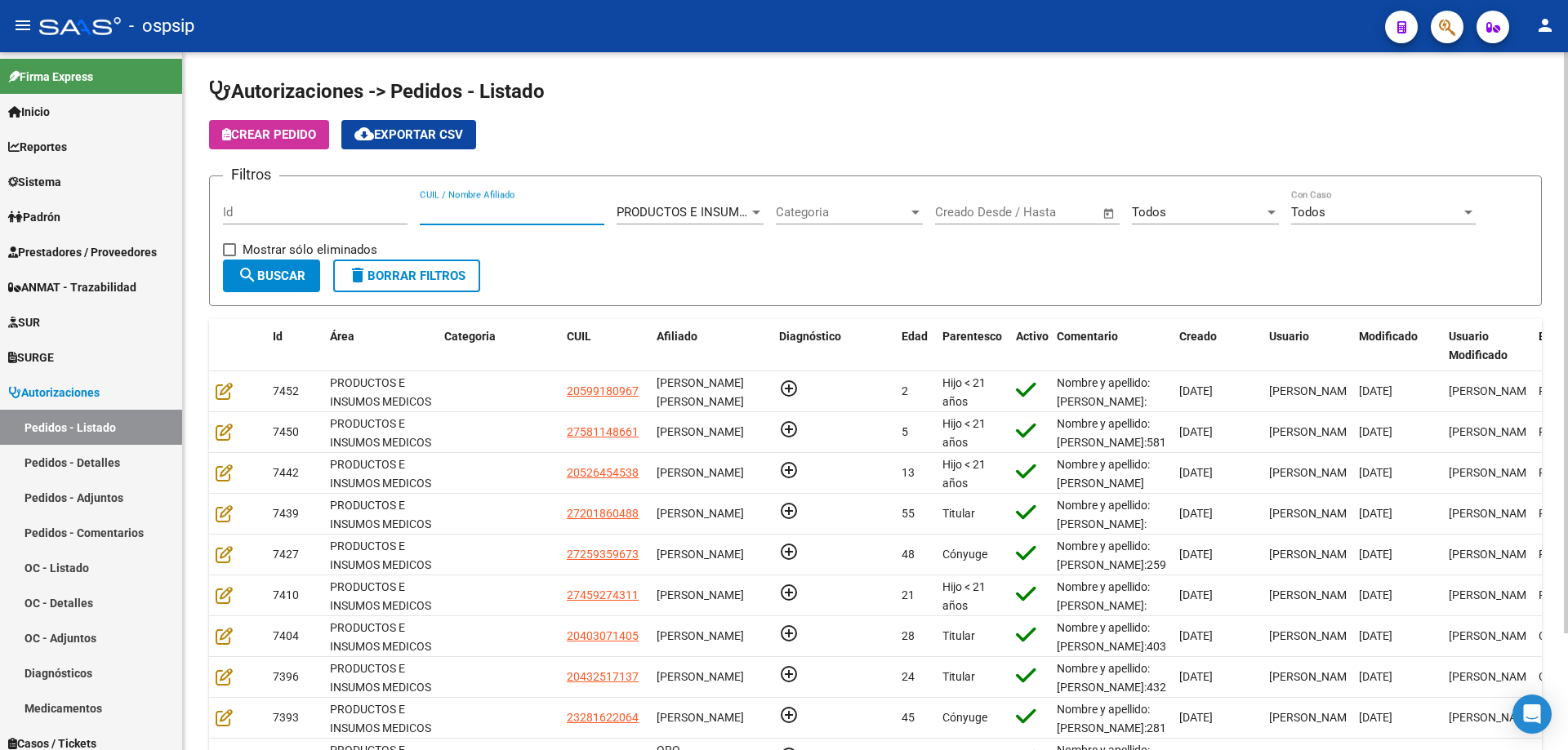
click at [531, 218] on input "CUIL / Nombre Afiliado" at bounding box center [512, 212] width 184 height 14
click at [360, 212] on input "Id" at bounding box center [315, 212] width 184 height 14
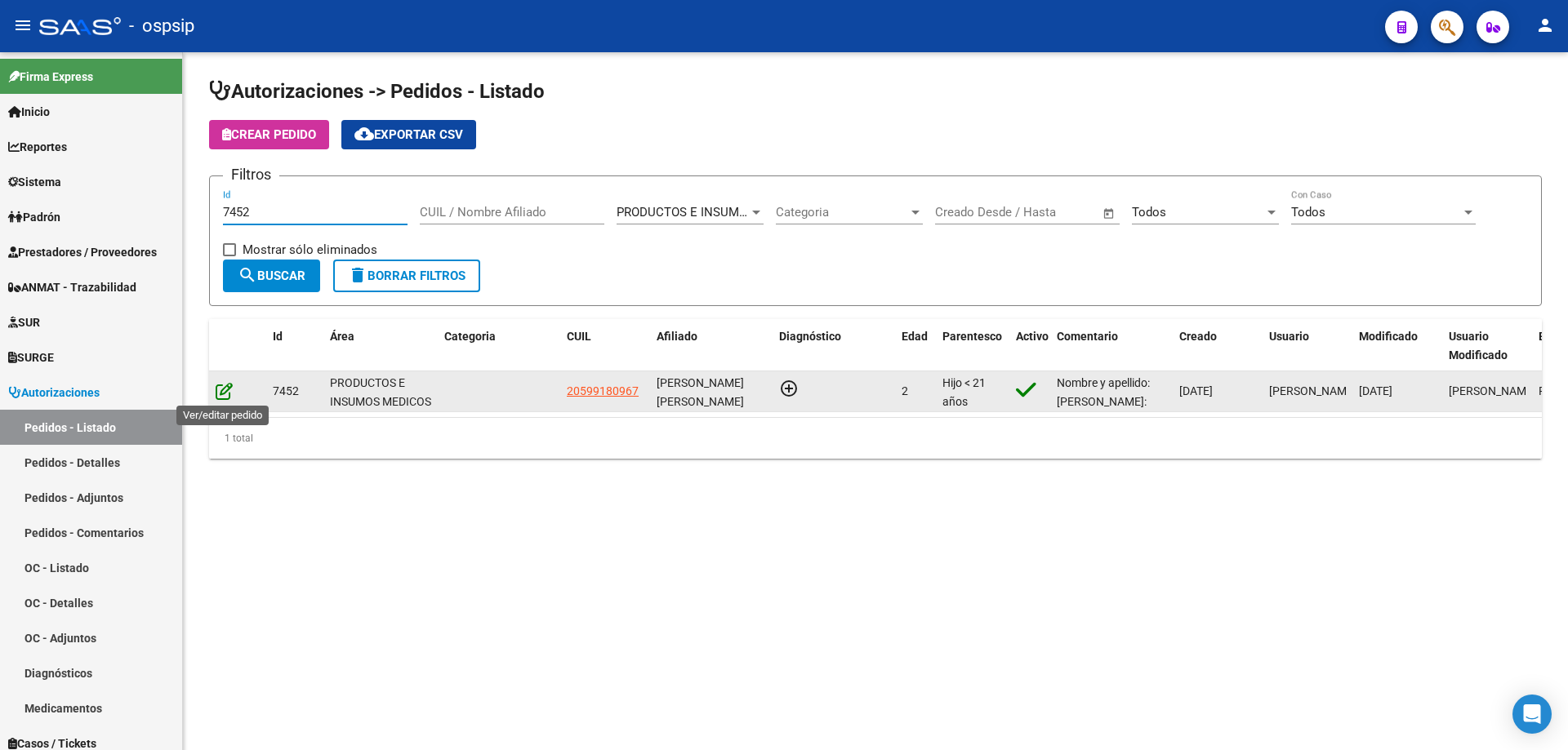
type input "7452"
click at [216, 391] on icon at bounding box center [224, 391] width 17 height 18
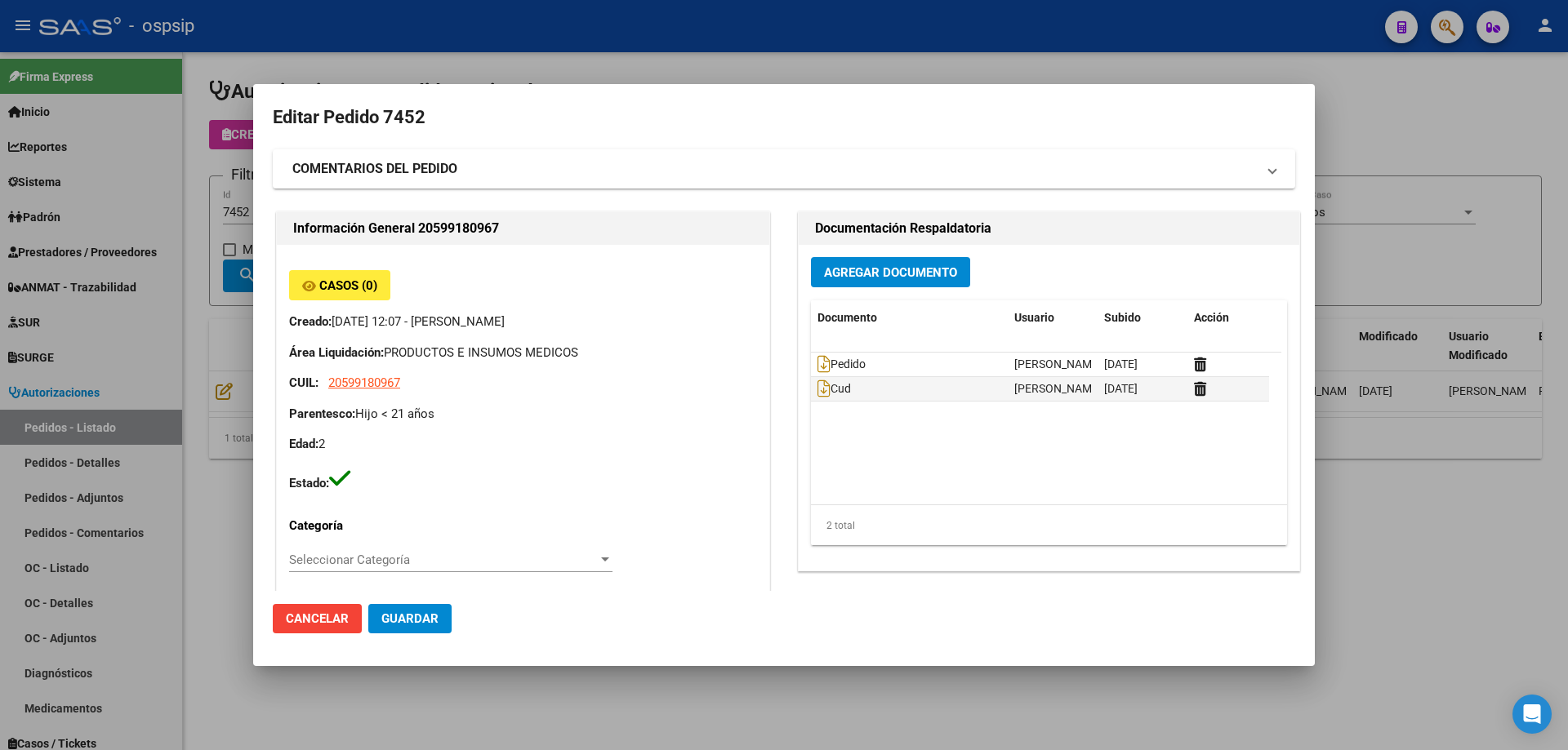
type input "[PERSON_NAME]"
type input "[GEOGRAPHIC_DATA], [GEOGRAPHIC_DATA], [PERSON_NAME] 1145, Departamento: 8"
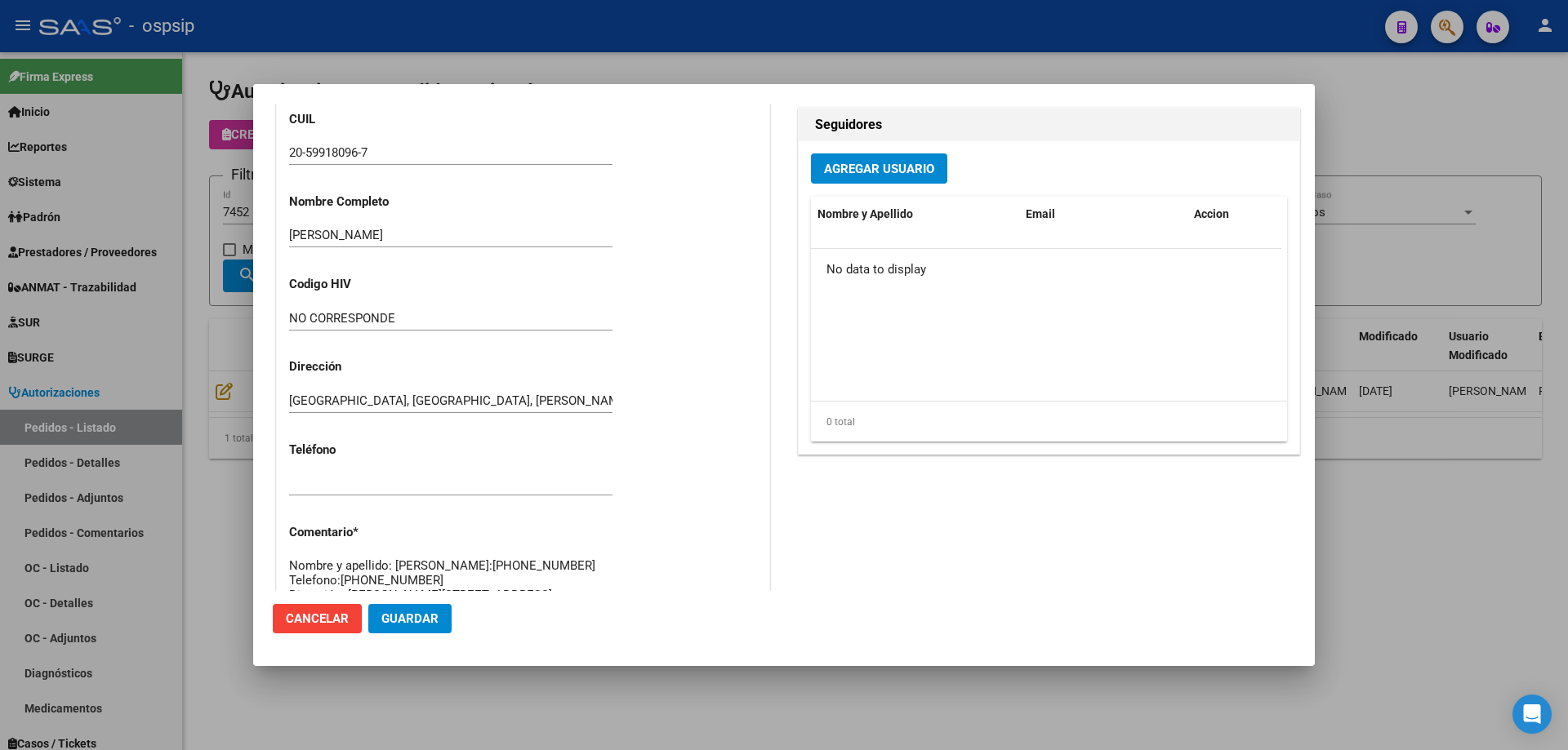
scroll to position [979, 0]
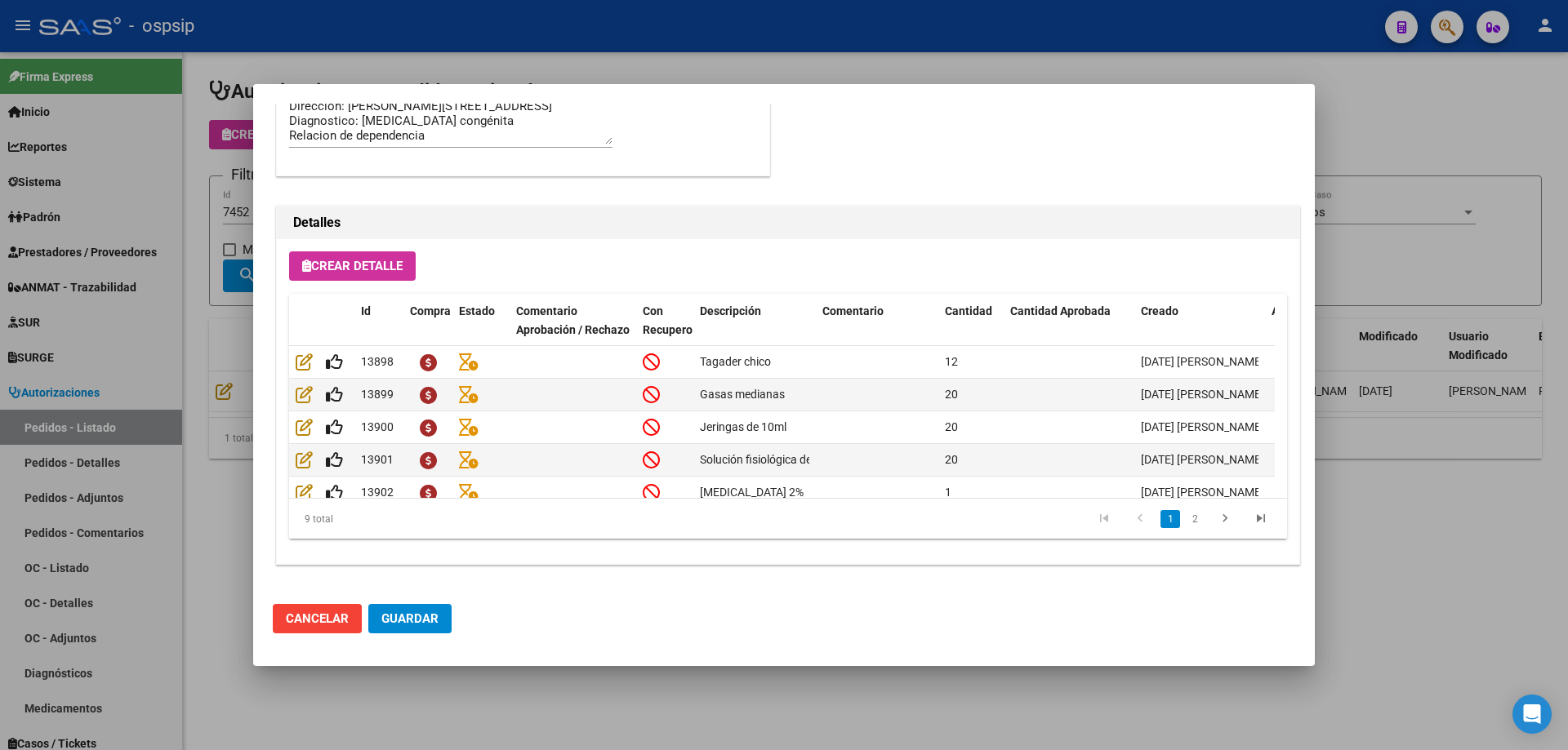
click at [192, 165] on div at bounding box center [784, 375] width 1568 height 750
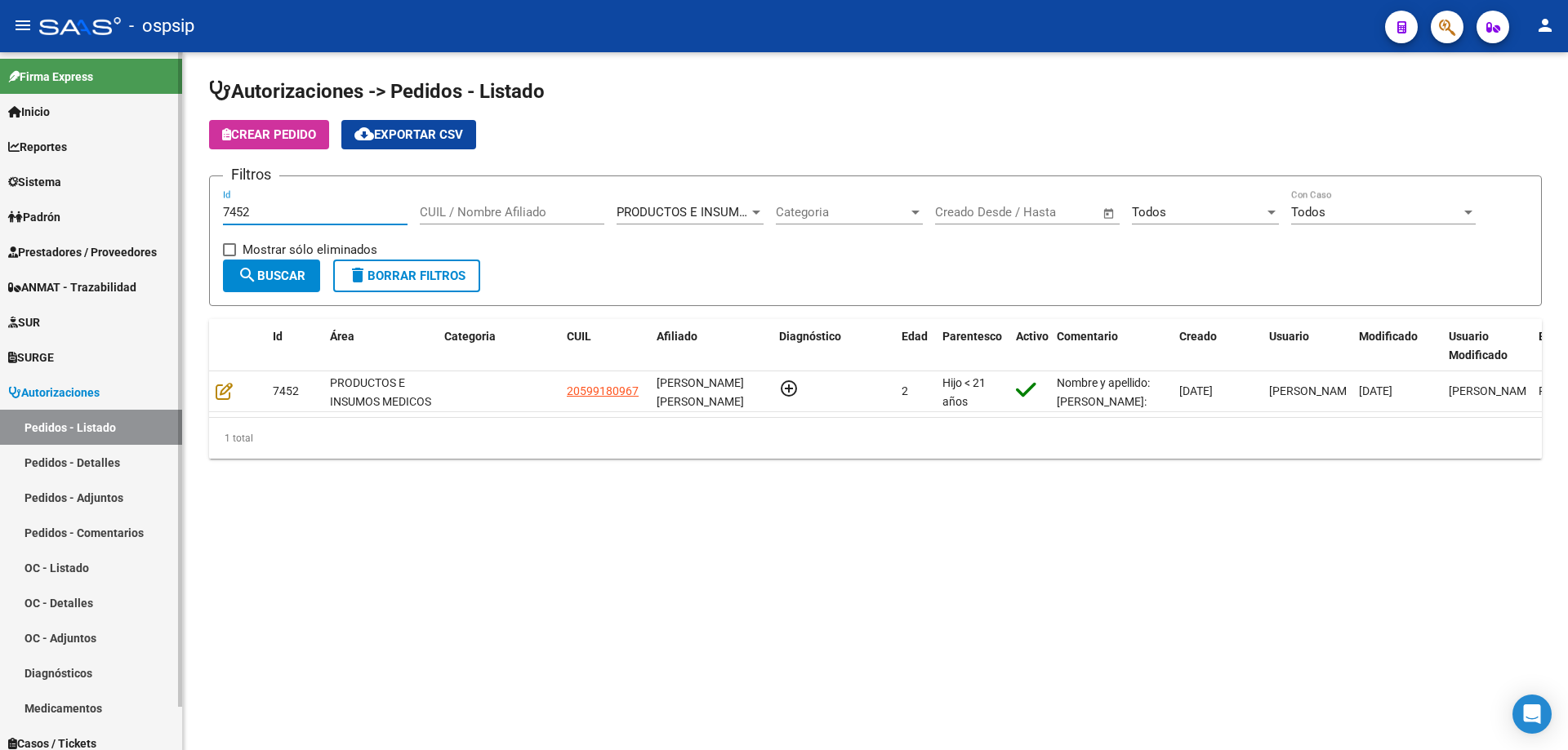
drag, startPoint x: 296, startPoint y: 213, endPoint x: 38, endPoint y: 209, distance: 258.0
click at [38, 209] on mat-sidenav-container "Firma Express Inicio Calendario SSS Instructivos Contacto OS Reportes Egresos D…" at bounding box center [784, 400] width 1568 height 698
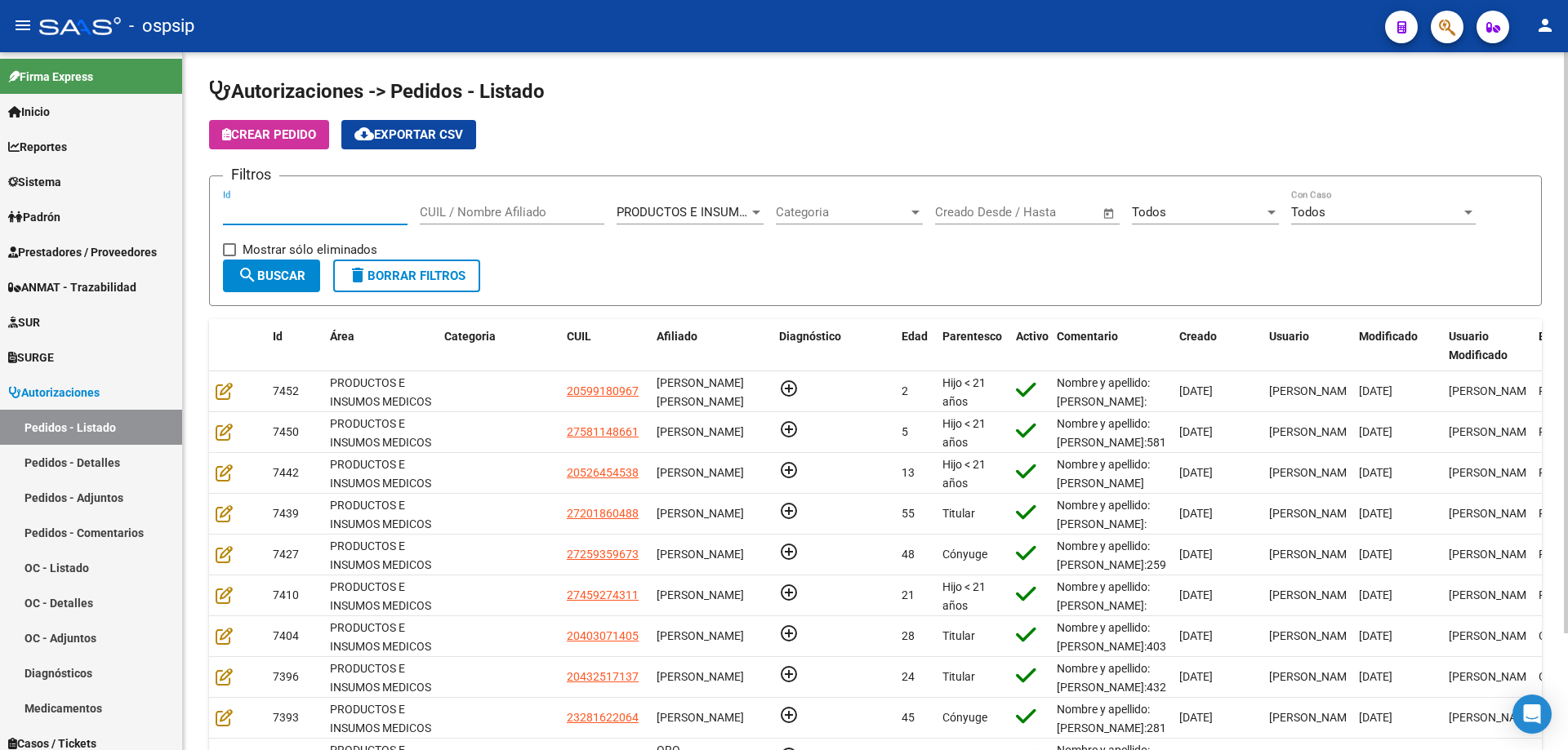
click at [468, 207] on input "CUIL / Nombre Afiliado" at bounding box center [512, 212] width 184 height 14
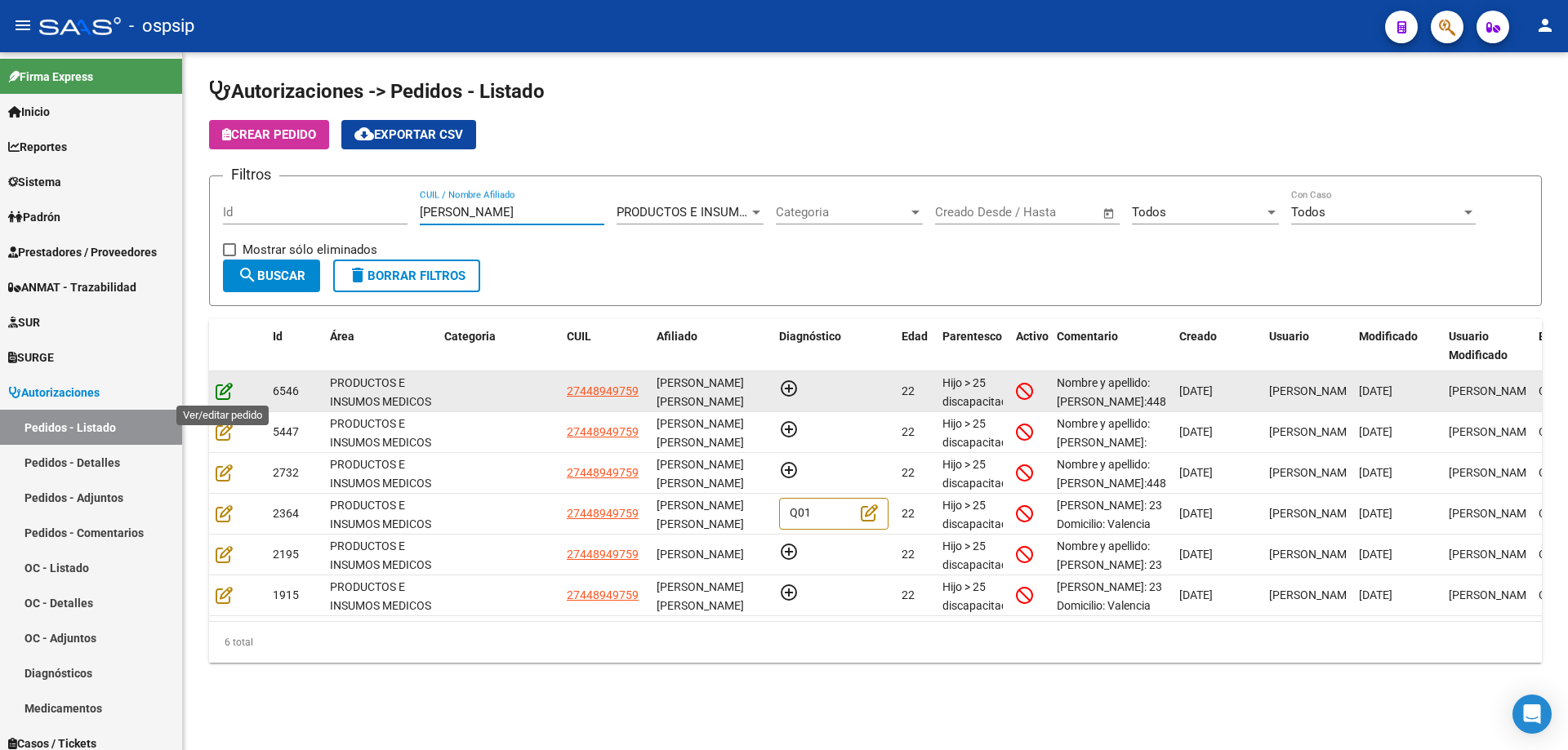
type input "[PERSON_NAME]"
click at [224, 391] on icon at bounding box center [224, 391] width 17 height 18
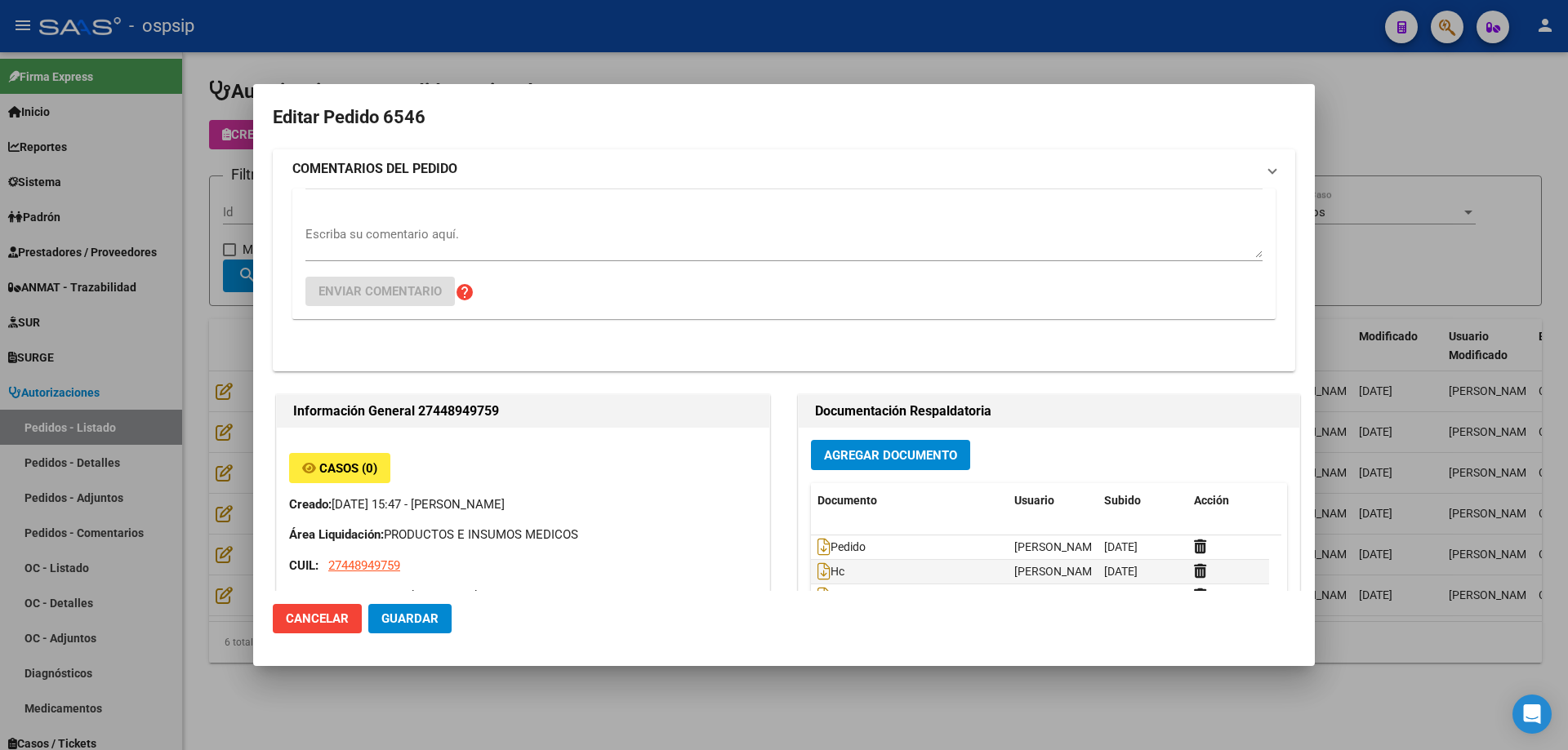
type input "[PERSON_NAME]"
type input "[GEOGRAPHIC_DATA], [GEOGRAPHIC_DATA], AV [PERSON_NAME] 950"
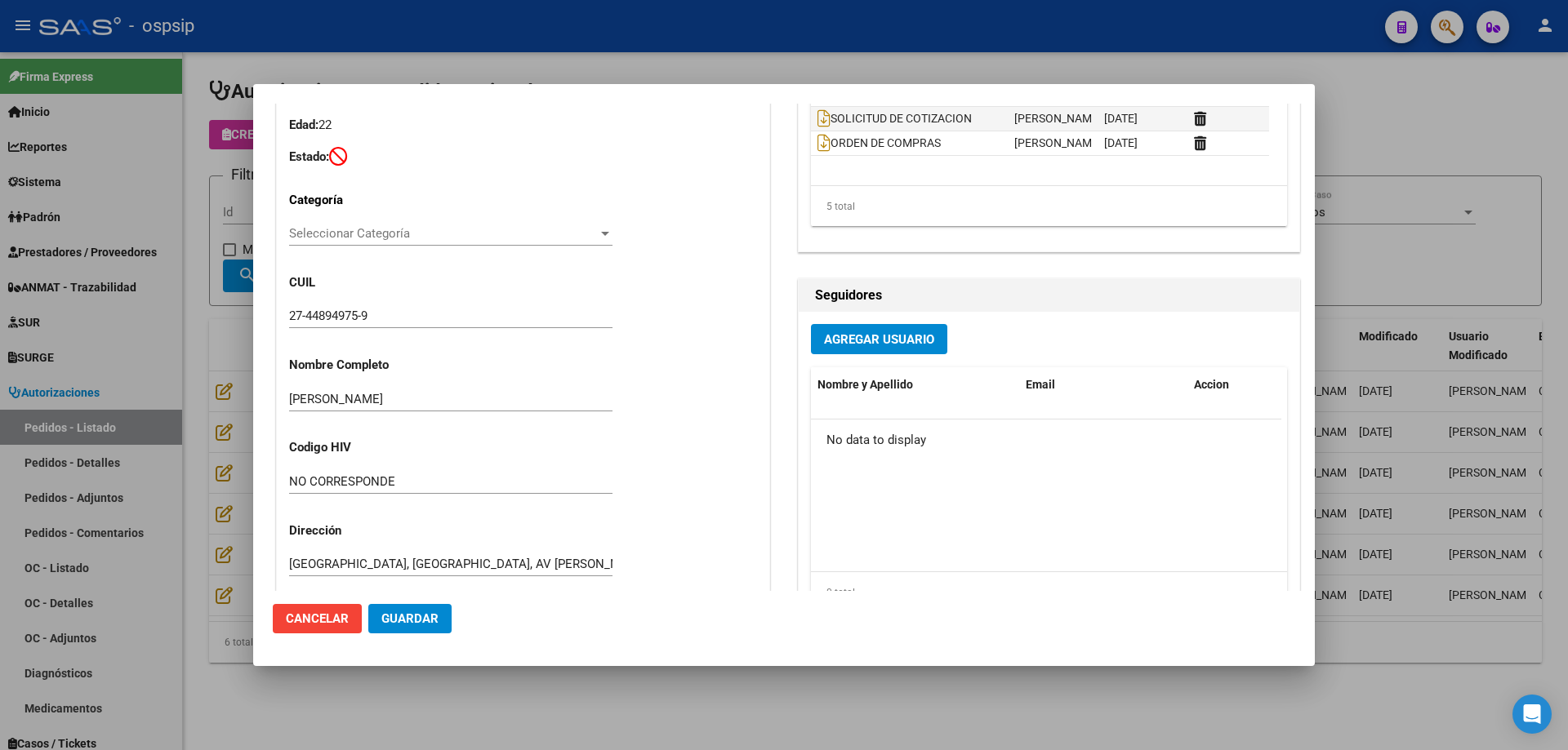
scroll to position [0, 0]
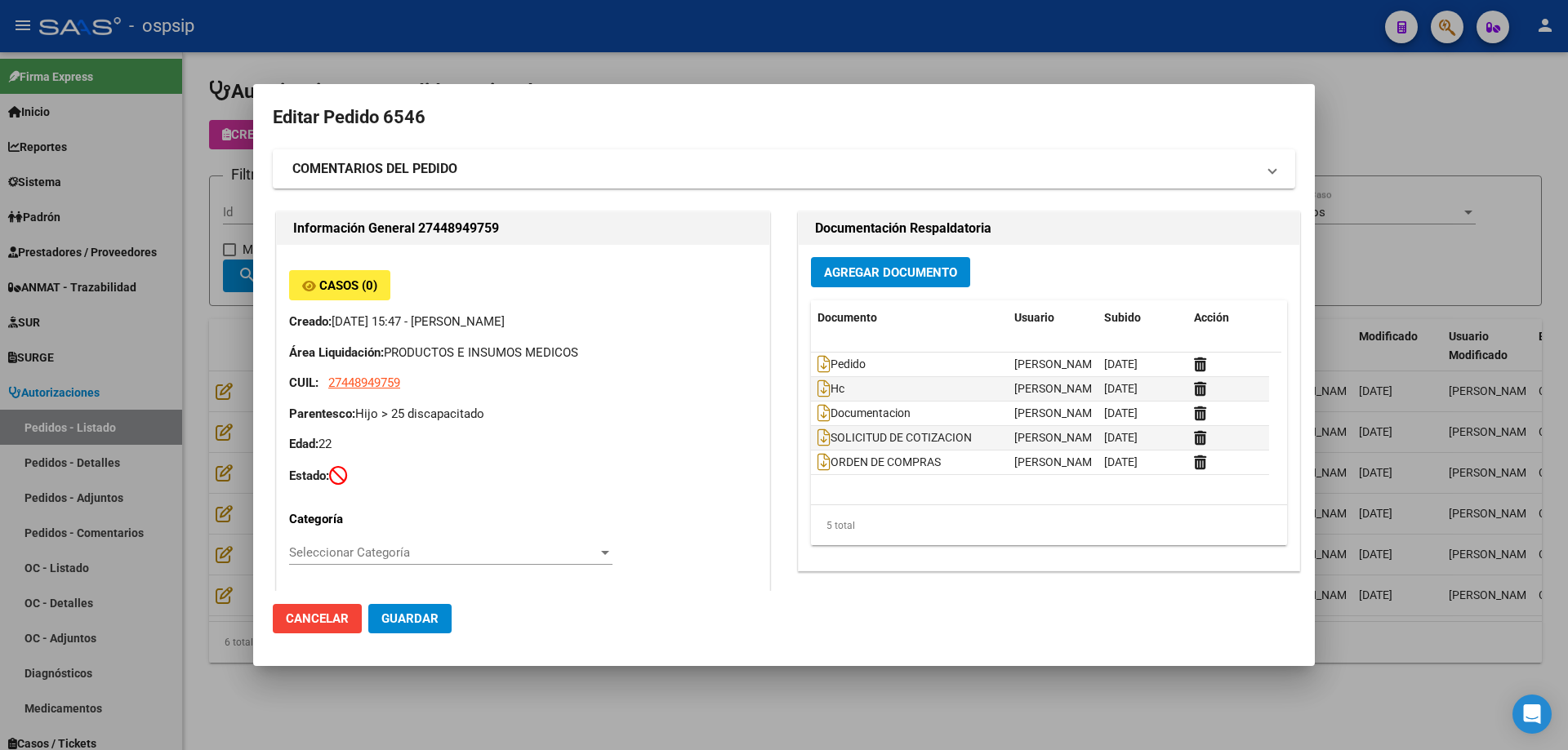
drag, startPoint x: 198, startPoint y: 249, endPoint x: 236, endPoint y: 249, distance: 38.0
click at [199, 249] on div at bounding box center [784, 375] width 1568 height 750
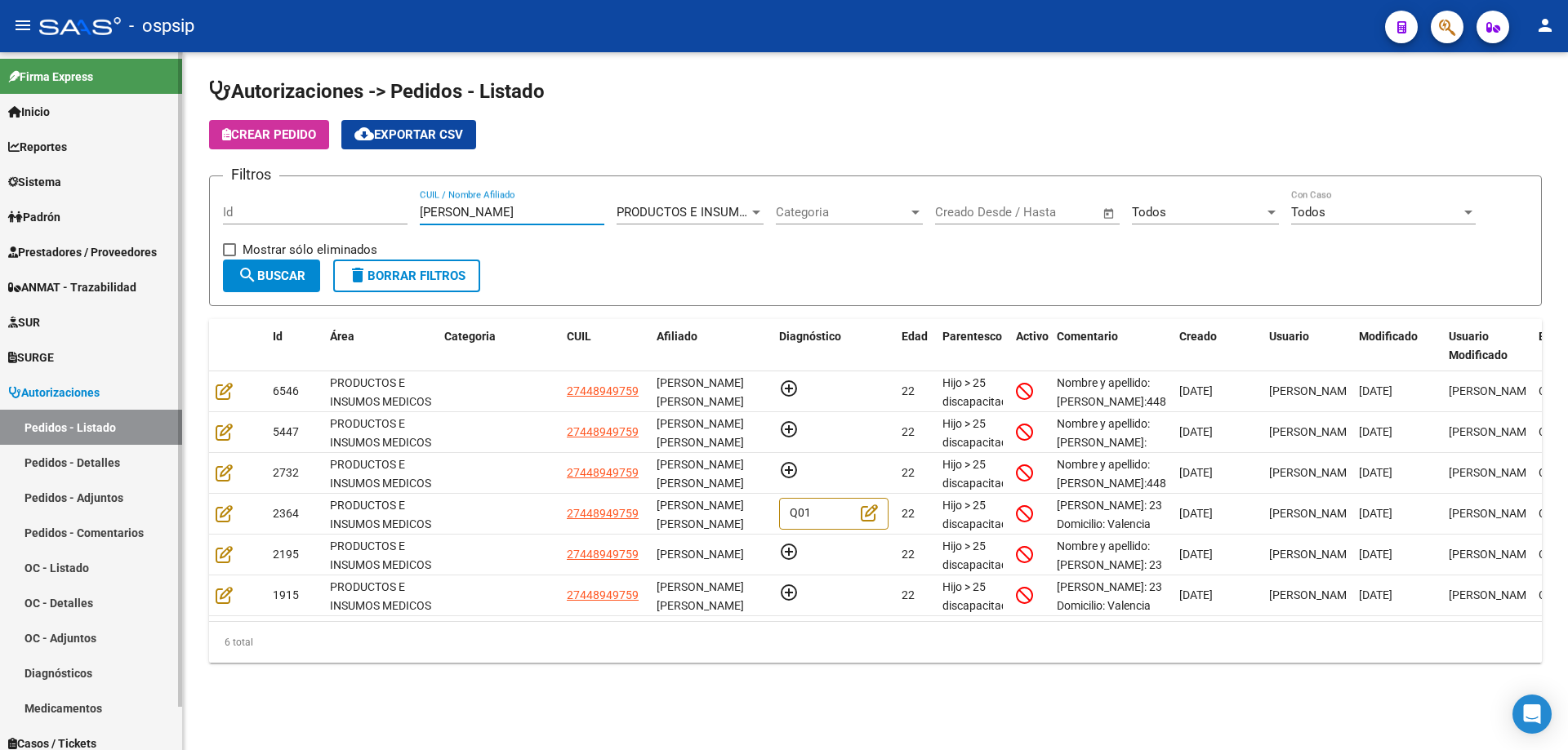
drag, startPoint x: 335, startPoint y: 228, endPoint x: 140, endPoint y: 215, distance: 195.4
click at [140, 215] on mat-sidenav-container "Firma Express Inicio Calendario SSS Instructivos Contacto OS Reportes Egresos D…" at bounding box center [784, 400] width 1568 height 698
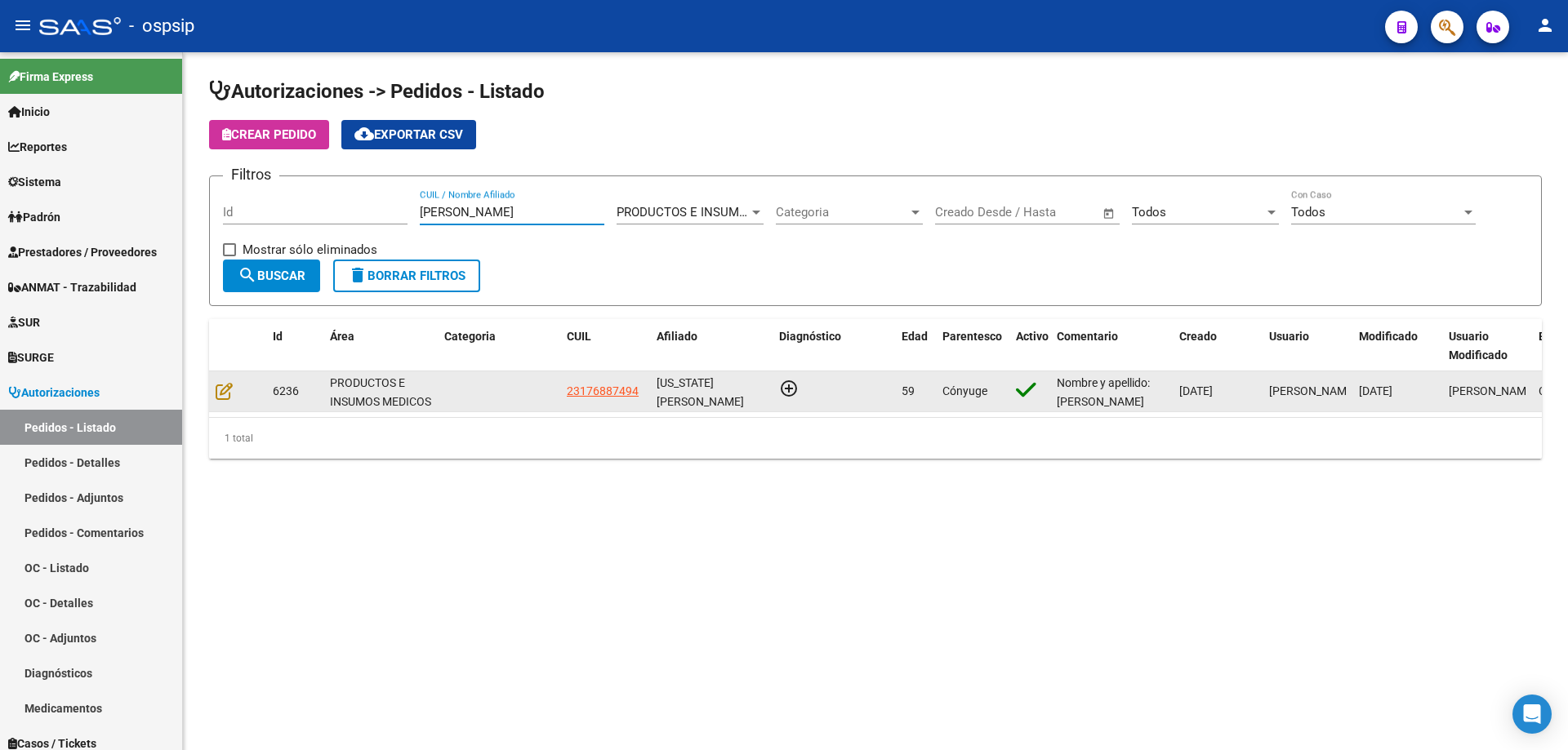
type input "[PERSON_NAME]"
click at [221, 400] on div at bounding box center [237, 391] width 44 height 19
click at [230, 387] on icon at bounding box center [224, 391] width 17 height 18
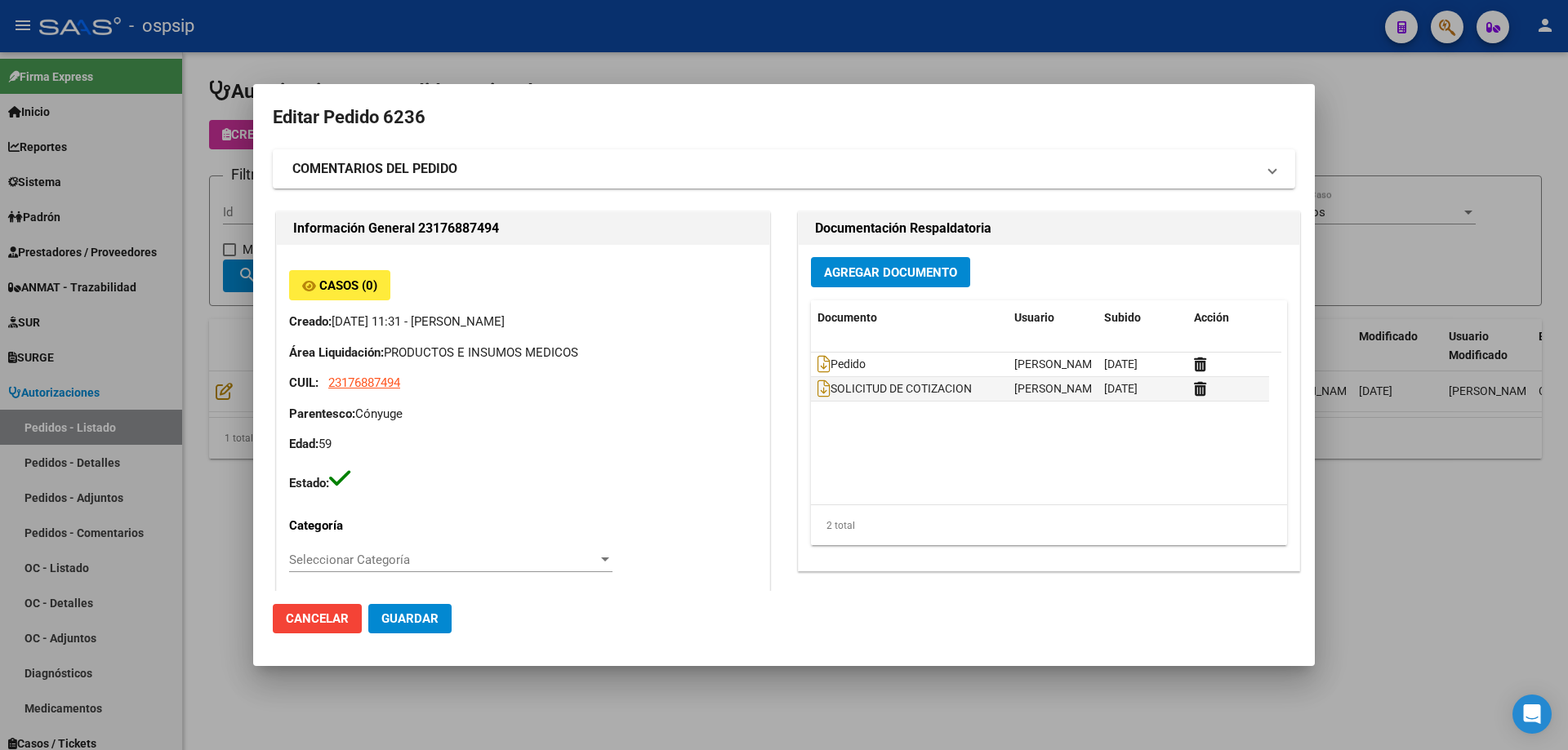
type input "Capital Federal, CABA, CNEL [PERSON_NAME] 2254"
click at [1075, 629] on mat-dialog-actions "Cancelar Guardar" at bounding box center [784, 619] width 1022 height 55
drag, startPoint x: 136, startPoint y: 179, endPoint x: 294, endPoint y: 199, distance: 159.3
click at [136, 179] on div at bounding box center [784, 375] width 1568 height 750
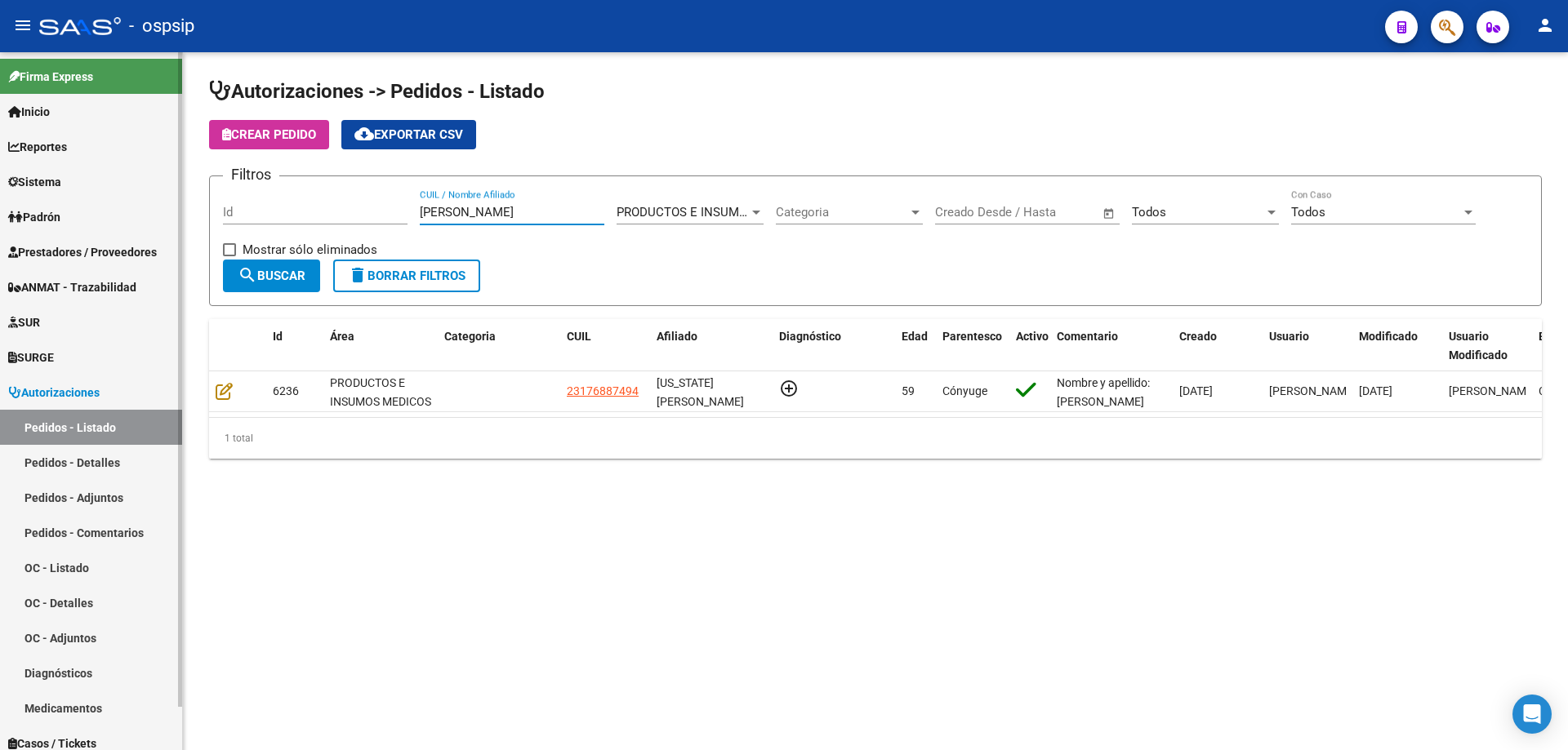
drag, startPoint x: 507, startPoint y: 217, endPoint x: 180, endPoint y: 192, distance: 328.0
click at [140, 181] on mat-sidenav-container "Firma Express Inicio Calendario SSS Instructivos Contacto OS Reportes Egresos D…" at bounding box center [784, 400] width 1568 height 698
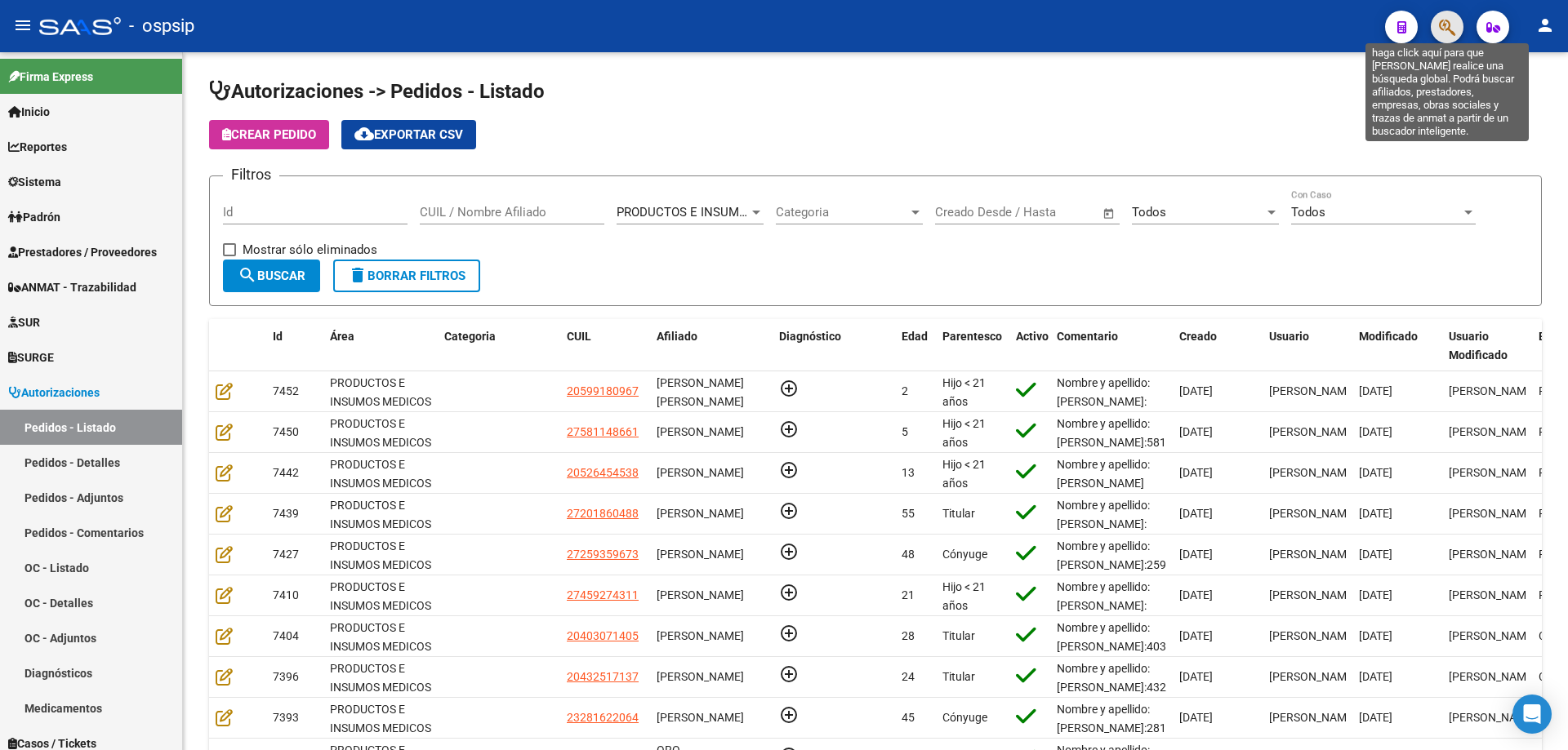
click at [1451, 30] on icon "button" at bounding box center [1447, 27] width 16 height 19
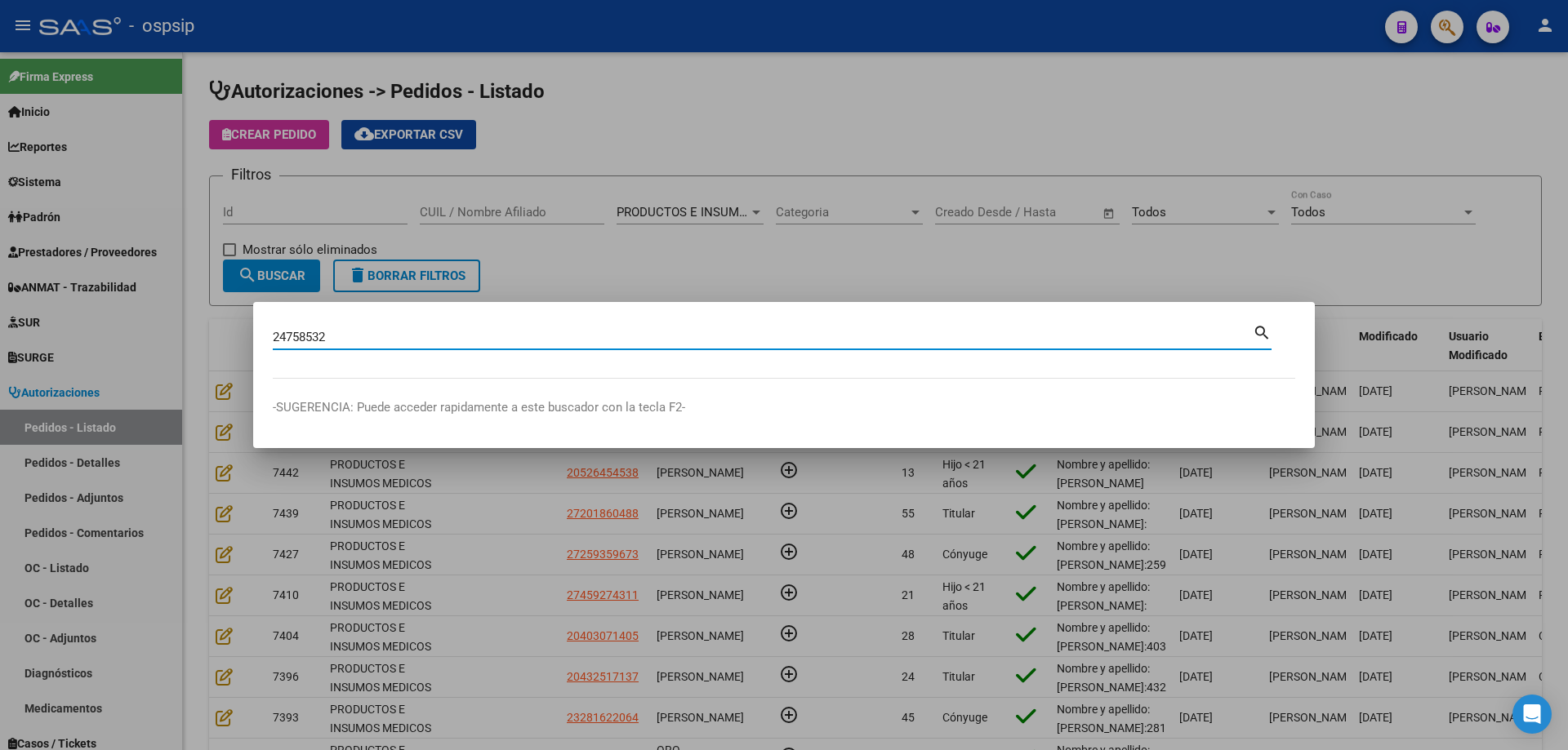
type input "24758532"
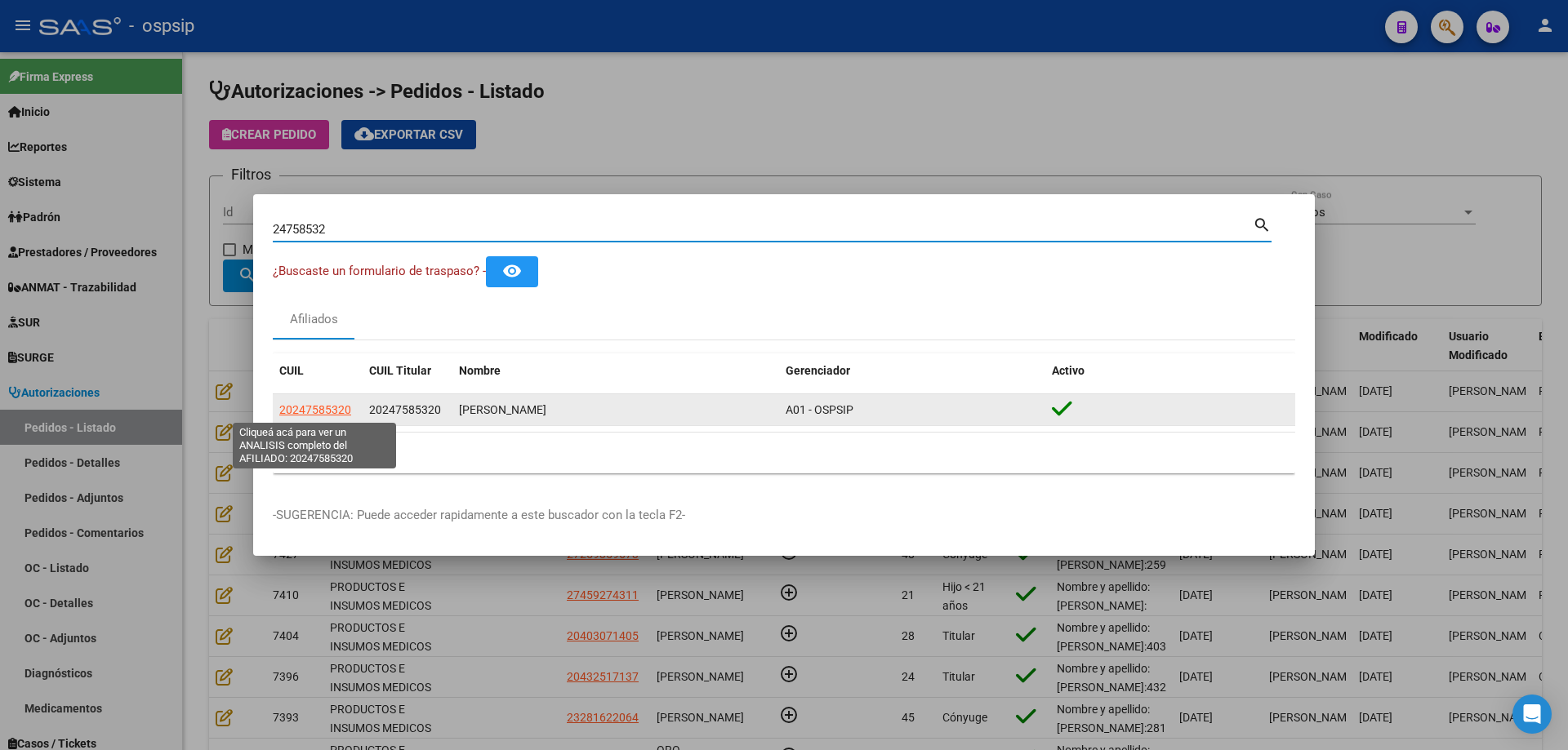
click at [332, 411] on span "20247585320" at bounding box center [315, 409] width 72 height 13
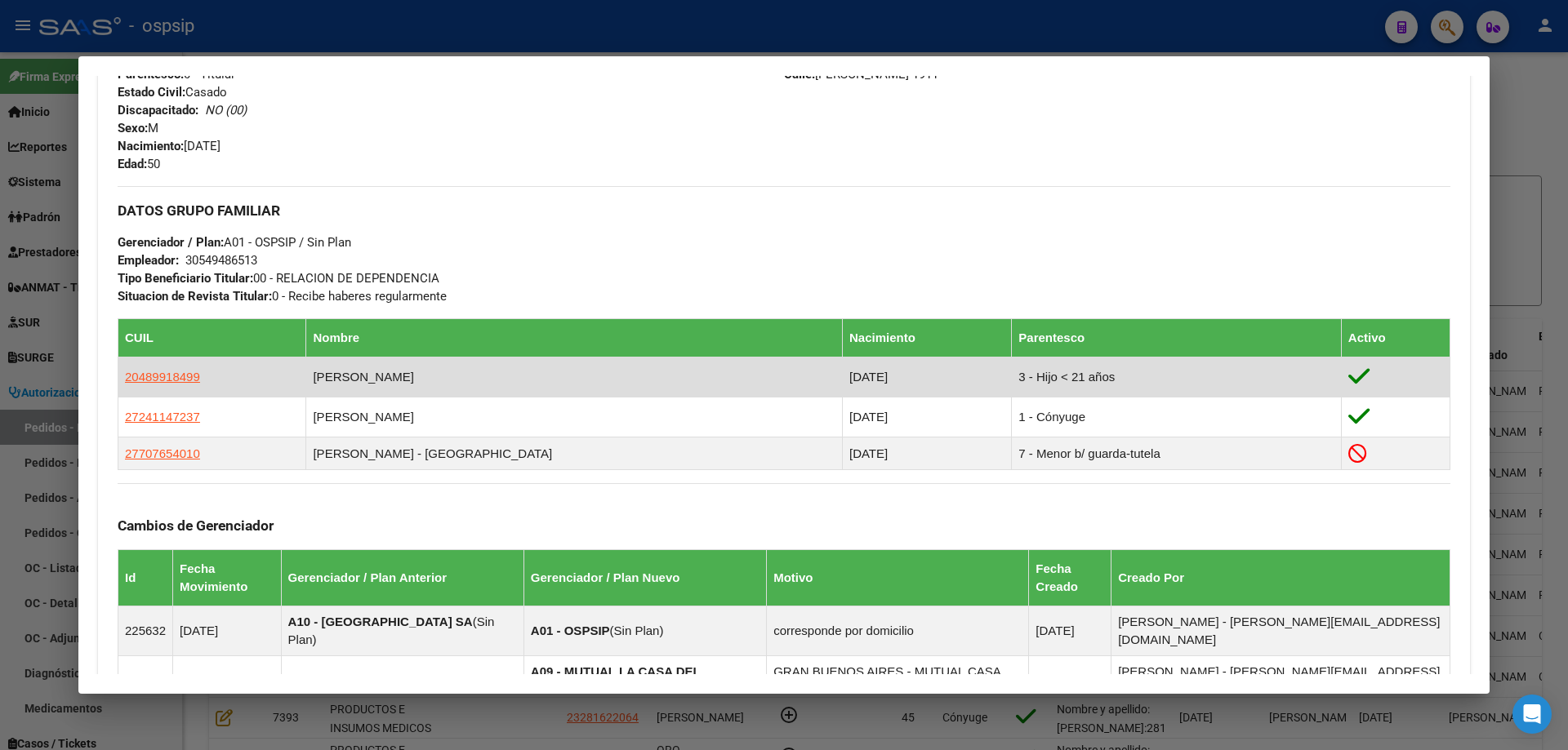
scroll to position [409, 0]
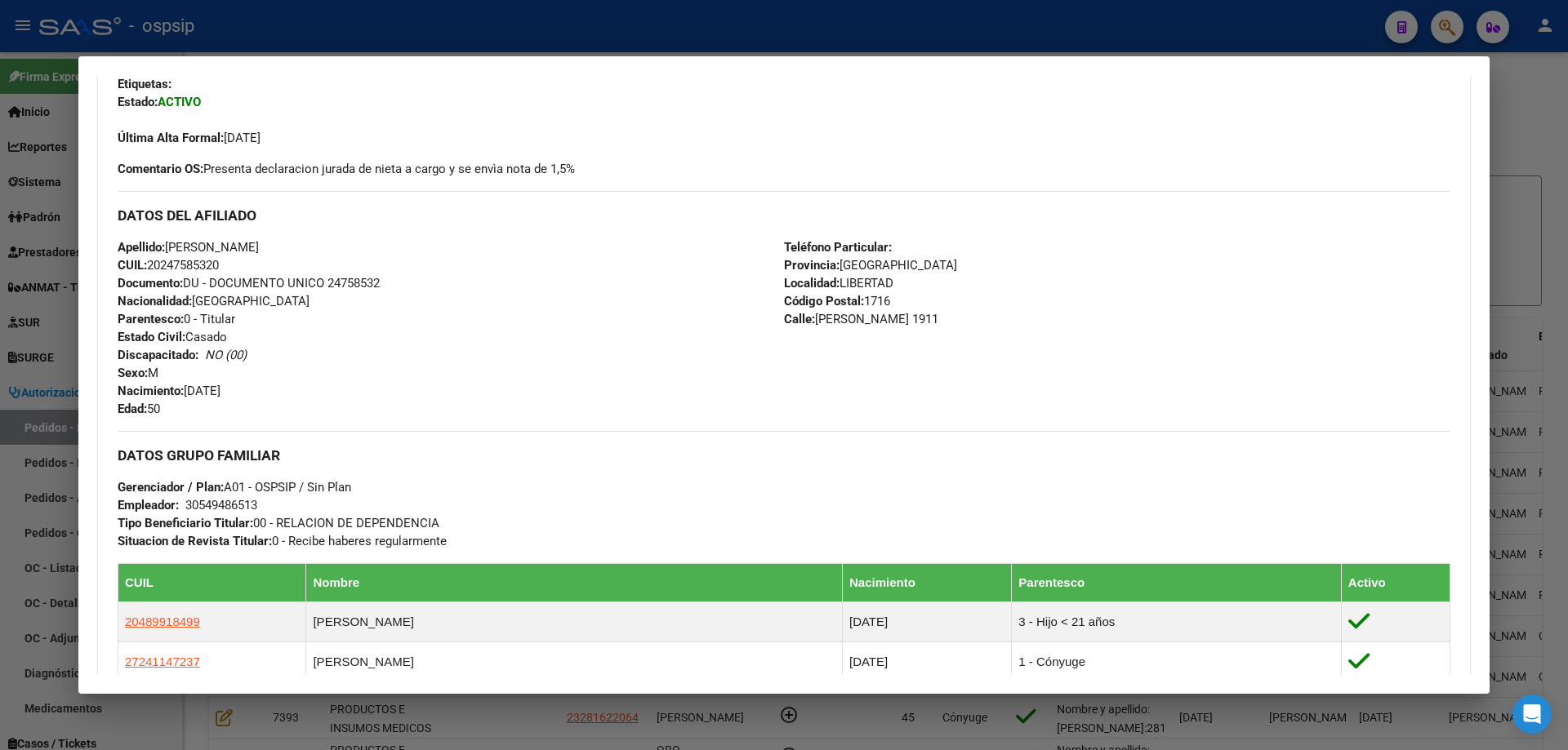
click at [422, 24] on div at bounding box center [784, 375] width 1568 height 750
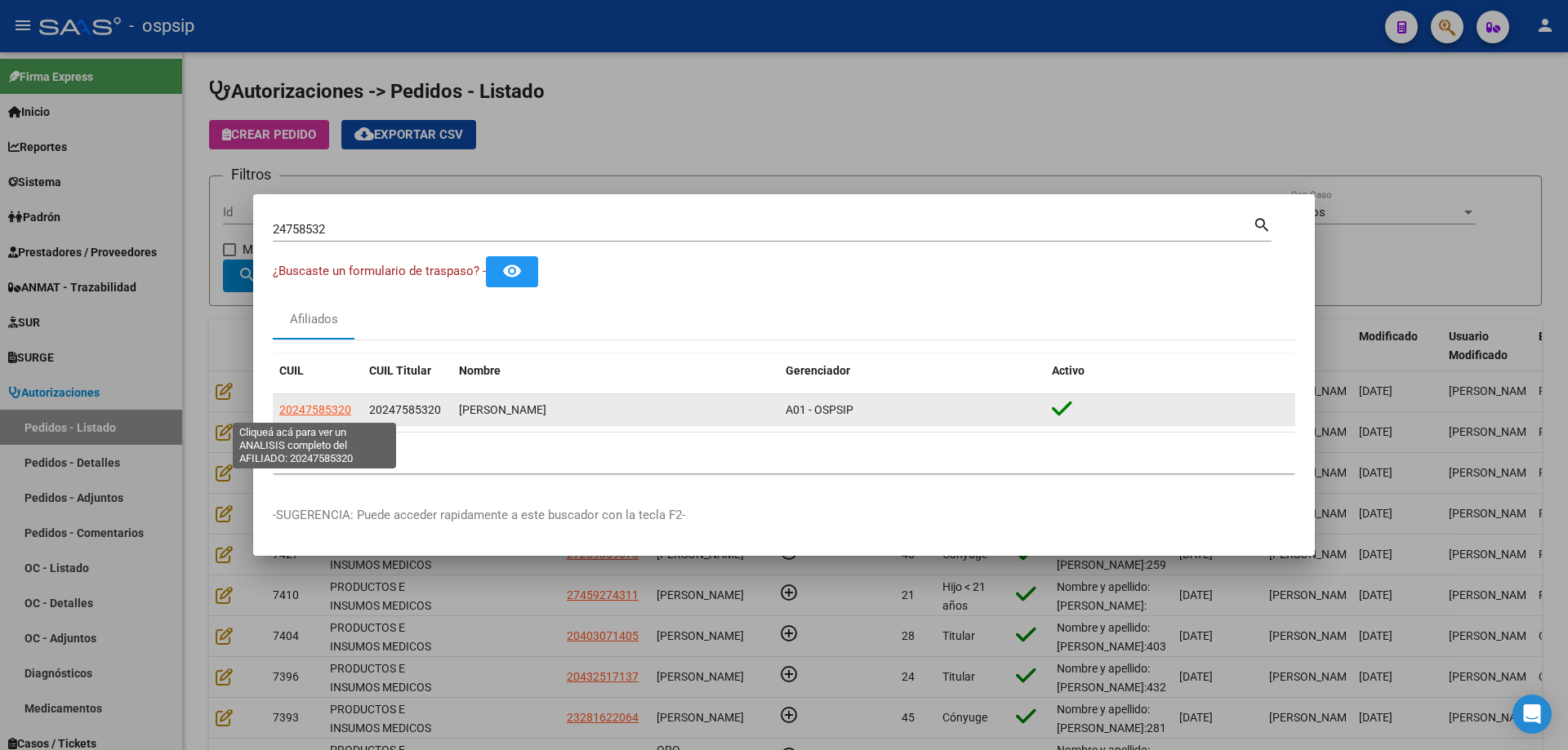
click at [318, 405] on span "20247585320" at bounding box center [315, 409] width 72 height 13
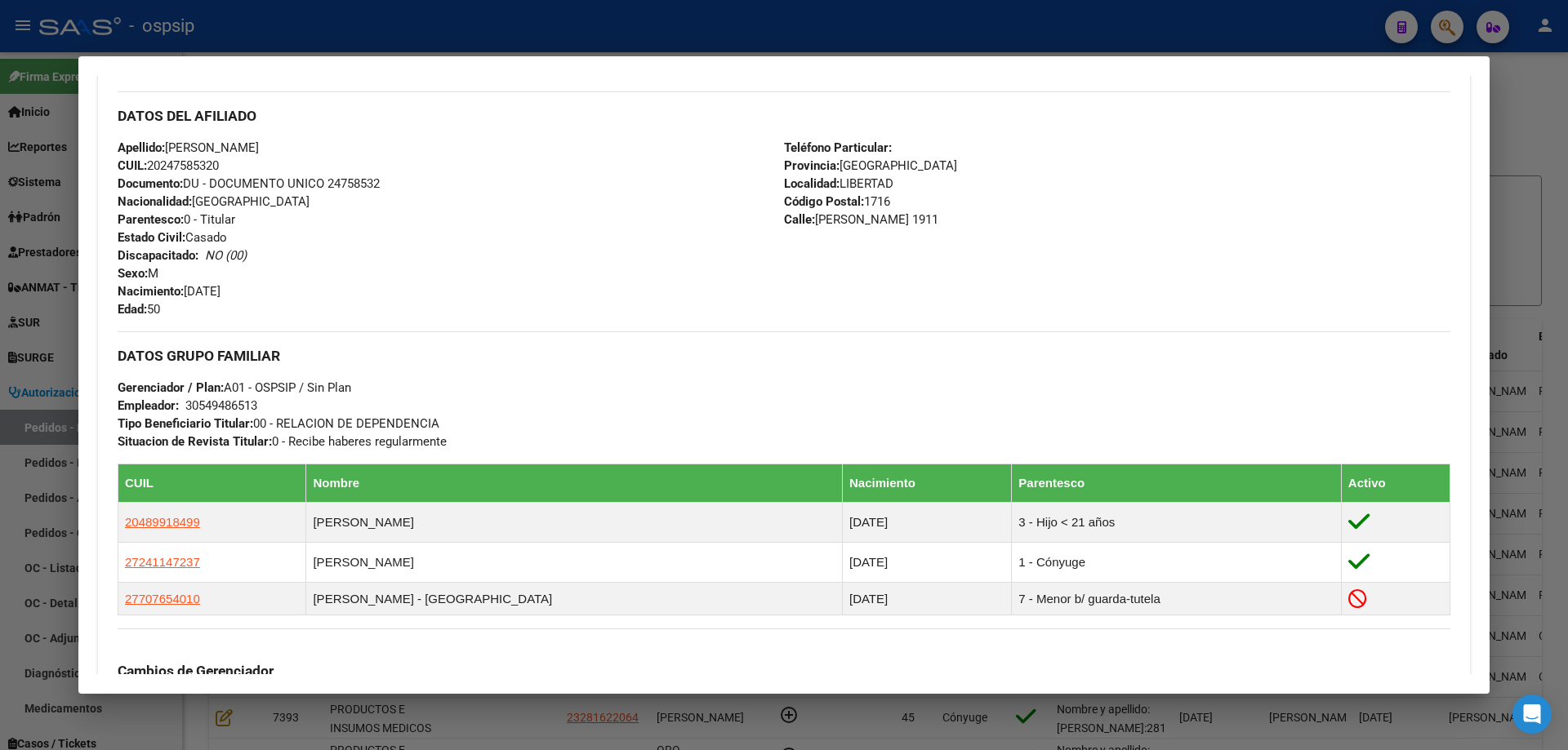
scroll to position [684, 0]
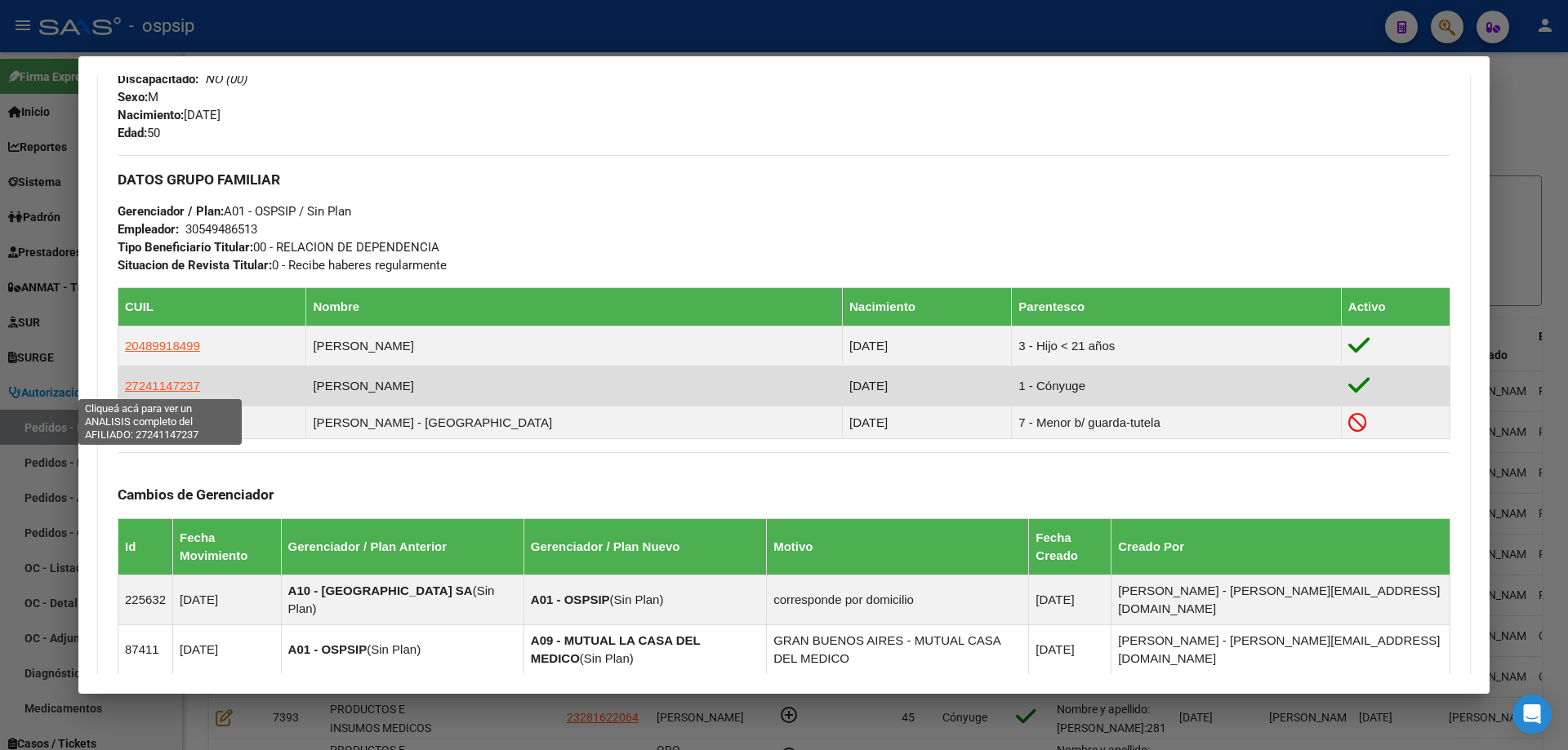
click at [151, 390] on span "27241147237" at bounding box center [163, 386] width 75 height 14
type textarea "27241147237"
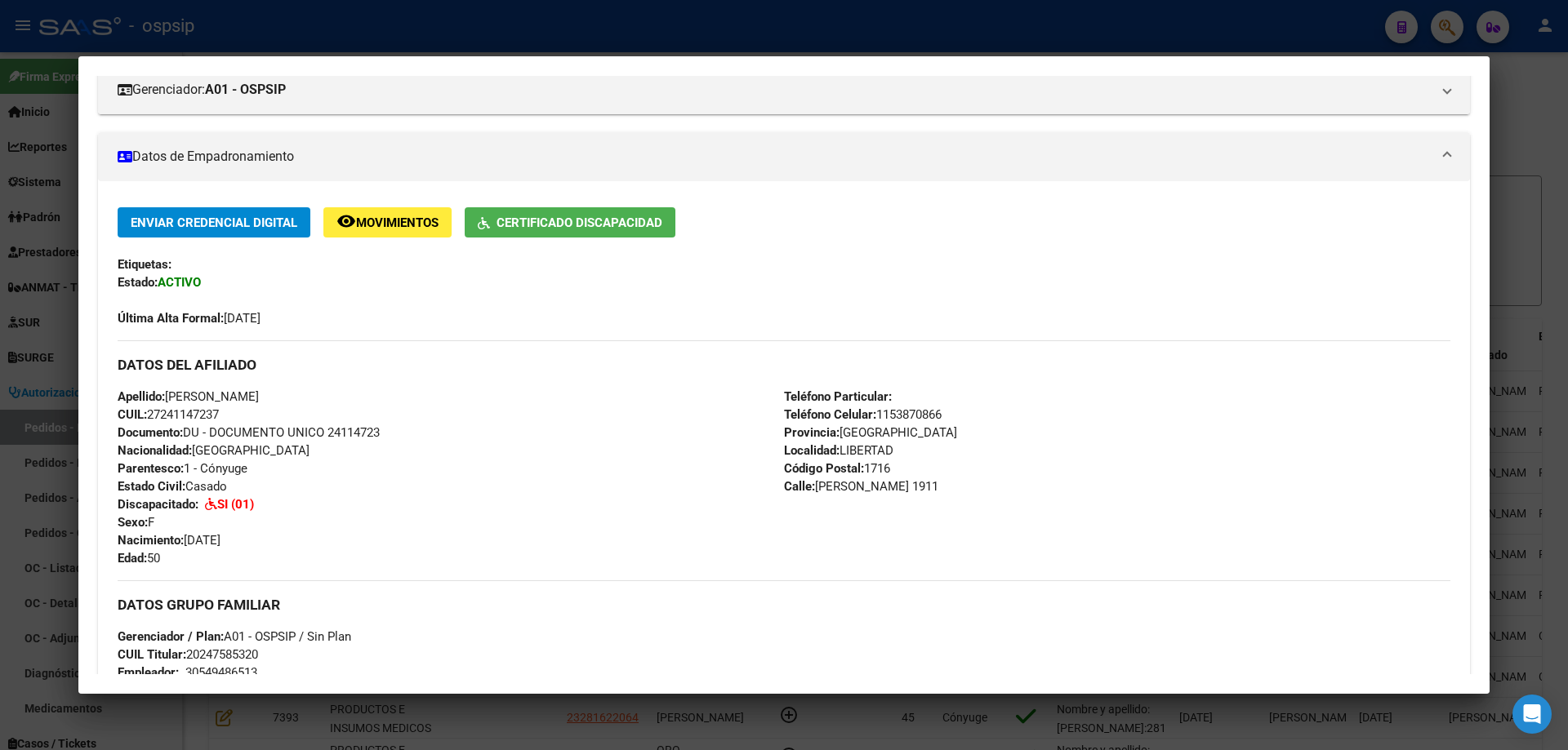
scroll to position [245, 0]
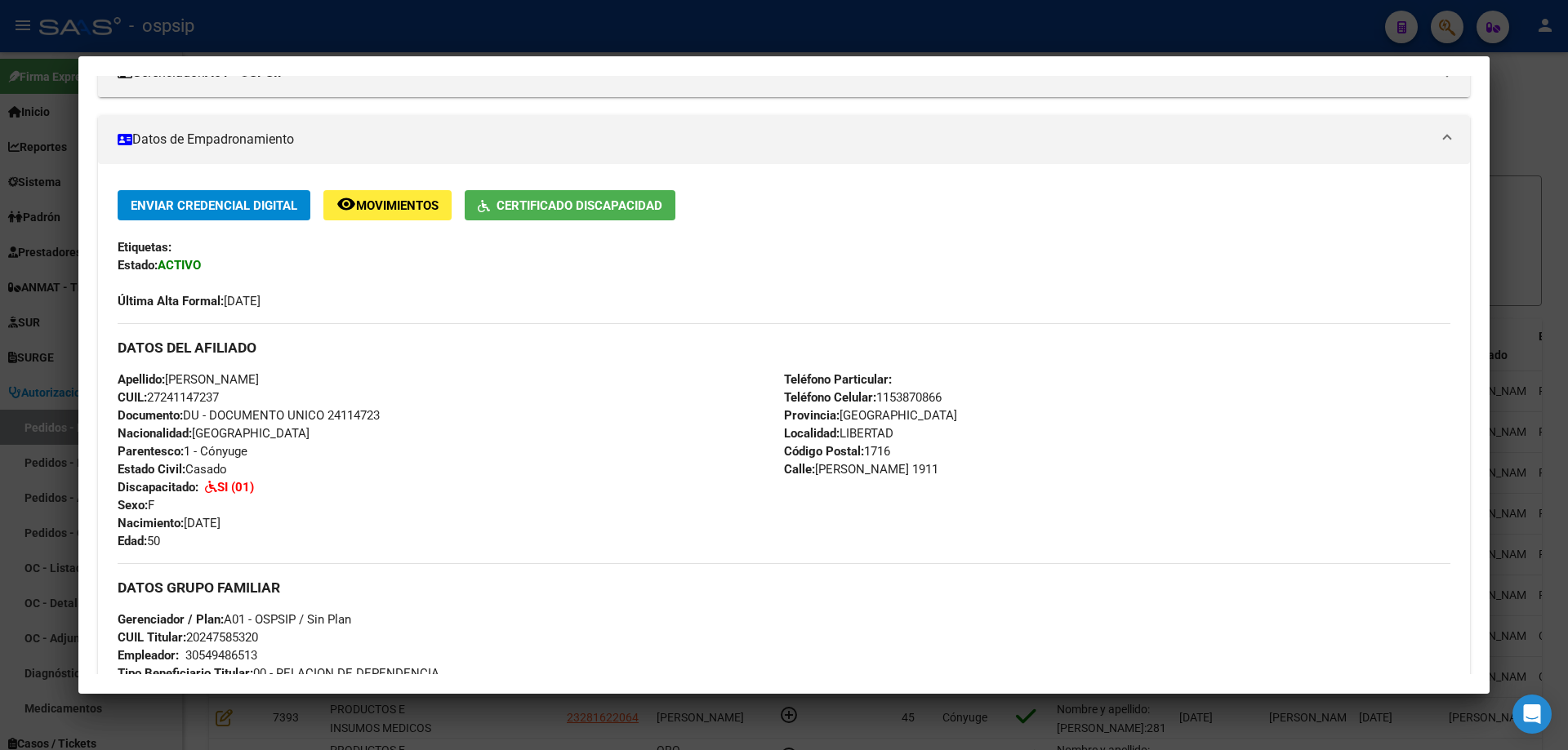
click at [1253, 23] on div at bounding box center [784, 375] width 1568 height 750
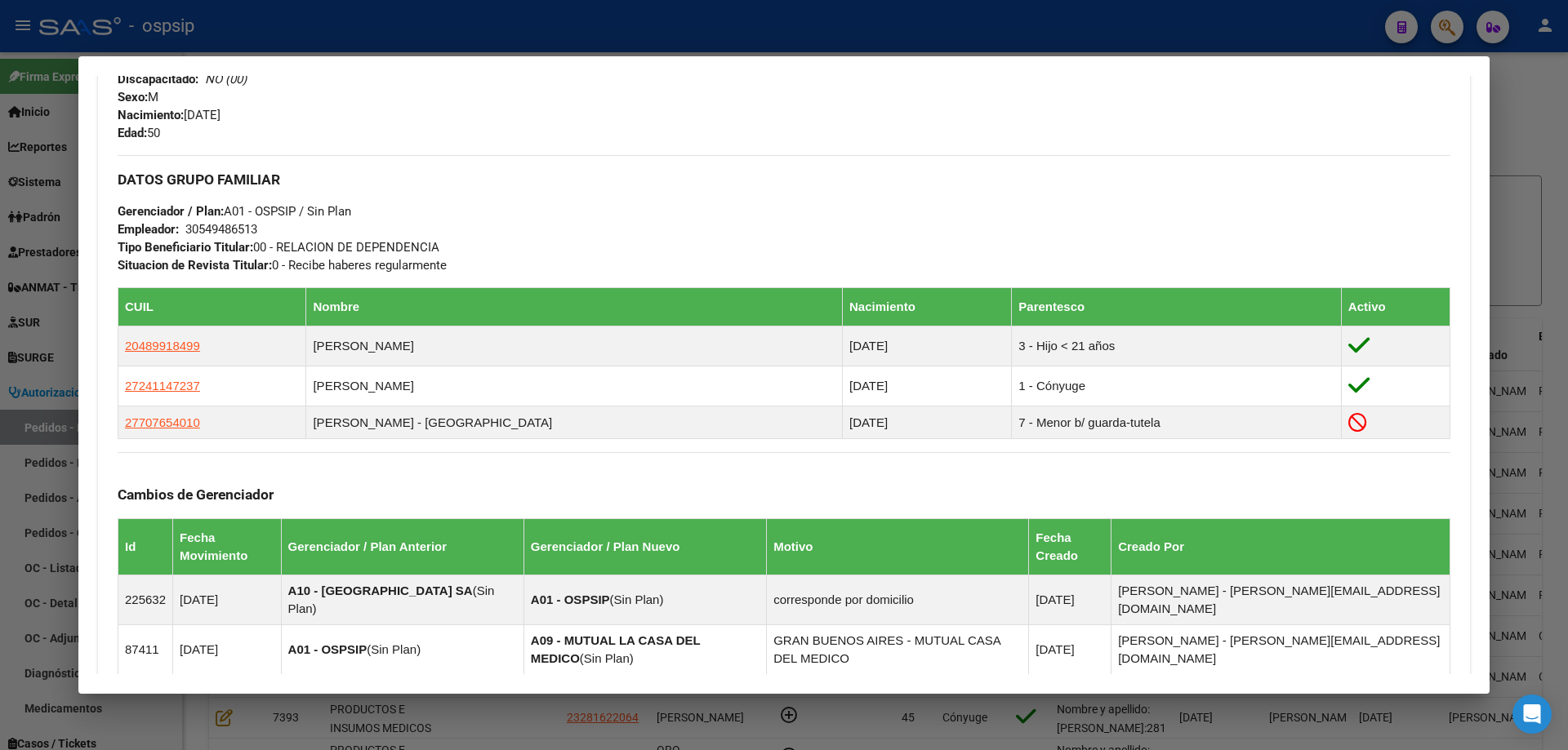
click at [37, 205] on div at bounding box center [784, 375] width 1568 height 750
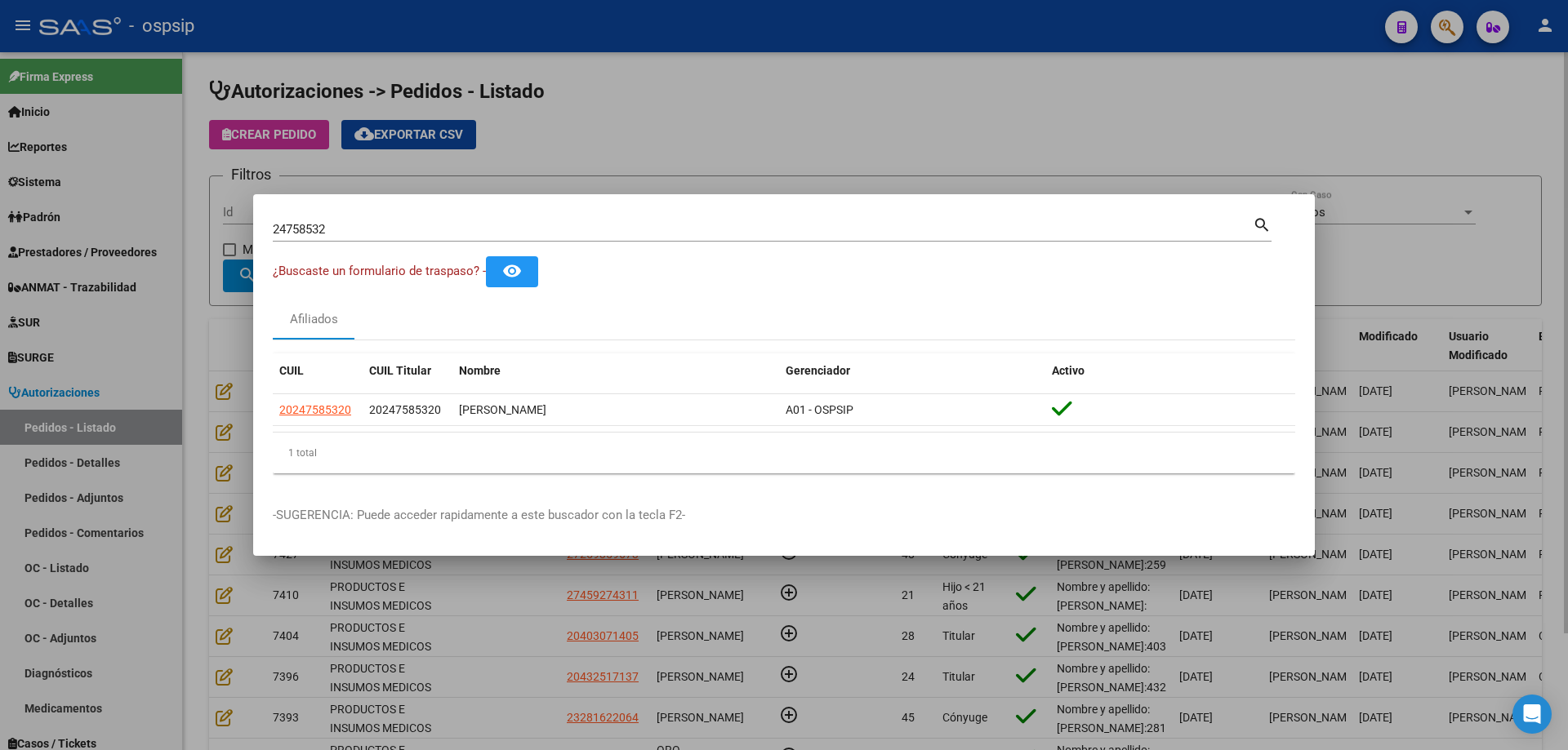
drag, startPoint x: 161, startPoint y: 232, endPoint x: 433, endPoint y: 255, distance: 273.0
click at [167, 233] on div at bounding box center [784, 375] width 1568 height 750
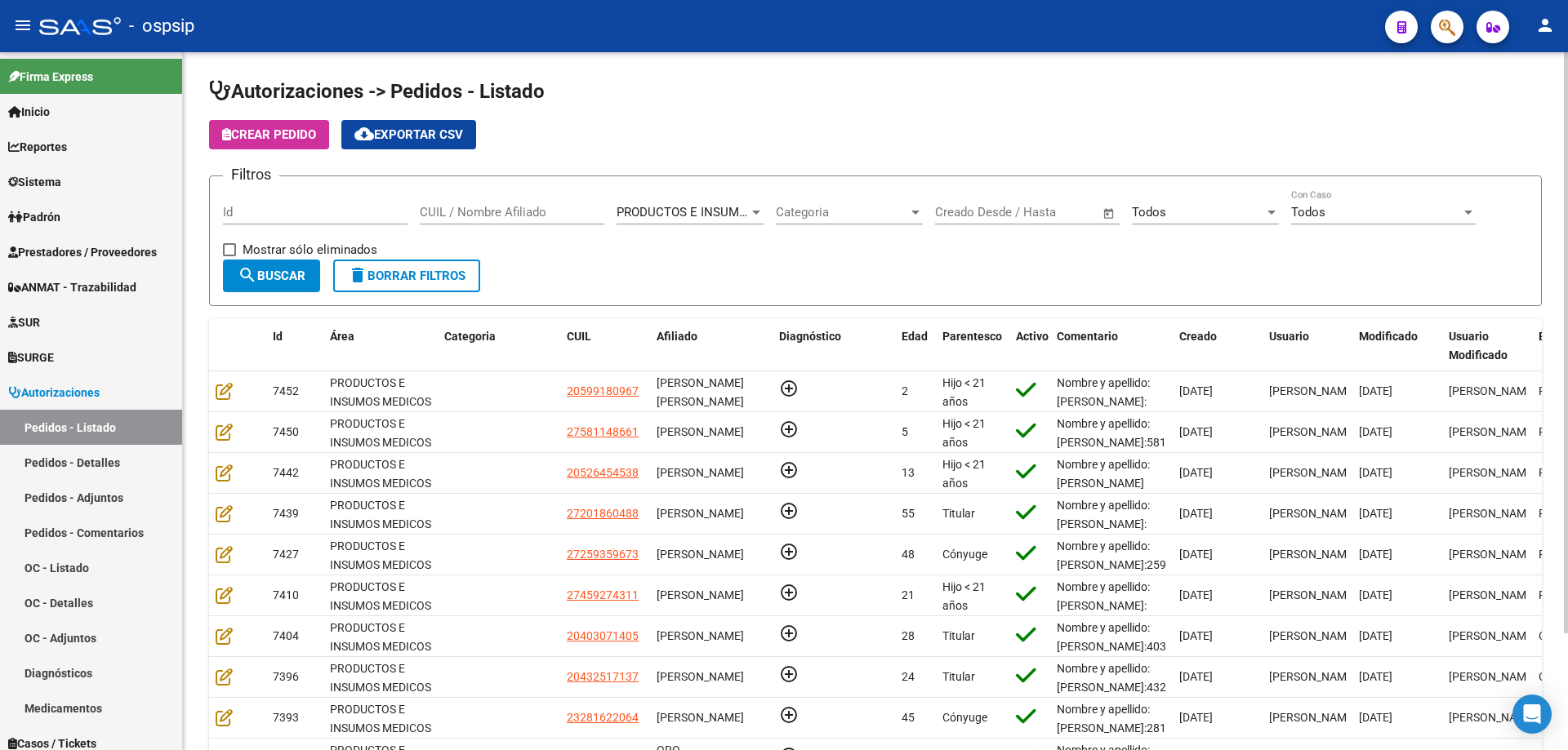
click at [521, 210] on input "CUIL / Nombre Afiliado" at bounding box center [512, 212] width 184 height 14
click at [275, 276] on span "search Buscar" at bounding box center [272, 275] width 68 height 14
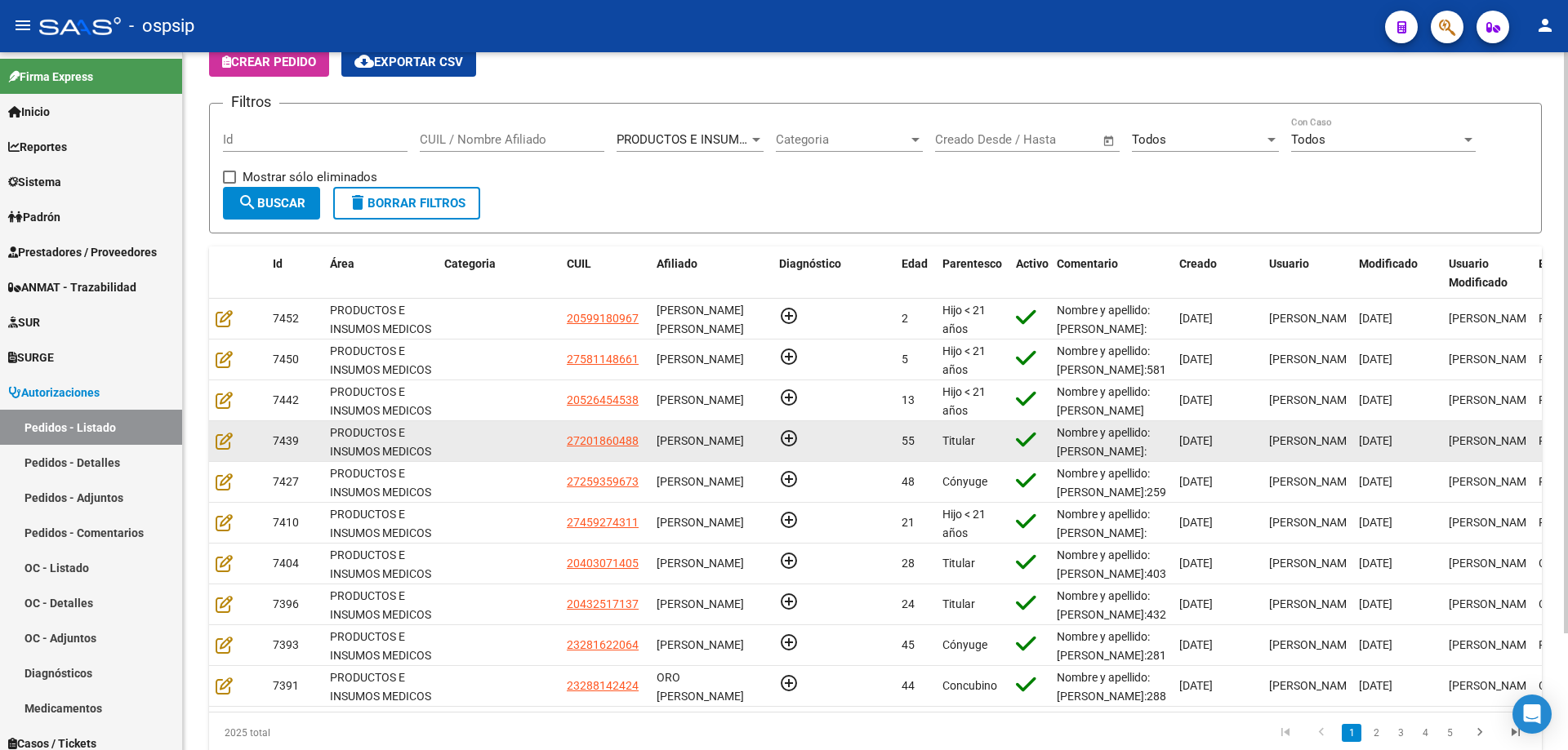
scroll to position [140, 0]
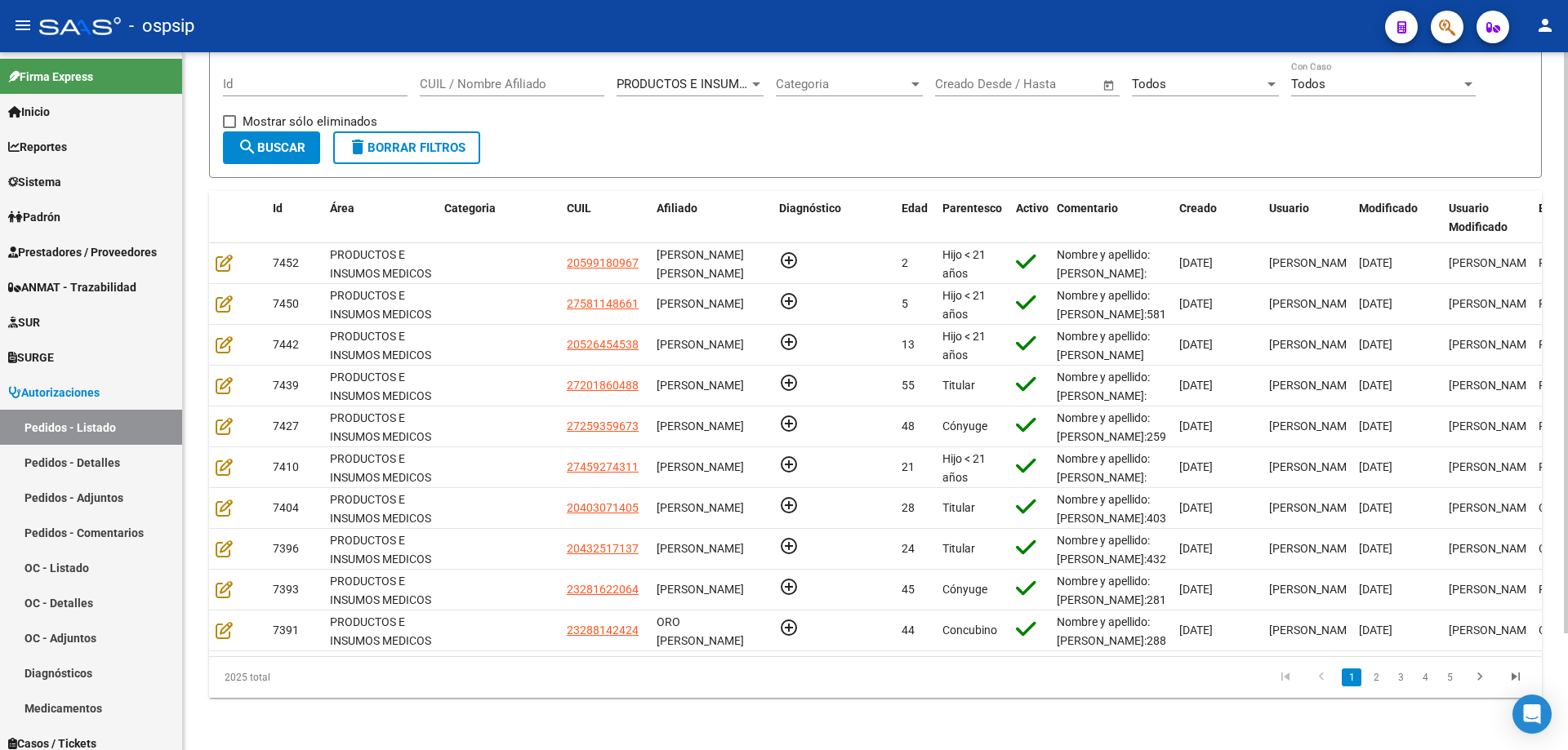
click at [1182, 77] on div "Todos" at bounding box center [1199, 84] width 132 height 14
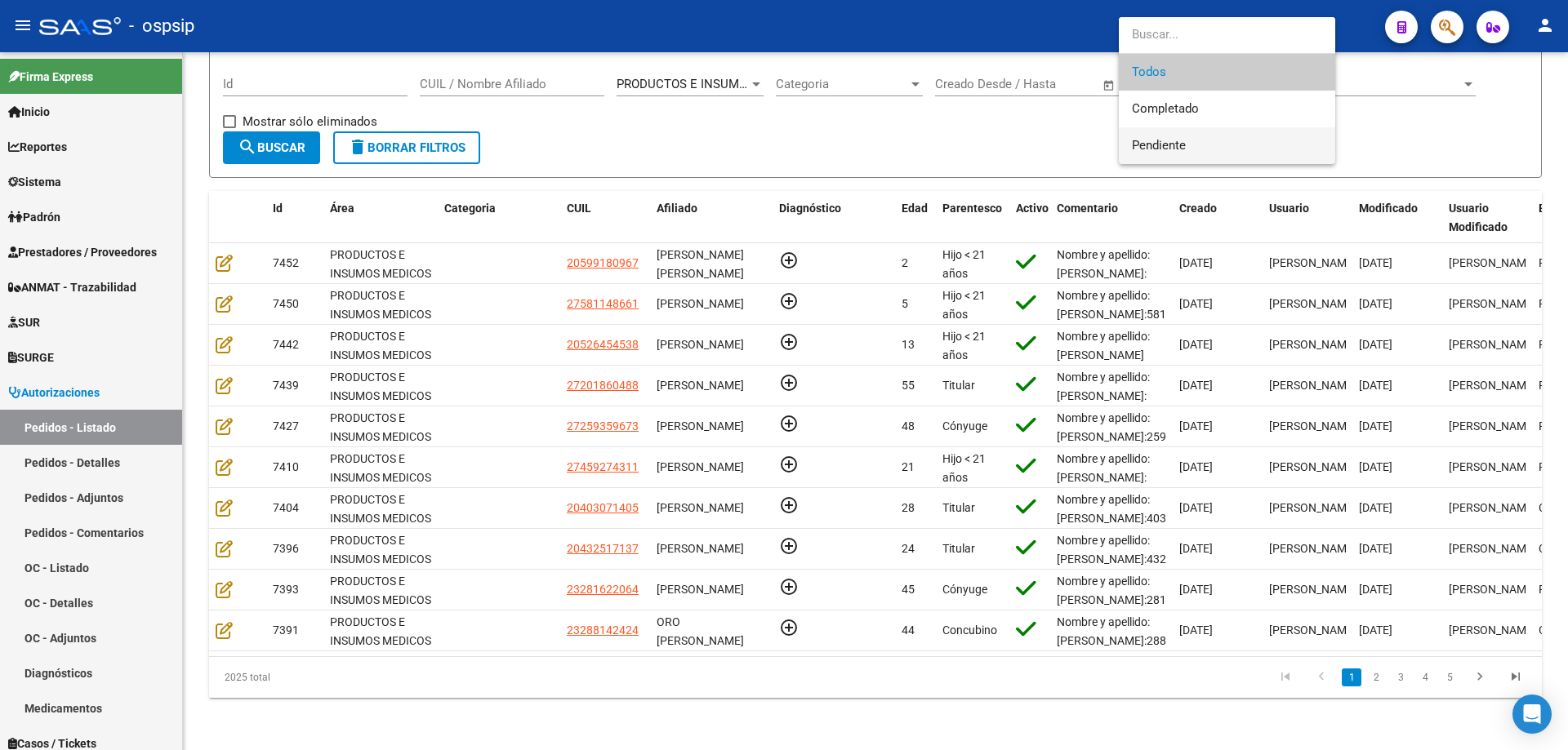
click at [1191, 156] on span "Pendiente" at bounding box center [1227, 145] width 191 height 37
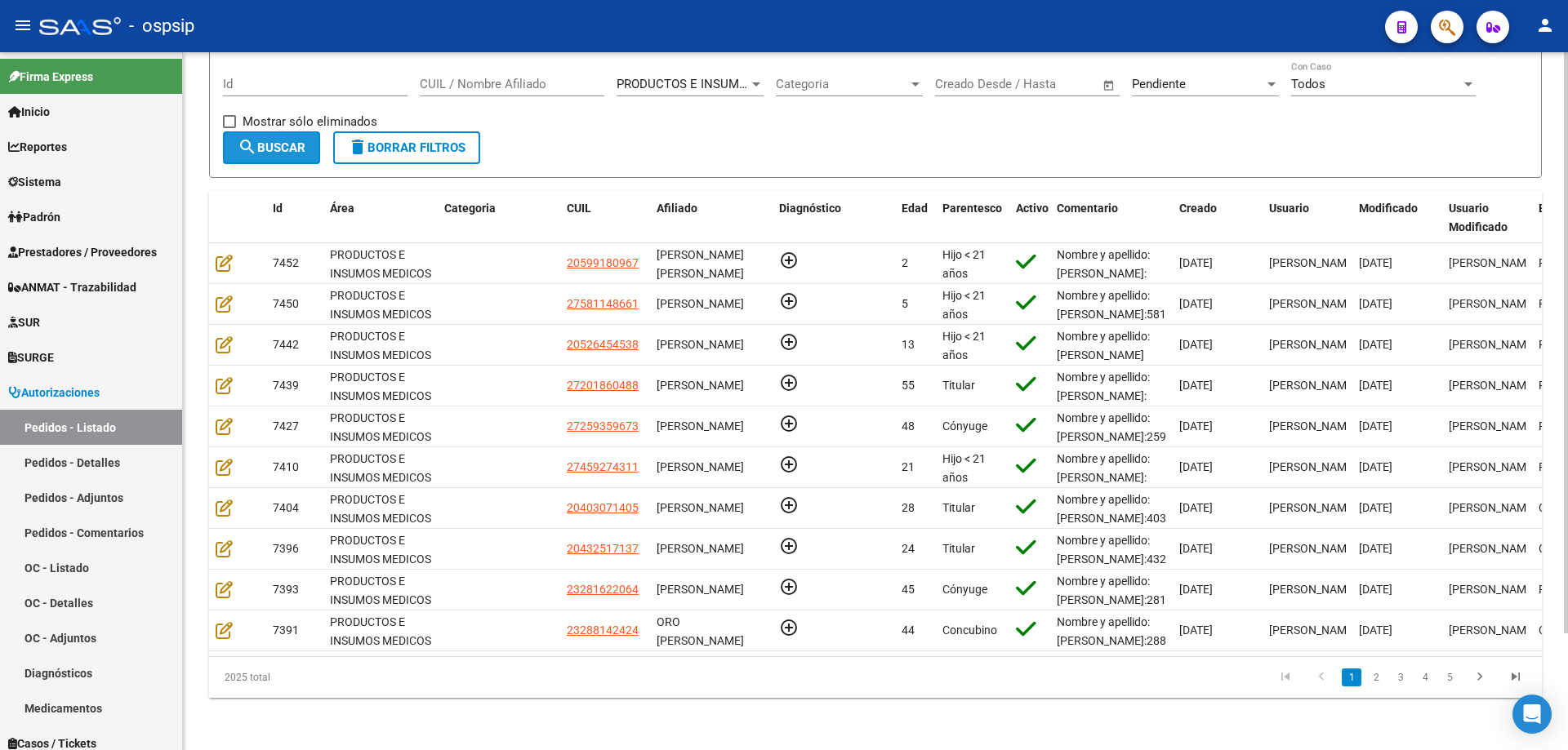
click at [285, 140] on span "search Buscar" at bounding box center [272, 147] width 68 height 14
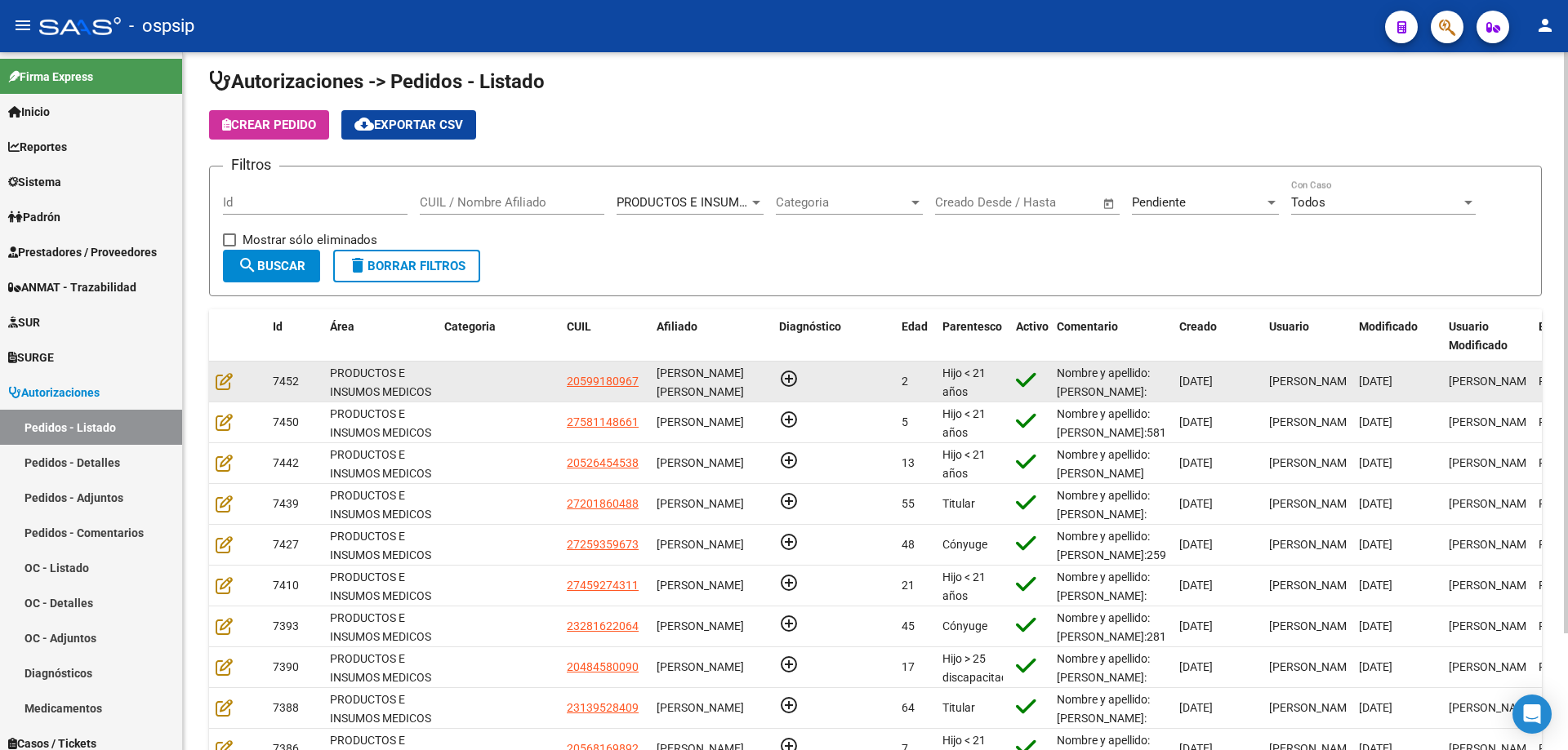
scroll to position [0, 0]
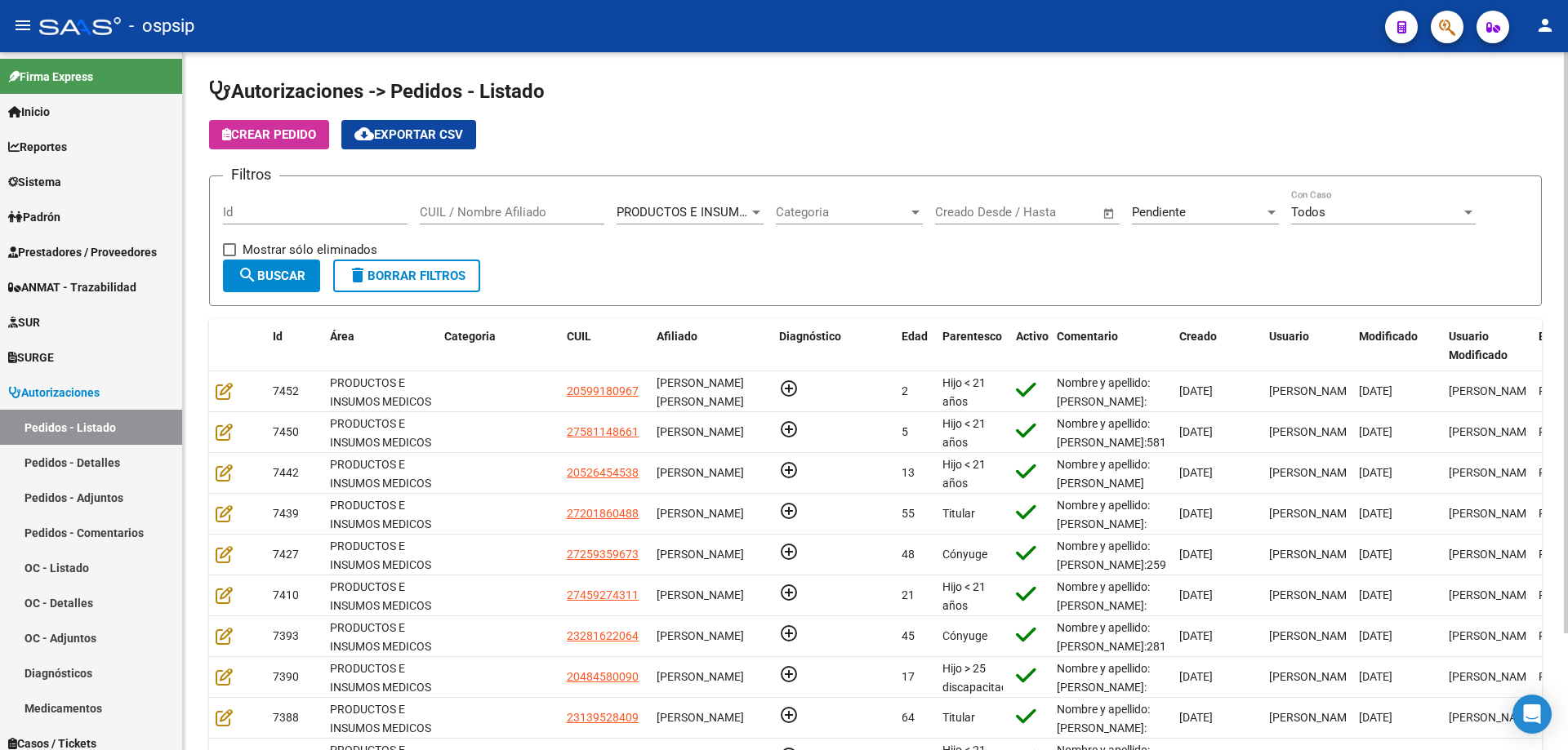
click at [456, 199] on div "CUIL / Nombre Afiliado" at bounding box center [512, 206] width 184 height 35
click at [461, 214] on input "CUIL / Nombre Afiliado" at bounding box center [512, 212] width 184 height 14
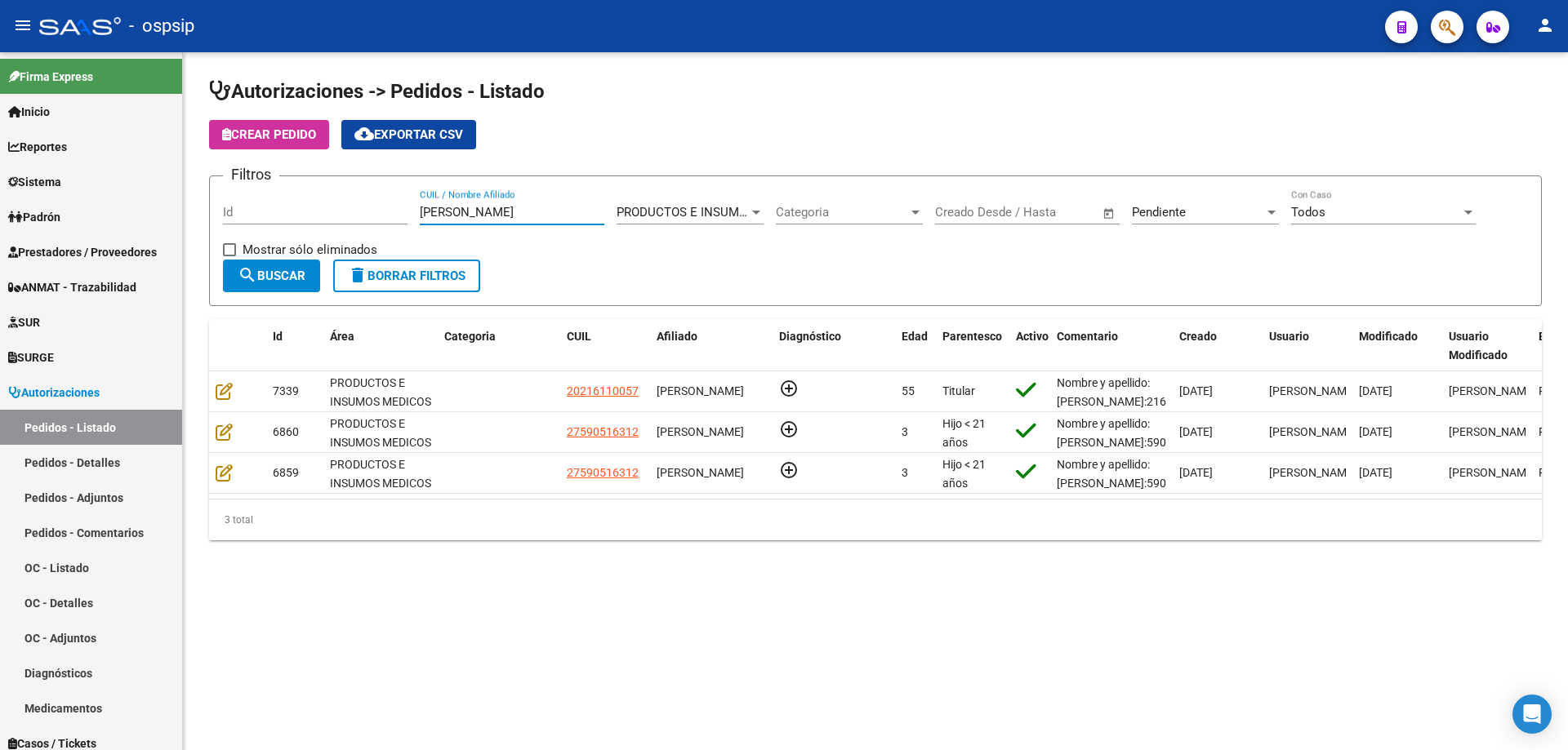
type input "[PERSON_NAME]"
click at [1155, 209] on span "Pendiente" at bounding box center [1159, 212] width 54 height 14
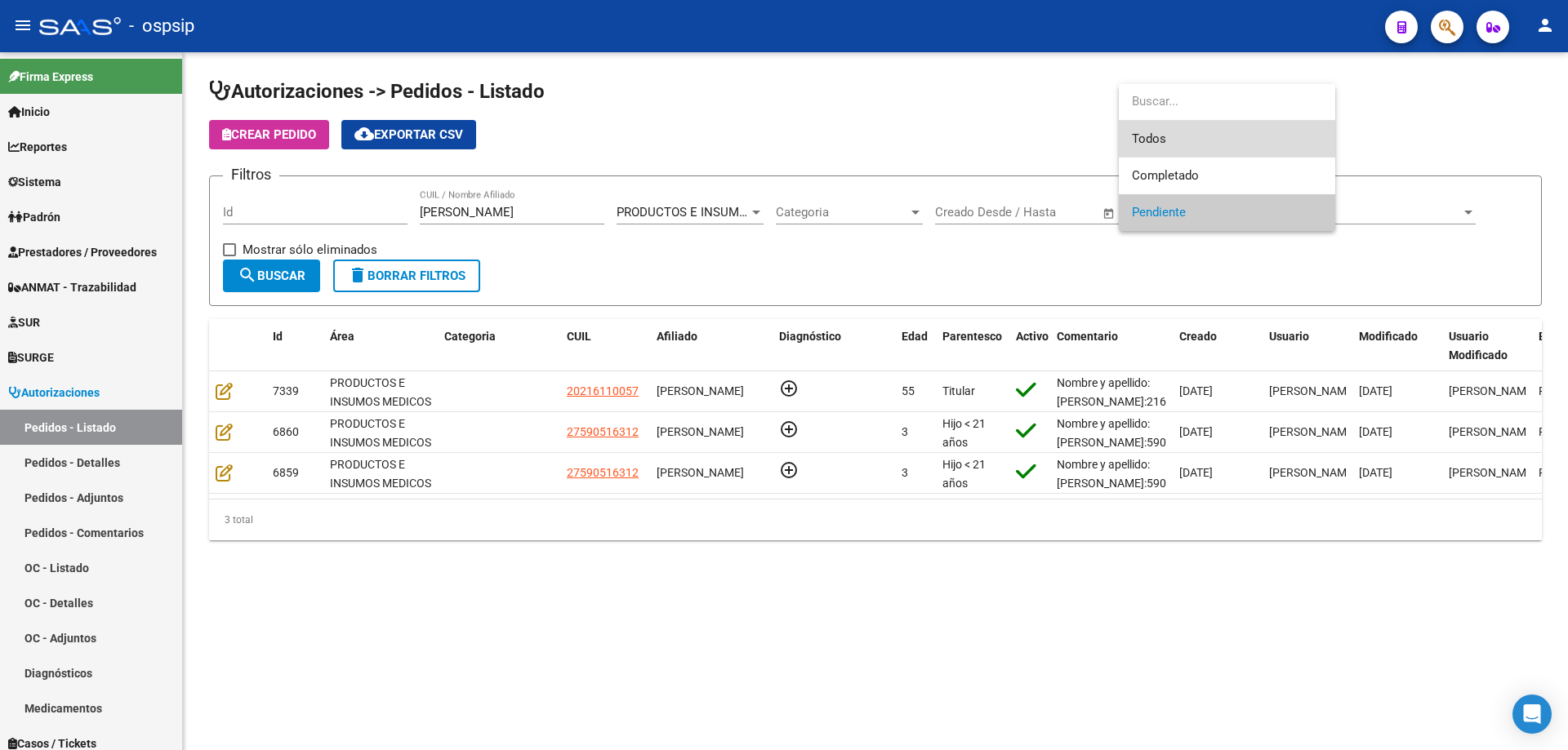
click at [1156, 139] on span "Todos" at bounding box center [1227, 139] width 191 height 37
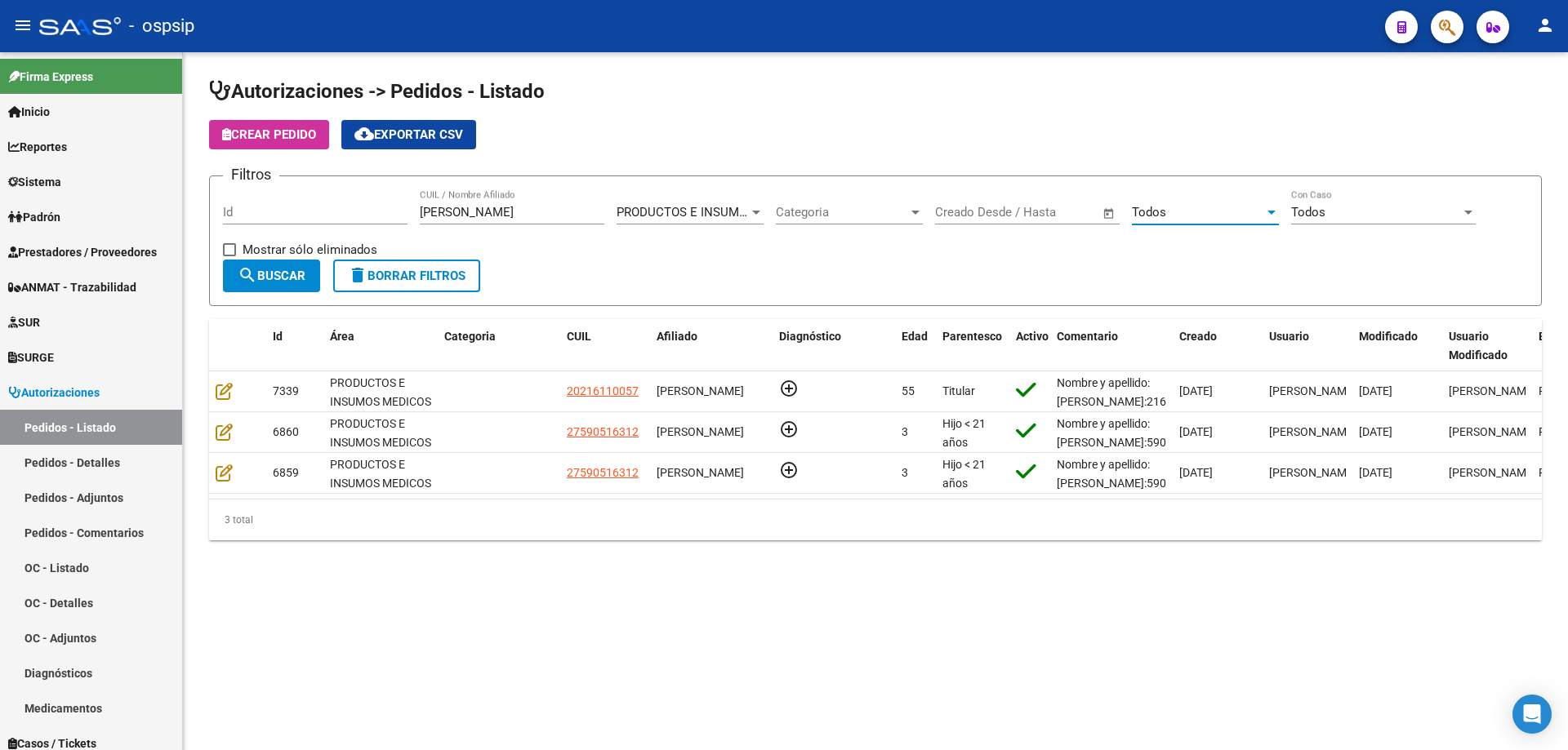
click at [262, 274] on span "search Buscar" at bounding box center [272, 275] width 68 height 14
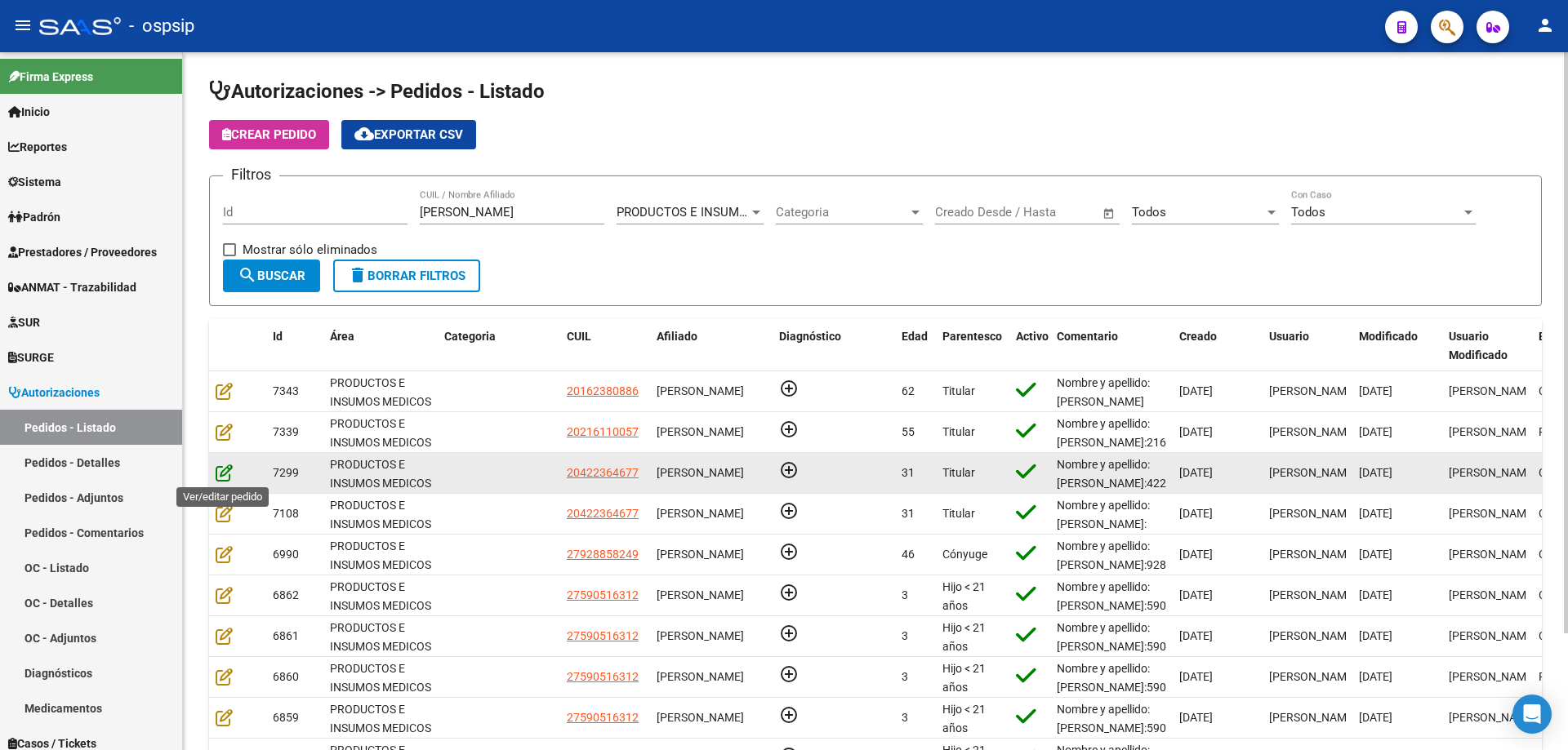
click at [226, 475] on icon at bounding box center [224, 473] width 17 height 18
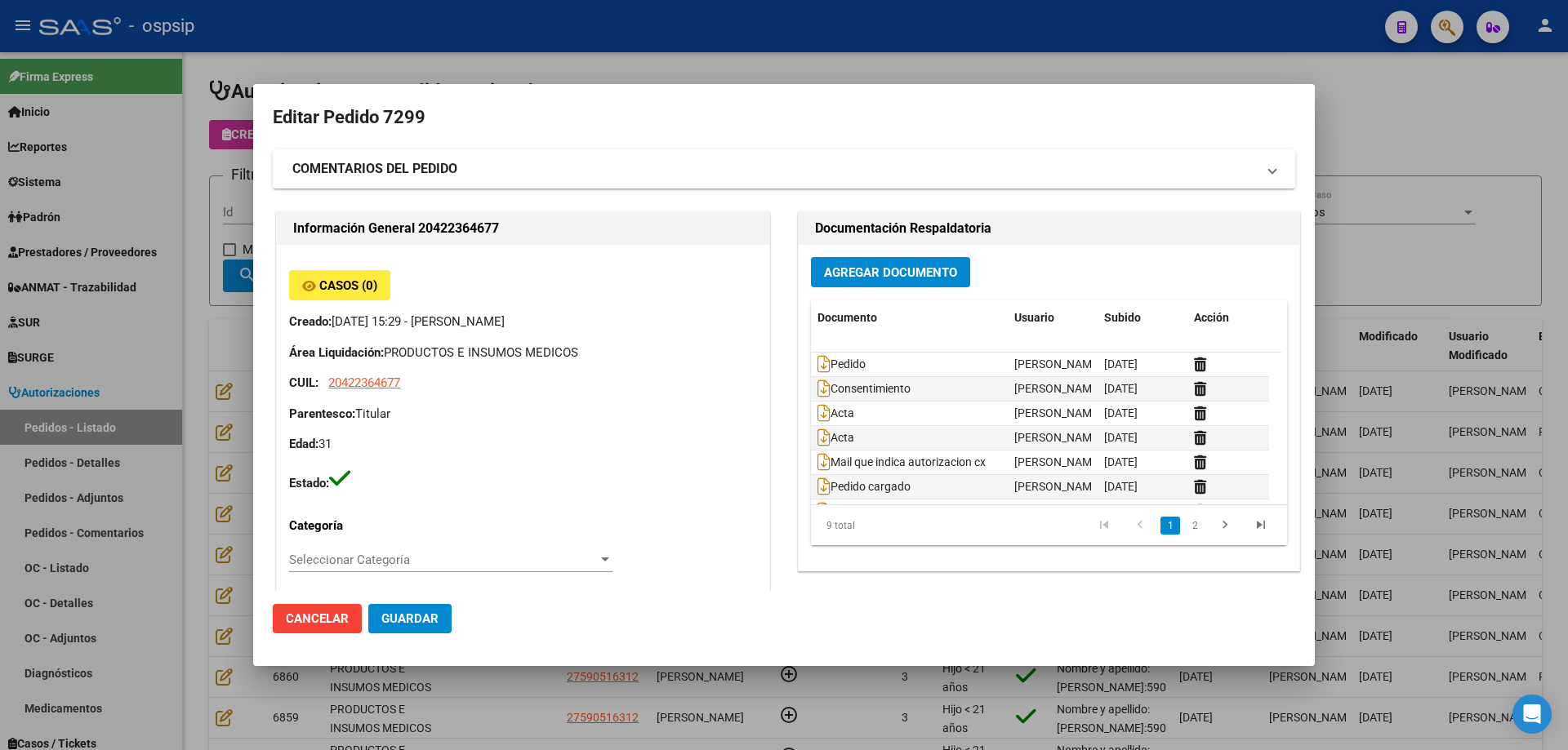
type input "Chubut, [PERSON_NAME], CBO [PERSON_NAME] 3412"
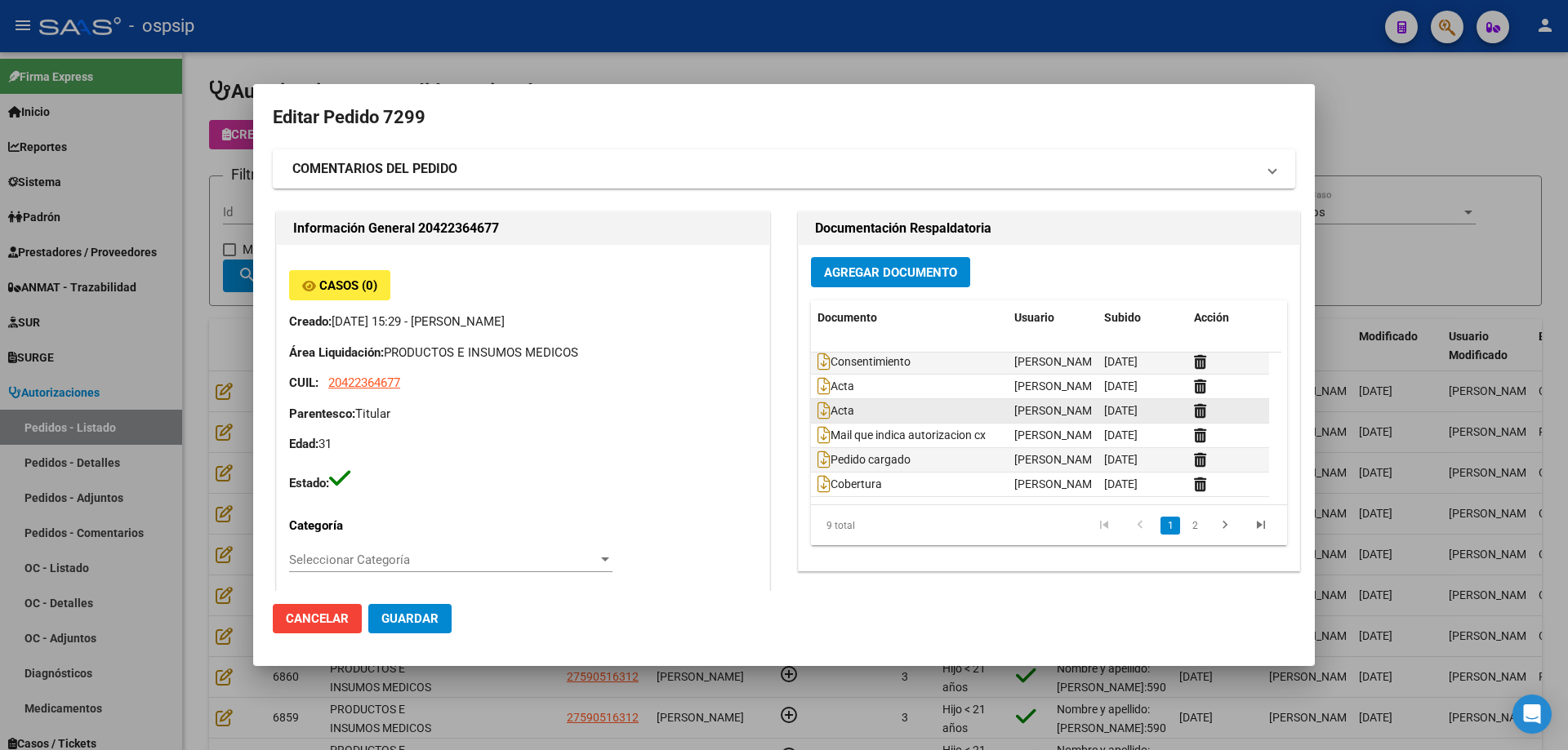
scroll to position [74, 0]
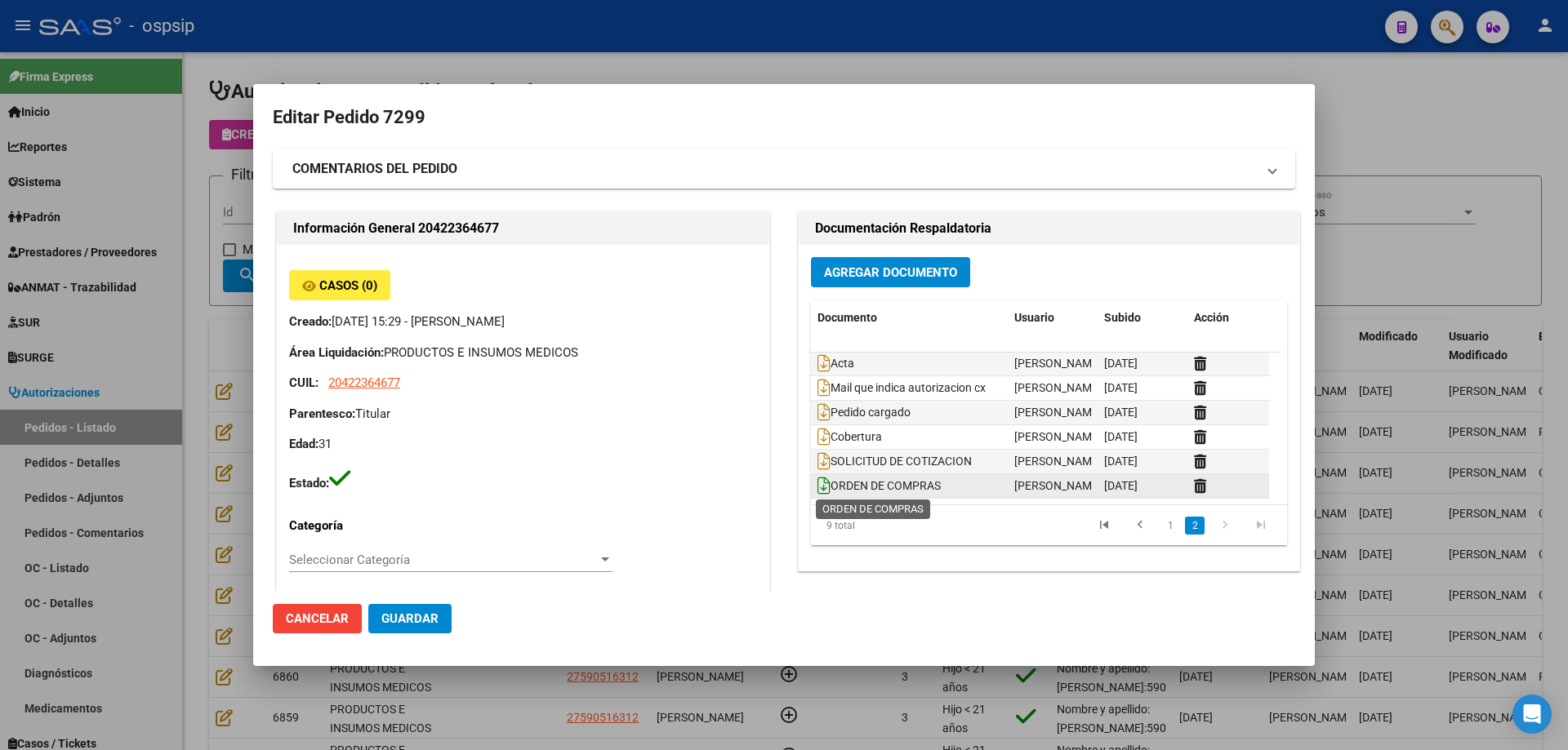
click at [818, 485] on icon at bounding box center [824, 485] width 13 height 18
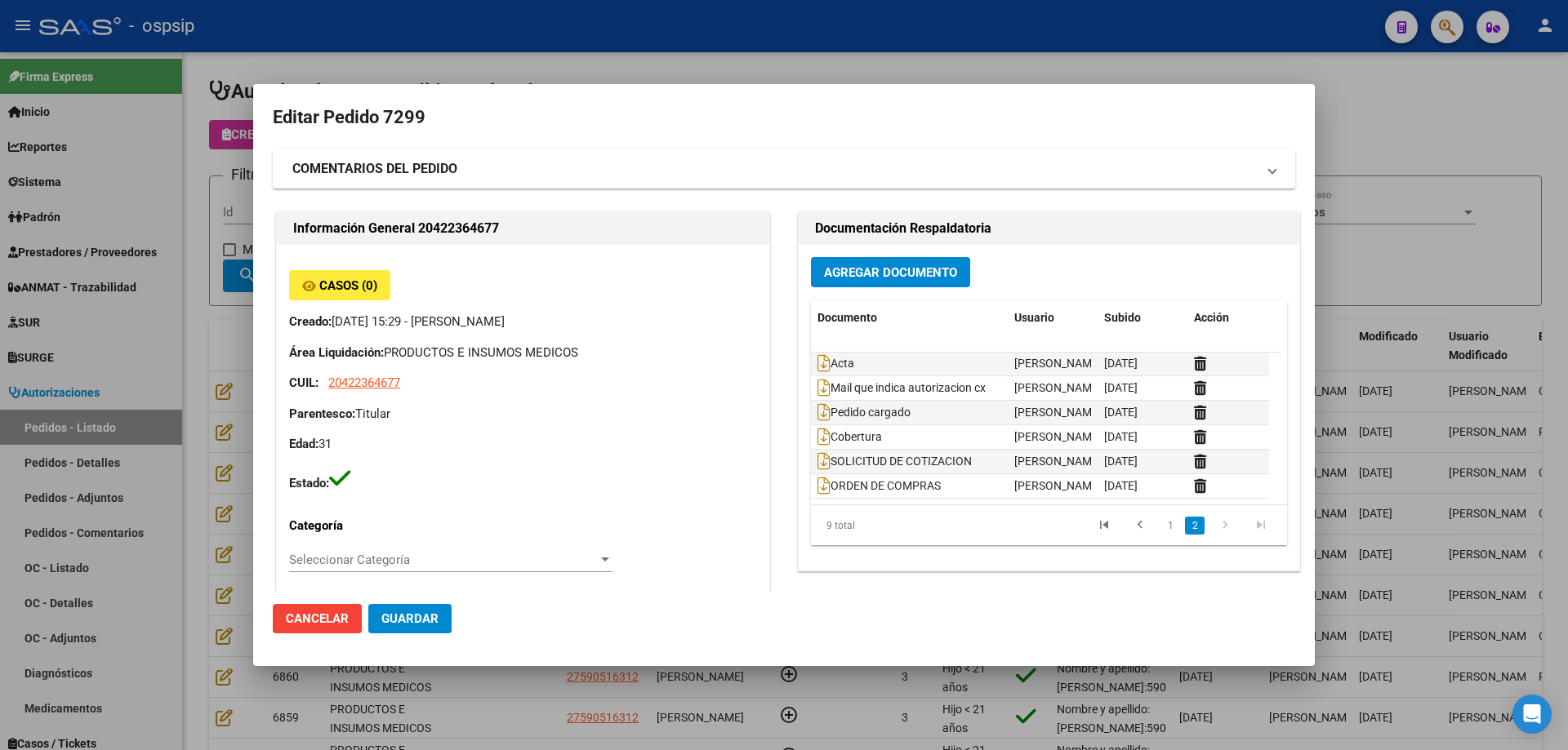
click at [197, 249] on div at bounding box center [784, 375] width 1568 height 750
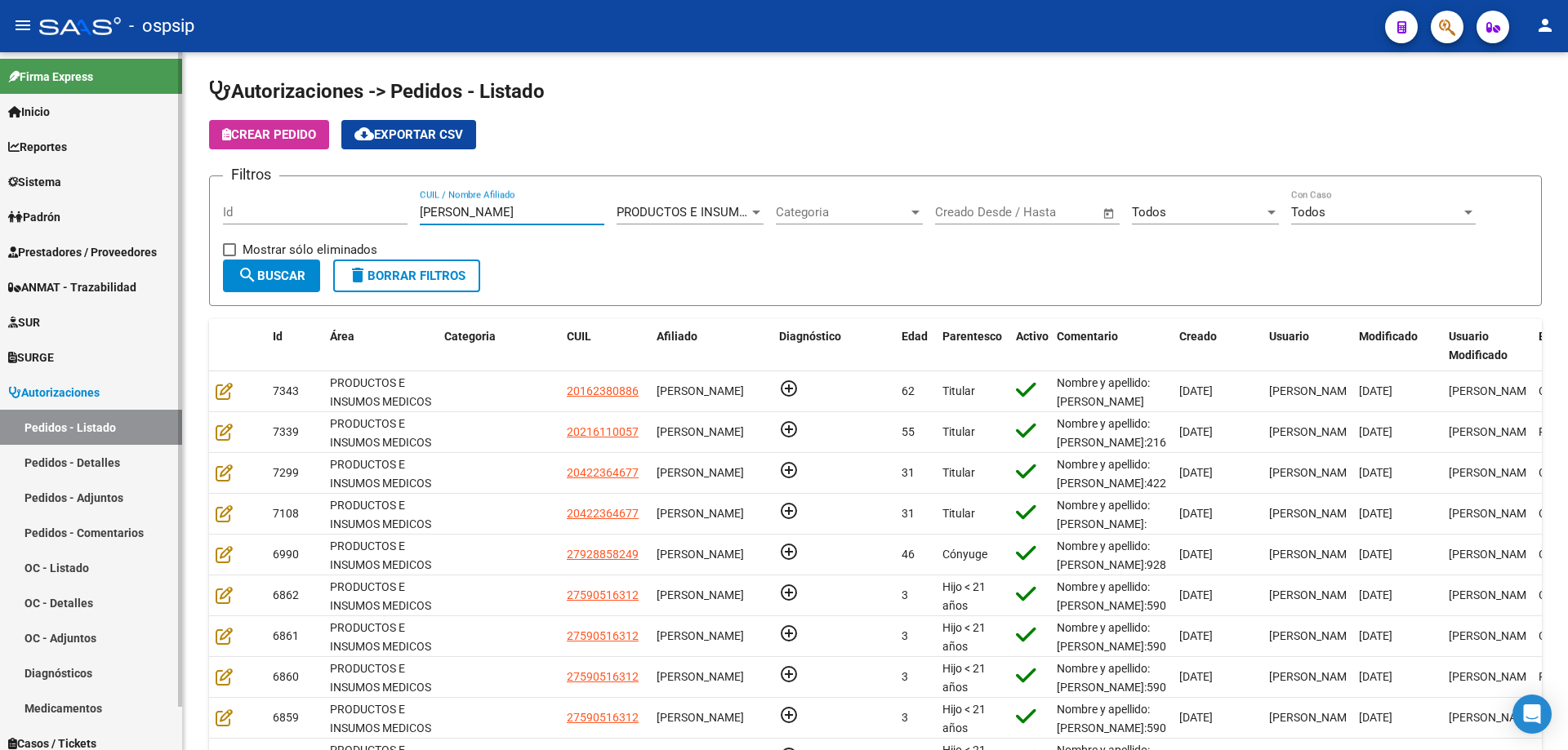
drag, startPoint x: 507, startPoint y: 209, endPoint x: 183, endPoint y: 202, distance: 324.1
click at [182, 195] on mat-sidenav-container "Firma Express Inicio Calendario SSS Instructivos Contacto OS Reportes Egresos D…" at bounding box center [784, 400] width 1568 height 698
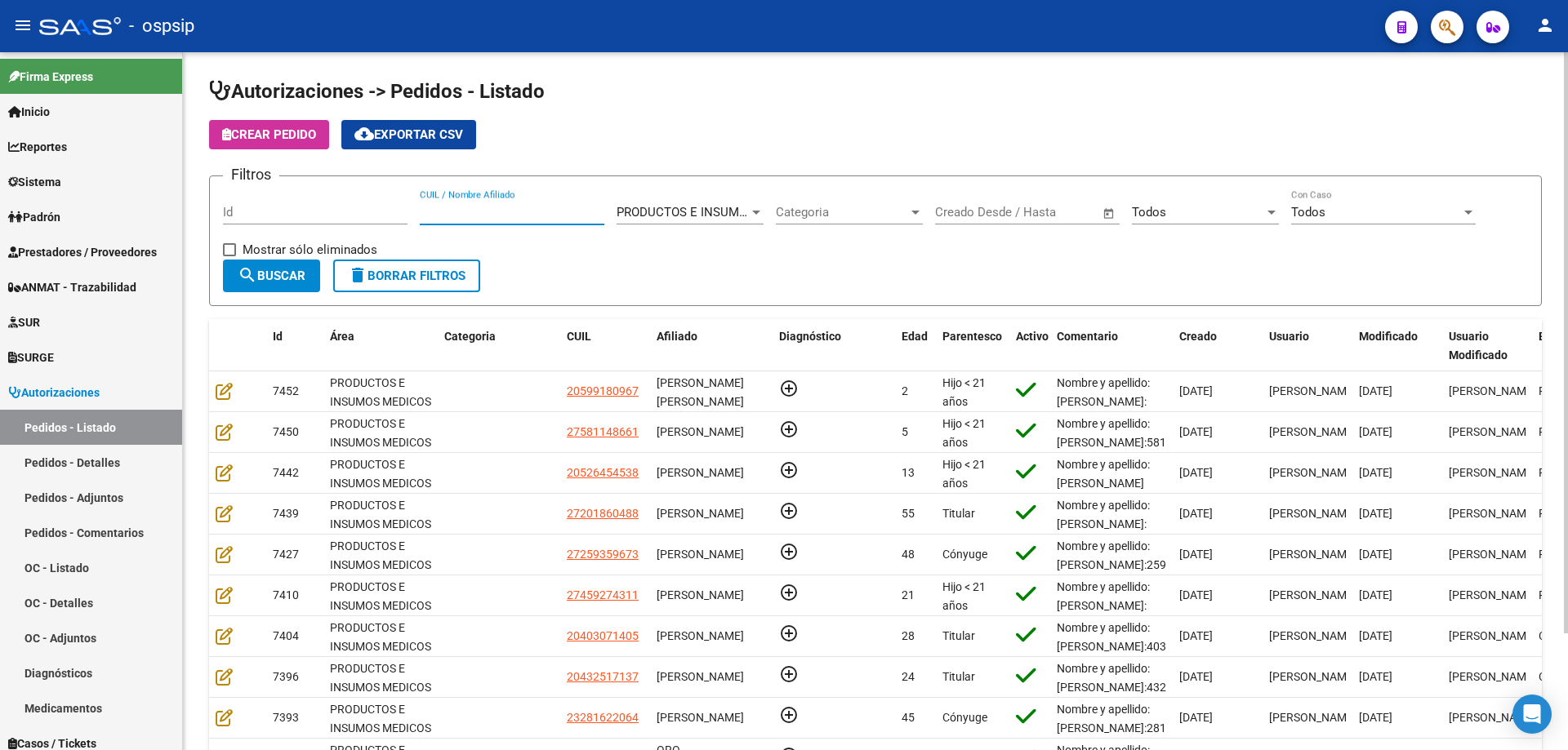
scroll to position [140, 0]
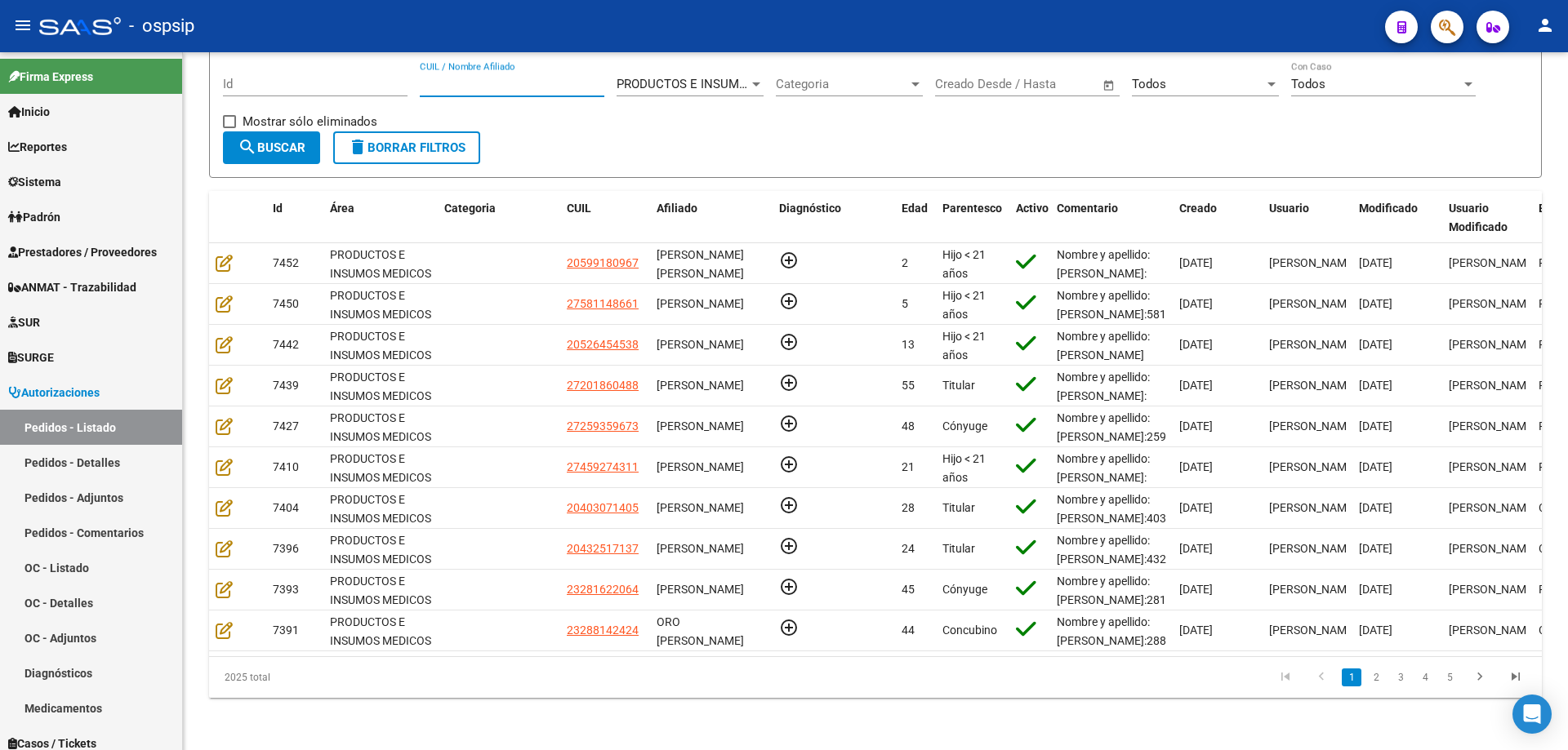
click at [1563, 25] on mat-toolbar "menu - ospsip person" at bounding box center [784, 26] width 1568 height 52
click at [1554, 25] on mat-icon "person" at bounding box center [1546, 25] width 20 height 20
click at [1509, 100] on button "exit_to_app Salir" at bounding box center [1511, 108] width 99 height 39
